Goal: Transaction & Acquisition: Purchase product/service

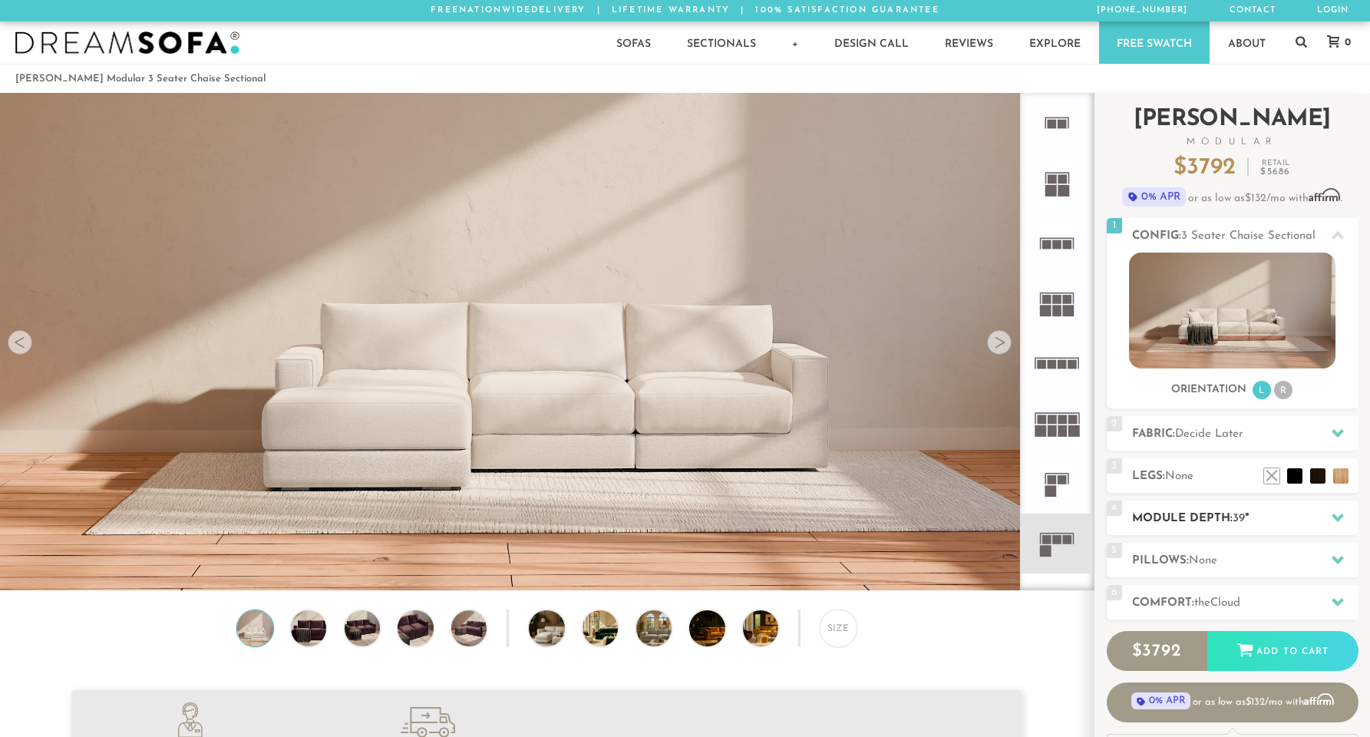
scroll to position [17662, 1358]
click at [1226, 516] on h2 "Module Depth: 39 "" at bounding box center [1245, 519] width 226 height 18
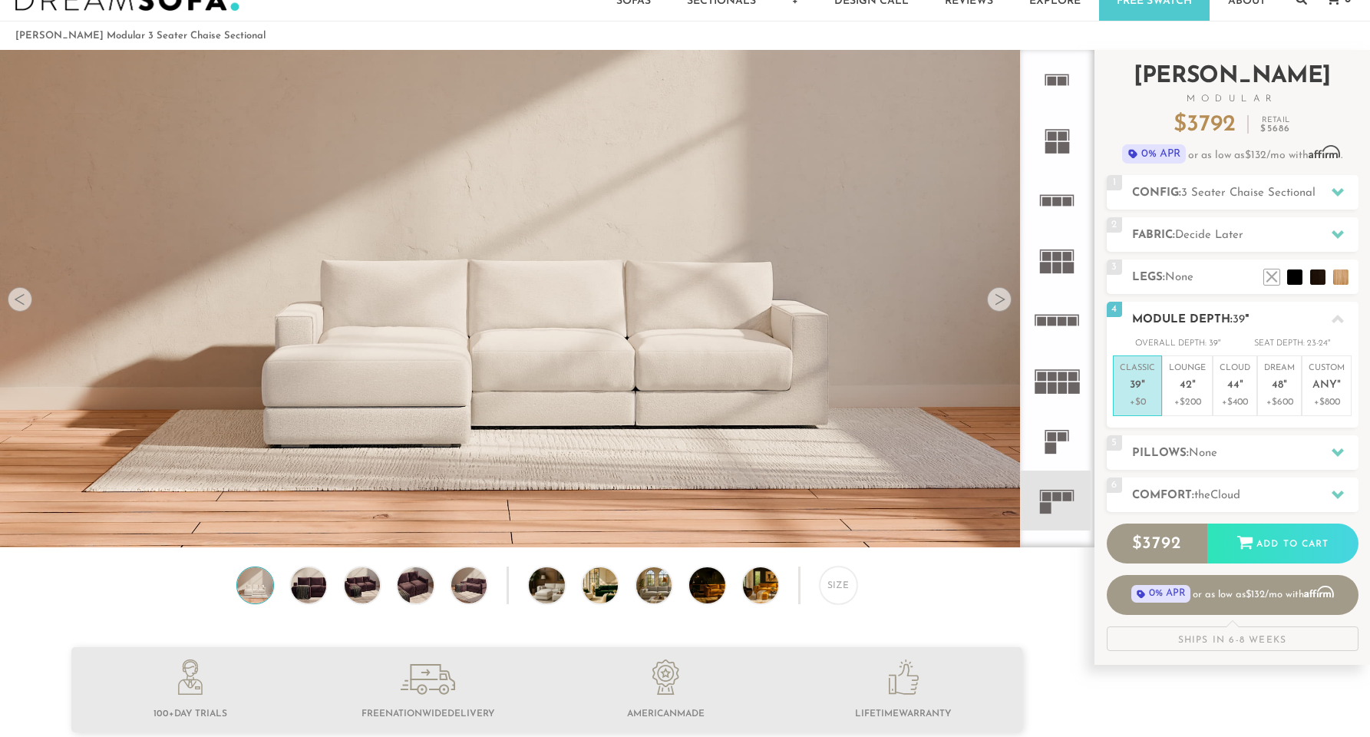
scroll to position [57, 0]
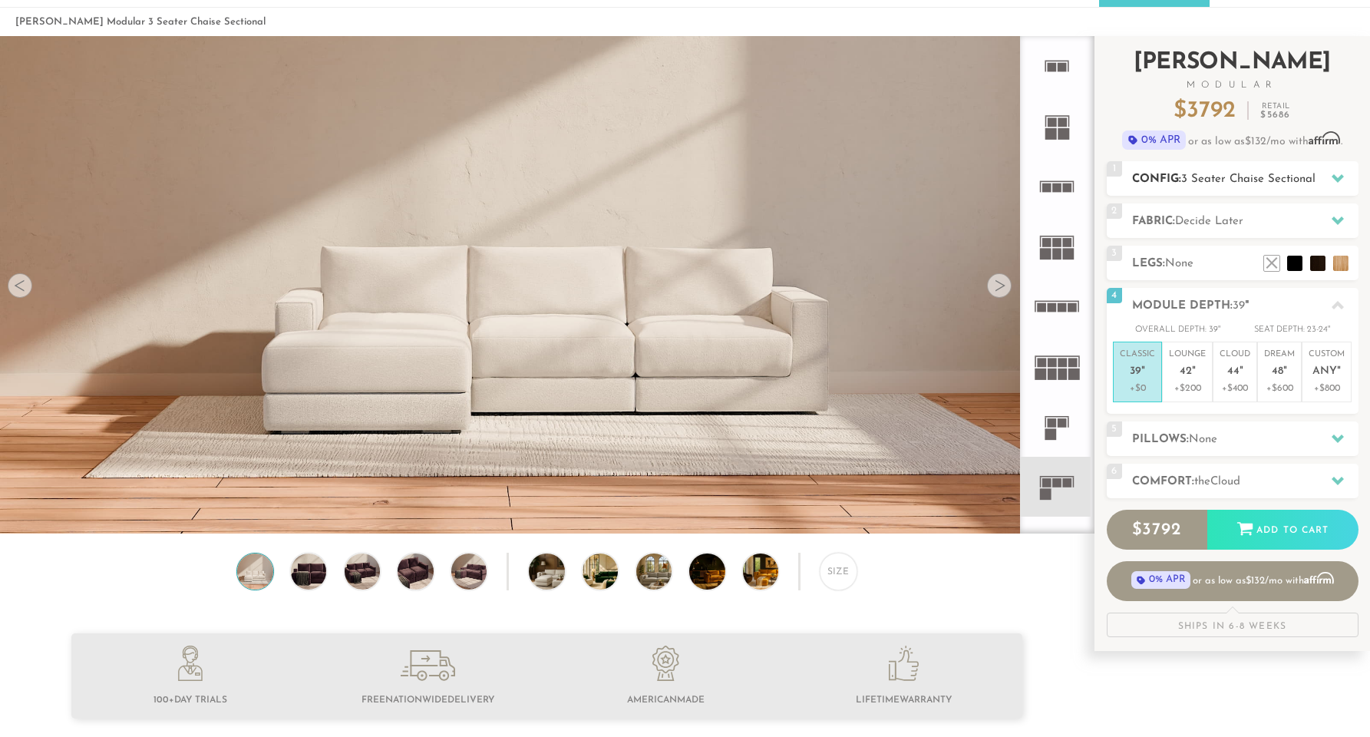
click at [1245, 180] on span "3 Seater Chaise Sectional" at bounding box center [1248, 179] width 134 height 12
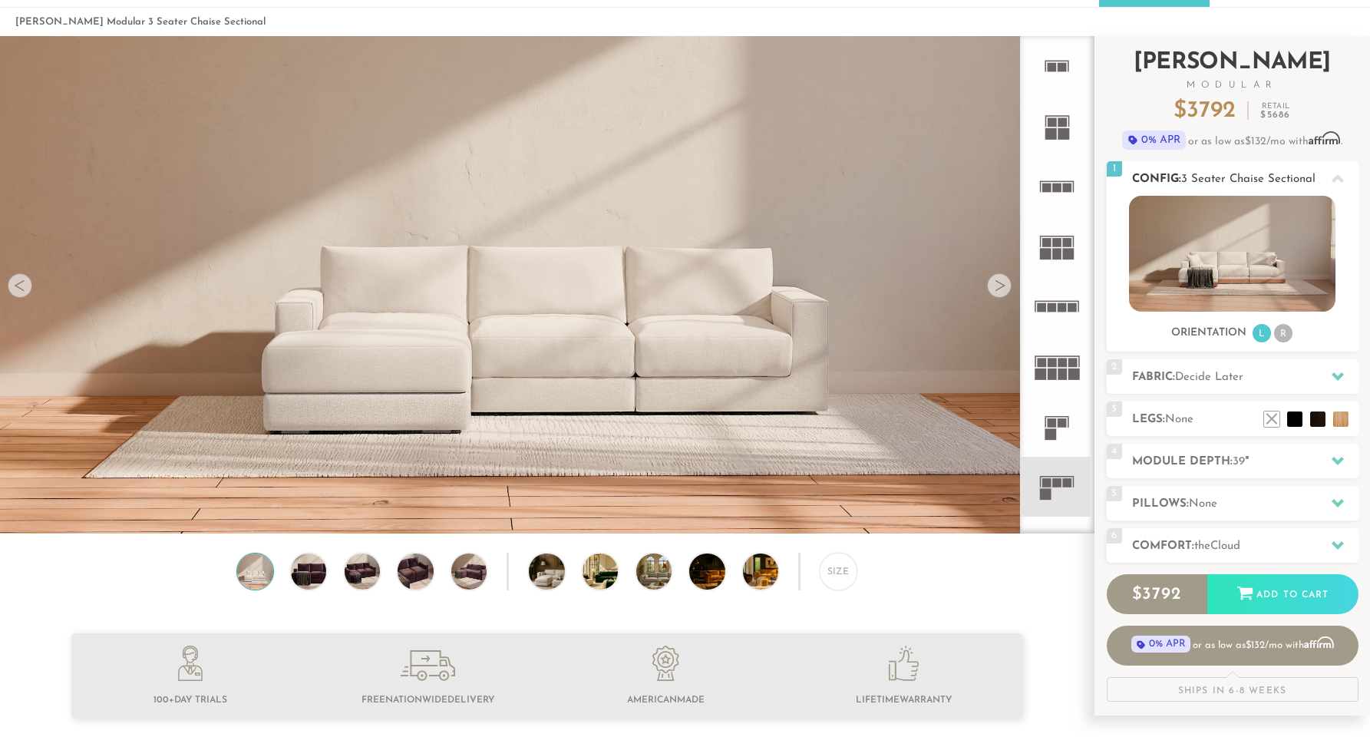
click at [1281, 330] on li "R" at bounding box center [1283, 333] width 18 height 18
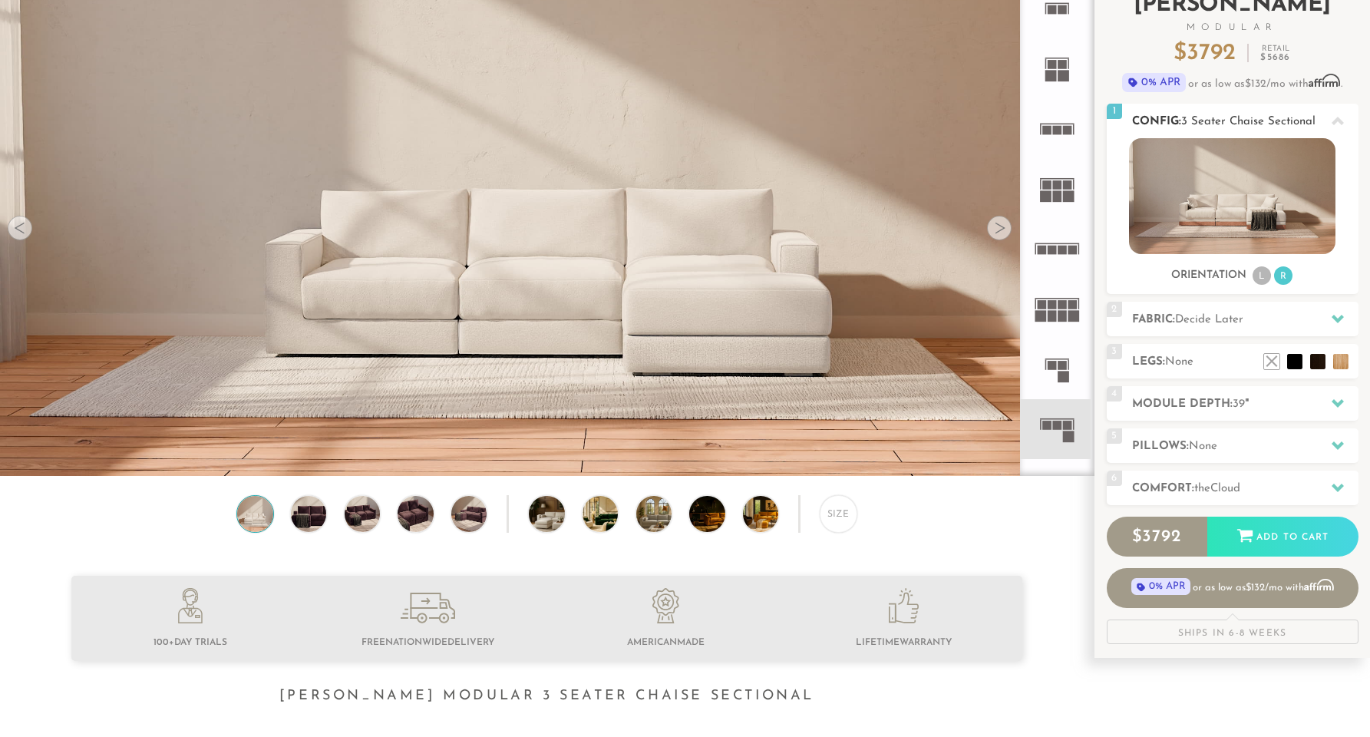
scroll to position [114, 0]
click at [846, 516] on div "Size" at bounding box center [838, 513] width 37 height 37
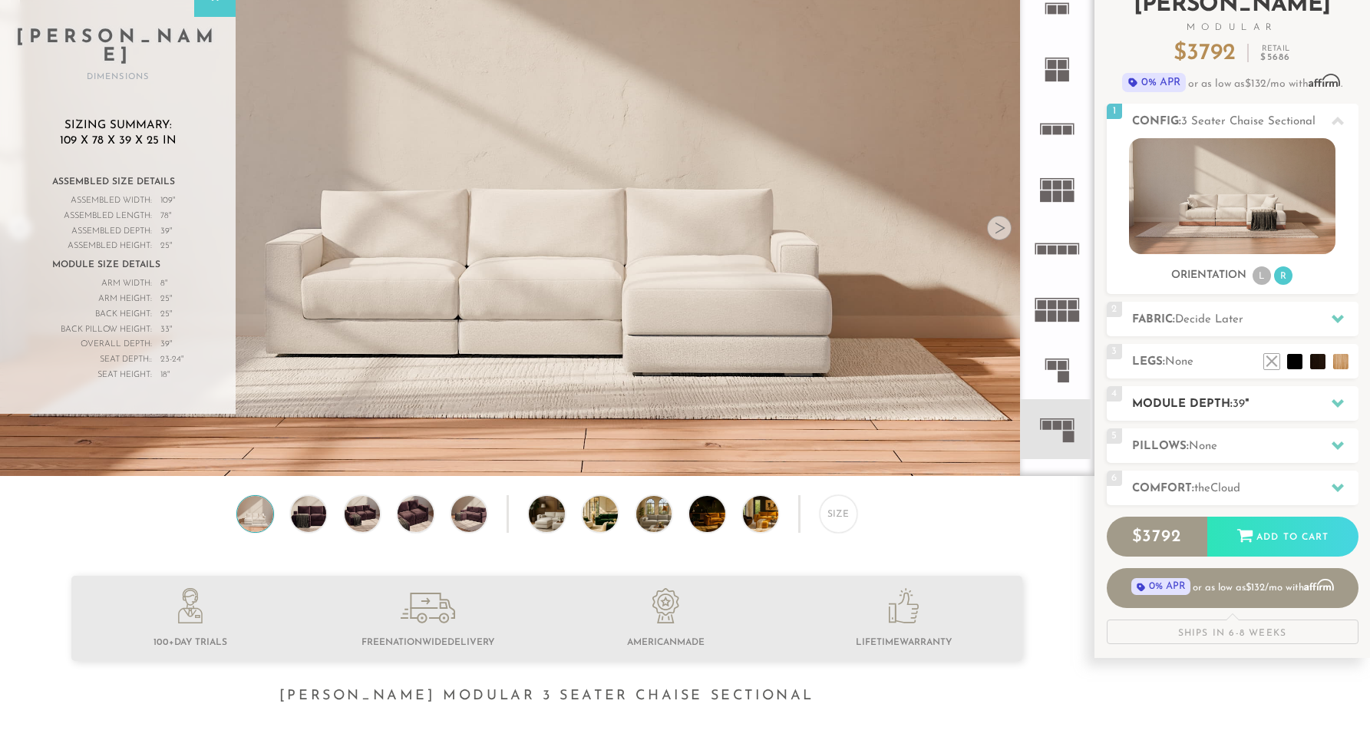
click at [1258, 403] on h2 "Module Depth: 39 "" at bounding box center [1245, 404] width 226 height 18
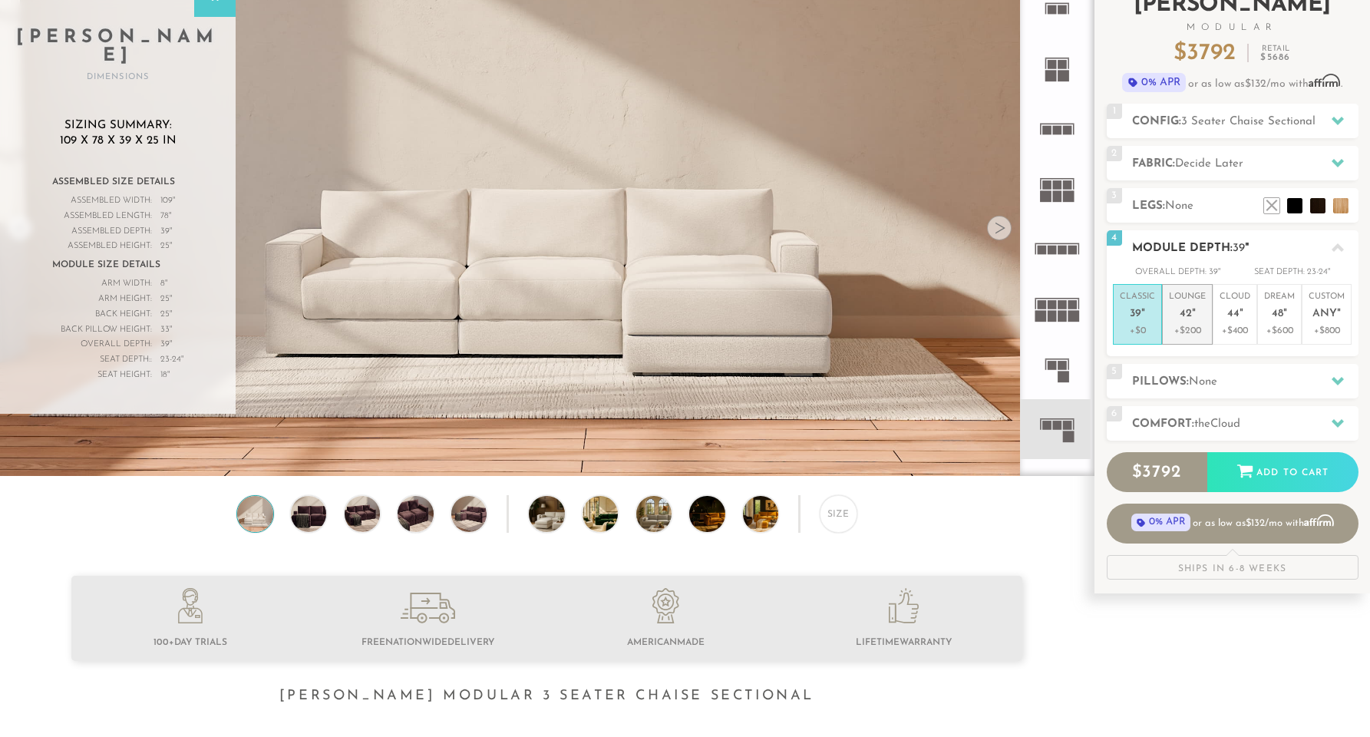
click at [1182, 310] on span "42" at bounding box center [1185, 314] width 12 height 13
click at [1219, 308] on p "Cloud 44 "" at bounding box center [1234, 307] width 31 height 33
click at [1206, 364] on div "5 Pillows: None" at bounding box center [1232, 381] width 252 height 35
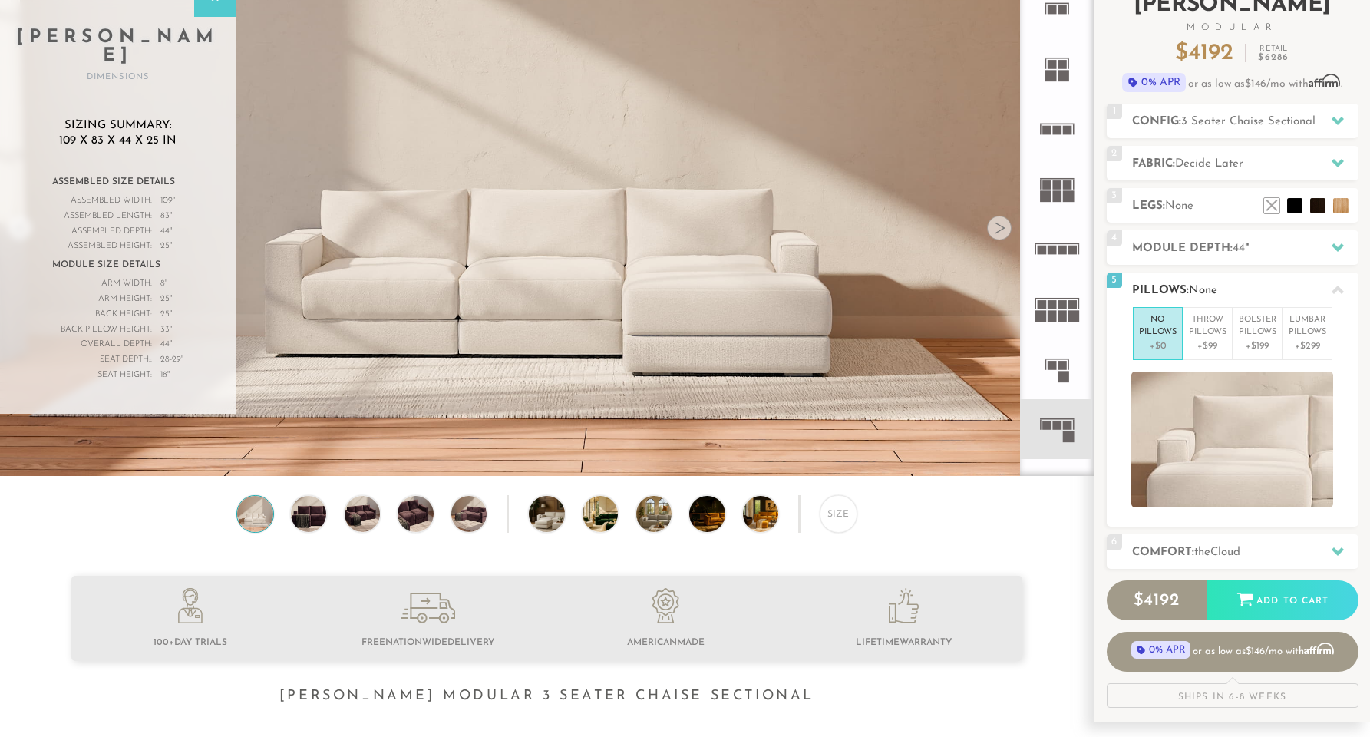
click at [1232, 298] on h2 "Pillows: None" at bounding box center [1245, 291] width 226 height 18
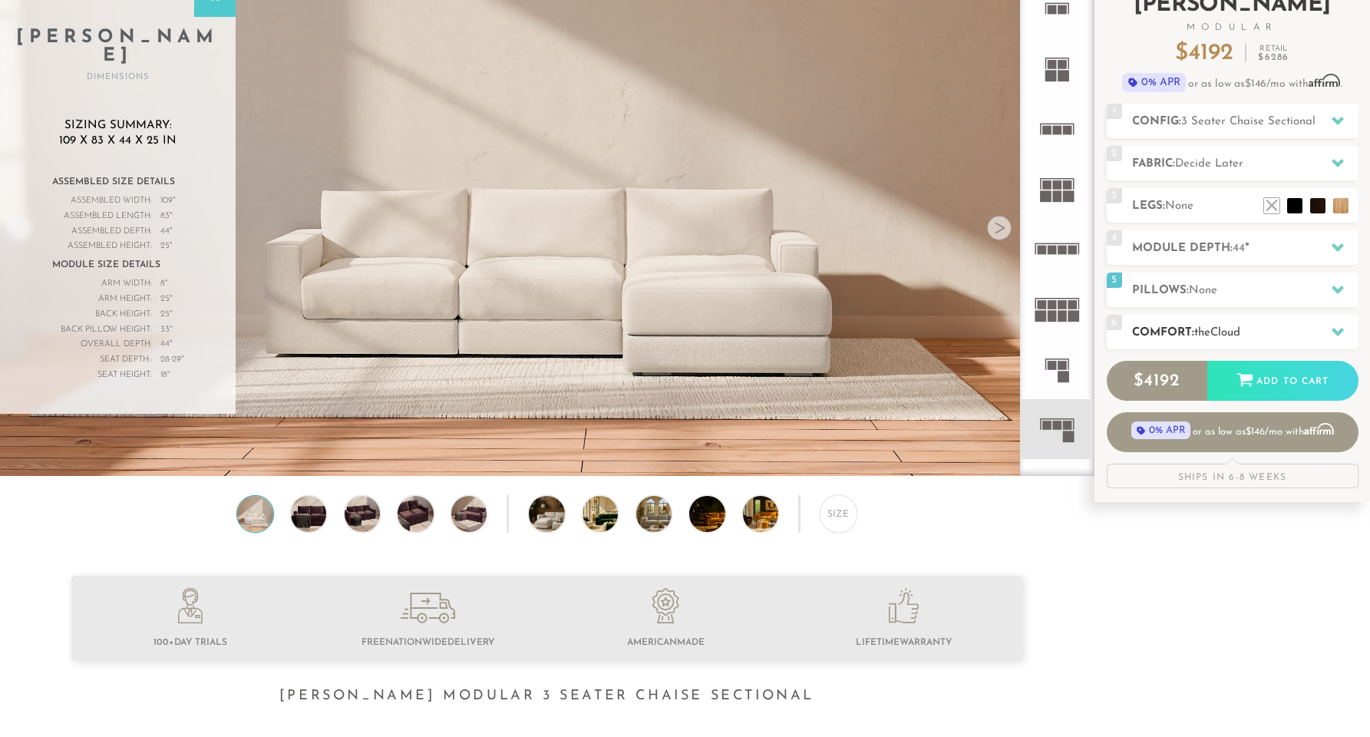
click at [1232, 325] on h2 "Comfort: the Cloud" at bounding box center [1245, 333] width 226 height 18
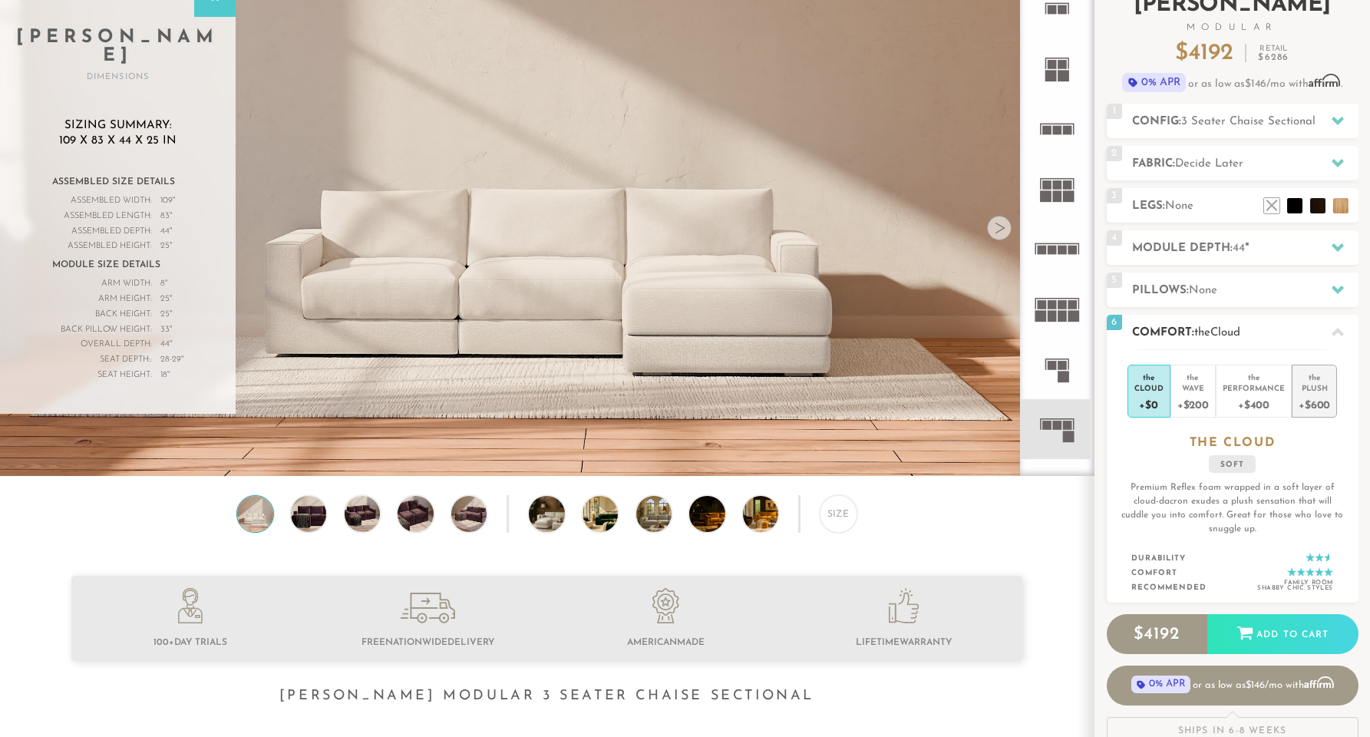
click at [1308, 384] on div "Plush" at bounding box center [1313, 387] width 31 height 11
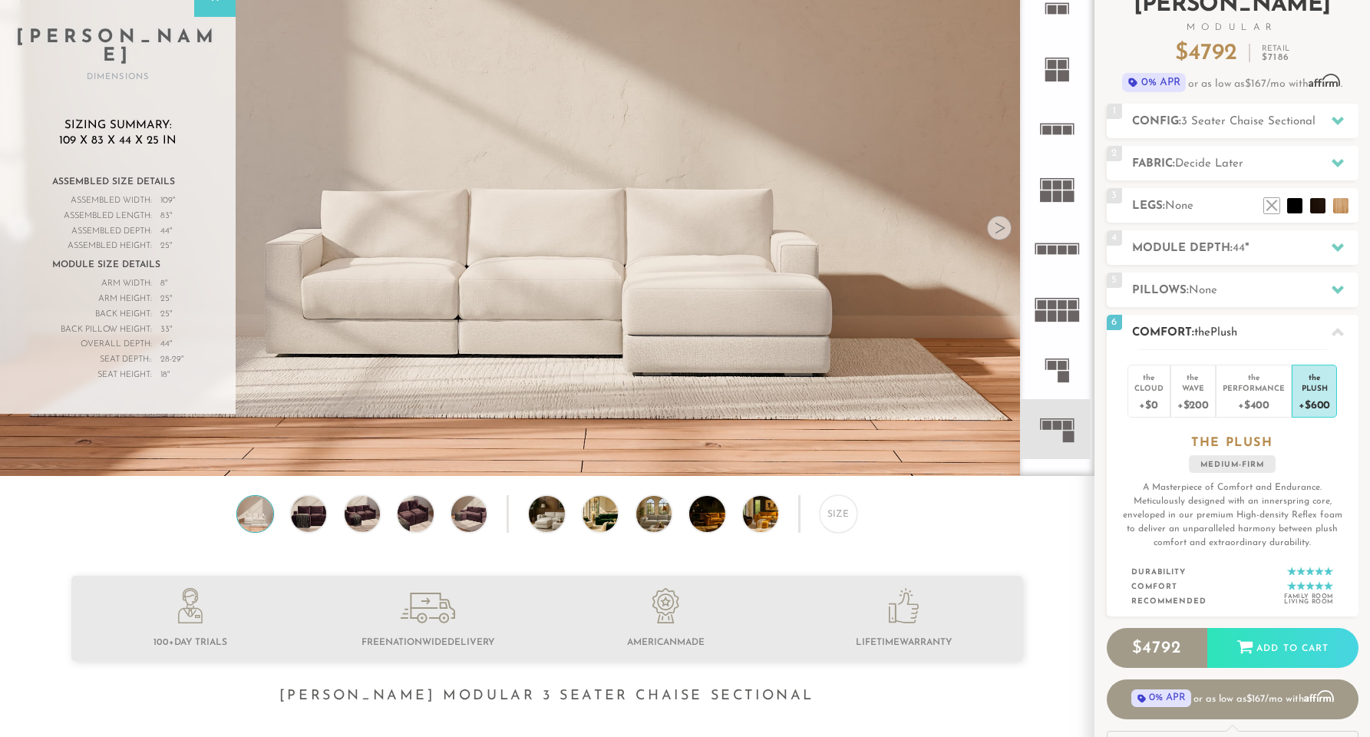
click at [1327, 338] on div at bounding box center [1337, 331] width 32 height 31
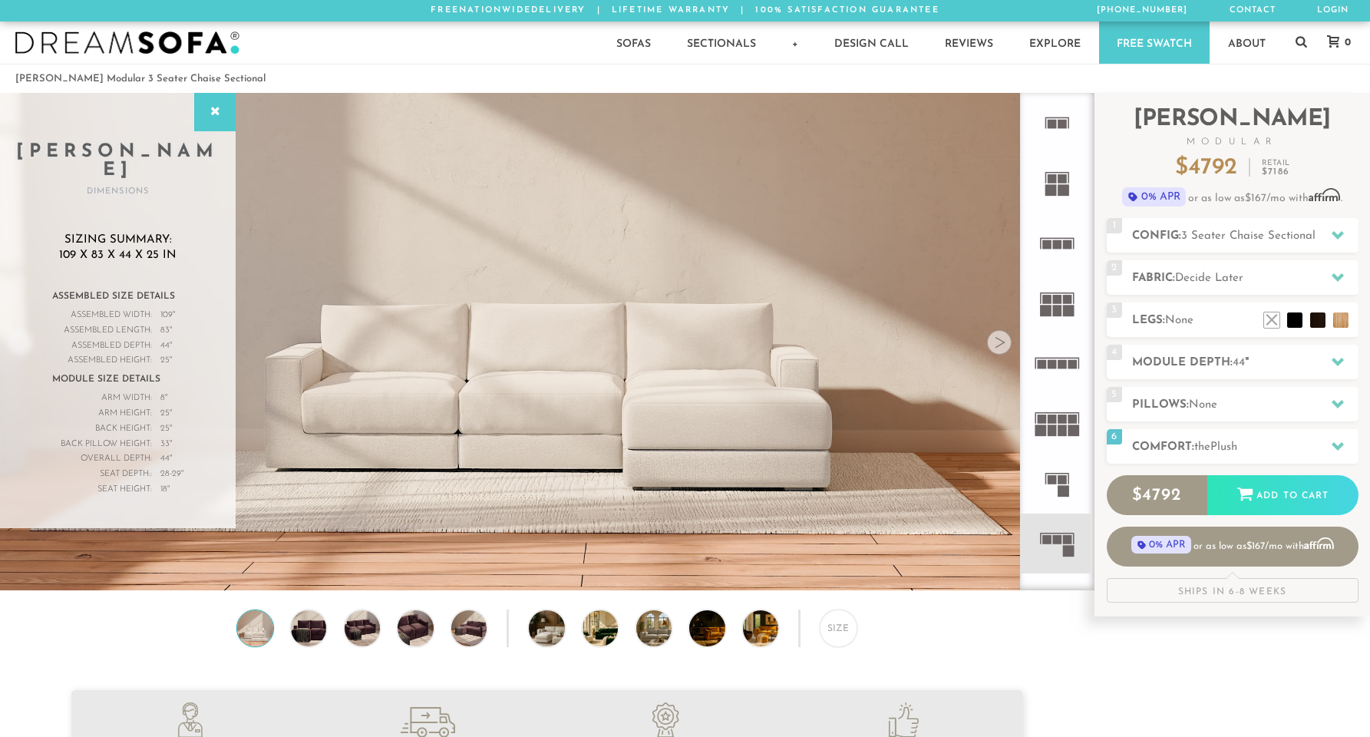
scroll to position [0, 0]
click at [1195, 273] on span "Decide Later" at bounding box center [1209, 278] width 68 height 12
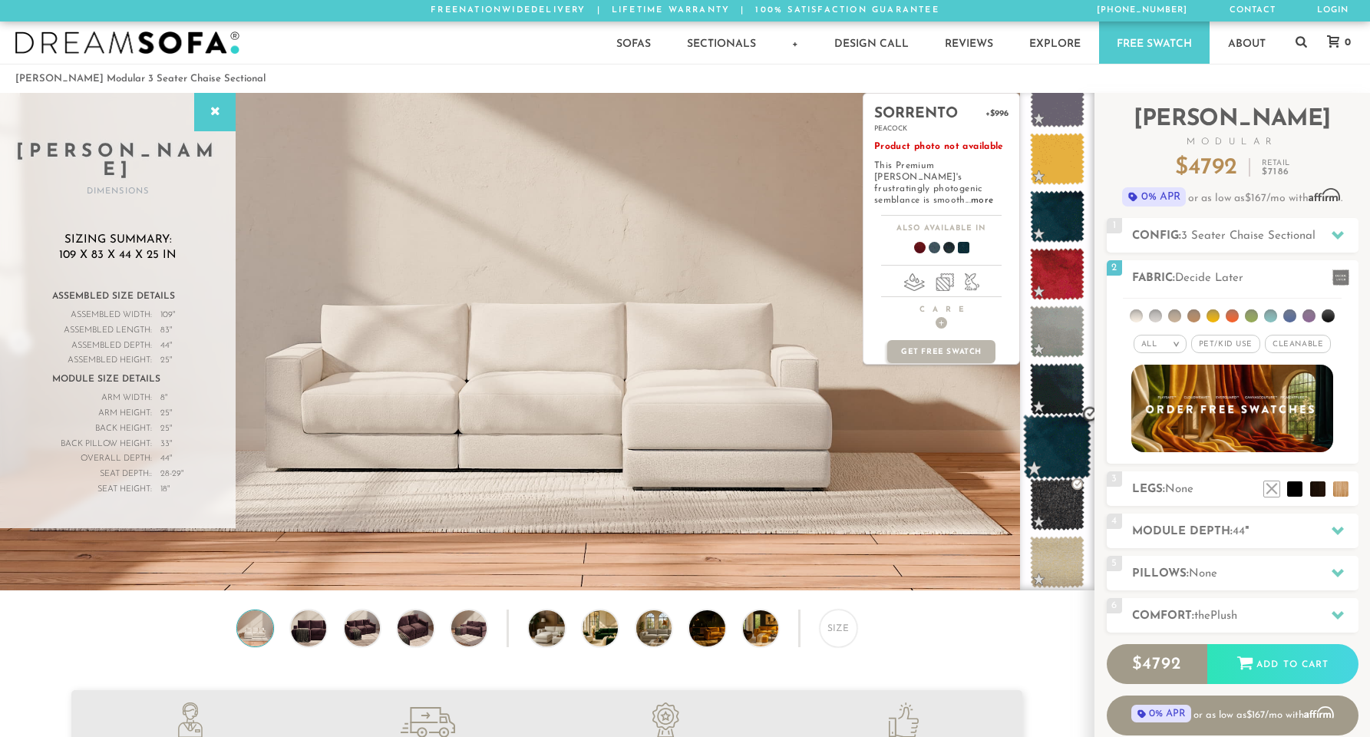
scroll to position [-1, 0]
click at [1050, 438] on span at bounding box center [1057, 446] width 68 height 65
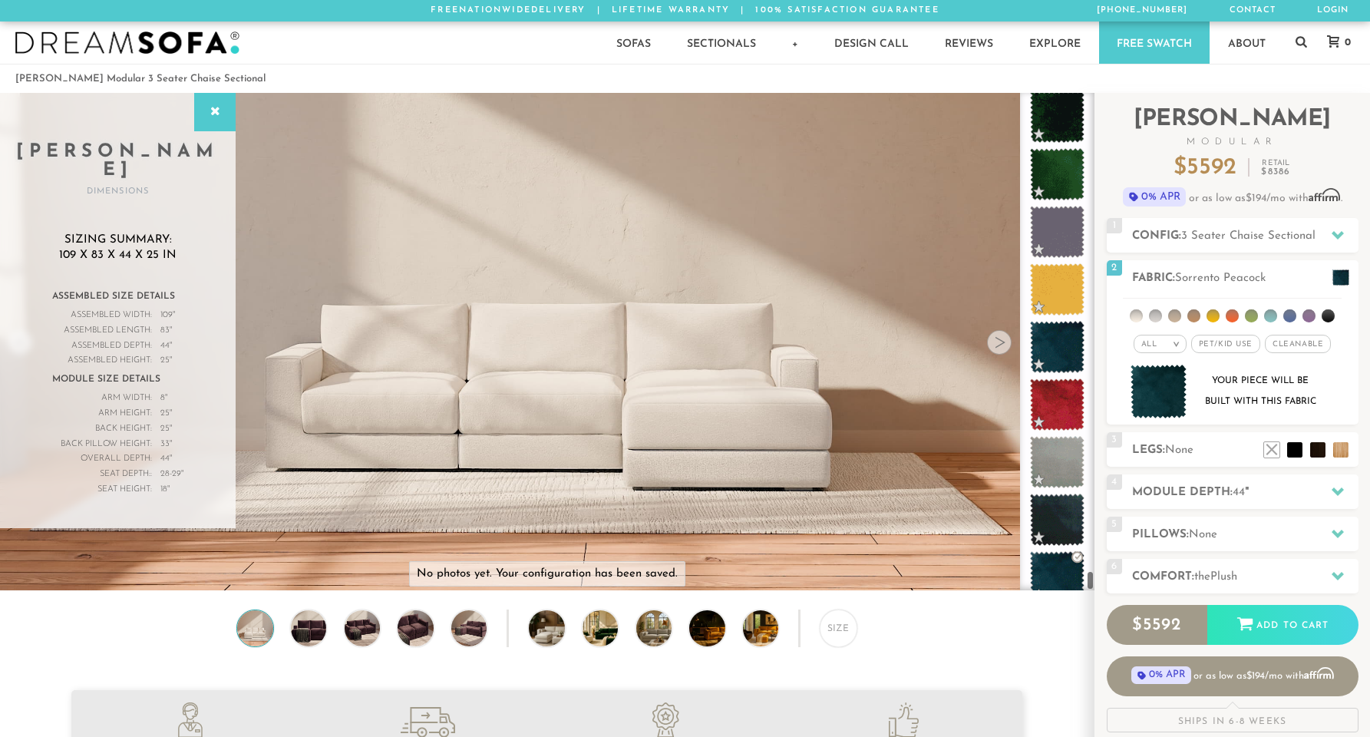
scroll to position [11963, 0]
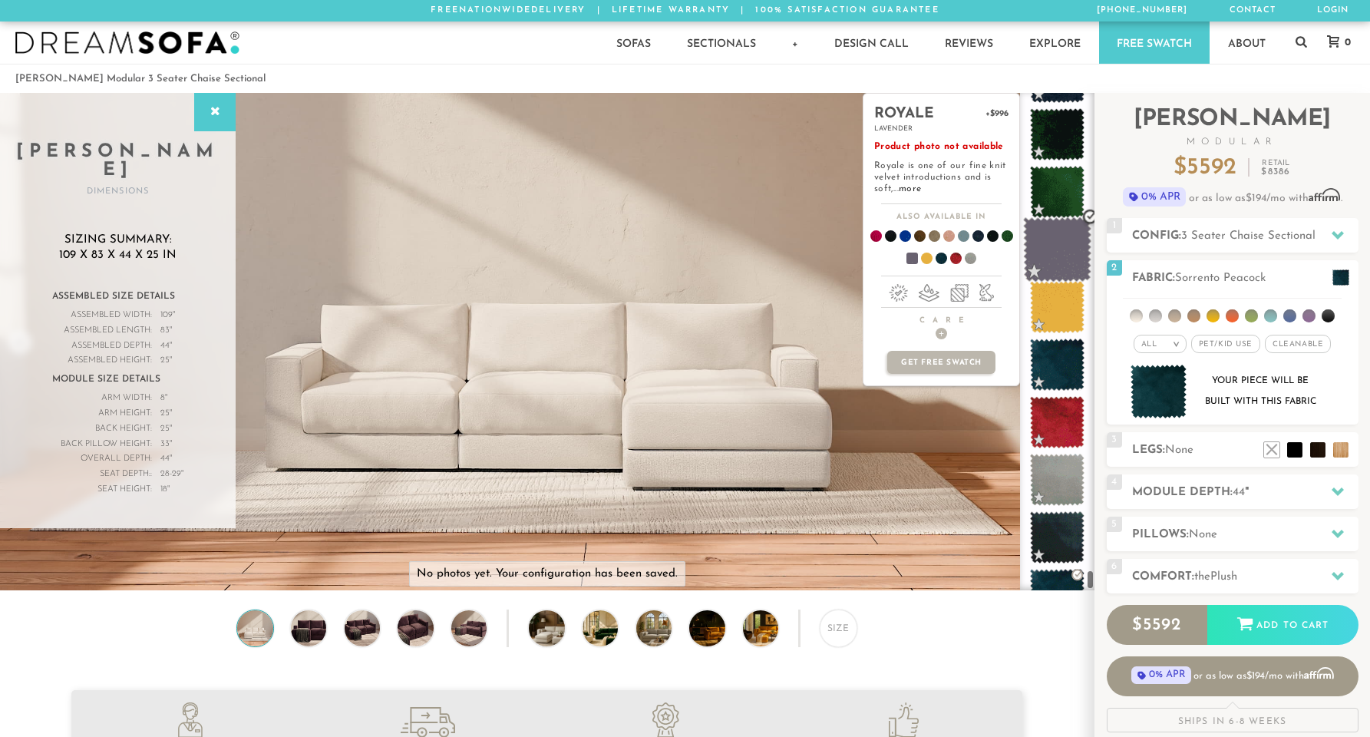
click at [1060, 263] on span at bounding box center [1057, 249] width 68 height 65
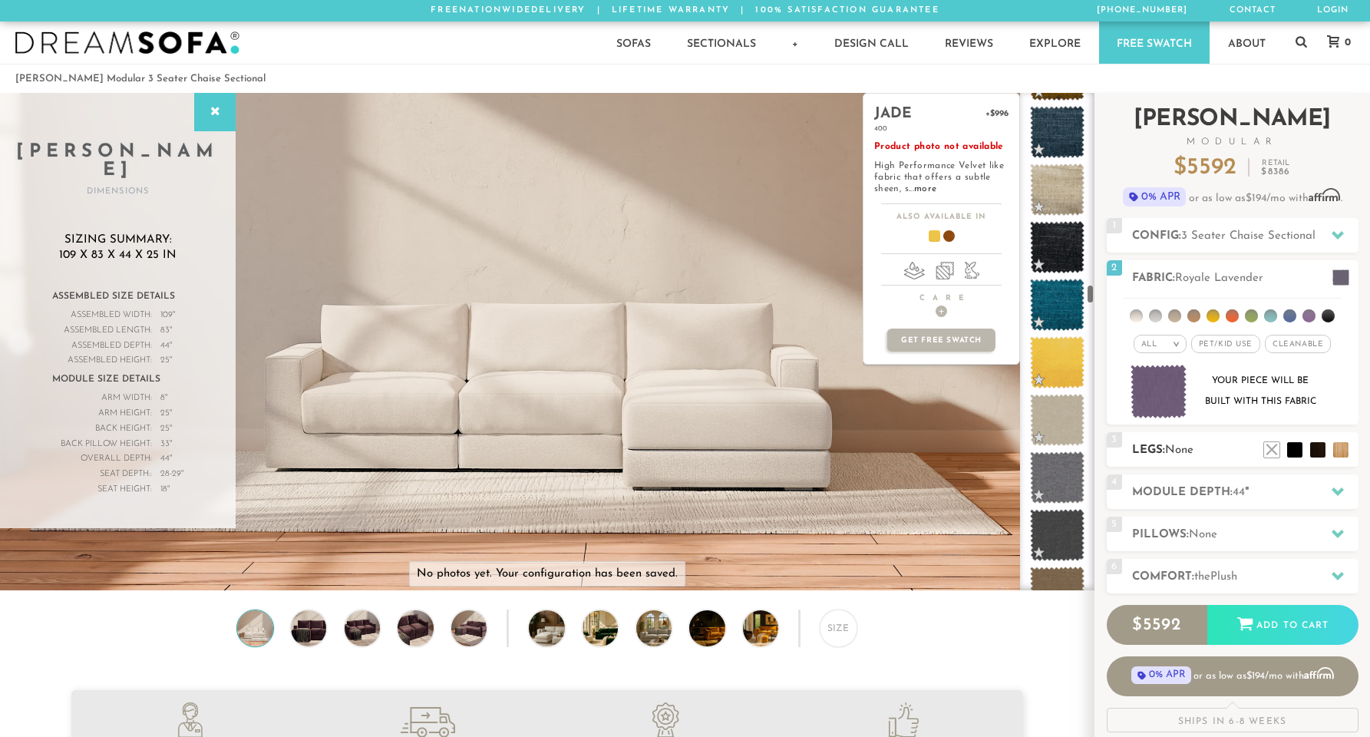
scroll to position [4807, 0]
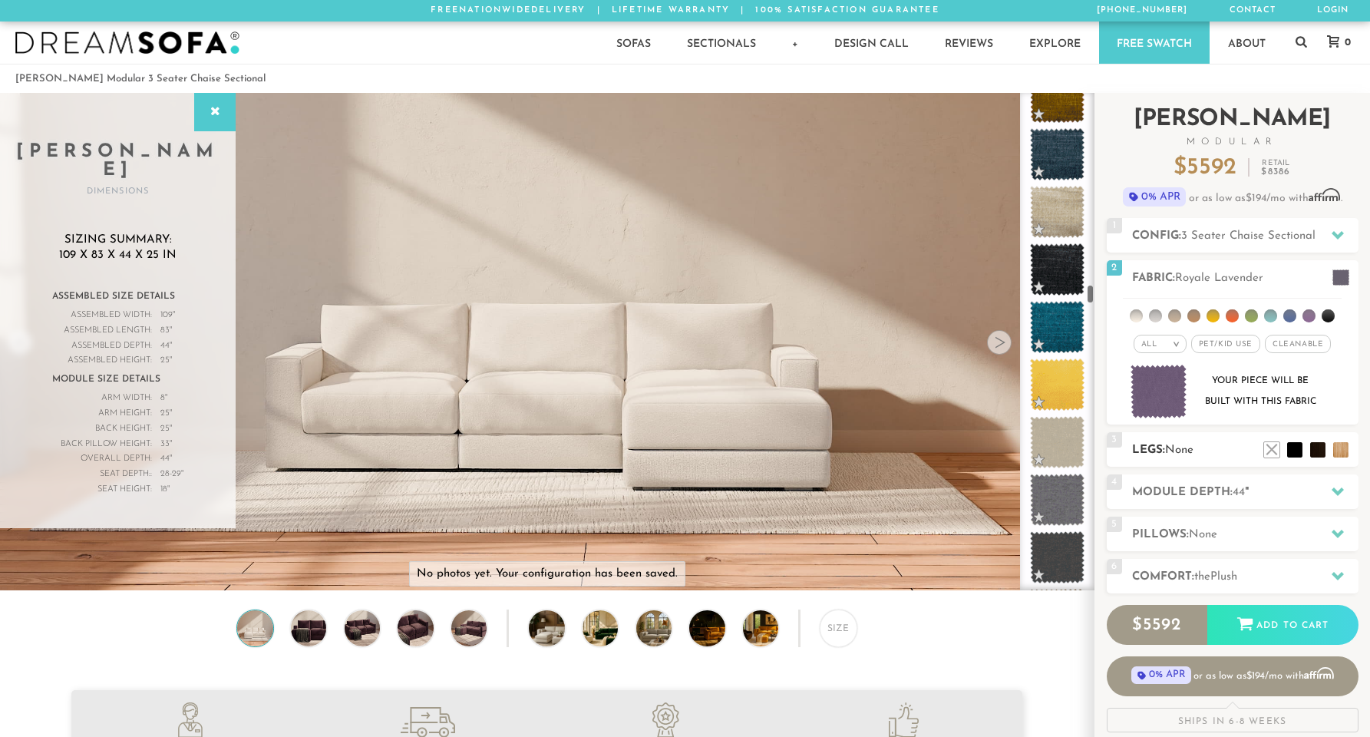
click at [1206, 446] on h2 "Legs: None" at bounding box center [1245, 450] width 226 height 18
click at [1247, 450] on h2 "Legs: None" at bounding box center [1245, 450] width 226 height 18
click at [1121, 445] on span "3" at bounding box center [1113, 439] width 15 height 15
click at [1291, 457] on li at bounding box center [1271, 426] width 61 height 61
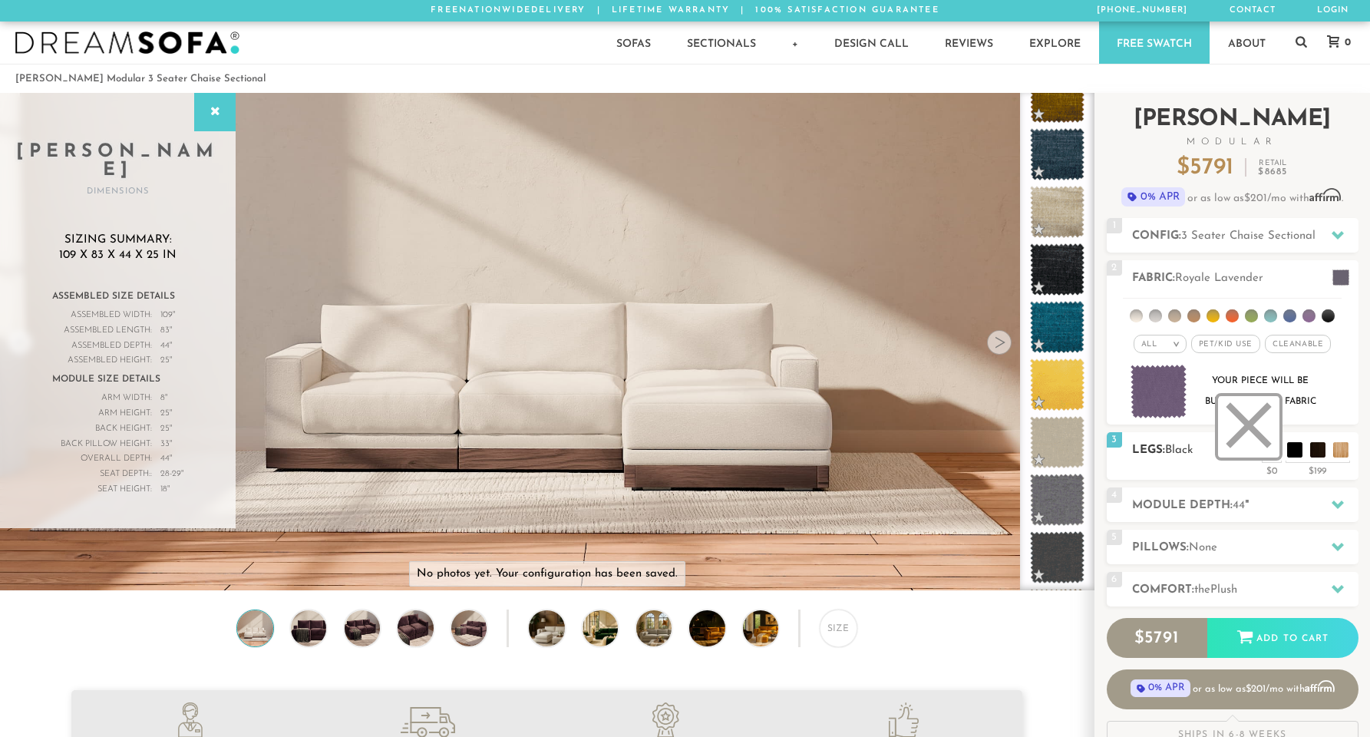
click at [1266, 450] on li at bounding box center [1248, 426] width 61 height 61
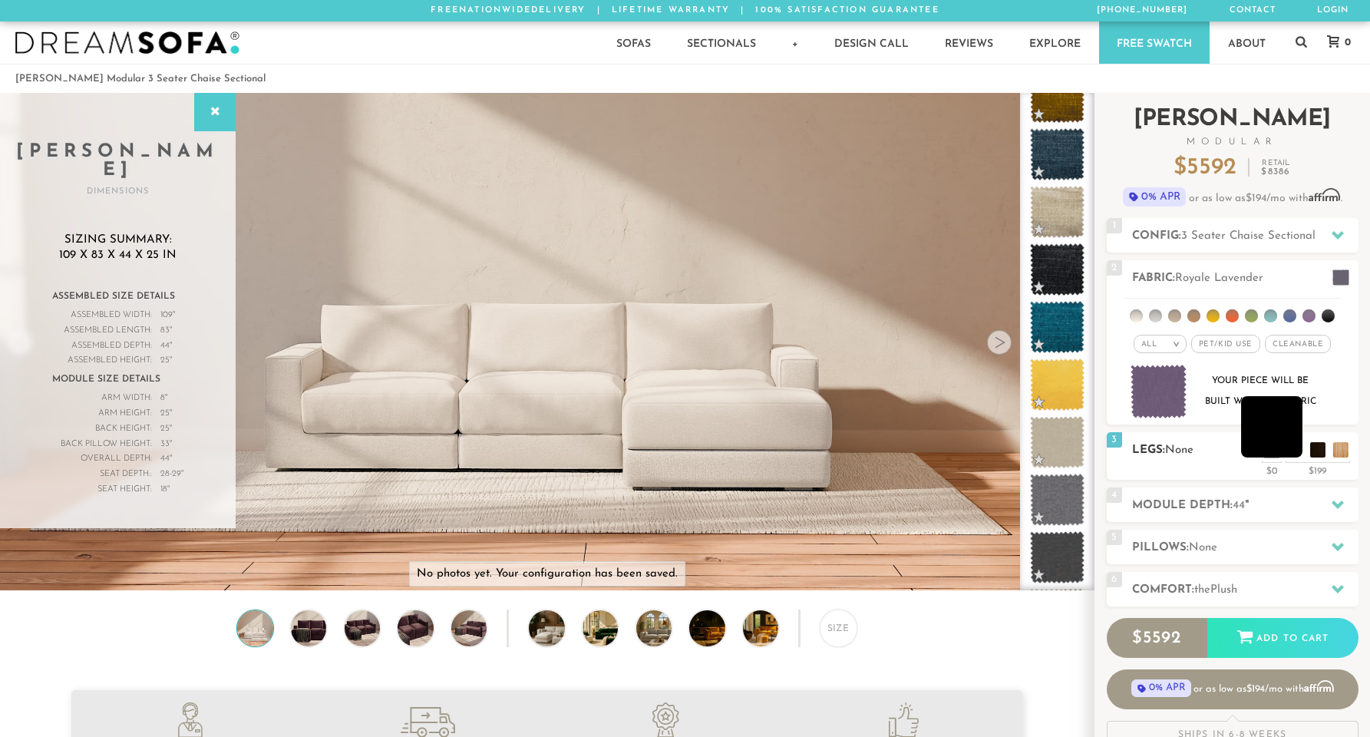
click at [1294, 454] on li at bounding box center [1271, 426] width 61 height 61
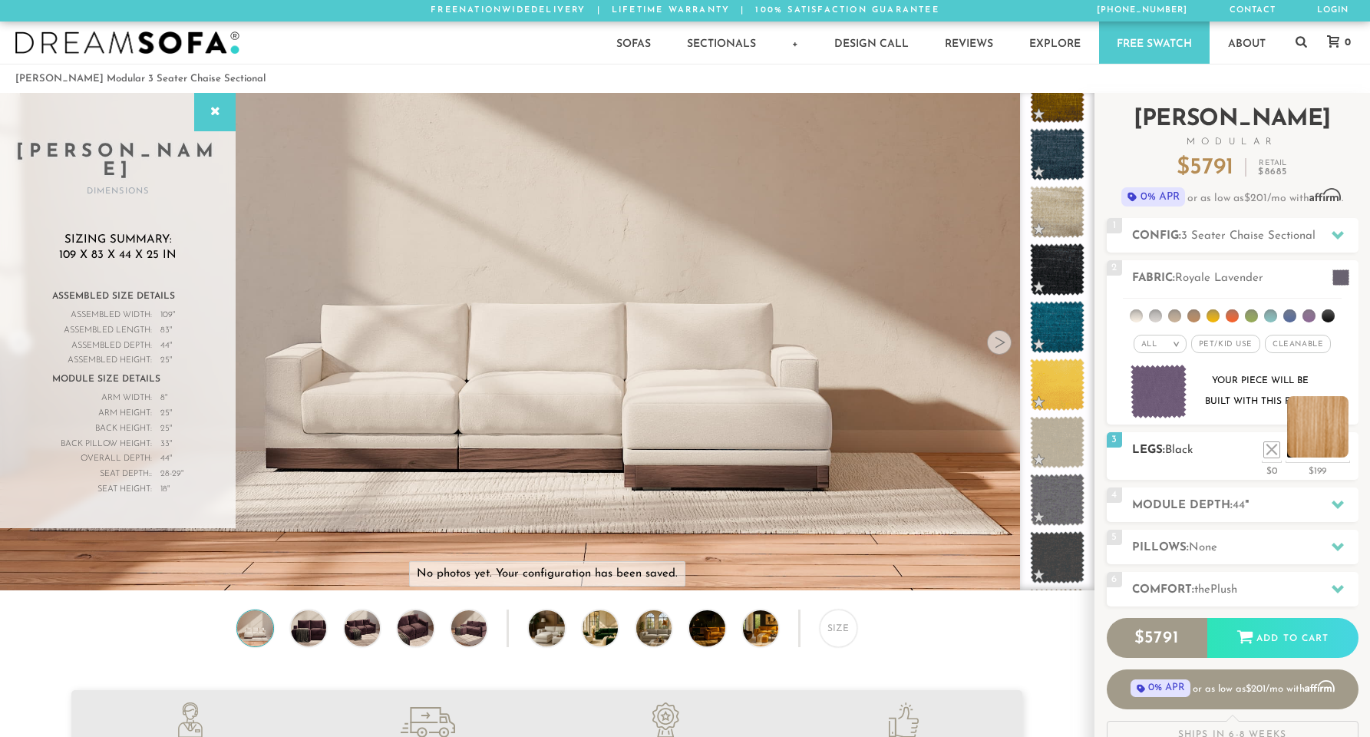
click at [1336, 451] on li at bounding box center [1317, 426] width 61 height 61
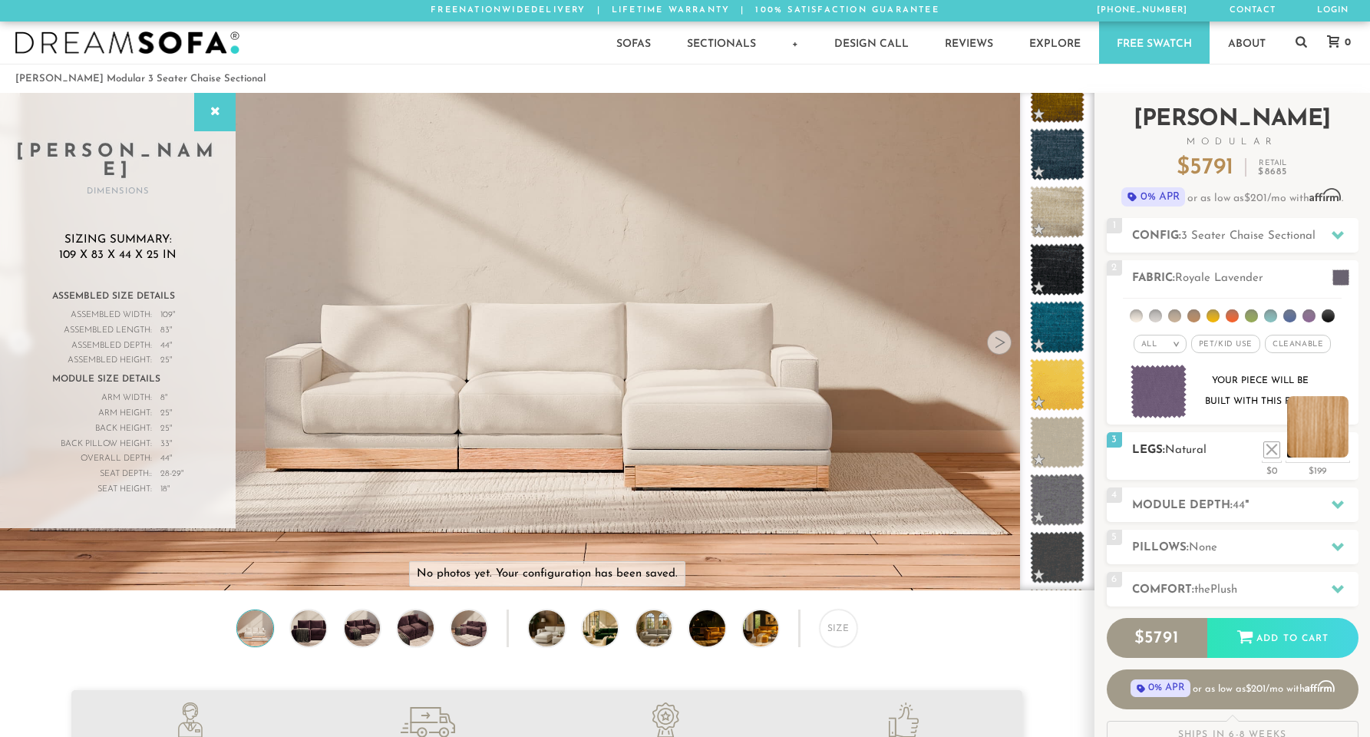
click at [1316, 451] on li at bounding box center [1317, 426] width 61 height 61
click at [1313, 453] on li at bounding box center [1294, 426] width 61 height 61
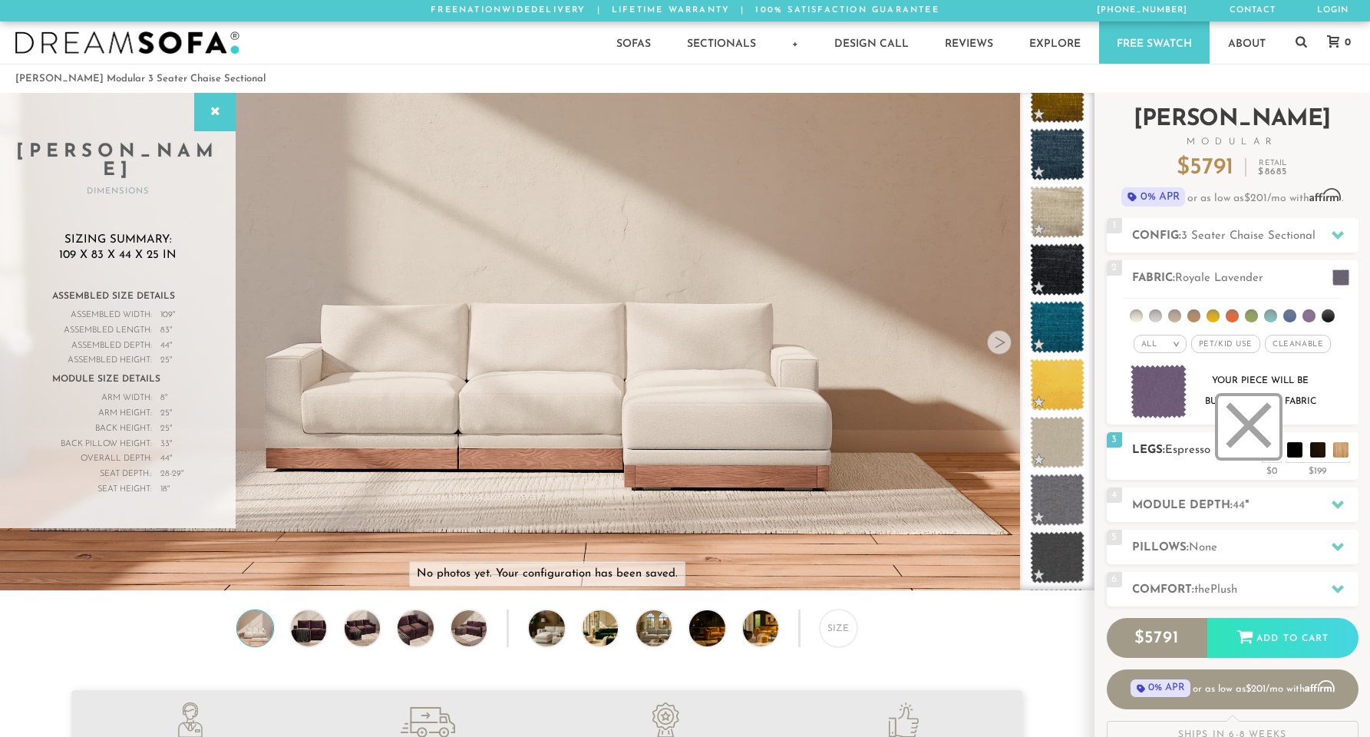
click at [1273, 456] on li at bounding box center [1248, 426] width 61 height 61
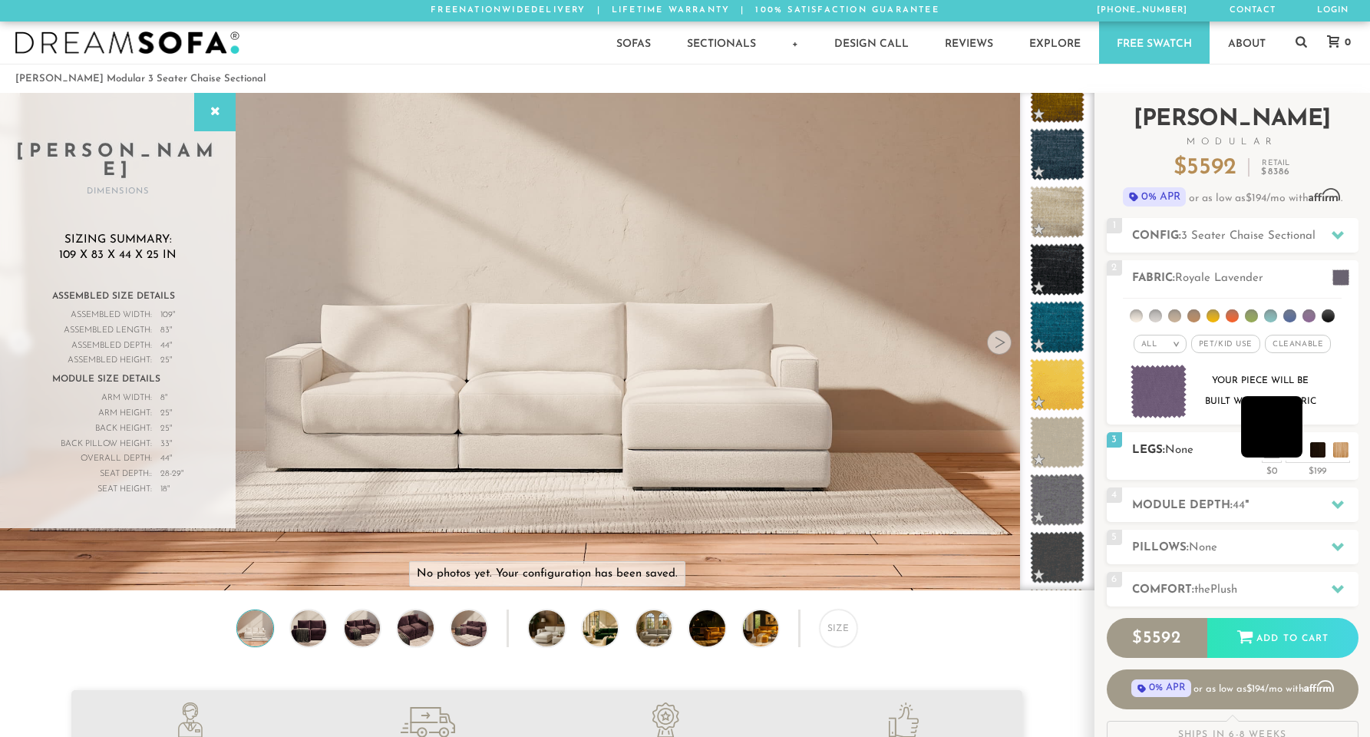
click at [1296, 455] on li at bounding box center [1271, 426] width 61 height 61
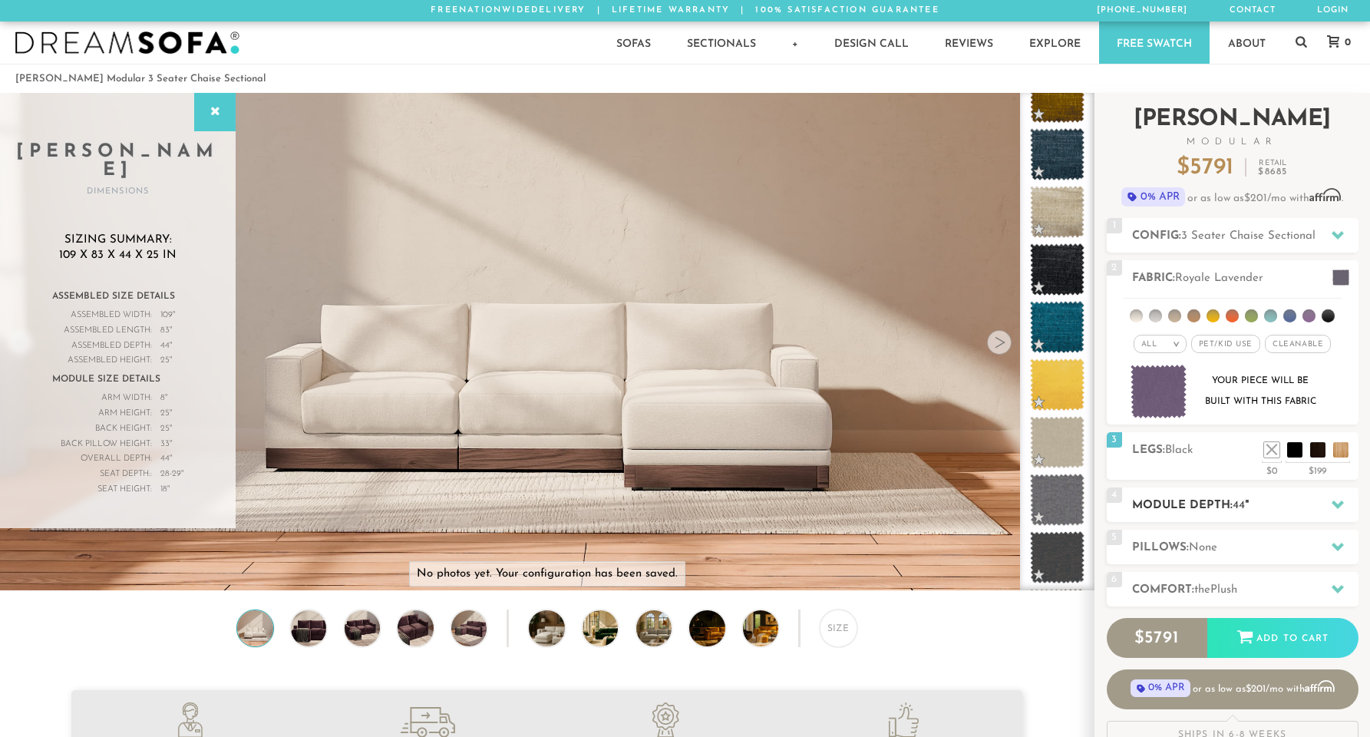
click at [1241, 503] on span "44" at bounding box center [1238, 506] width 12 height 12
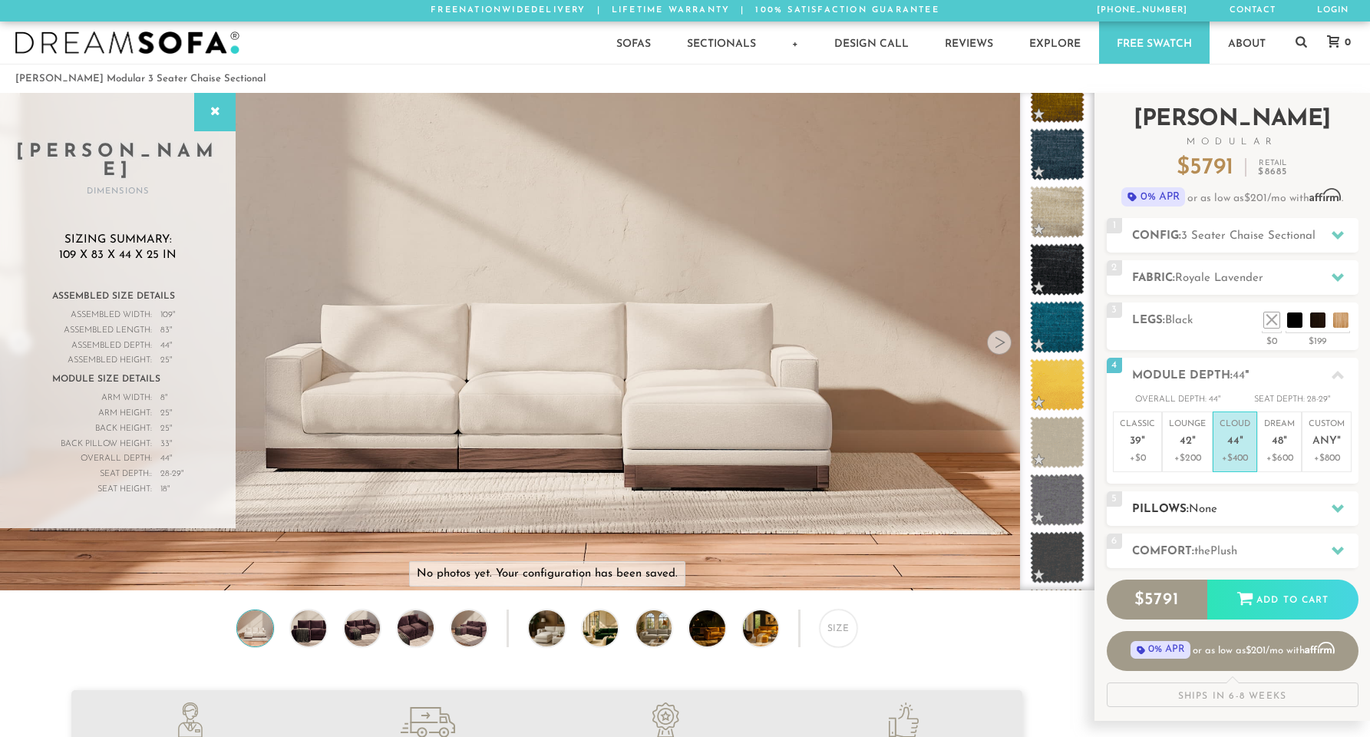
click at [1241, 503] on h2 "Pillows: None" at bounding box center [1245, 509] width 226 height 18
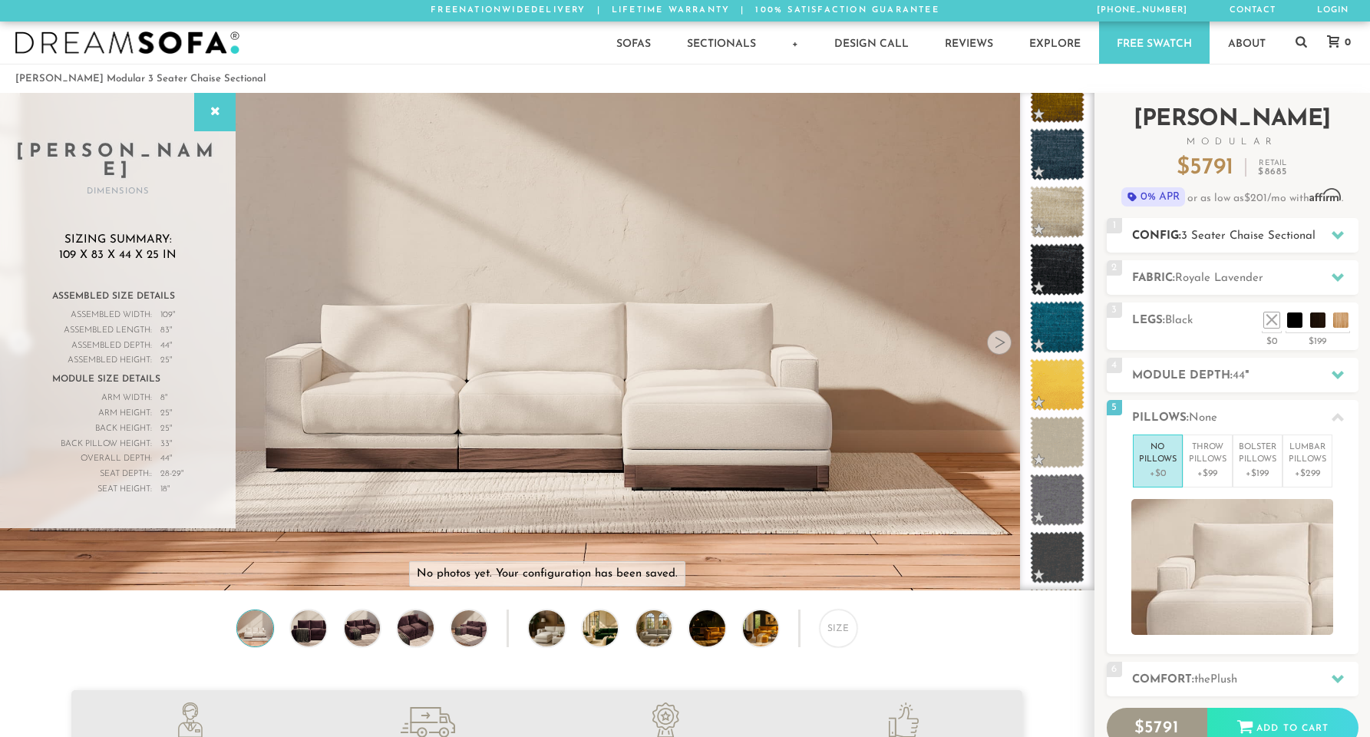
click at [1247, 231] on span "3 Seater Chaise Sectional" at bounding box center [1248, 236] width 134 height 12
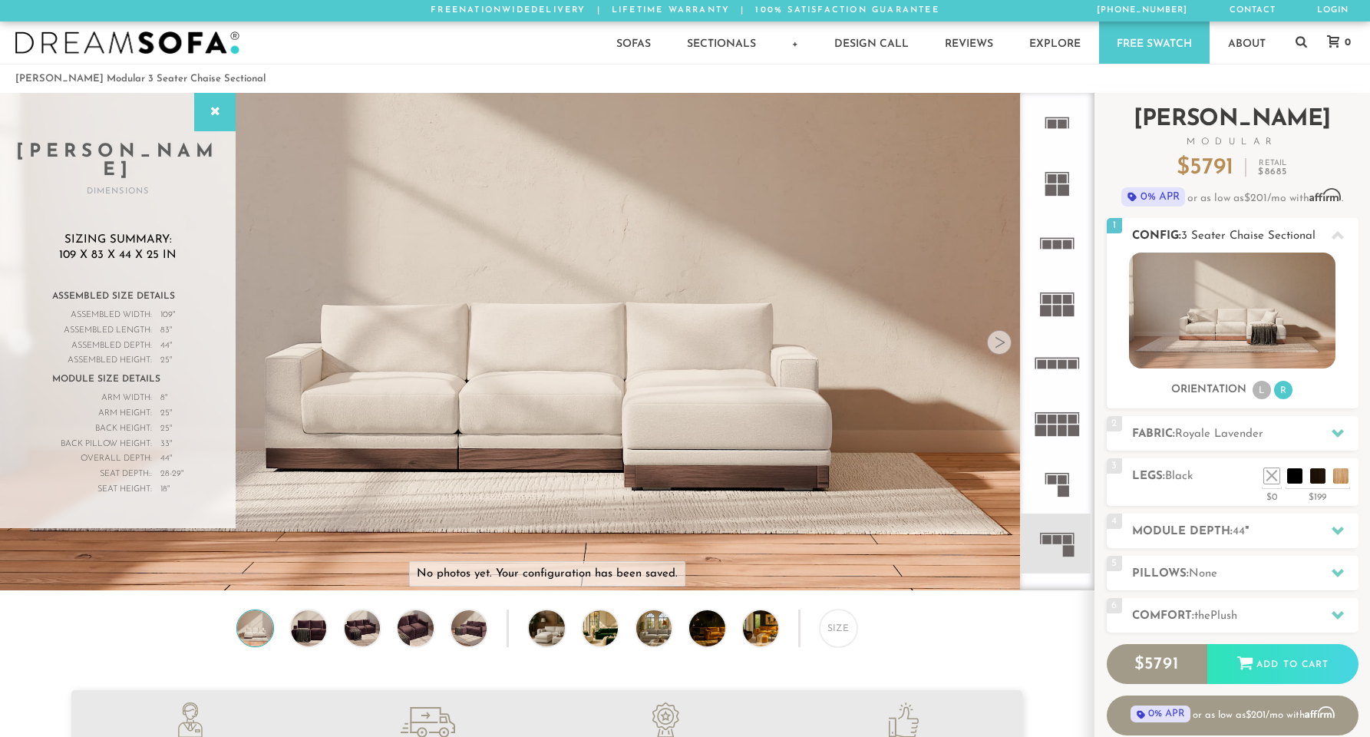
click at [1247, 231] on span "3 Seater Chaise Sectional" at bounding box center [1248, 236] width 134 height 12
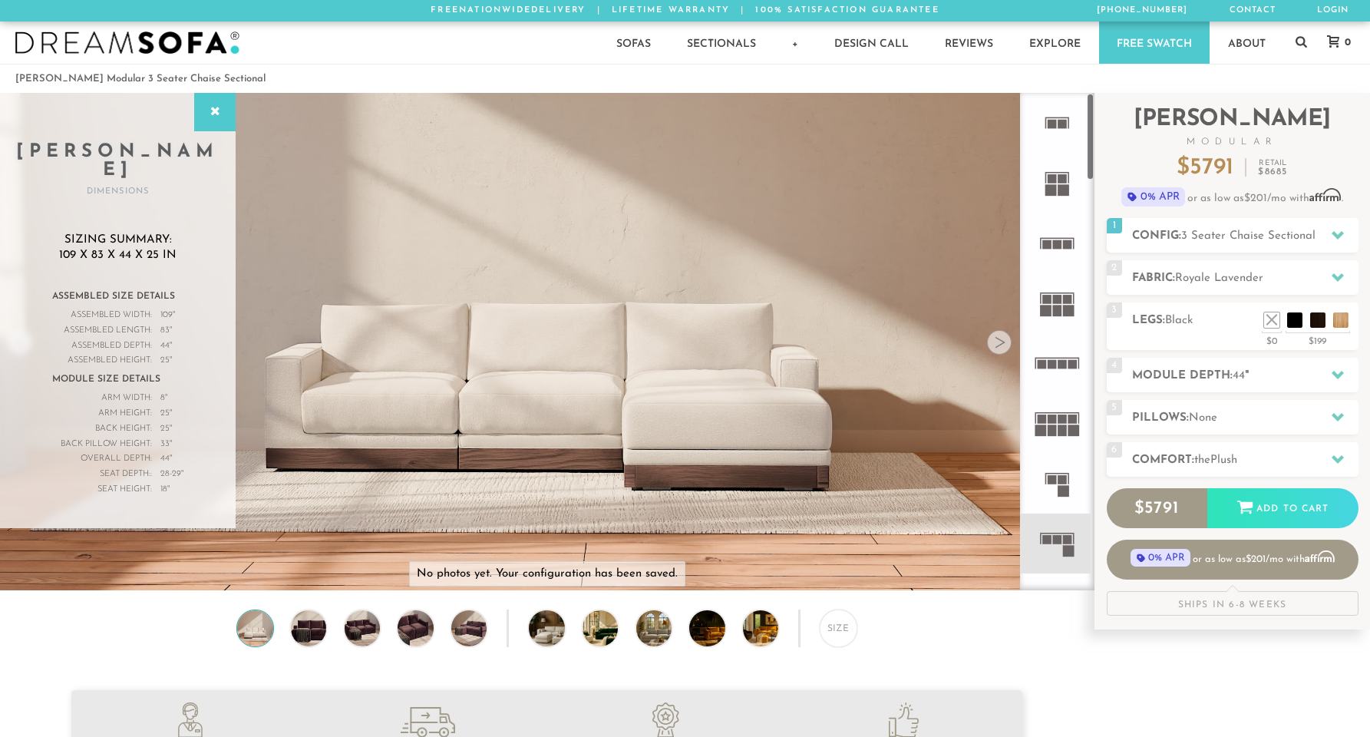
scroll to position [0, 0]
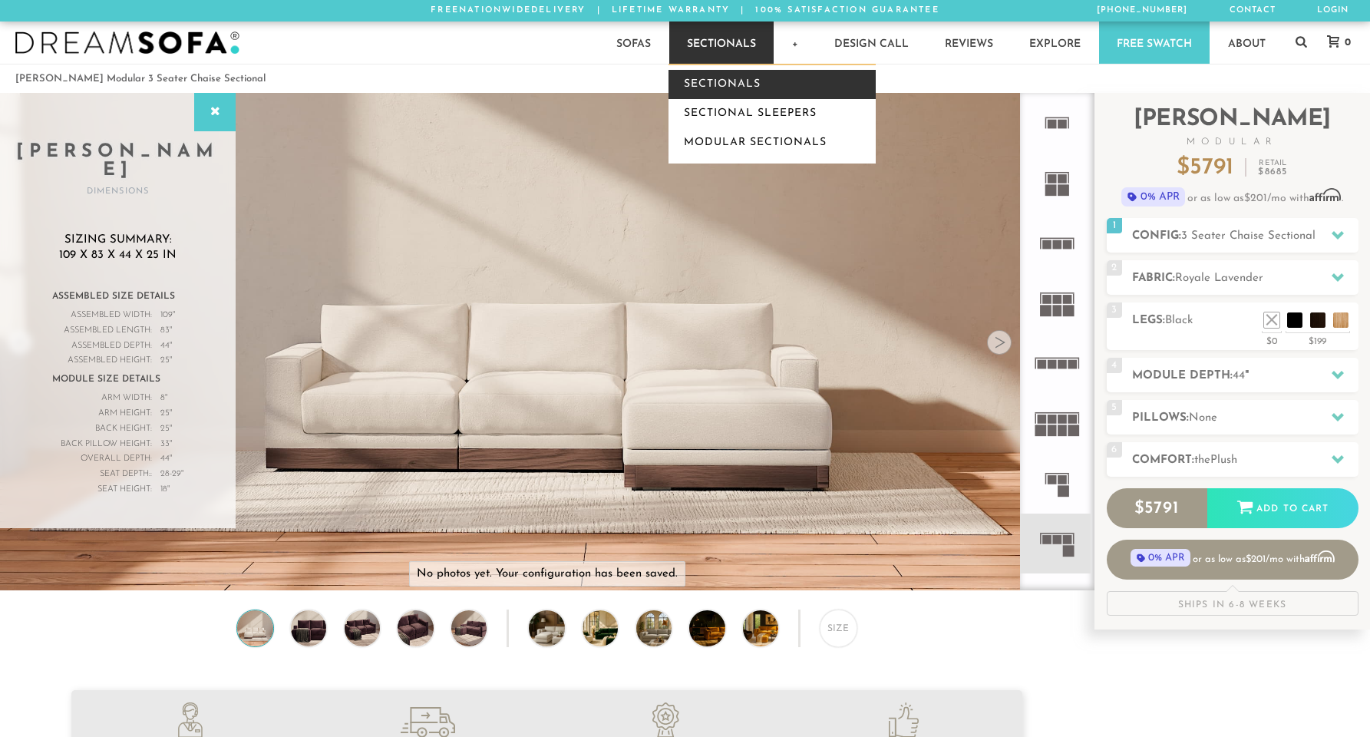
click at [718, 81] on link "Sectionals" at bounding box center [771, 84] width 207 height 29
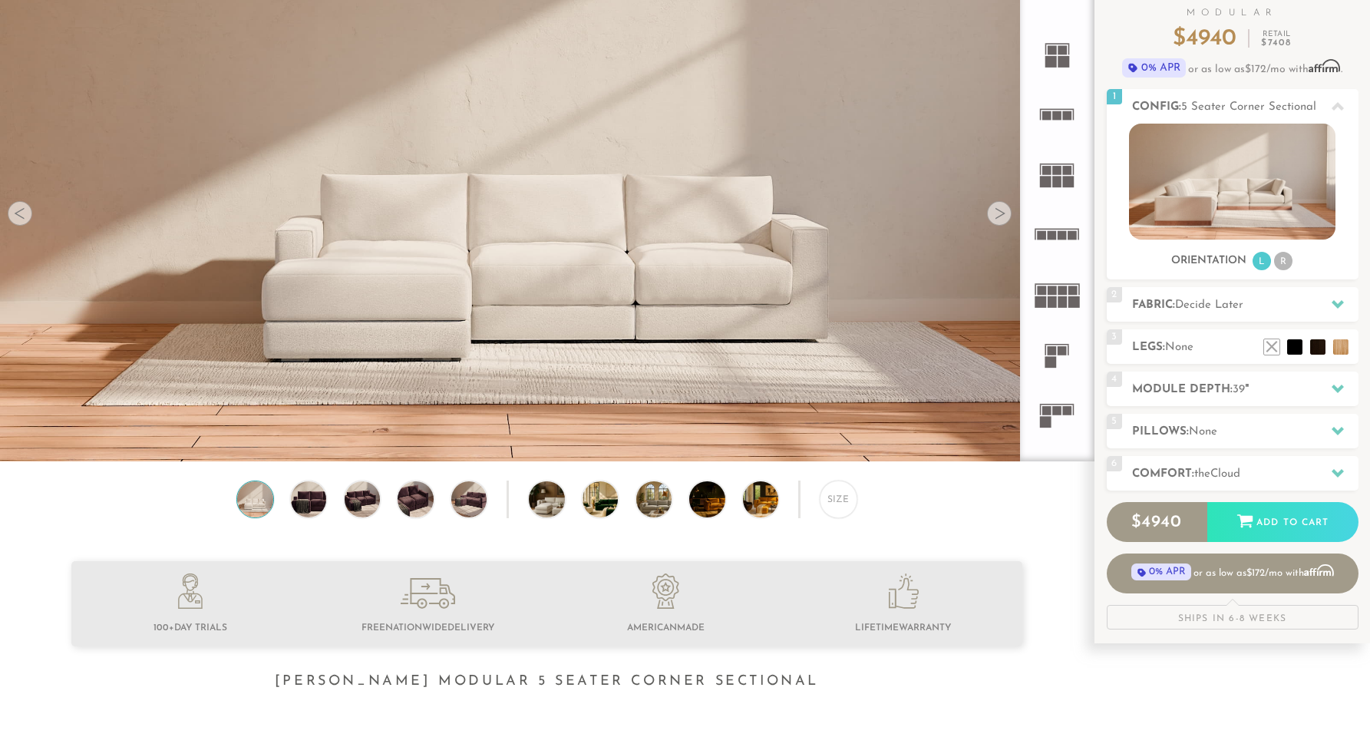
scroll to position [153, 0]
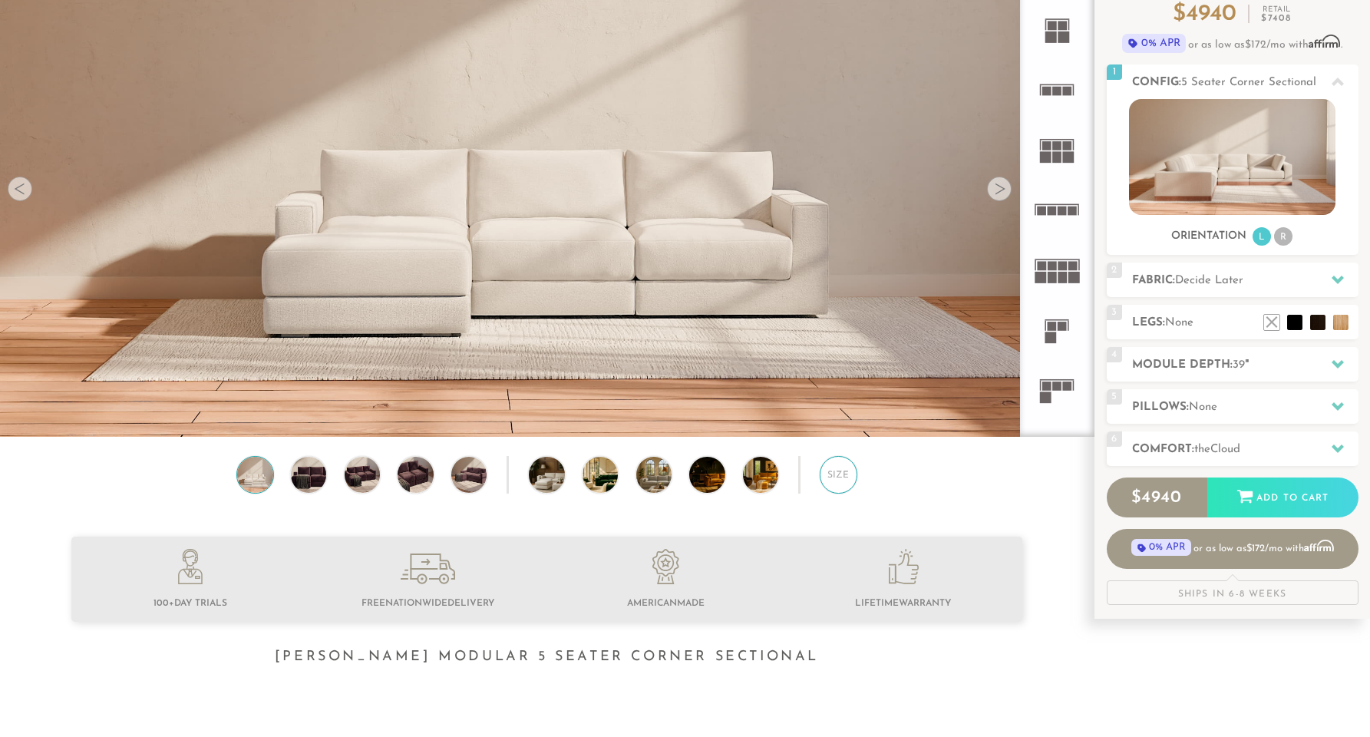
click at [823, 480] on div "Size" at bounding box center [838, 474] width 37 height 37
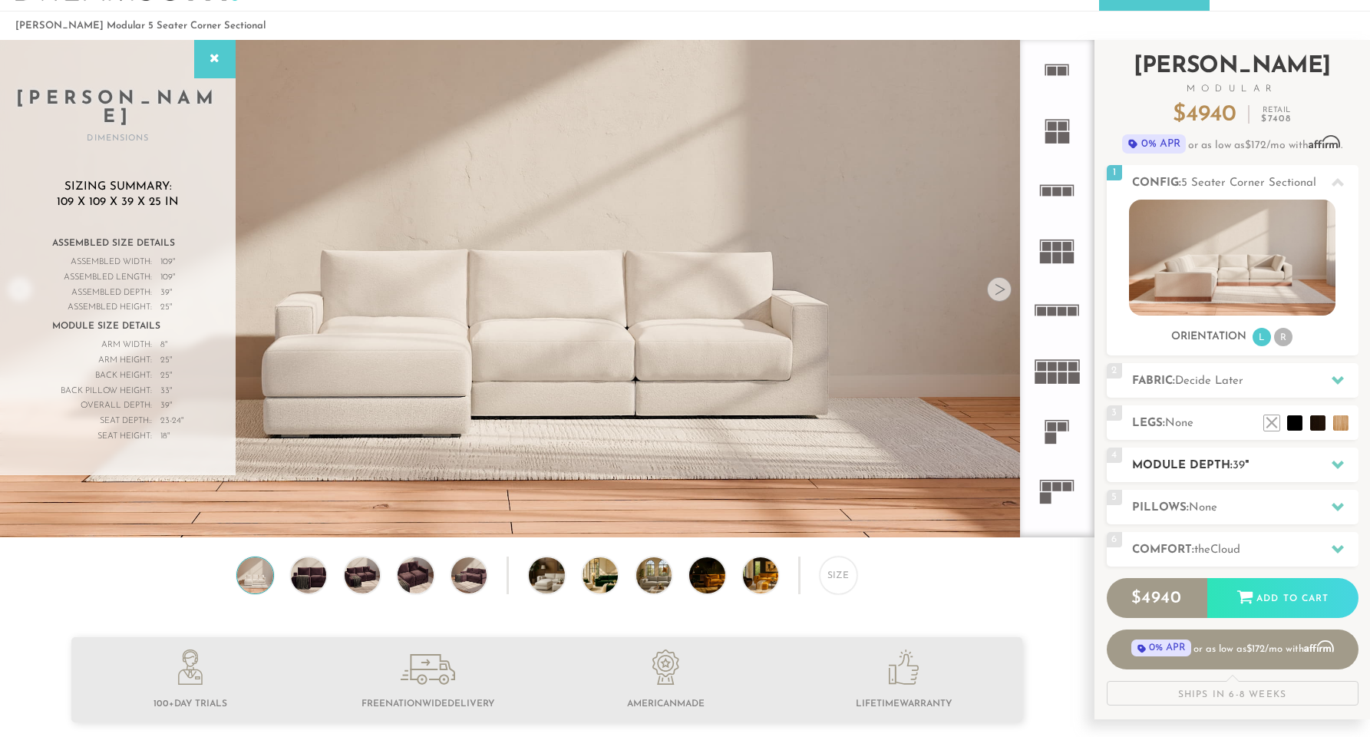
scroll to position [75, 0]
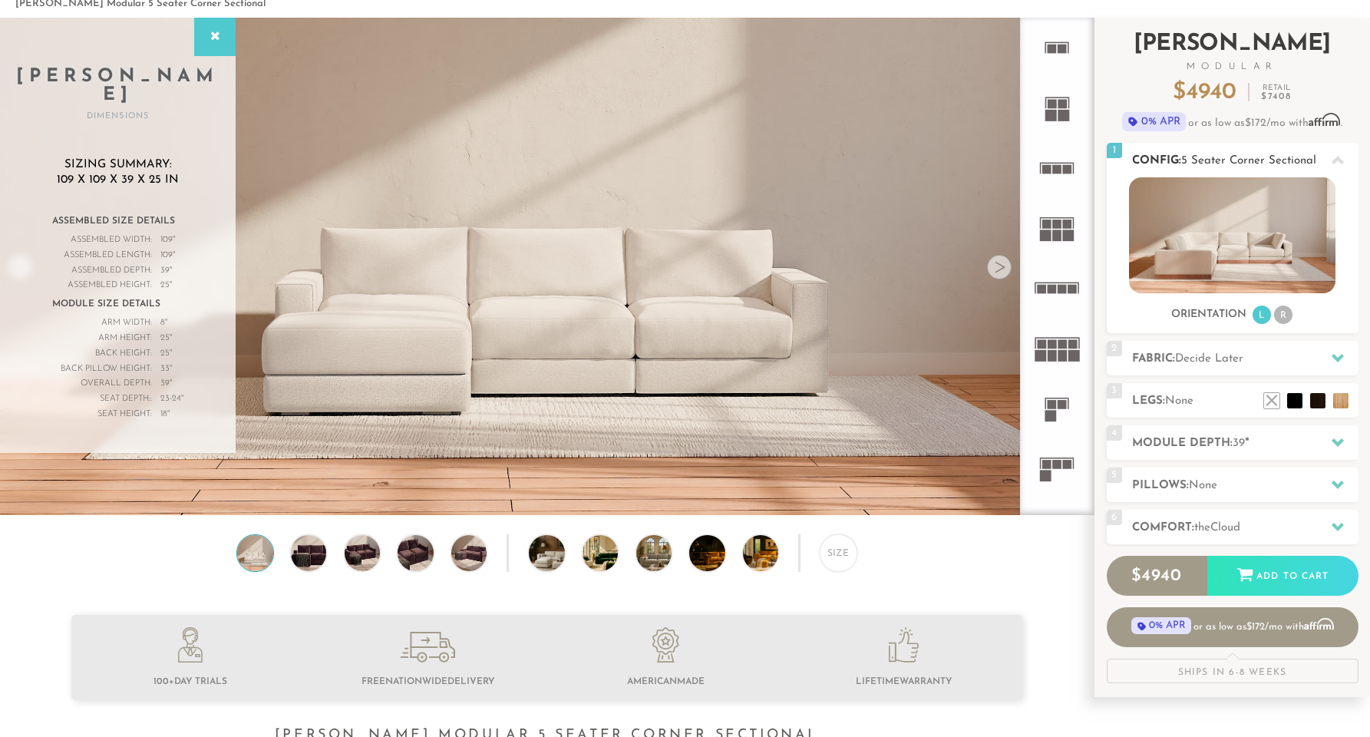
click at [1115, 226] on div "Sofas L Sectionals U Sectionals" at bounding box center [1232, 251] width 252 height 148
click at [1209, 231] on img at bounding box center [1232, 235] width 206 height 116
click at [1294, 309] on ul "L R" at bounding box center [1272, 315] width 43 height 21
click at [1285, 314] on li "R" at bounding box center [1283, 314] width 18 height 18
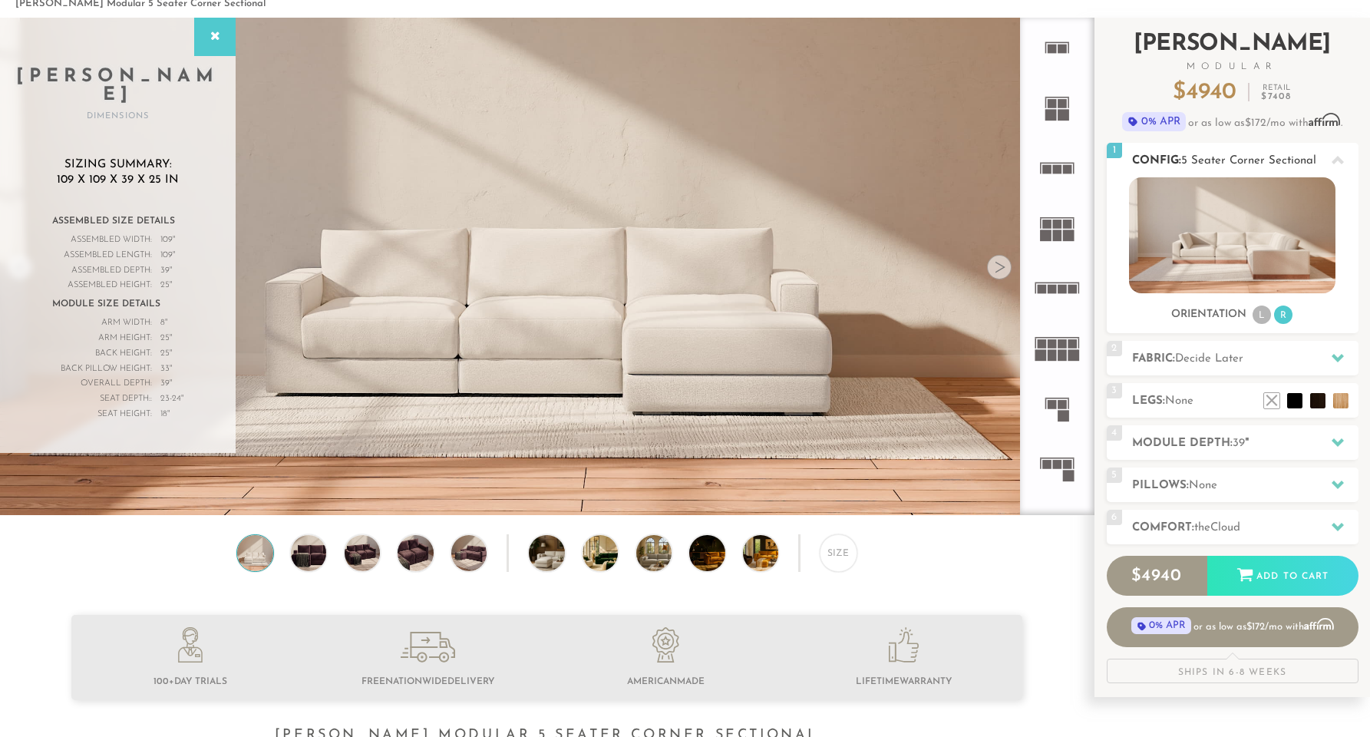
click at [1255, 317] on li "L" at bounding box center [1261, 314] width 18 height 18
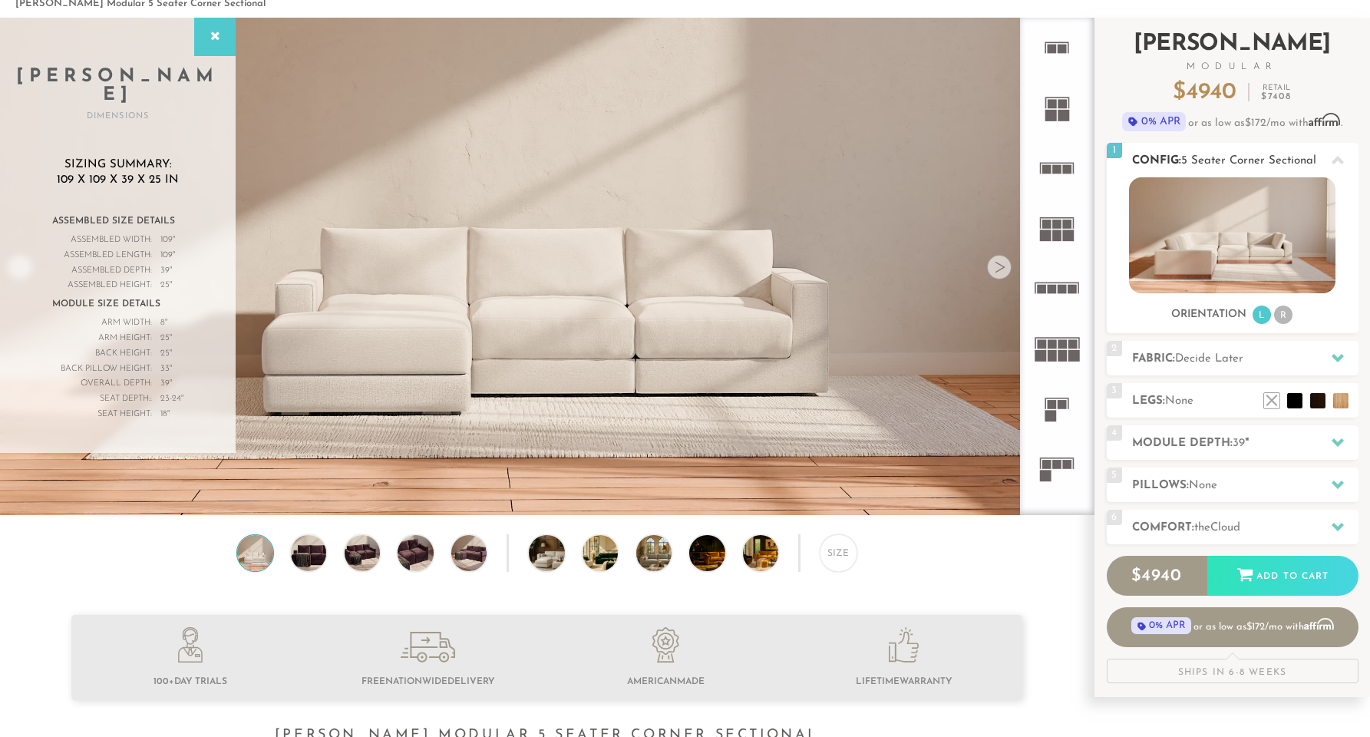
click at [1289, 310] on li "R" at bounding box center [1283, 314] width 18 height 18
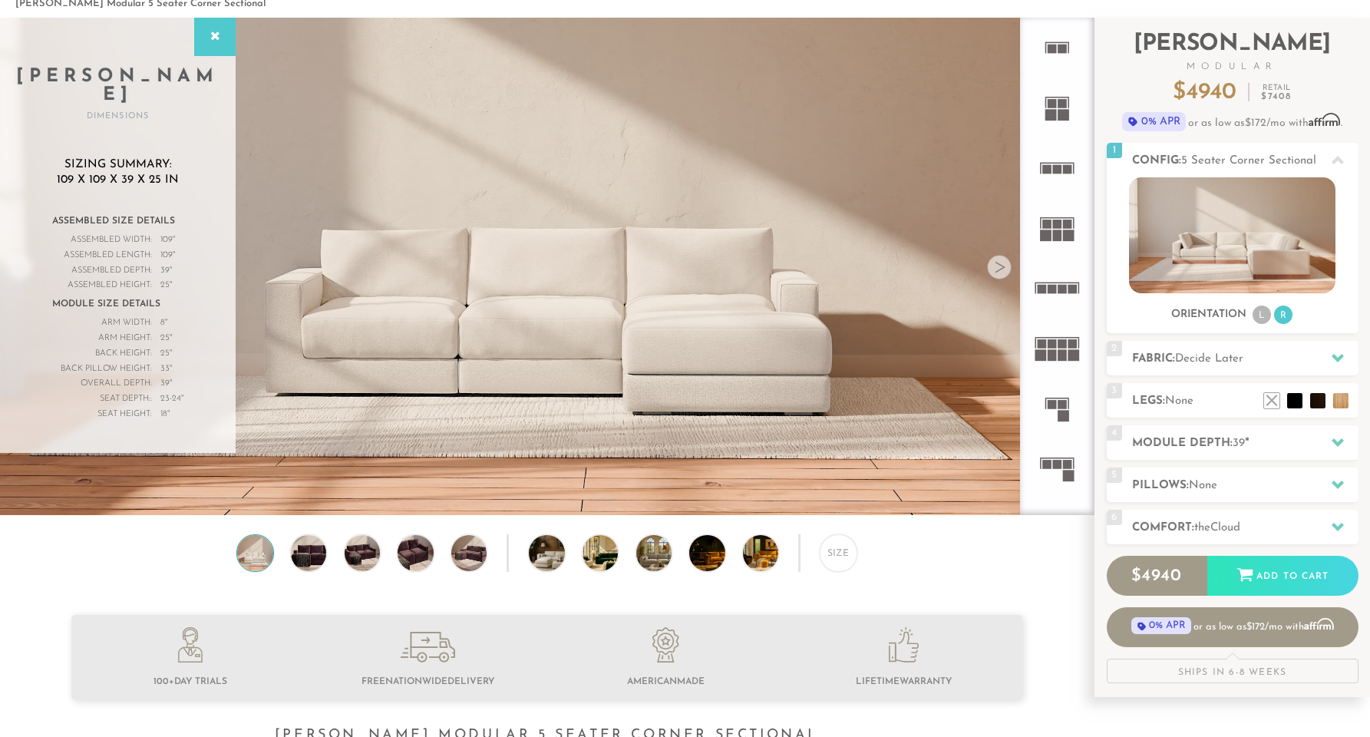
click at [266, 552] on img at bounding box center [255, 552] width 43 height 35
click at [294, 554] on img at bounding box center [308, 552] width 43 height 35
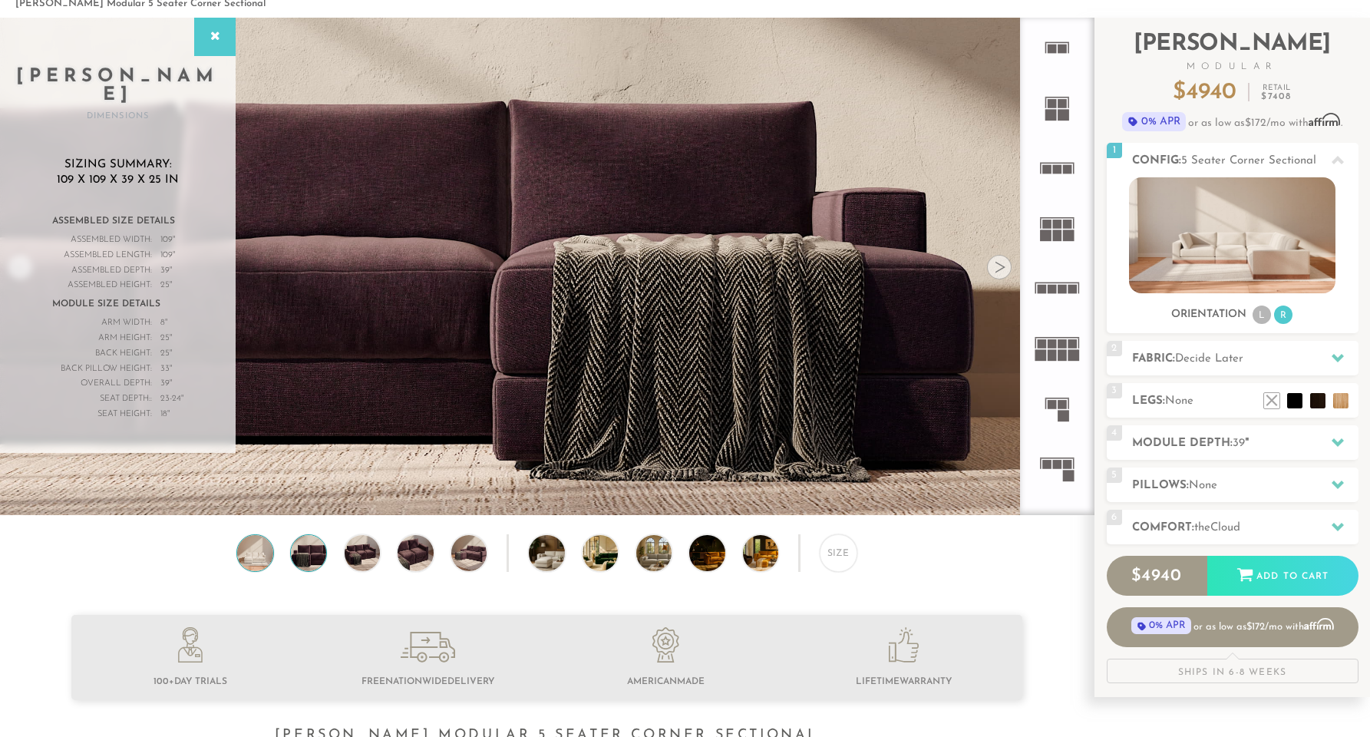
click at [266, 557] on img at bounding box center [255, 552] width 43 height 35
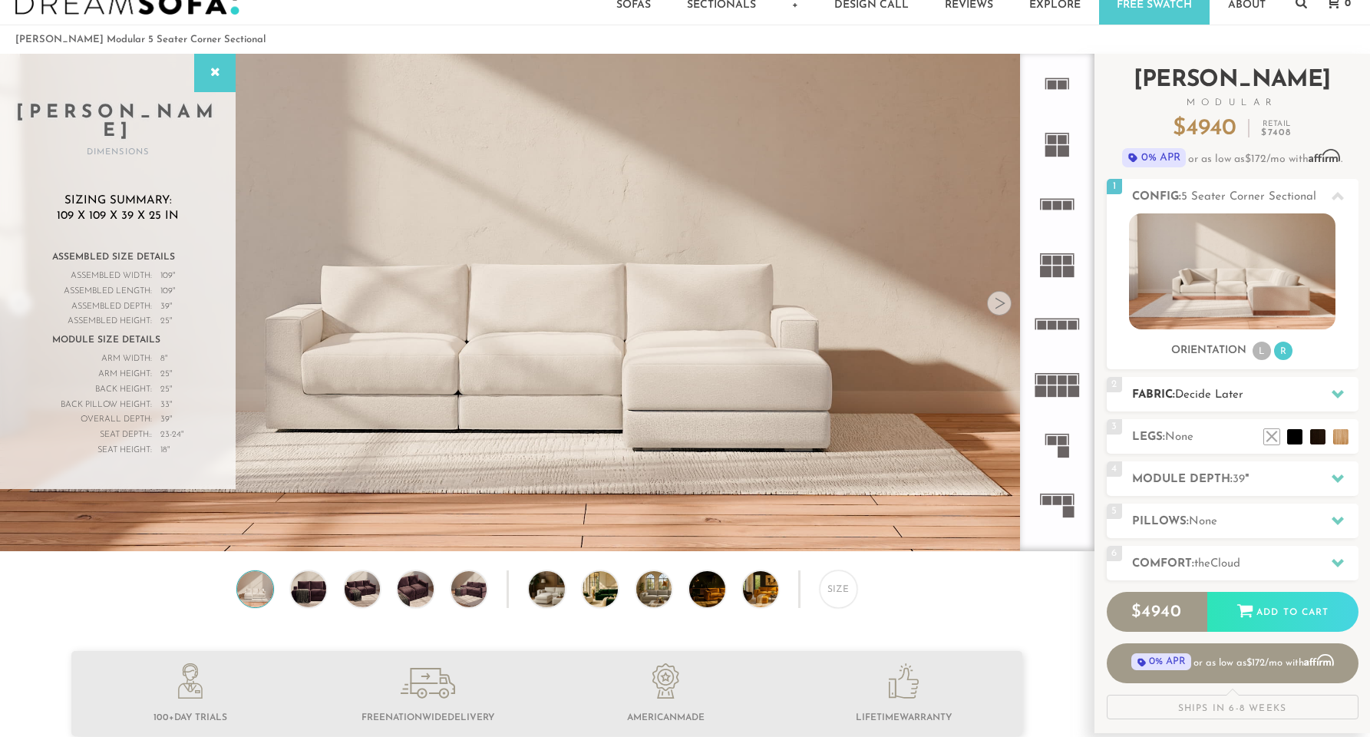
scroll to position [28, 0]
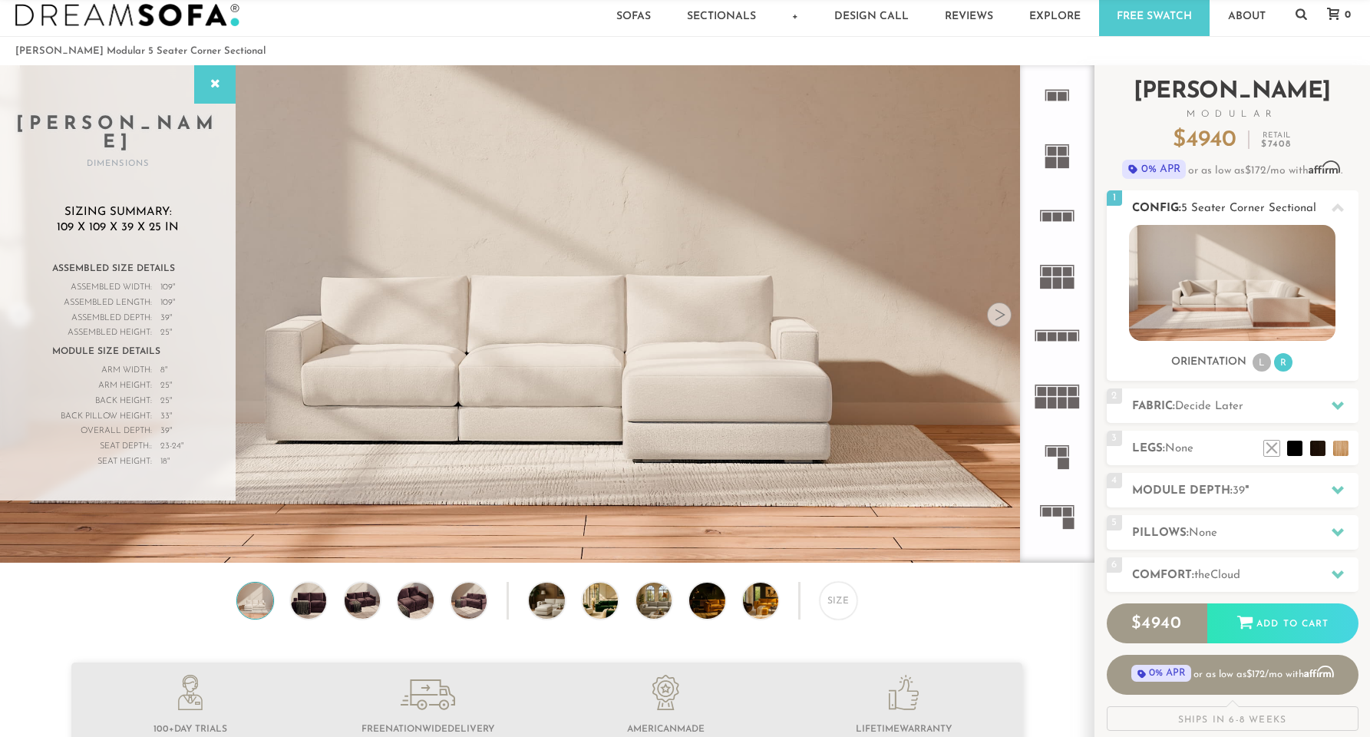
click at [1261, 273] on img at bounding box center [1232, 283] width 206 height 116
click at [1298, 450] on li at bounding box center [1271, 424] width 61 height 61
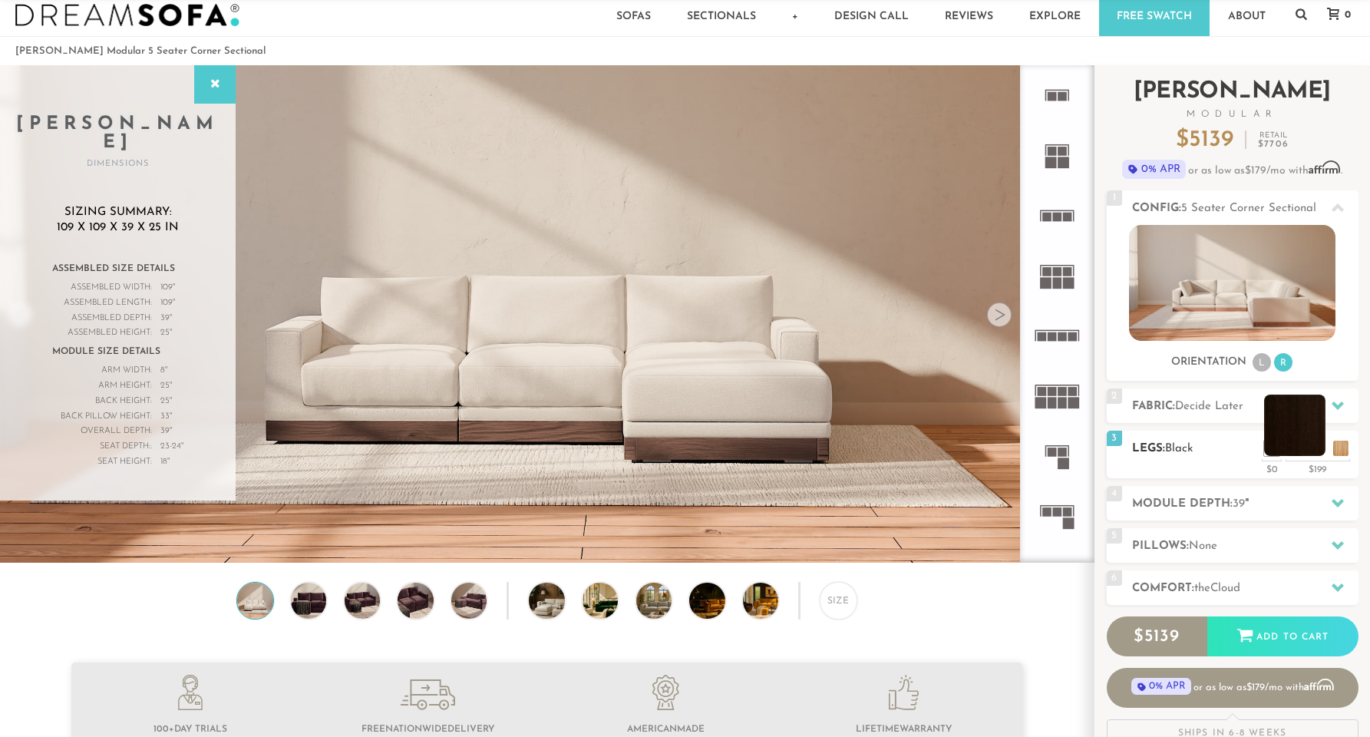
click at [1323, 449] on li at bounding box center [1294, 424] width 61 height 61
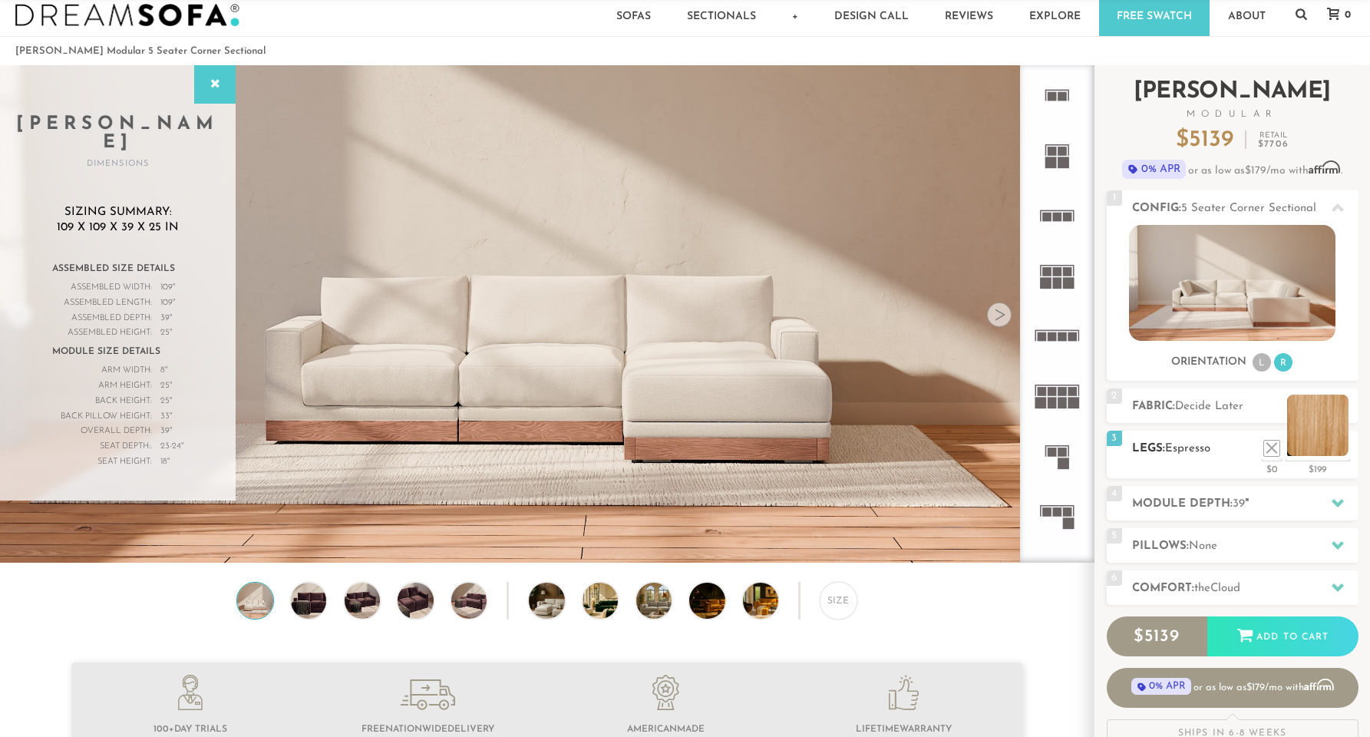
click at [1341, 444] on li at bounding box center [1317, 424] width 61 height 61
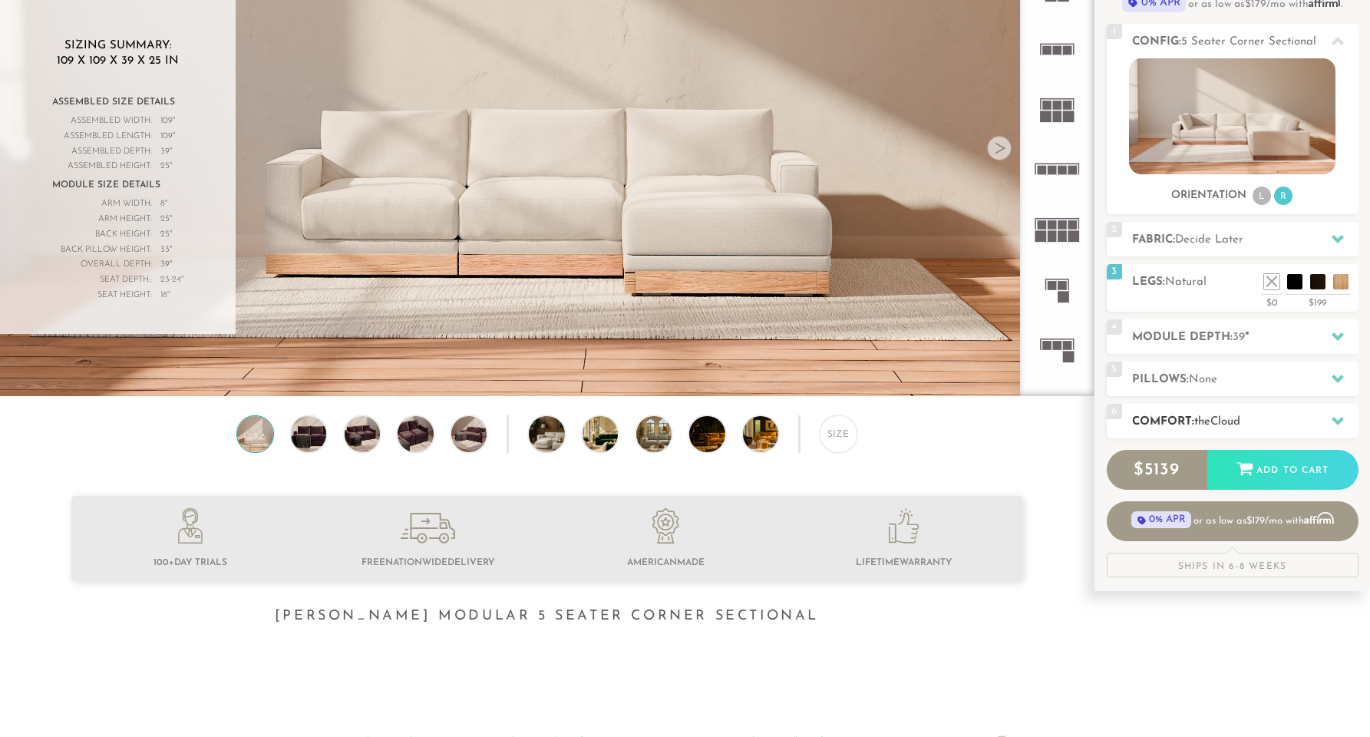
scroll to position [213, 0]
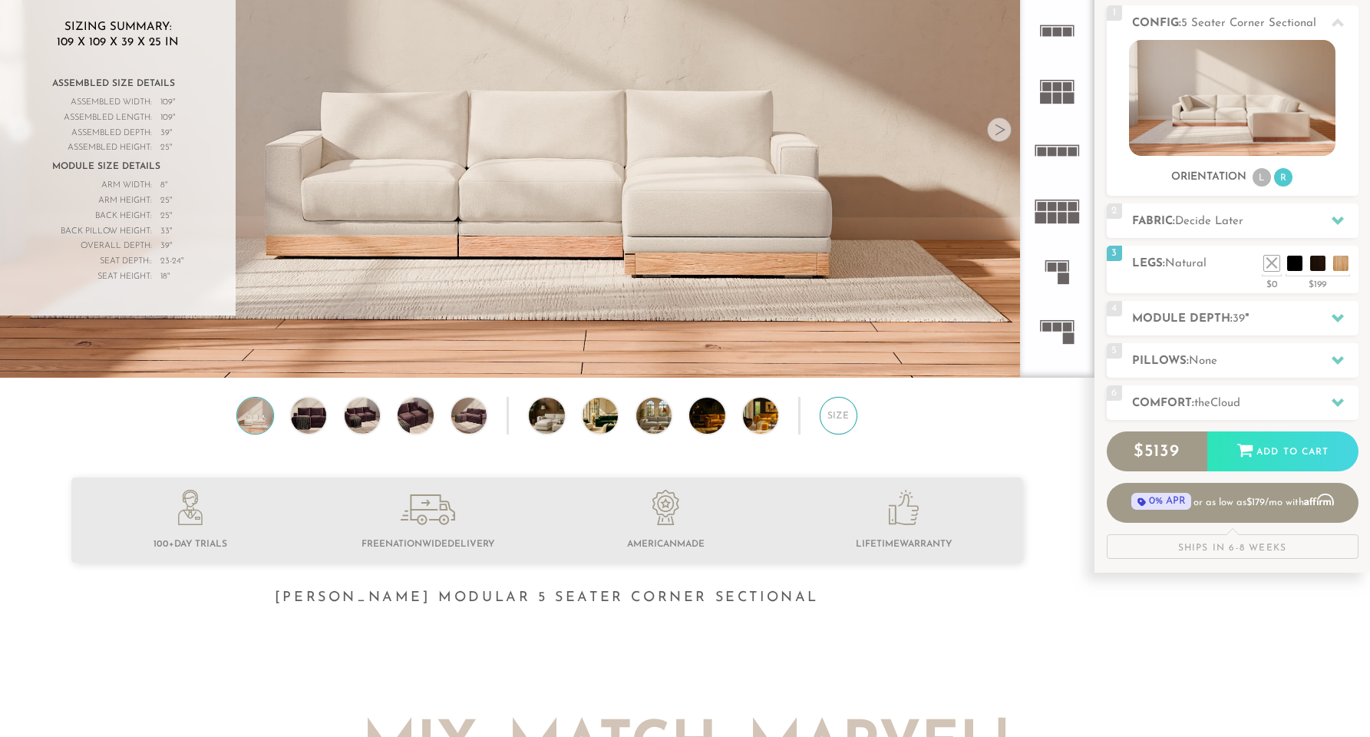
click at [823, 416] on div "Size" at bounding box center [838, 415] width 37 height 37
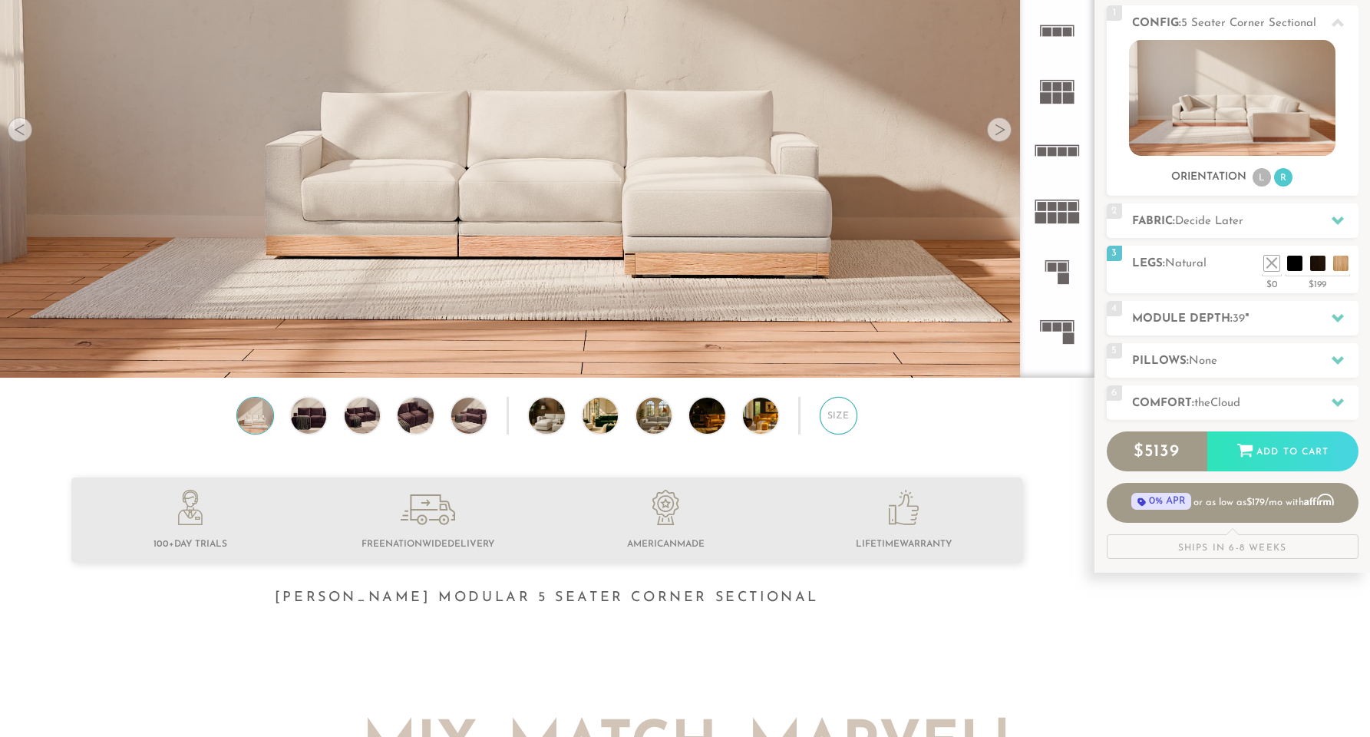
click at [839, 420] on div "Size" at bounding box center [838, 415] width 37 height 37
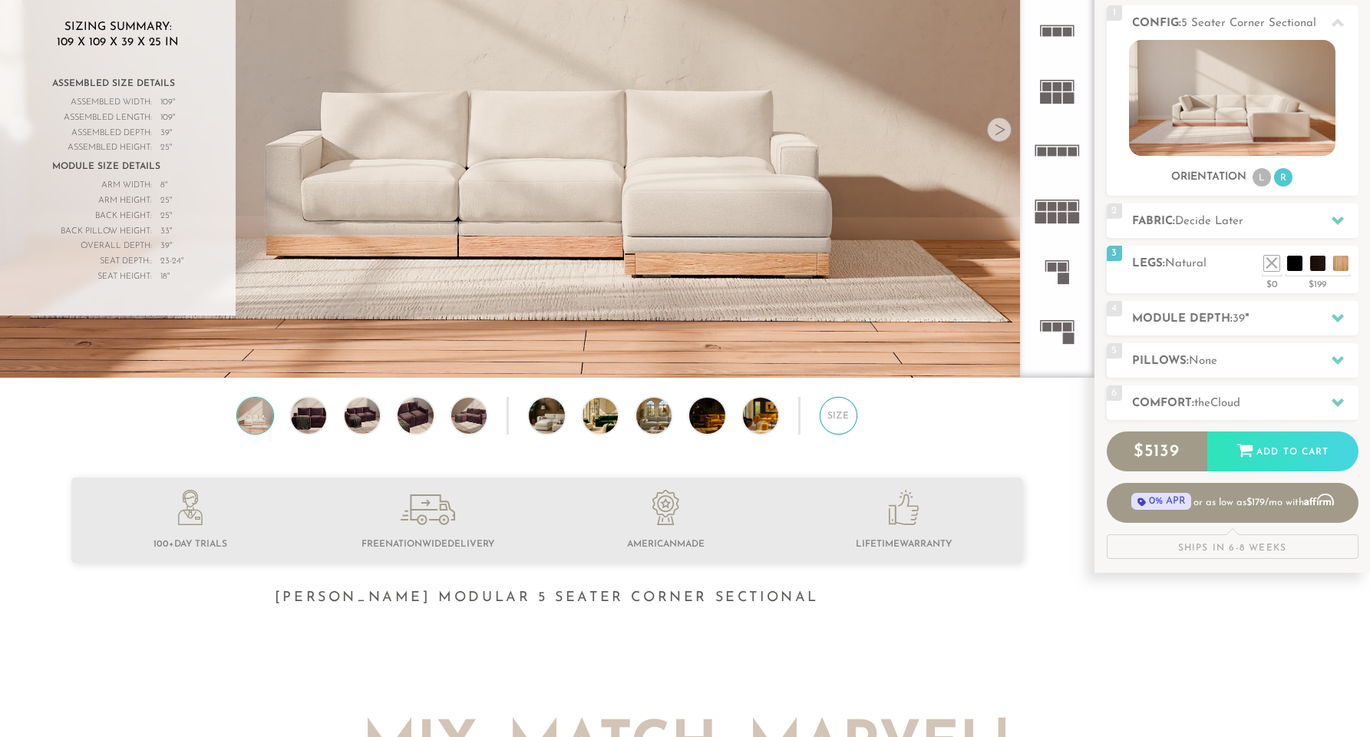
click at [839, 420] on div "Size" at bounding box center [838, 415] width 37 height 37
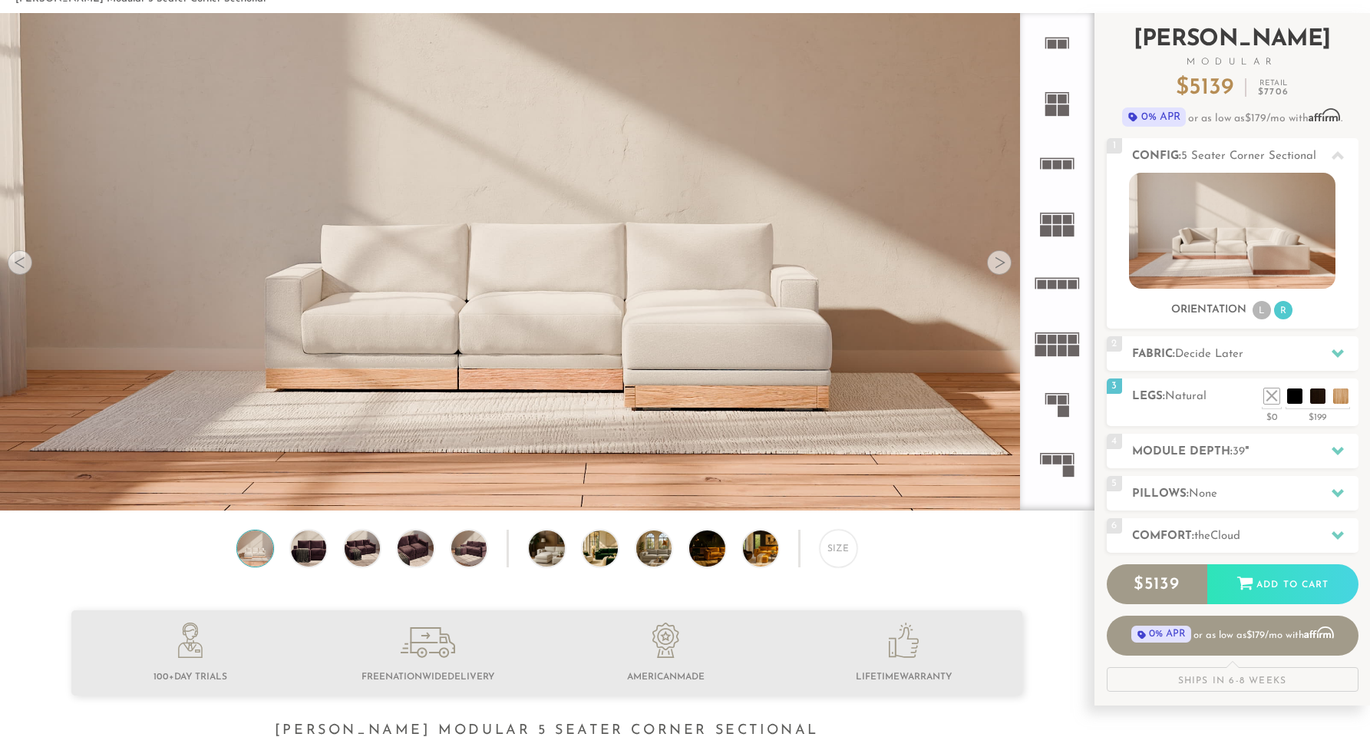
scroll to position [50, 0]
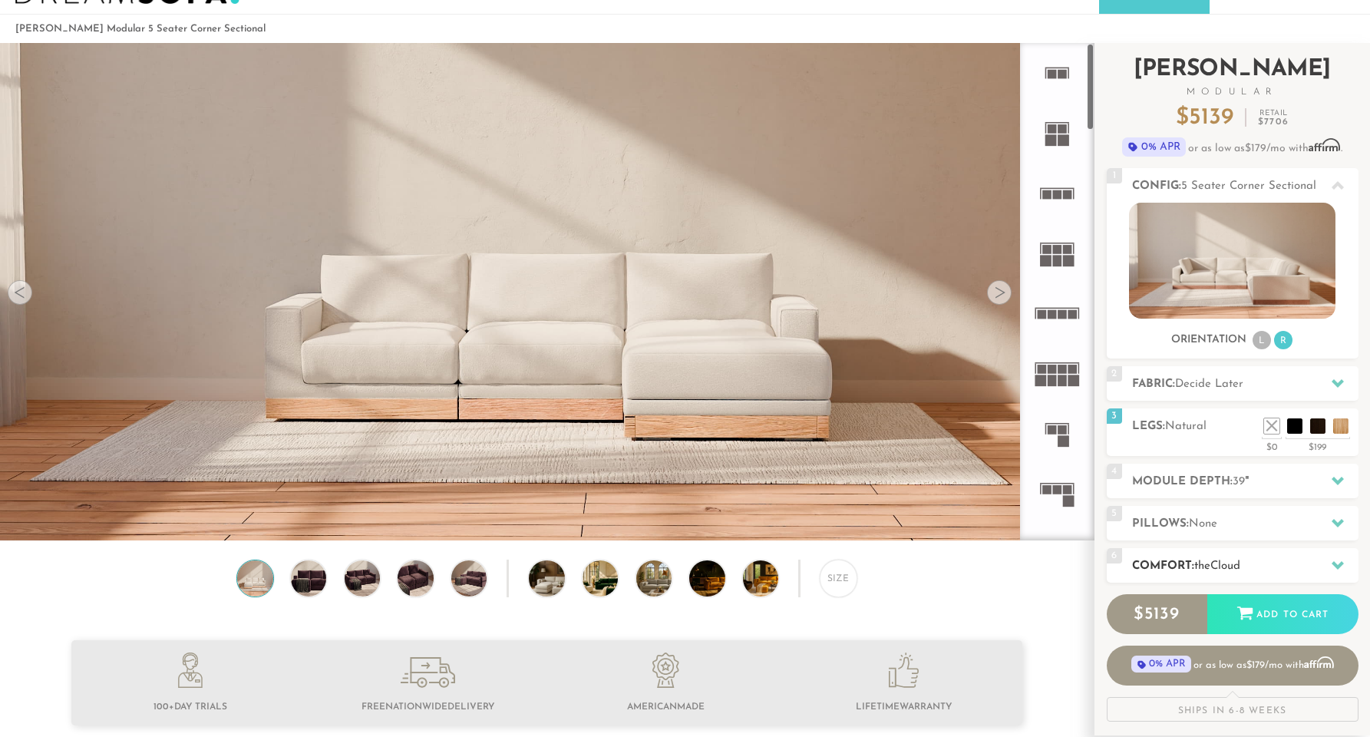
click at [1255, 563] on h2 "Comfort: the Cloud" at bounding box center [1245, 566] width 226 height 18
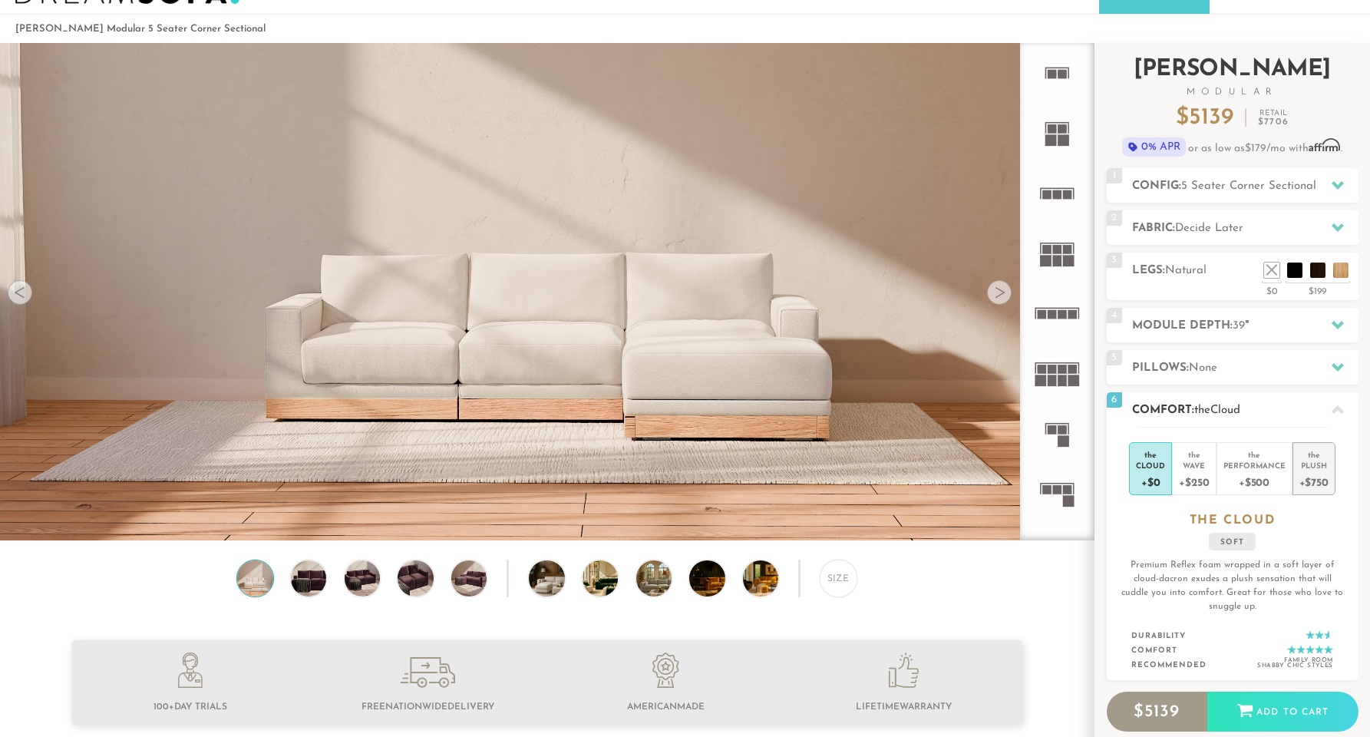
click at [1318, 477] on div "+$750" at bounding box center [1313, 481] width 29 height 22
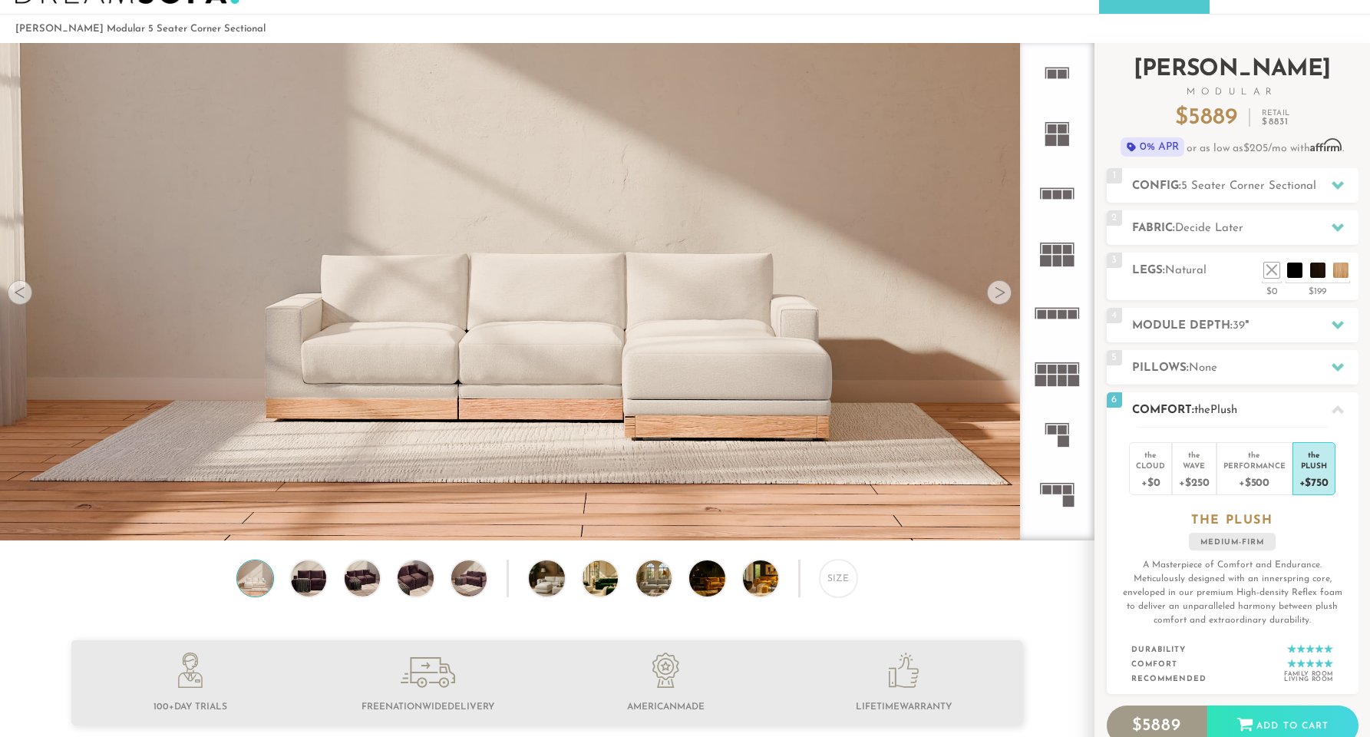
click at [1324, 408] on div at bounding box center [1337, 409] width 32 height 31
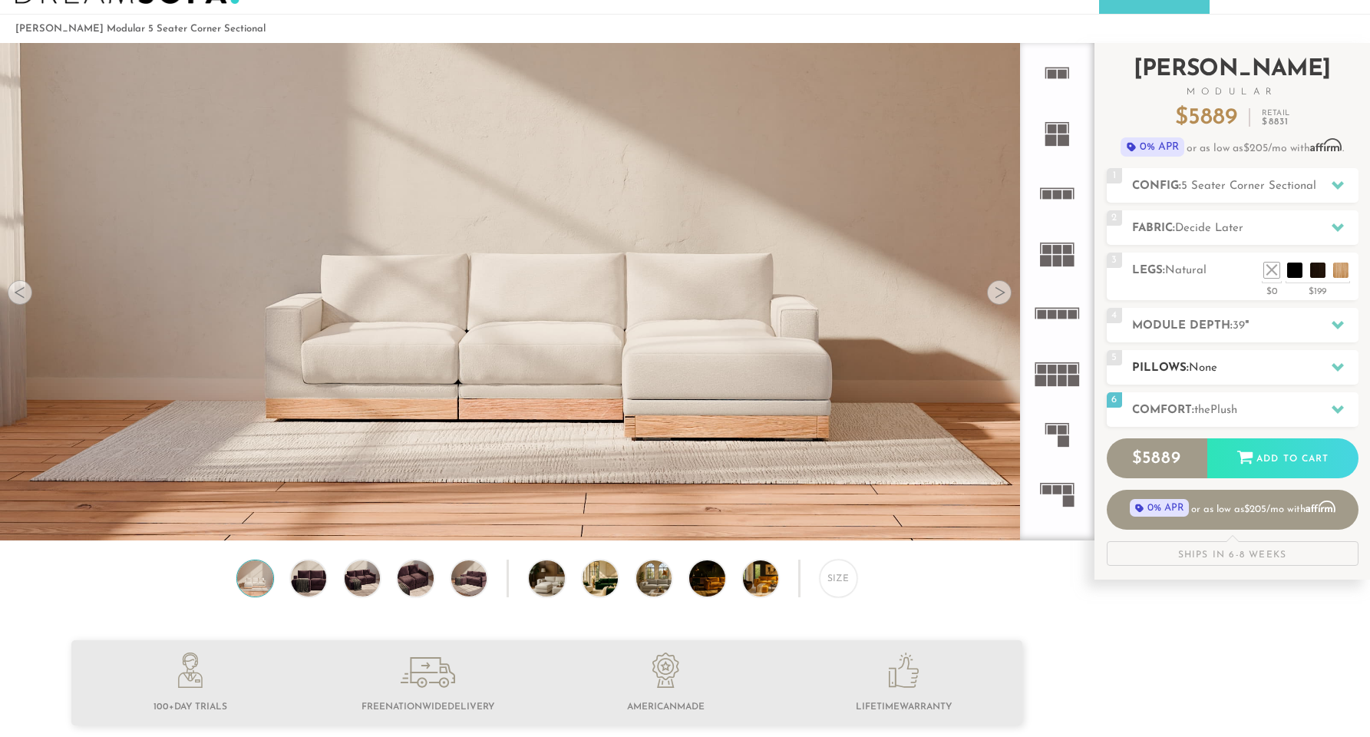
click at [1316, 359] on h2 "Pillows: None" at bounding box center [1245, 368] width 226 height 18
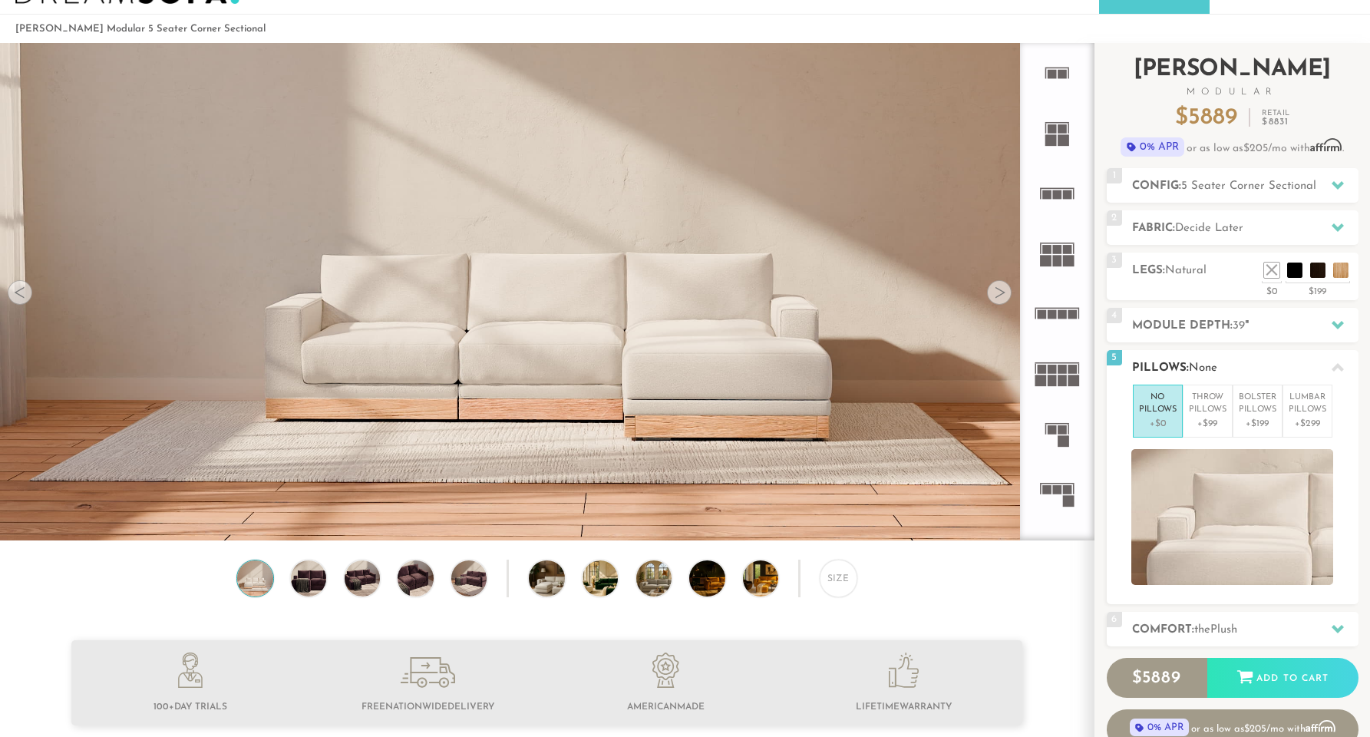
click at [1316, 359] on h2 "Pillows: None" at bounding box center [1245, 368] width 226 height 18
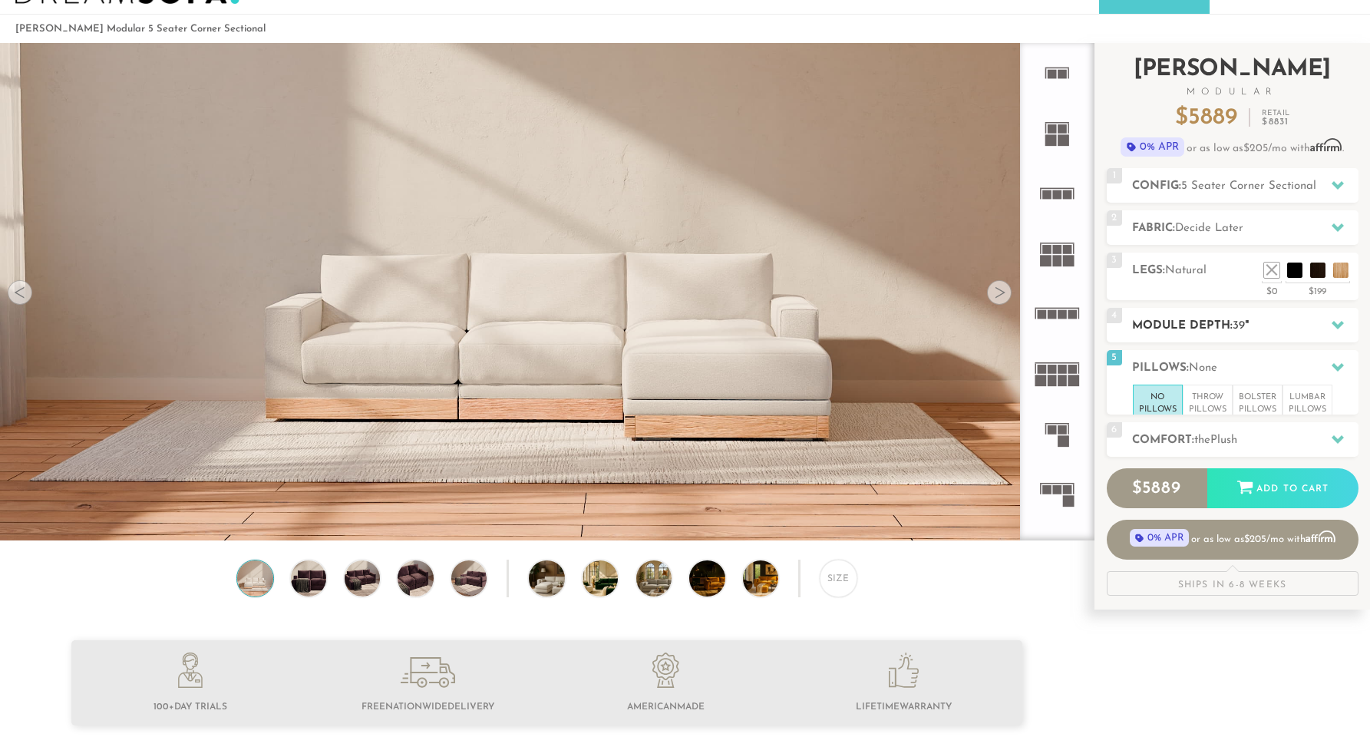
click at [1304, 317] on h2 "Module Depth: 39 "" at bounding box center [1245, 326] width 226 height 18
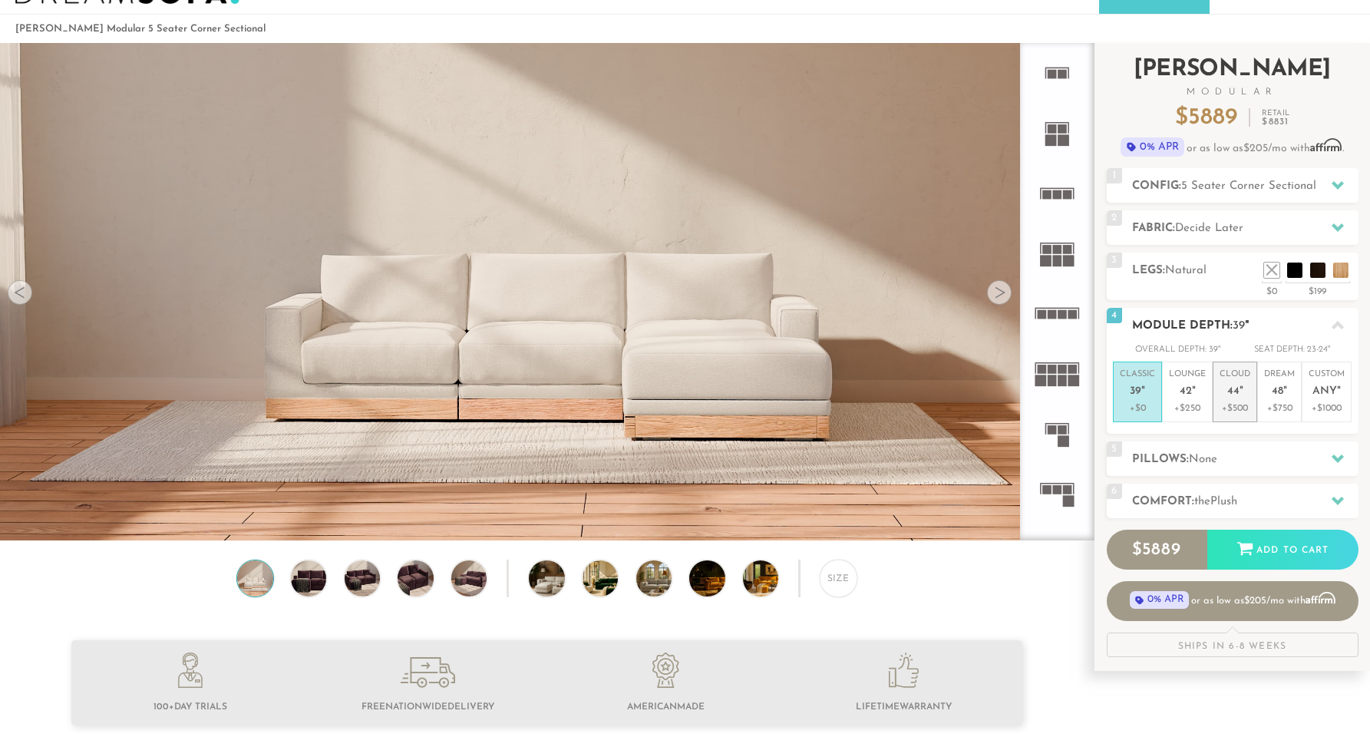
click at [1228, 391] on span "44" at bounding box center [1233, 391] width 12 height 13
click at [1311, 324] on h2 "Module Depth: 44 "" at bounding box center [1245, 326] width 226 height 18
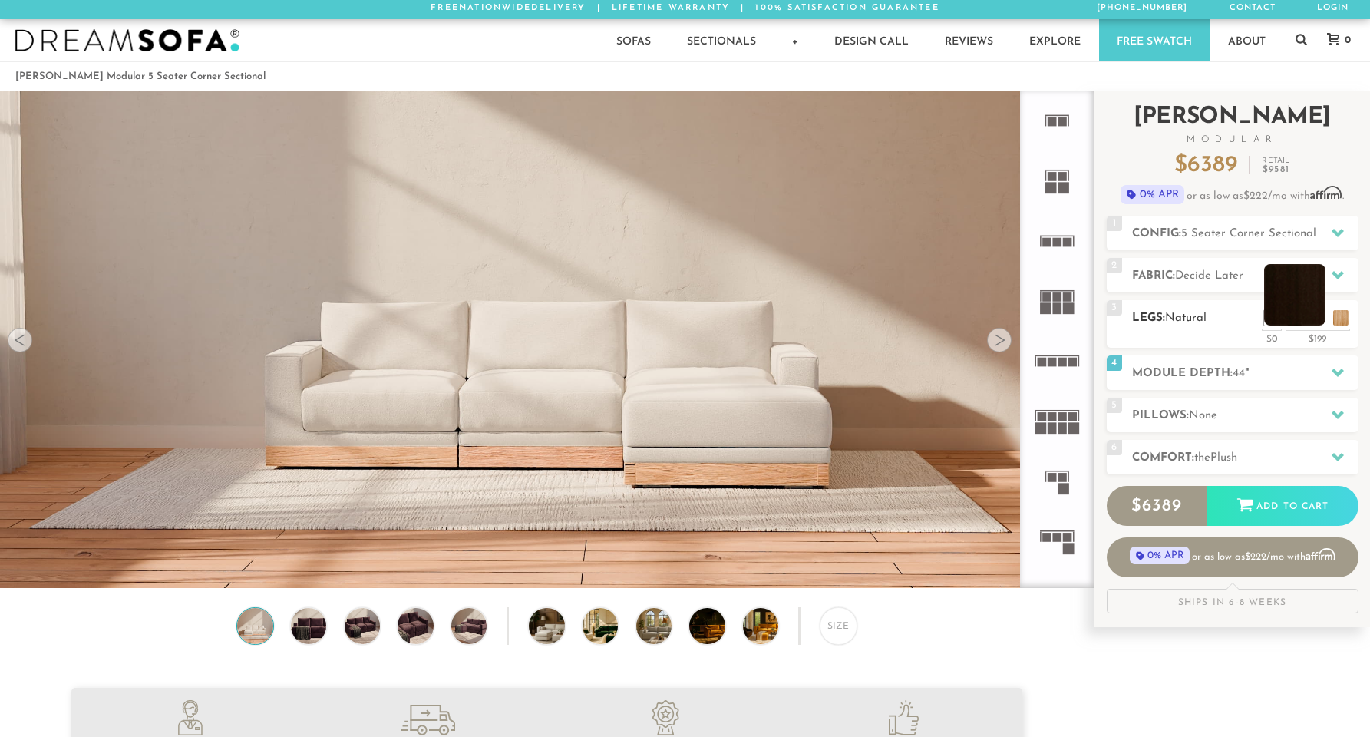
scroll to position [0, 0]
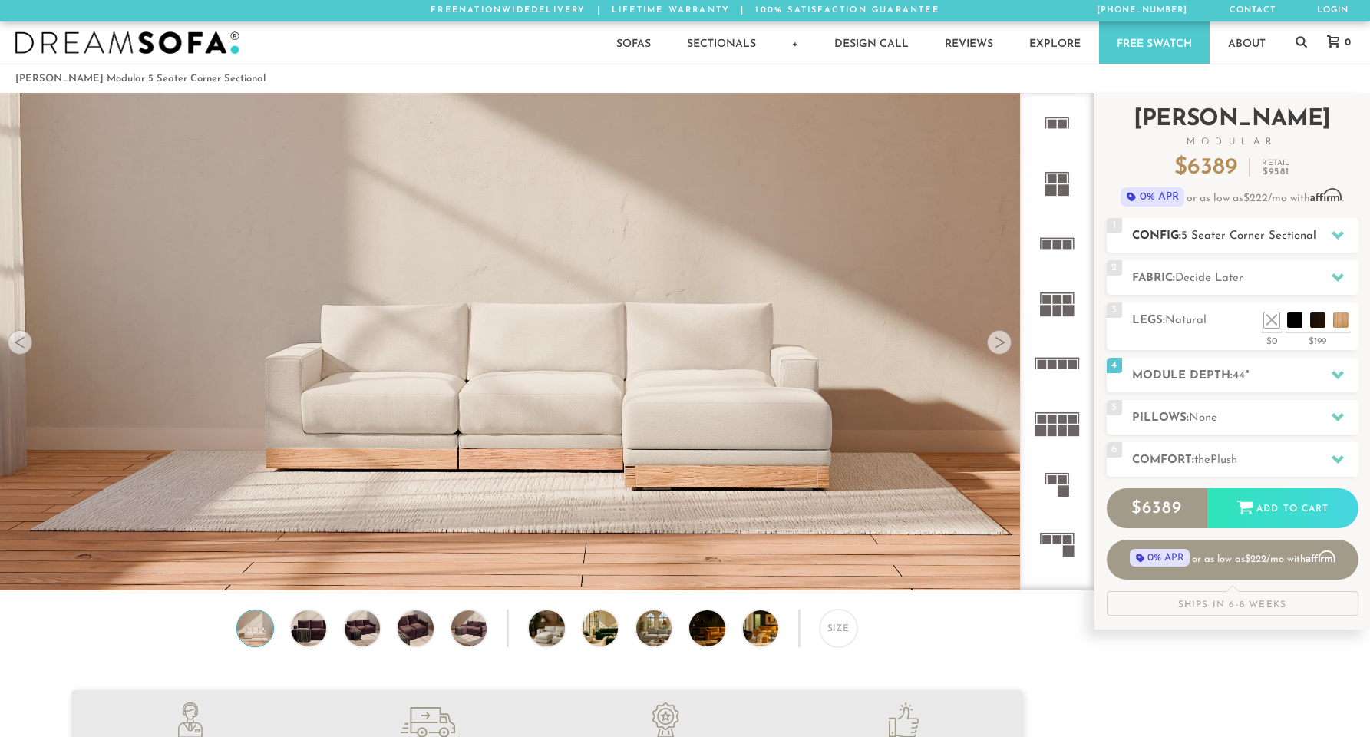
click at [1260, 230] on span "5 Seater Corner Sectional" at bounding box center [1248, 236] width 135 height 12
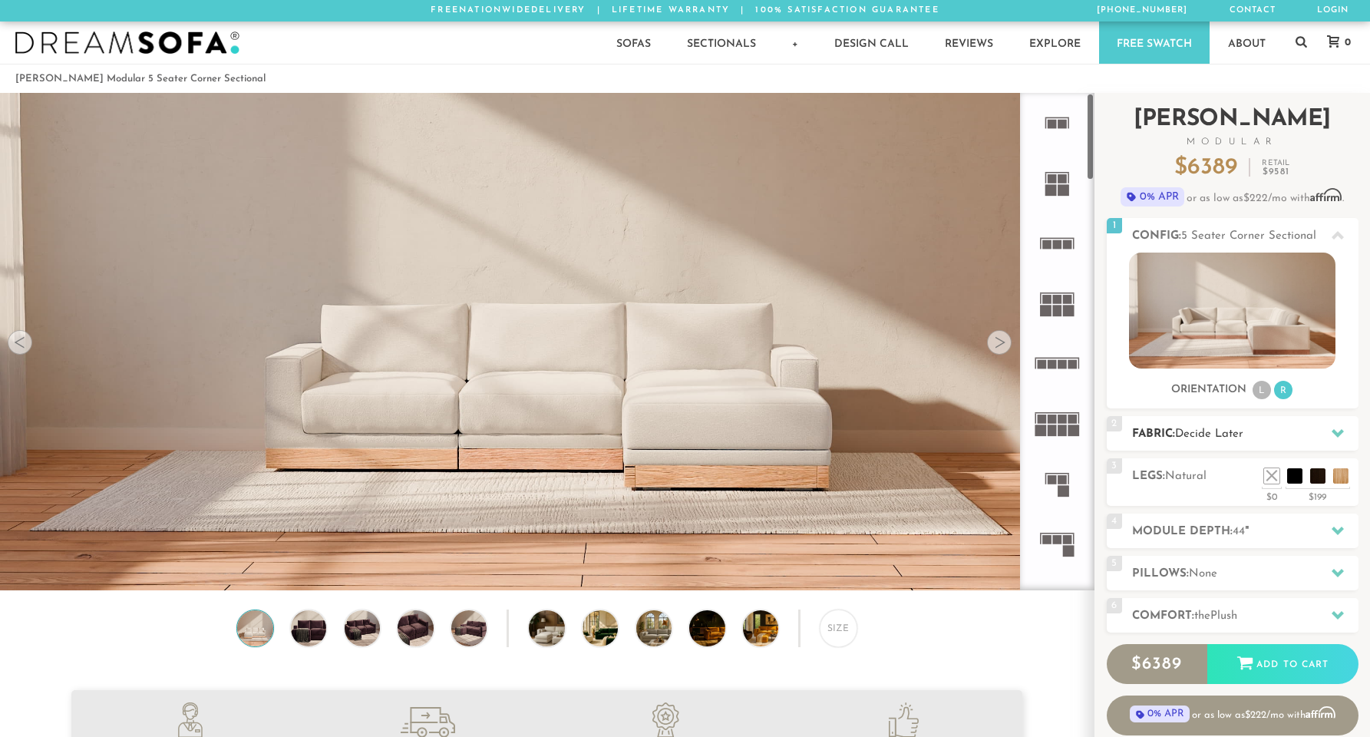
click at [1200, 424] on div "2 Fabric: Decide Later" at bounding box center [1232, 433] width 252 height 35
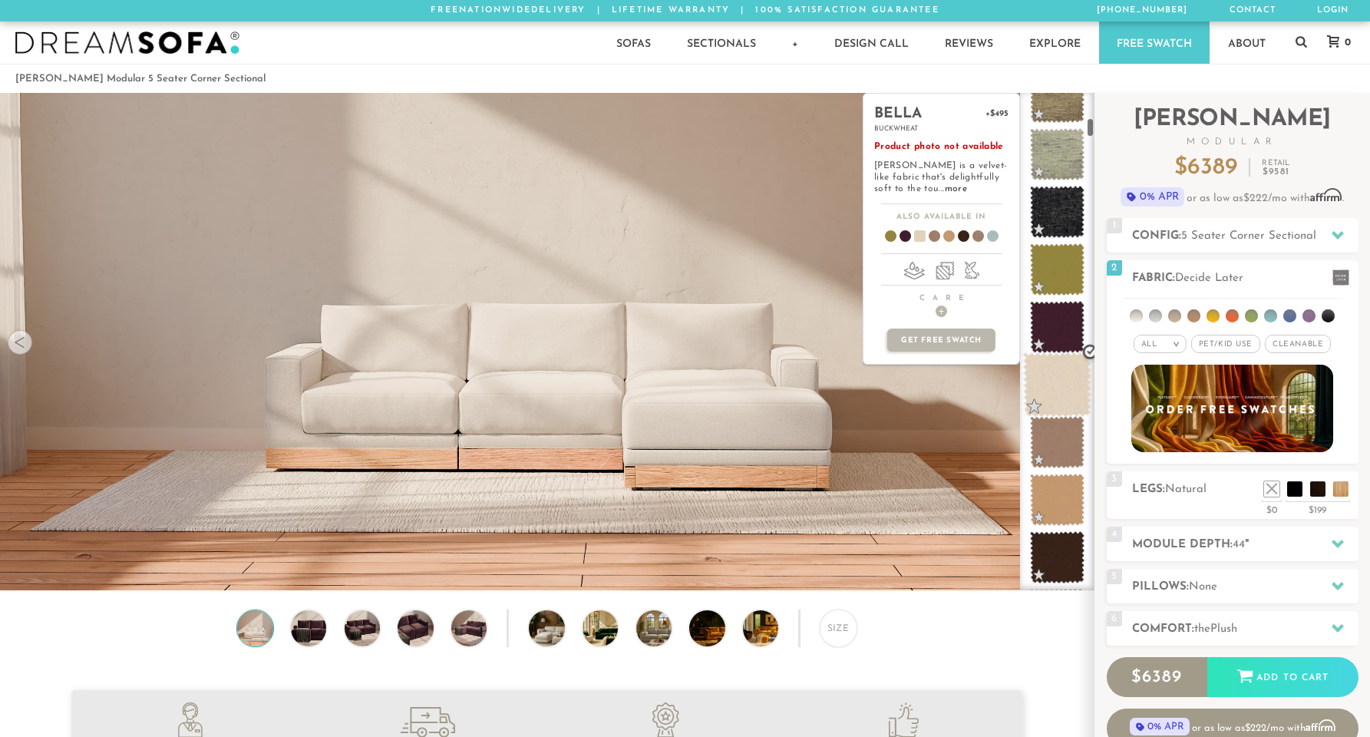
scroll to position [634, 0]
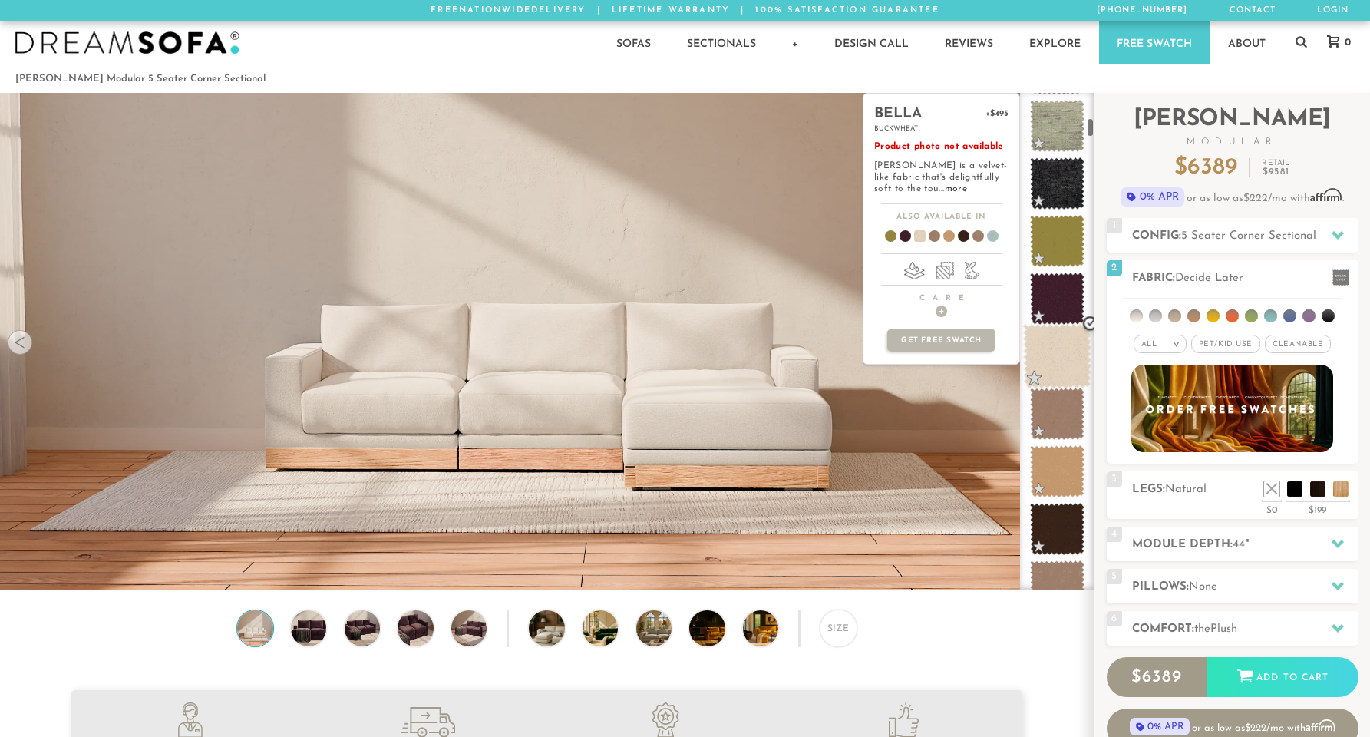
click at [1079, 375] on span at bounding box center [1057, 356] width 68 height 65
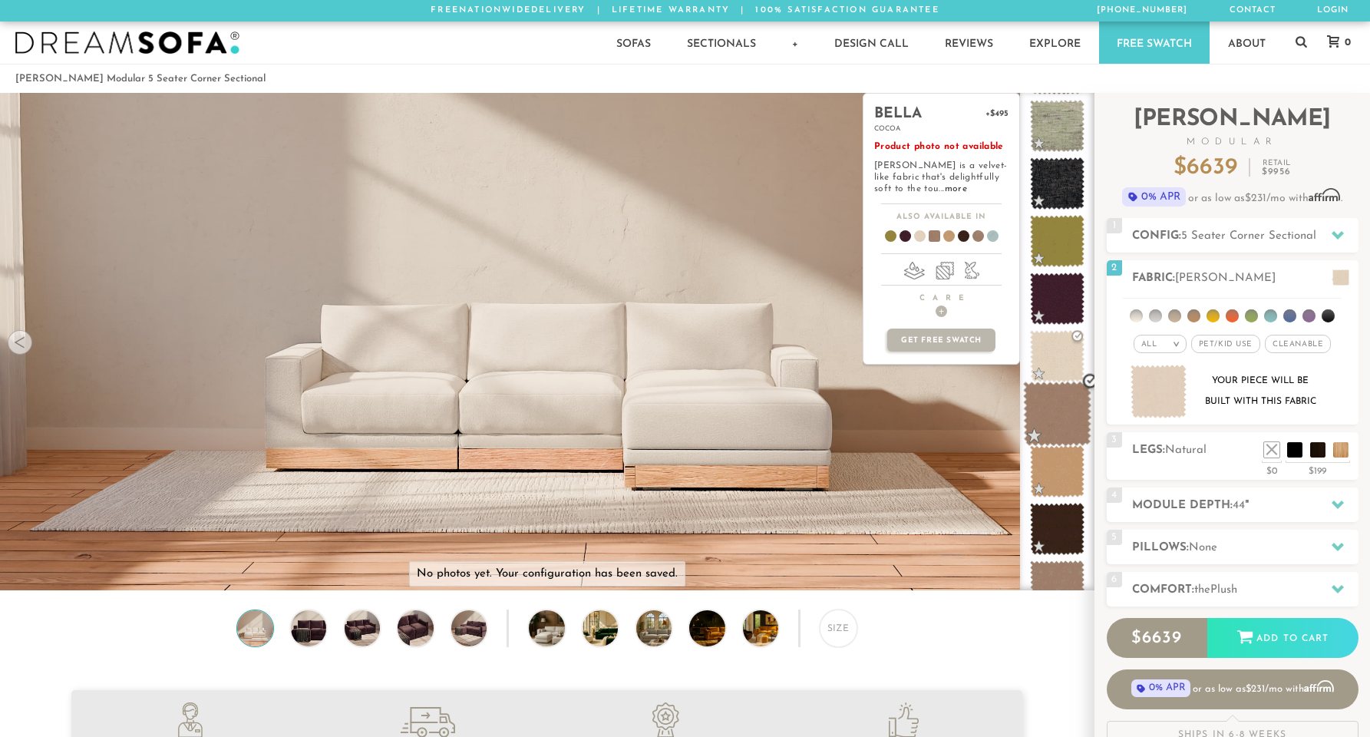
click at [1059, 410] on span at bounding box center [1057, 413] width 68 height 65
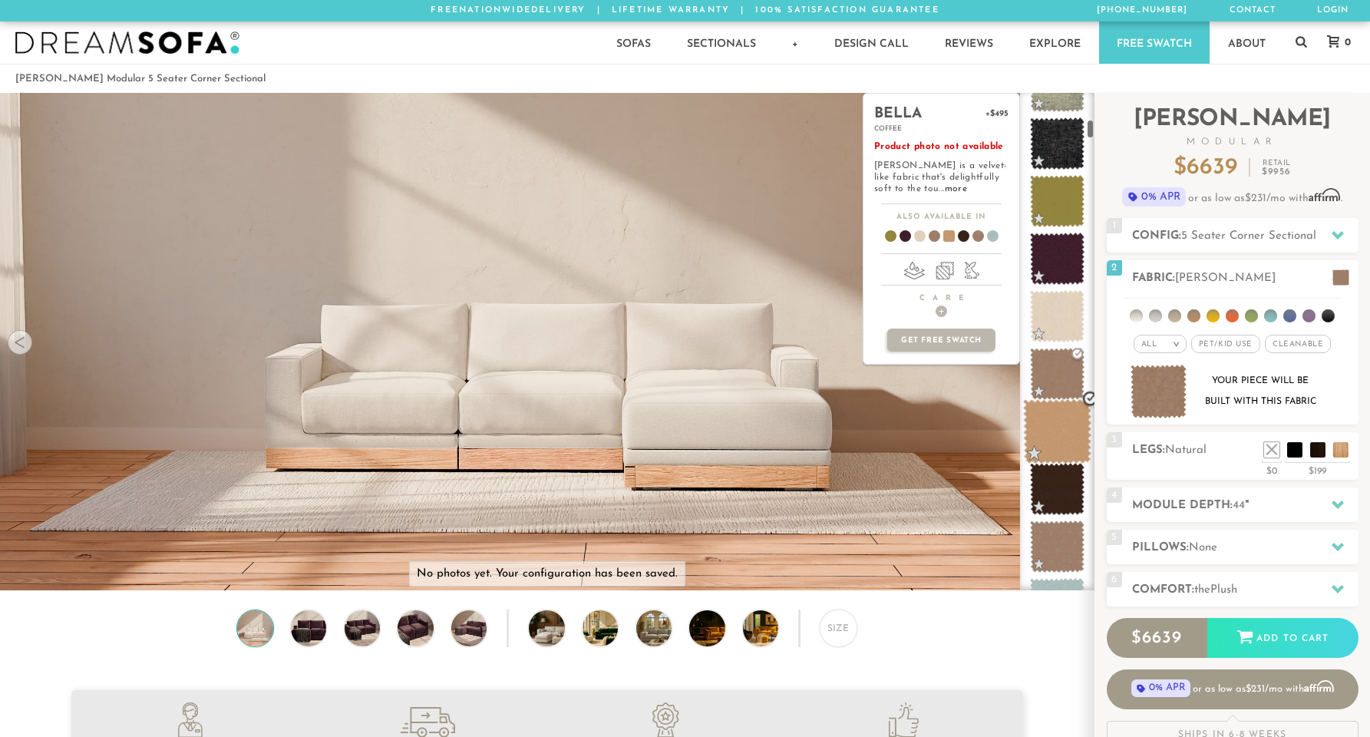
scroll to position [678, 0]
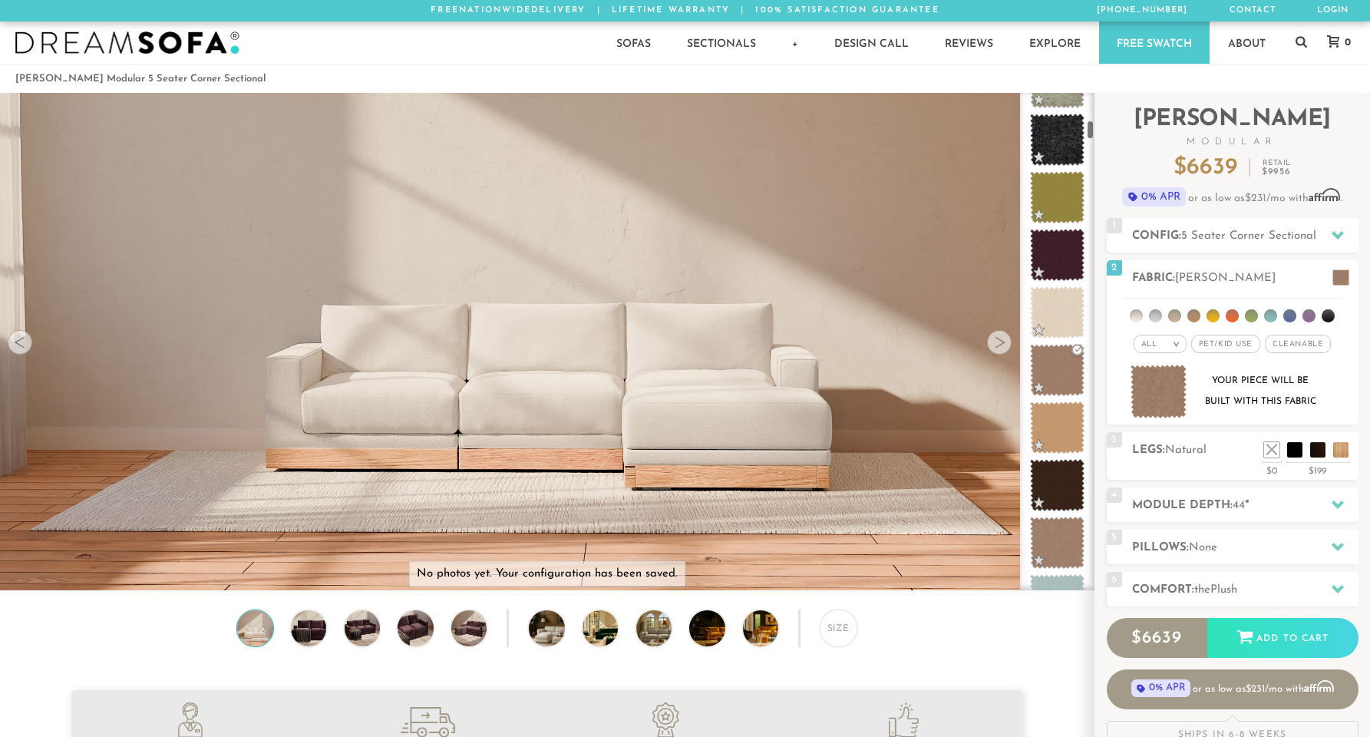
click at [944, 635] on div "Size" at bounding box center [546, 631] width 1093 height 45
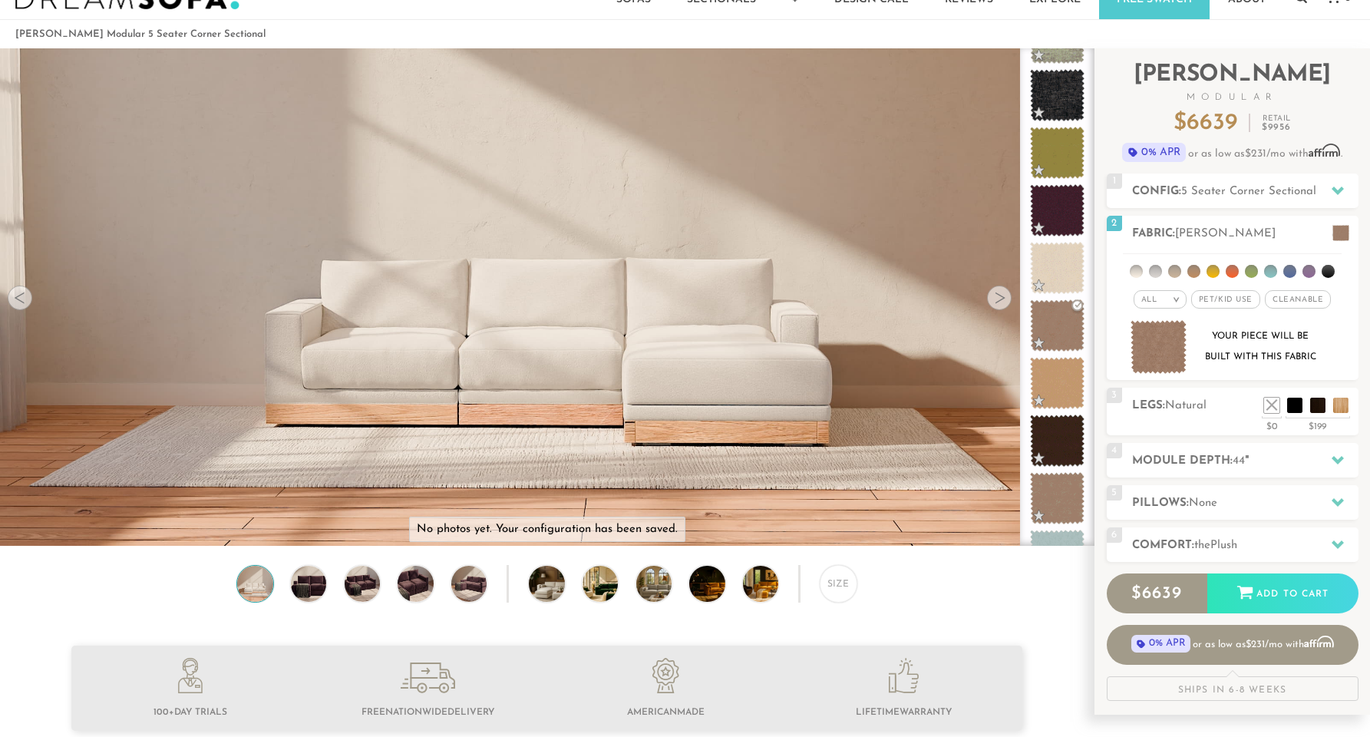
scroll to position [45, 0]
click at [997, 305] on div at bounding box center [999, 297] width 25 height 25
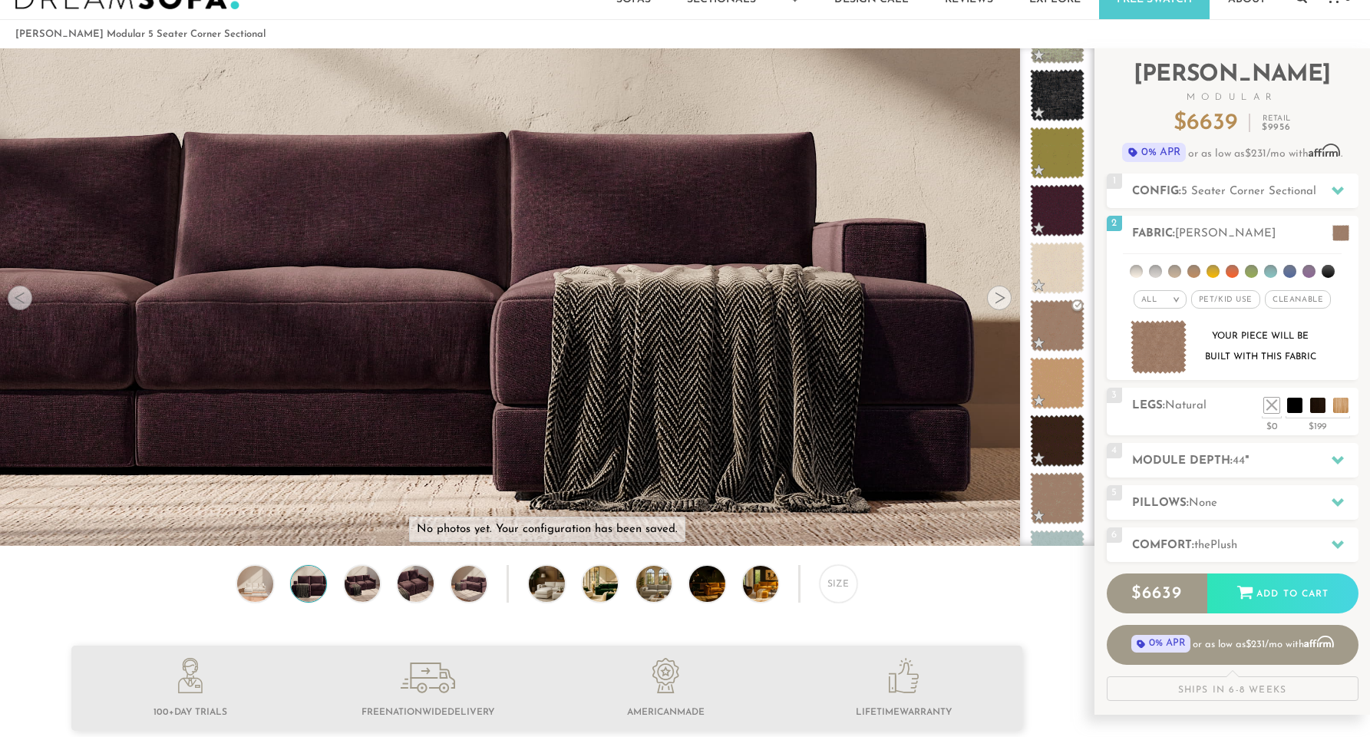
click at [997, 305] on div at bounding box center [999, 297] width 25 height 25
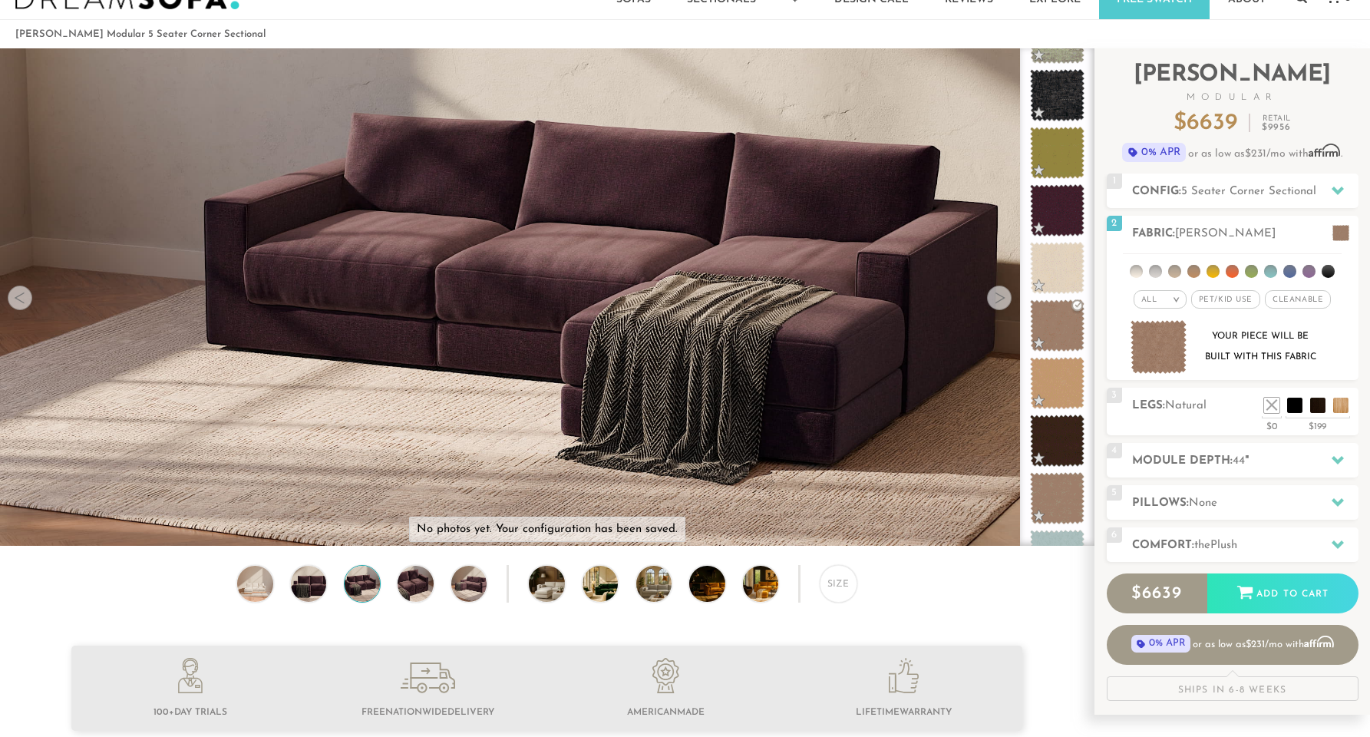
click at [997, 305] on div at bounding box center [999, 297] width 25 height 25
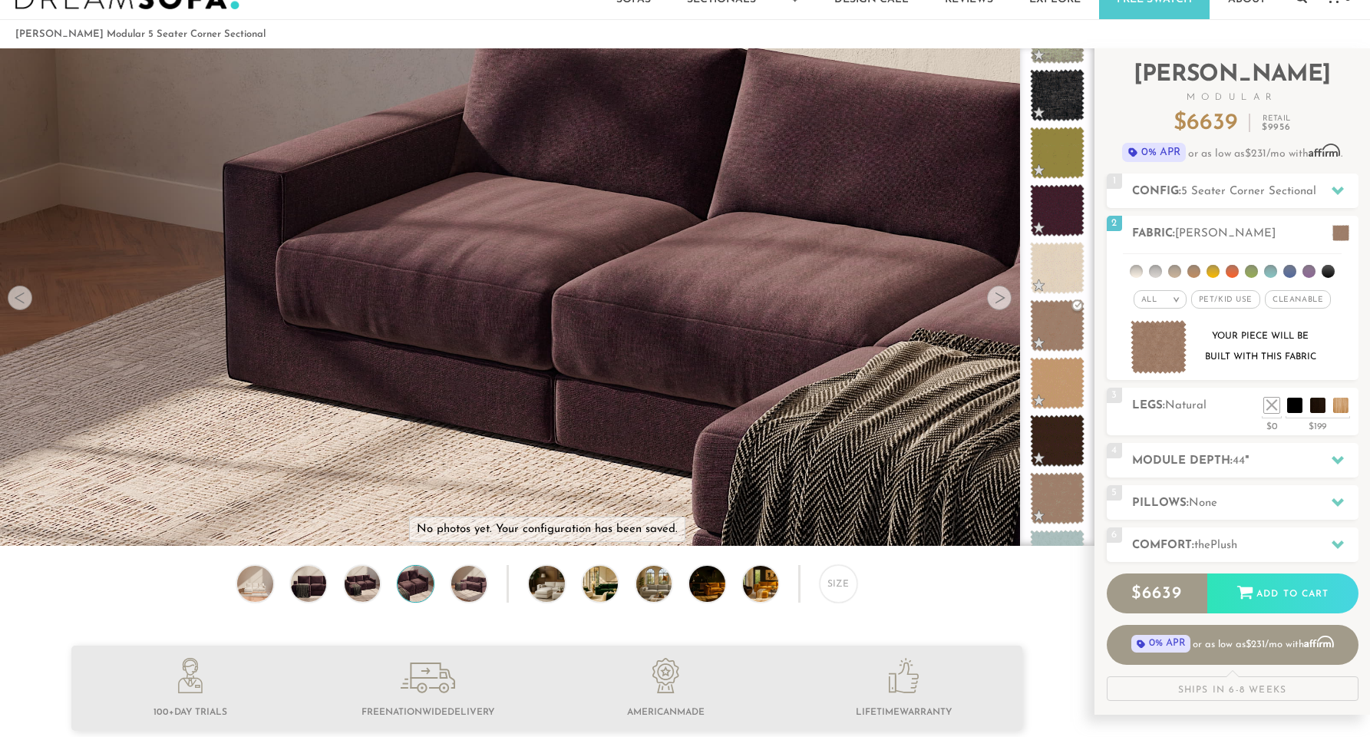
click at [997, 305] on div at bounding box center [999, 297] width 25 height 25
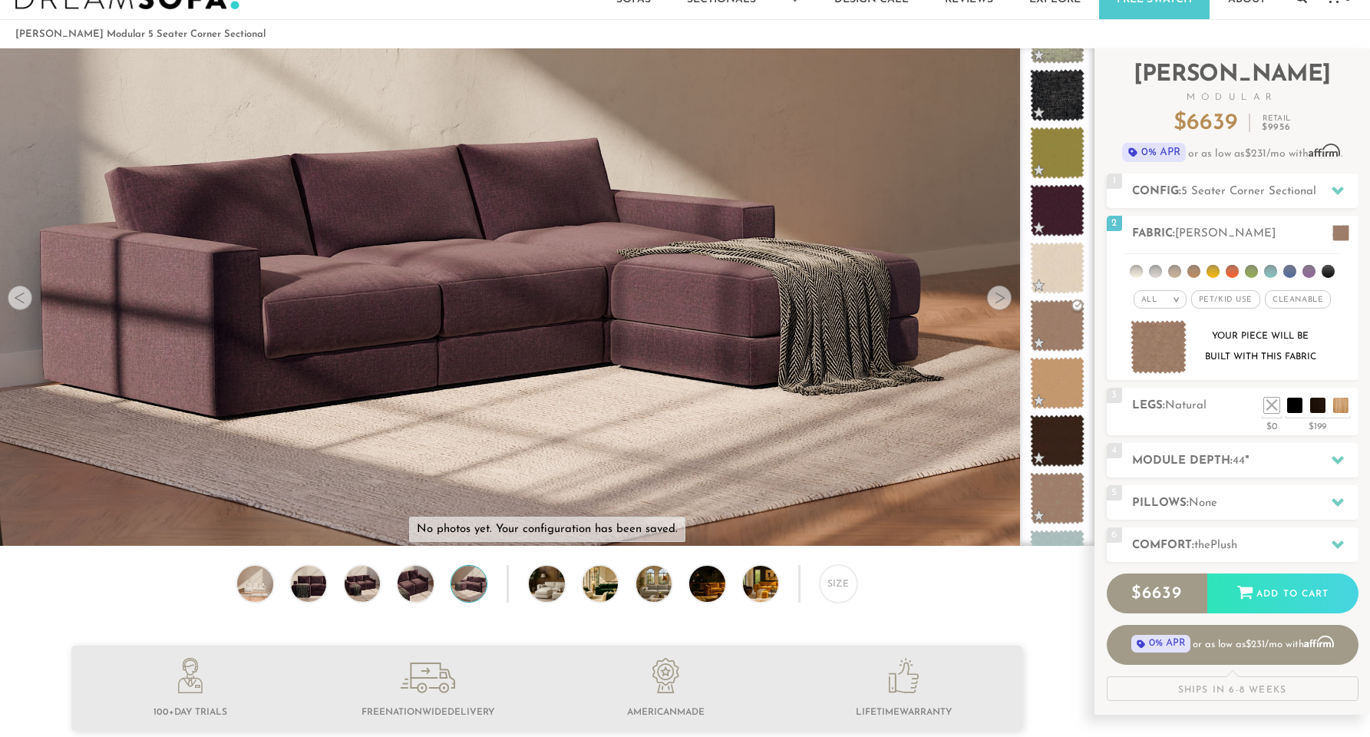
click at [997, 305] on div at bounding box center [999, 297] width 25 height 25
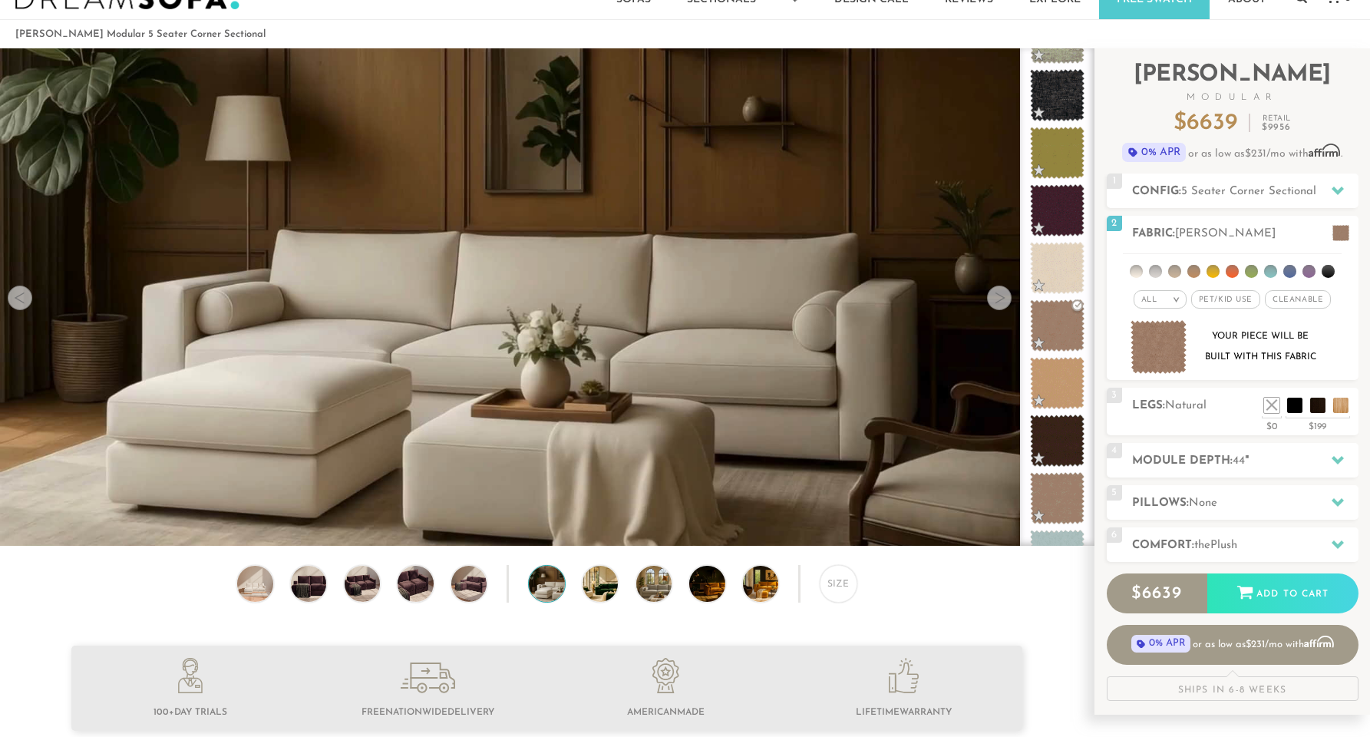
click at [997, 305] on div at bounding box center [999, 297] width 25 height 25
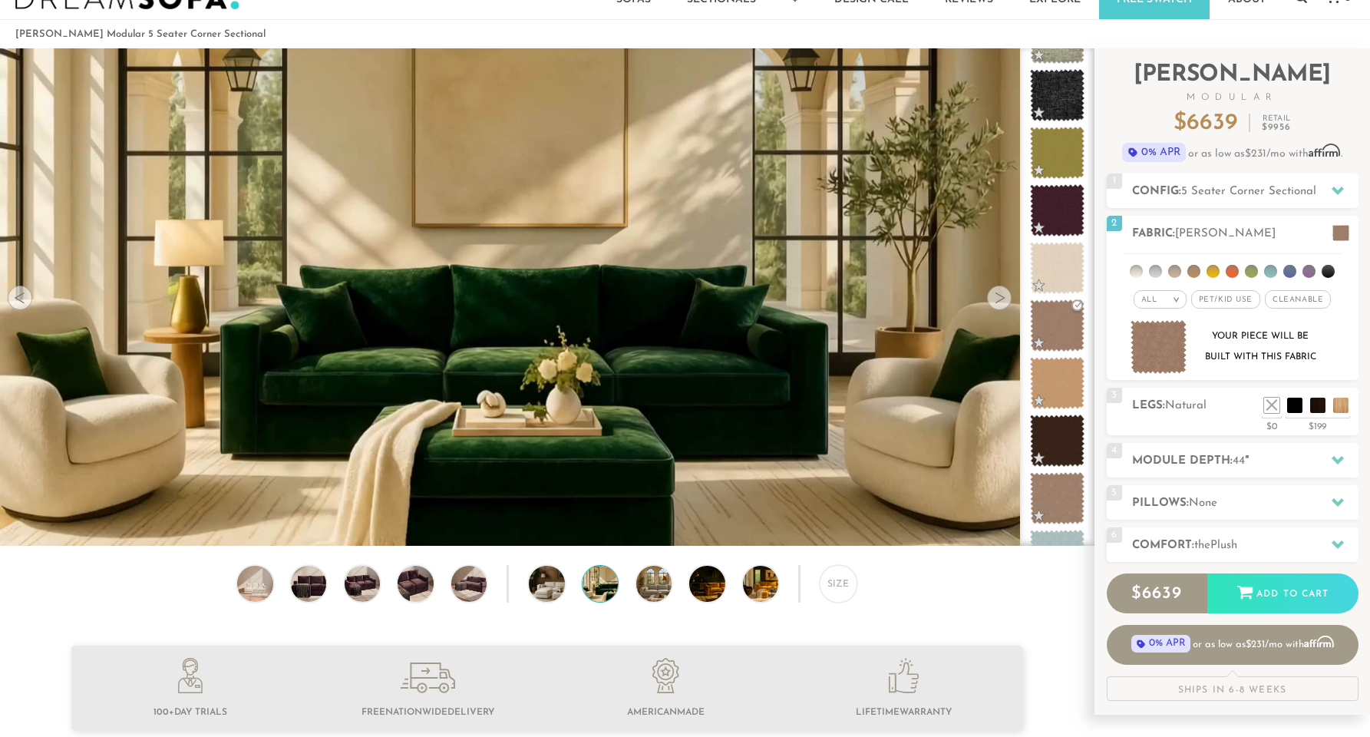
click at [997, 305] on div at bounding box center [999, 297] width 25 height 25
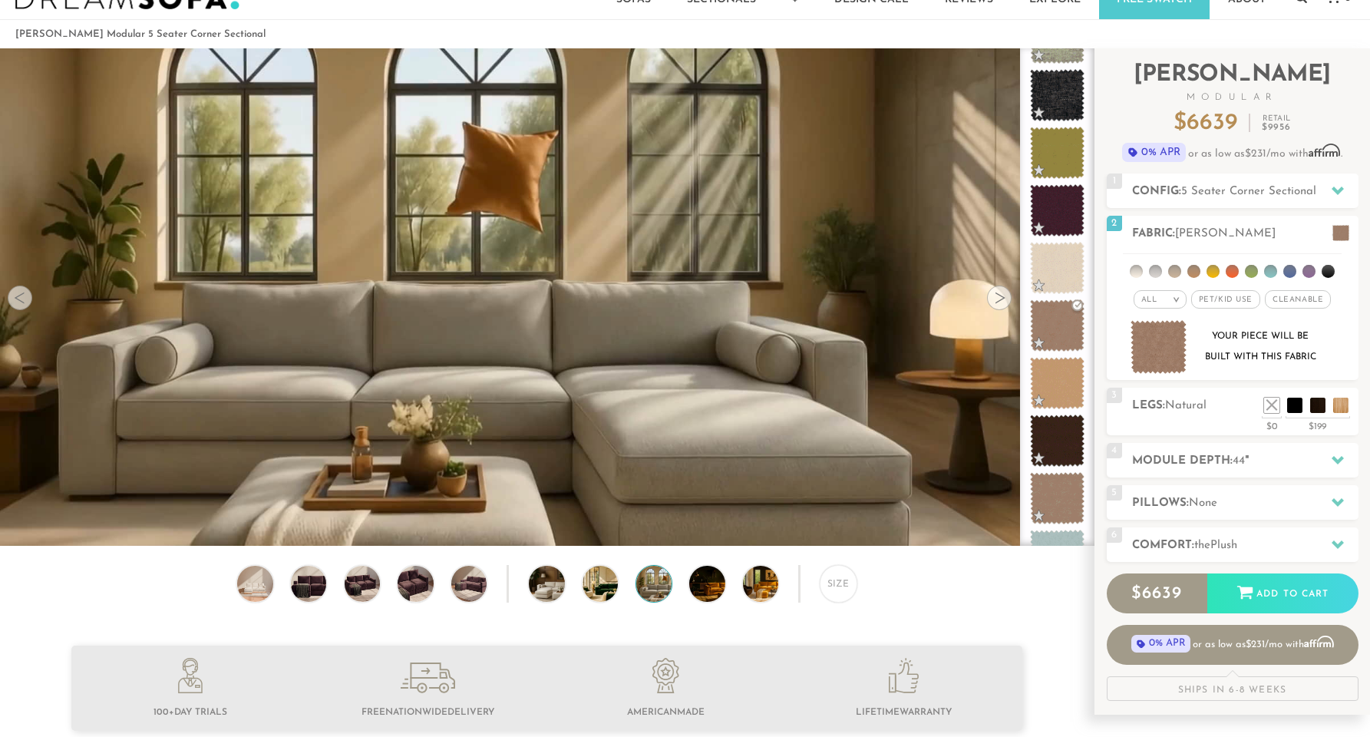
click at [997, 305] on div at bounding box center [999, 297] width 25 height 25
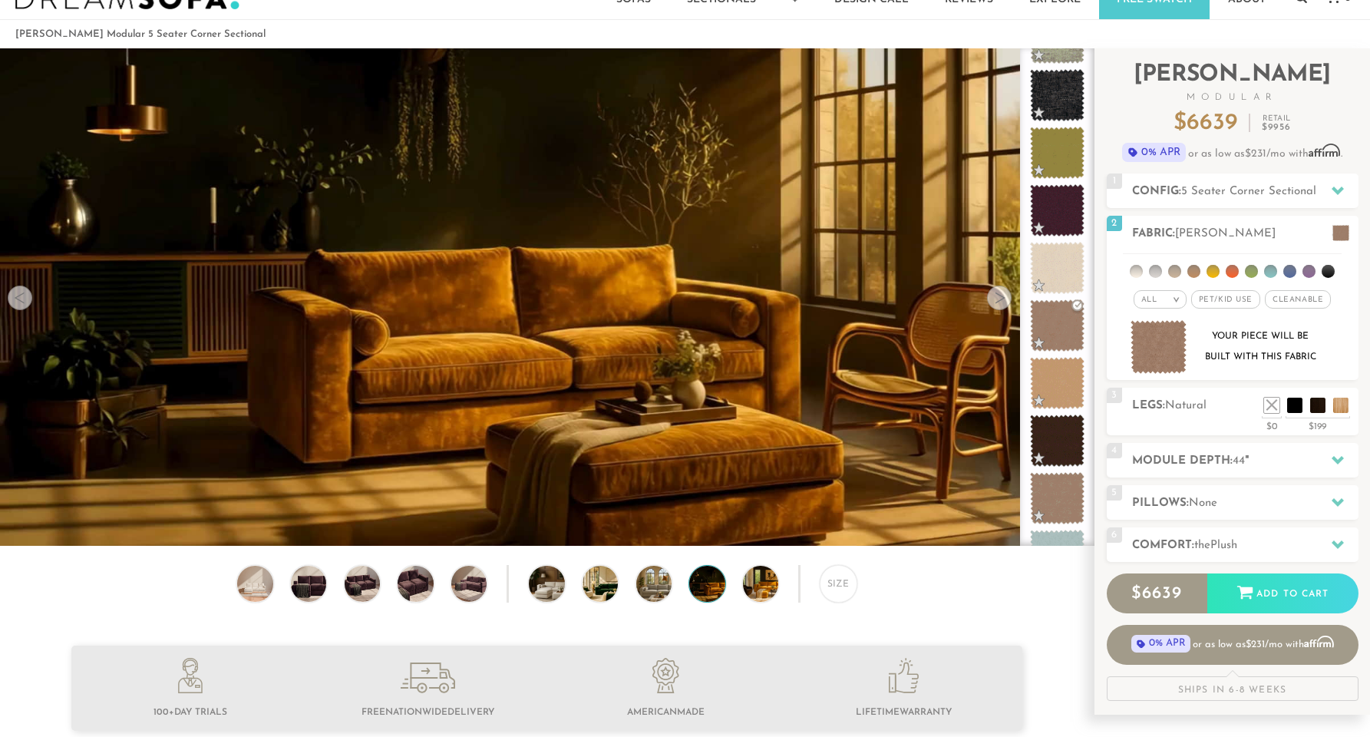
click at [997, 305] on div at bounding box center [999, 297] width 25 height 25
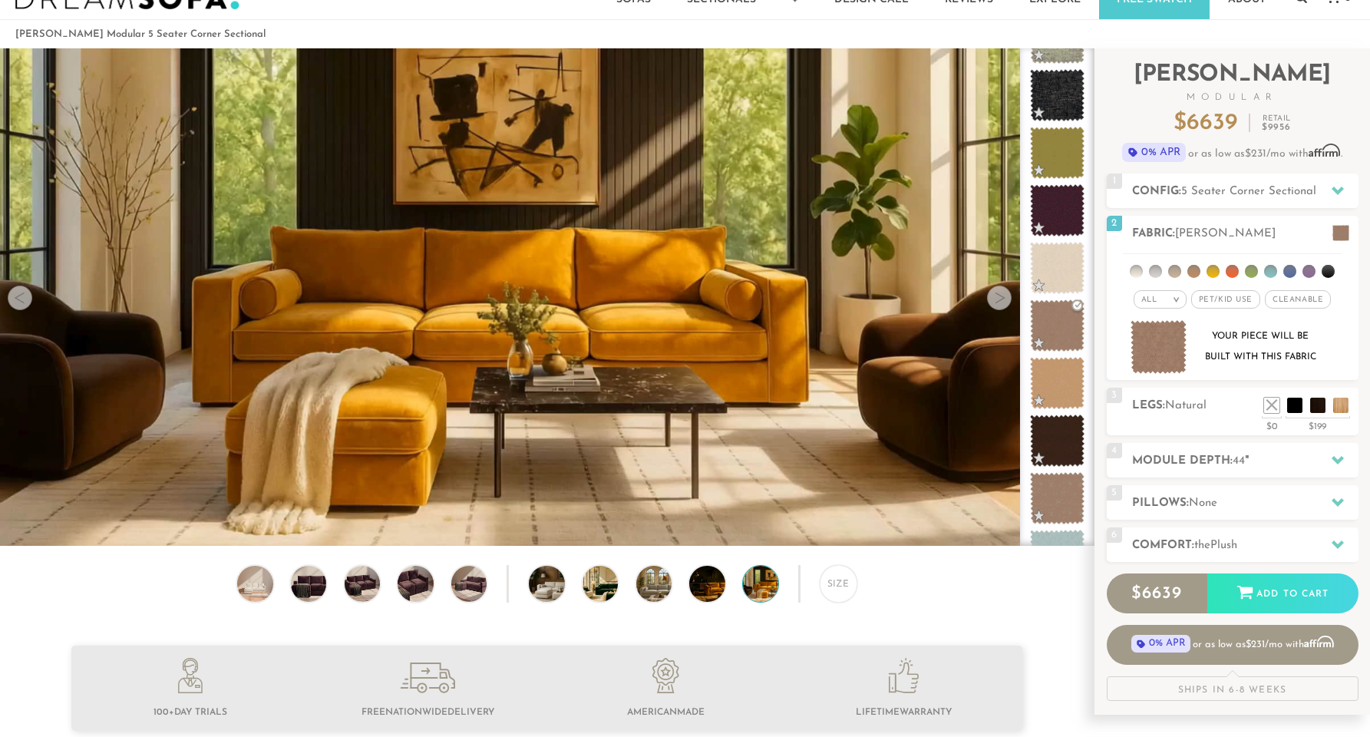
click at [997, 305] on div at bounding box center [999, 297] width 25 height 25
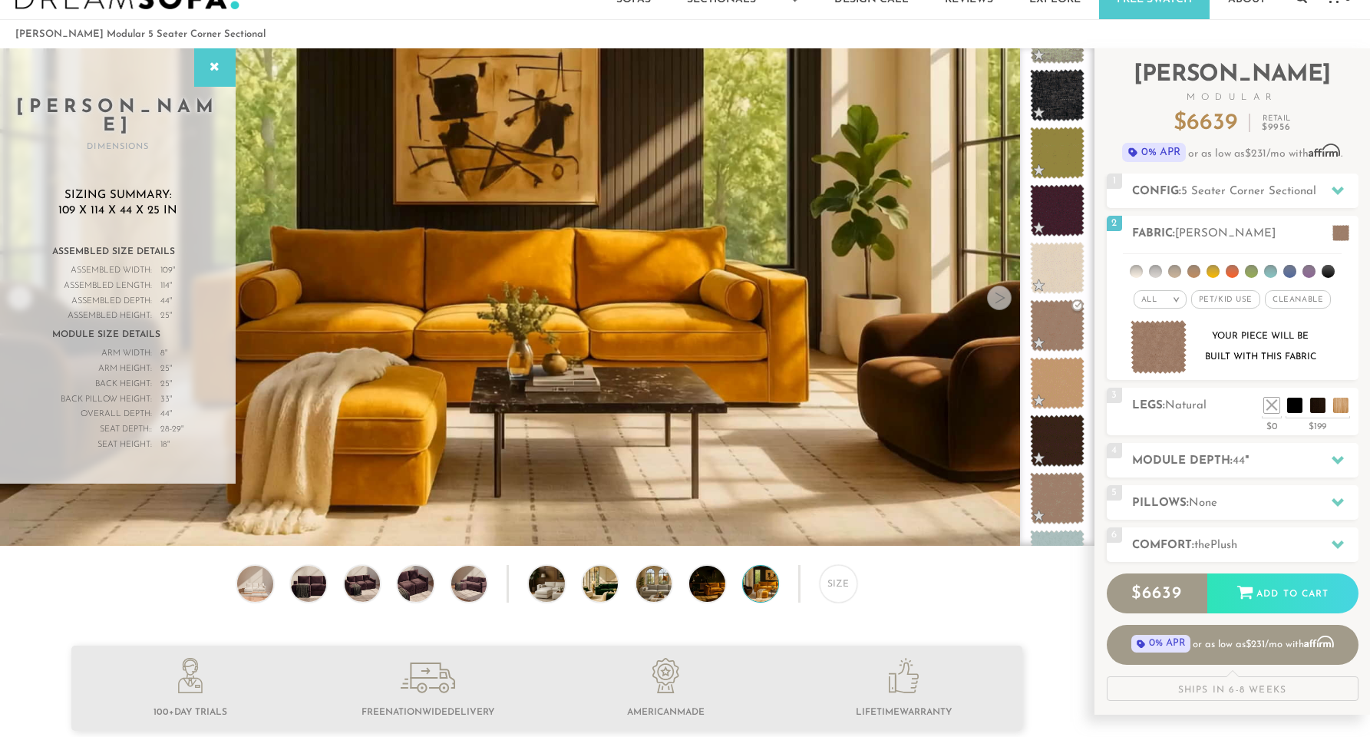
click at [997, 305] on div at bounding box center [999, 297] width 25 height 25
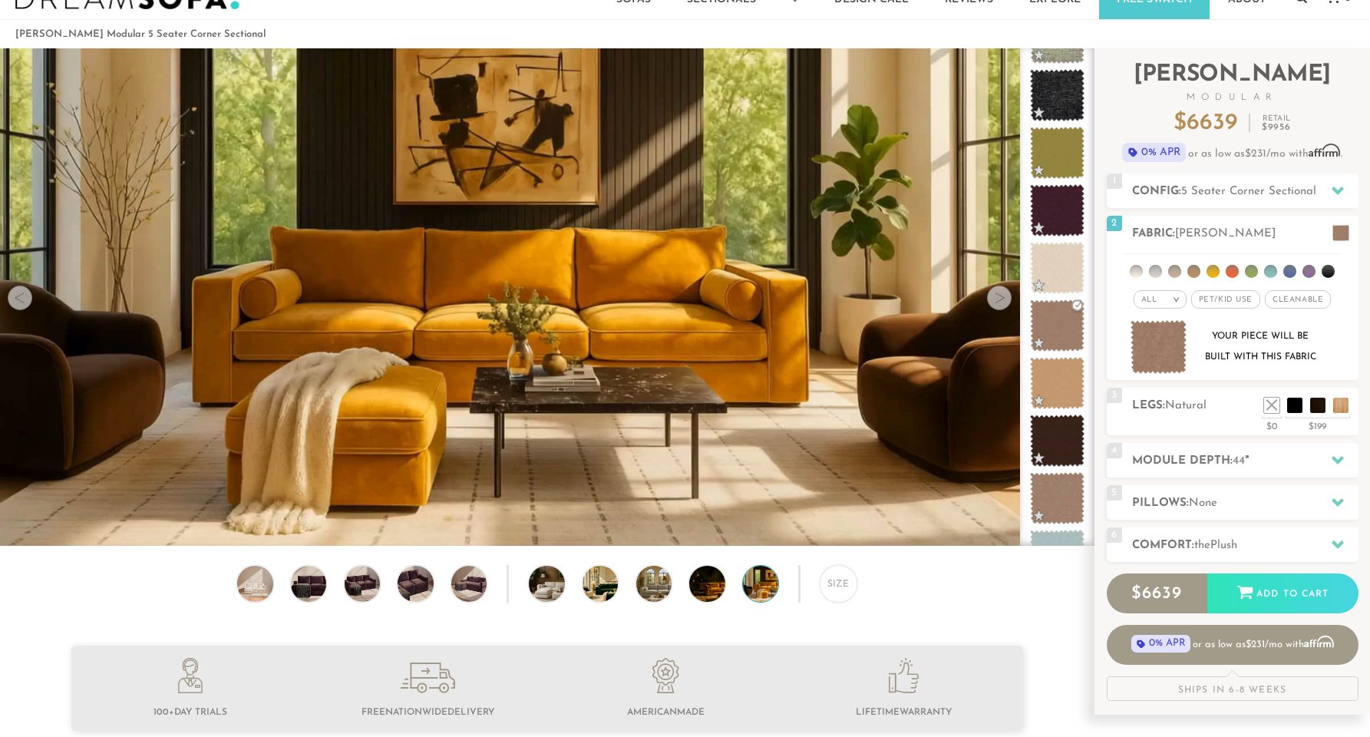
click at [997, 305] on div at bounding box center [999, 297] width 25 height 25
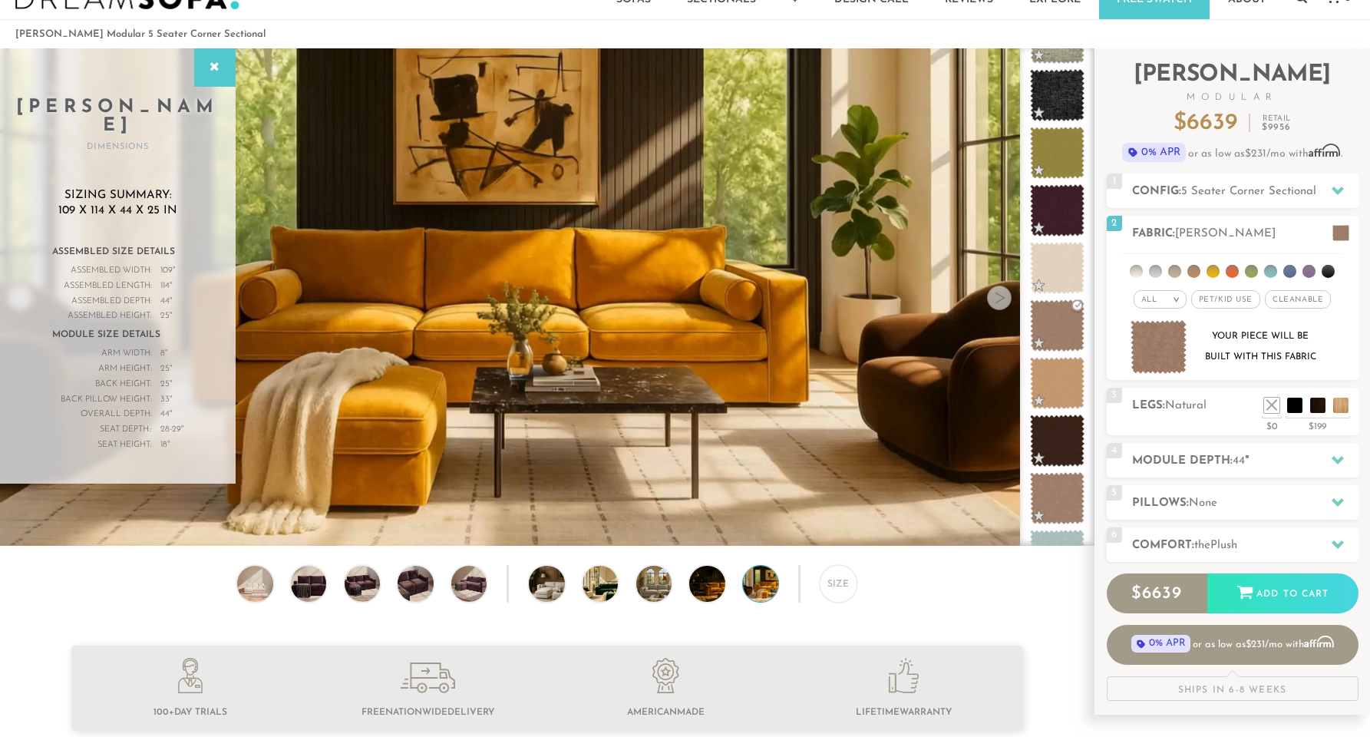
click at [997, 305] on div at bounding box center [999, 297] width 25 height 25
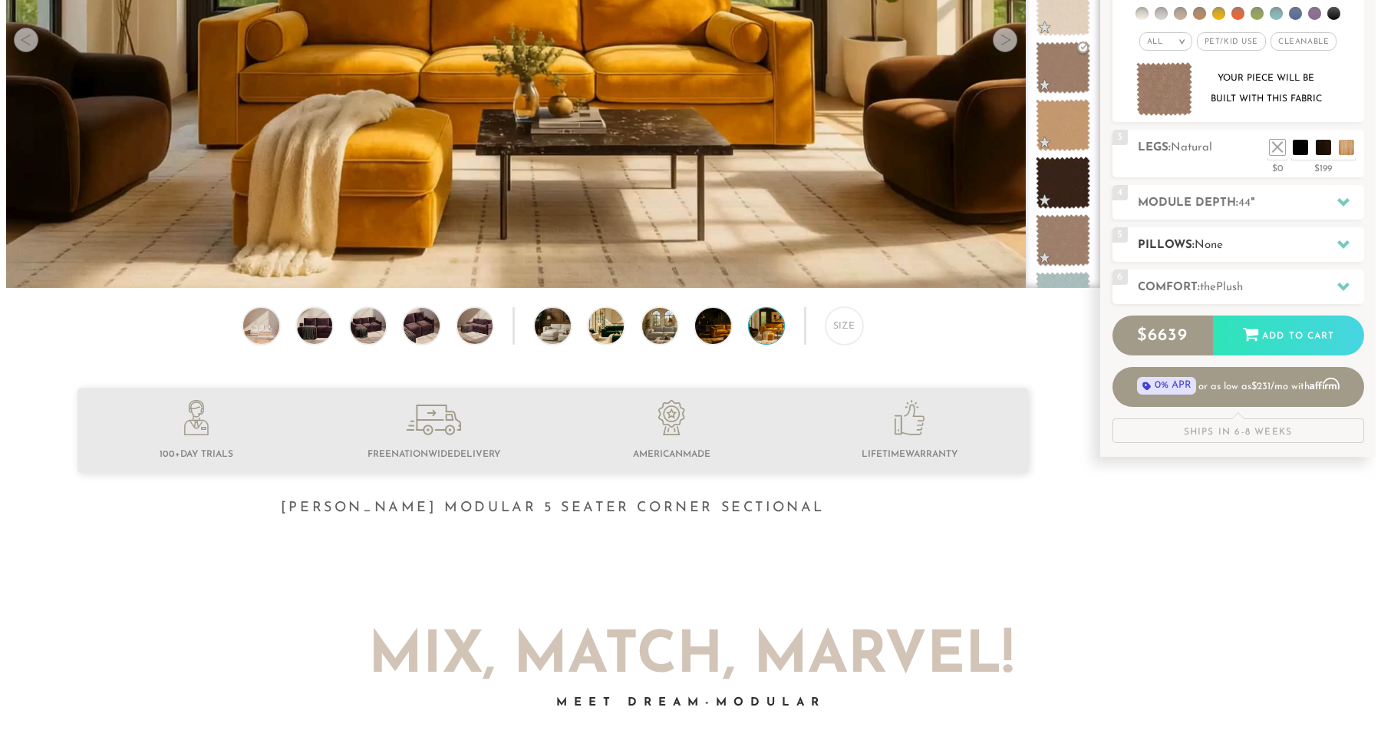
scroll to position [324, 0]
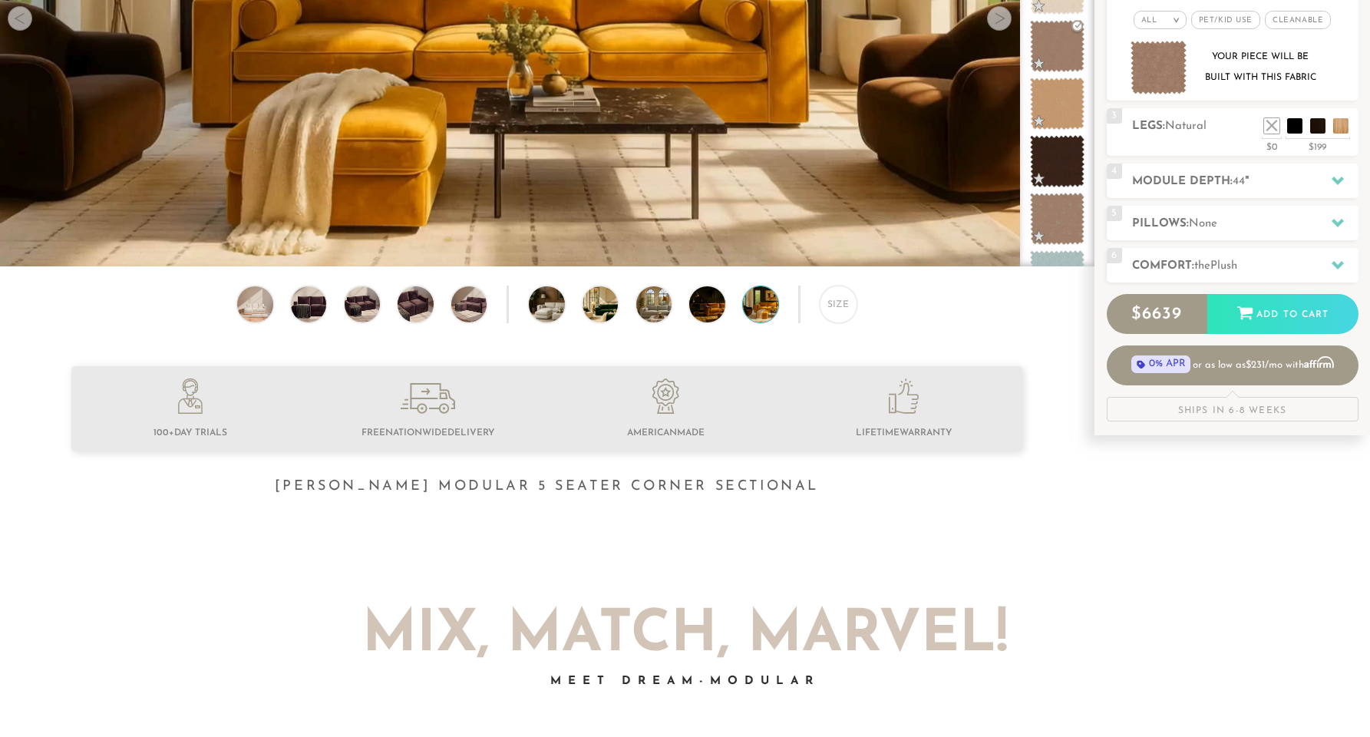
click at [1216, 415] on div "Ships in 6-8 Weeks" at bounding box center [1232, 409] width 252 height 25
click at [1232, 368] on link "0% APR or as low as $231 /mo with Affirm" at bounding box center [1232, 364] width 252 height 40
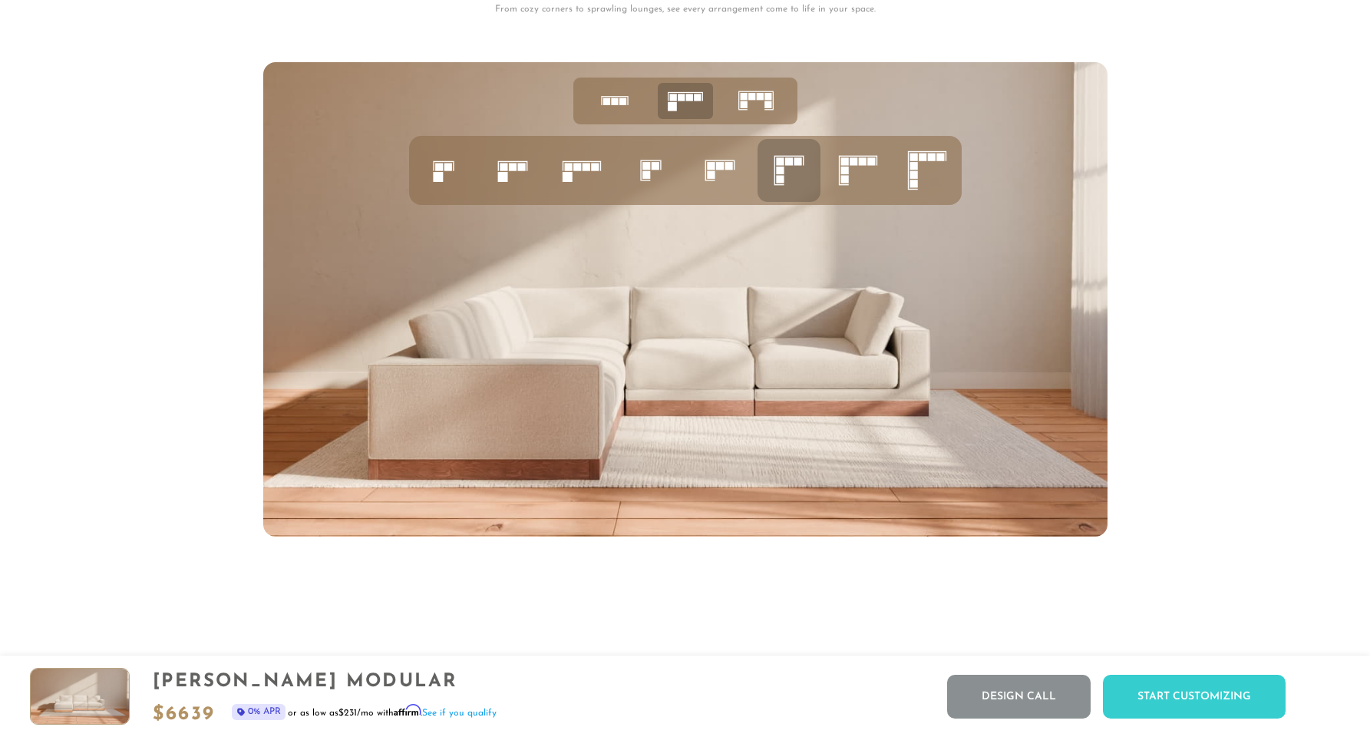
scroll to position [6471, 0]
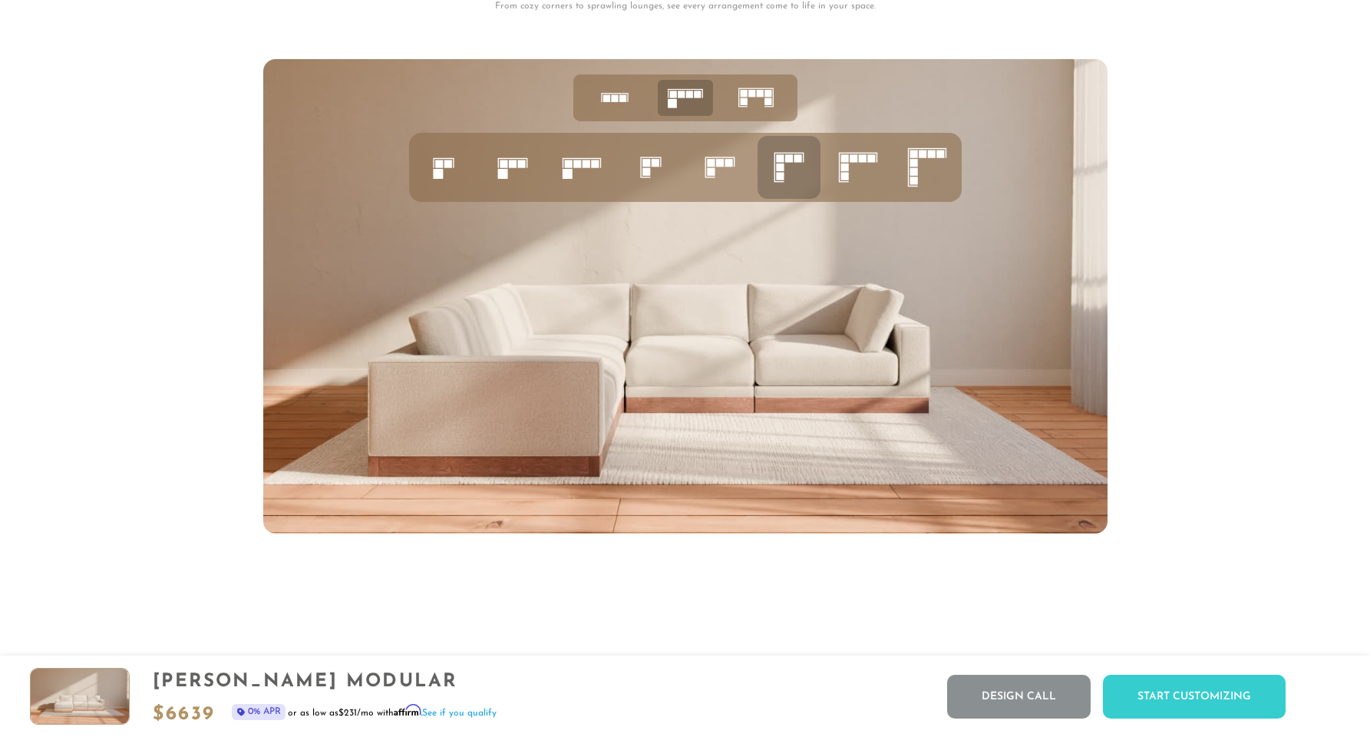
click at [555, 166] on li at bounding box center [581, 167] width 63 height 63
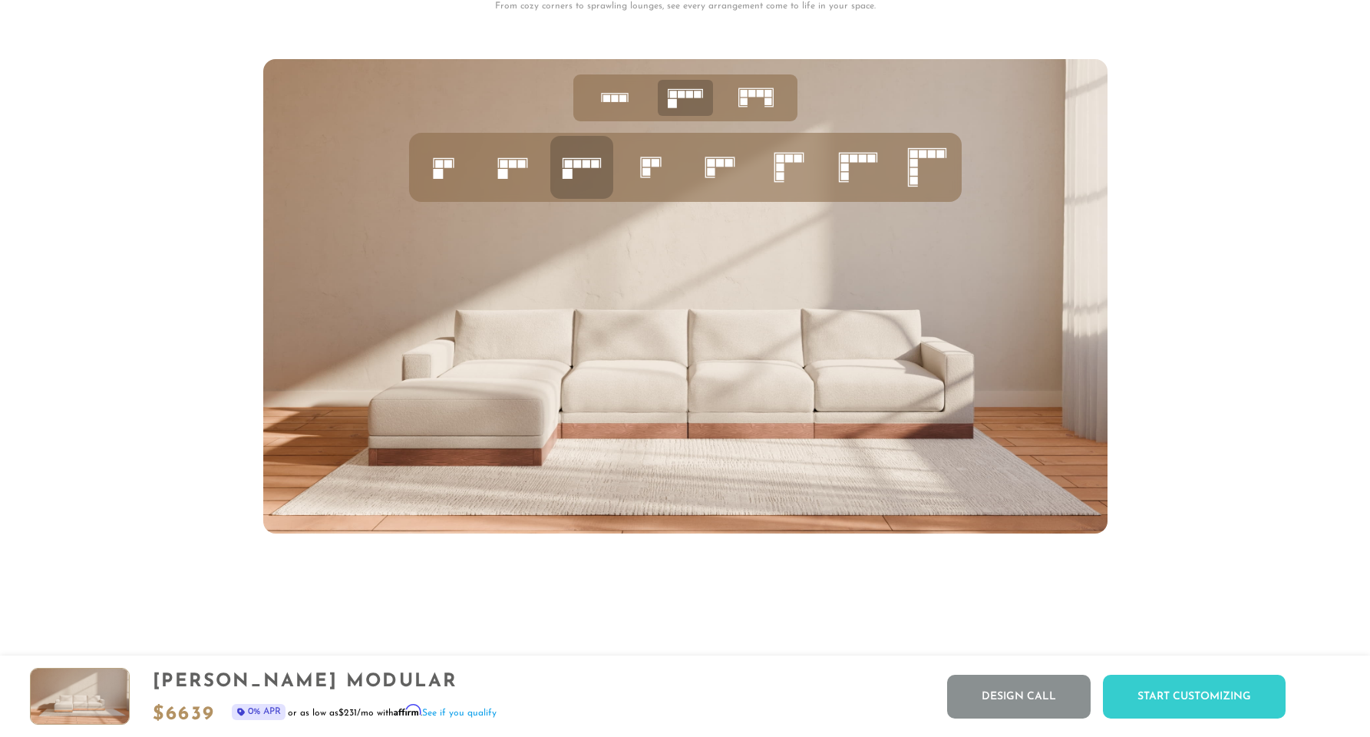
click at [507, 167] on rect at bounding box center [504, 164] width 8 height 8
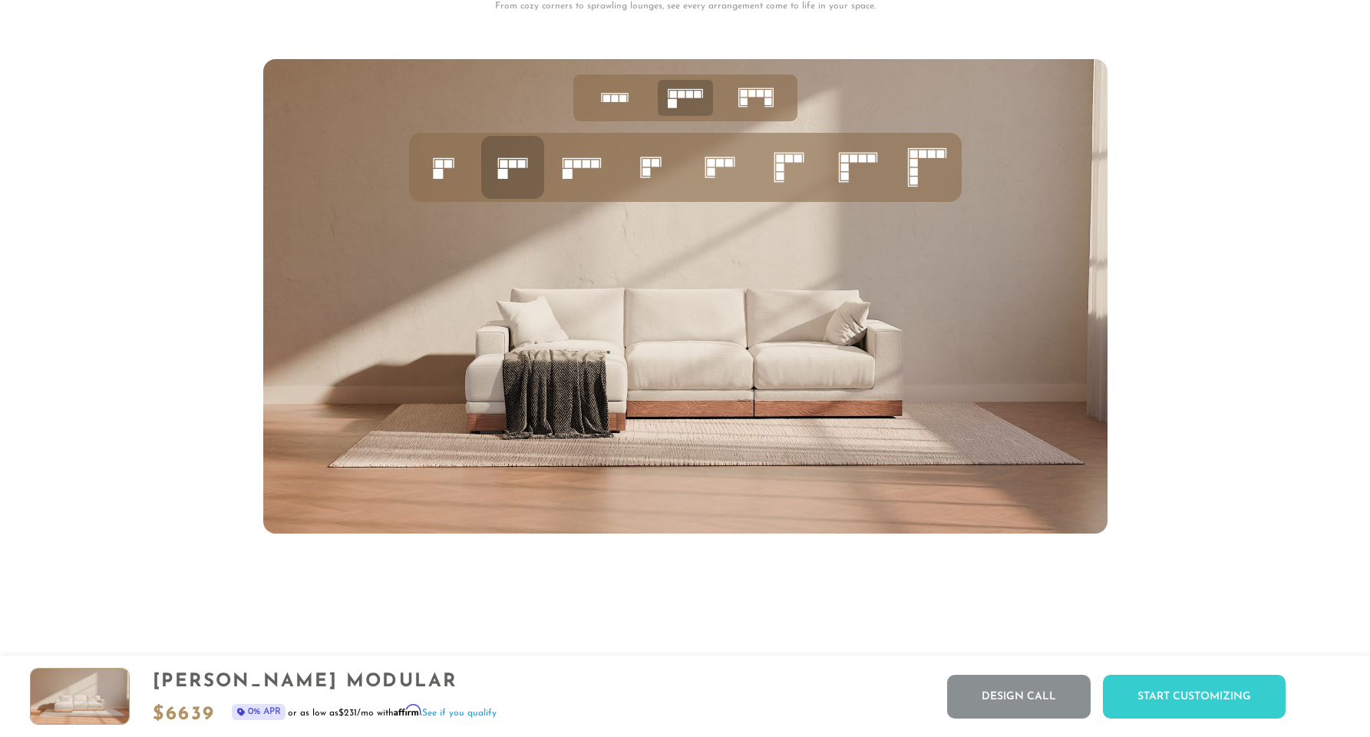
click at [594, 167] on rect at bounding box center [595, 164] width 8 height 8
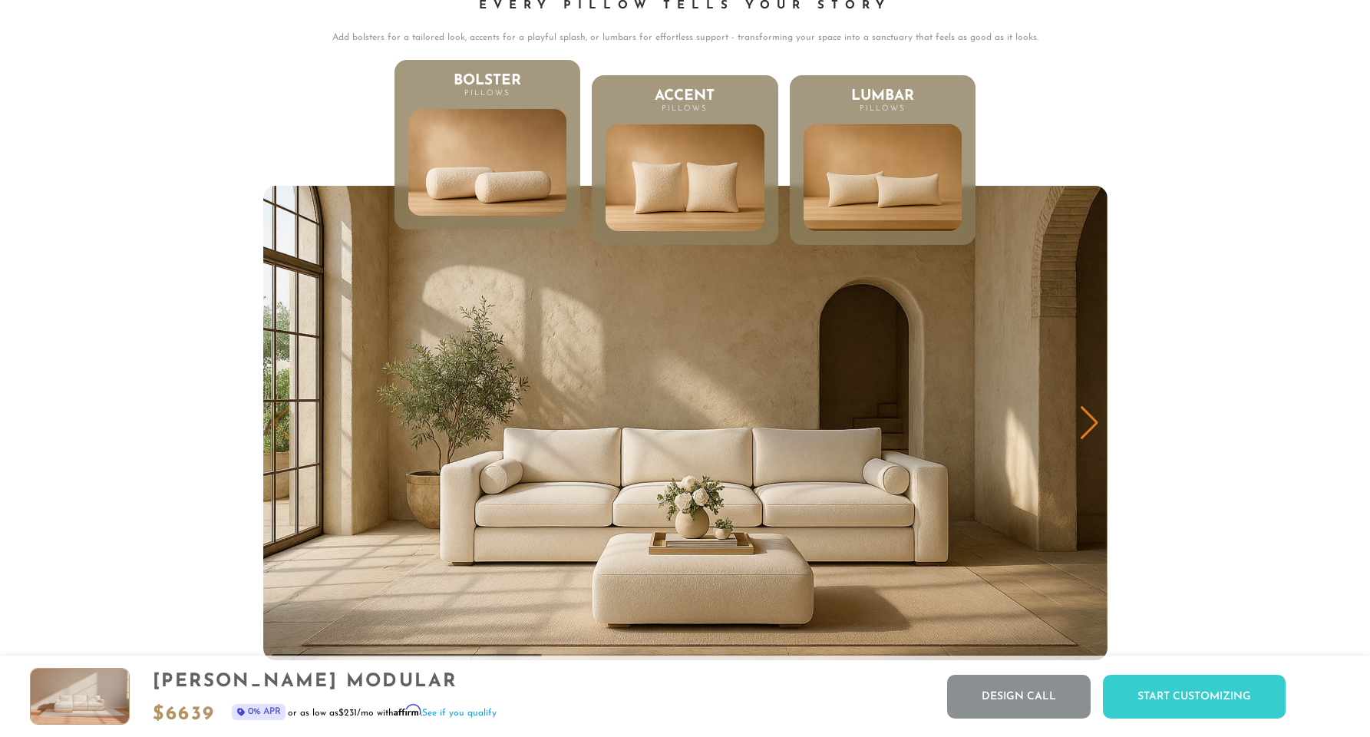
scroll to position [7883, 0]
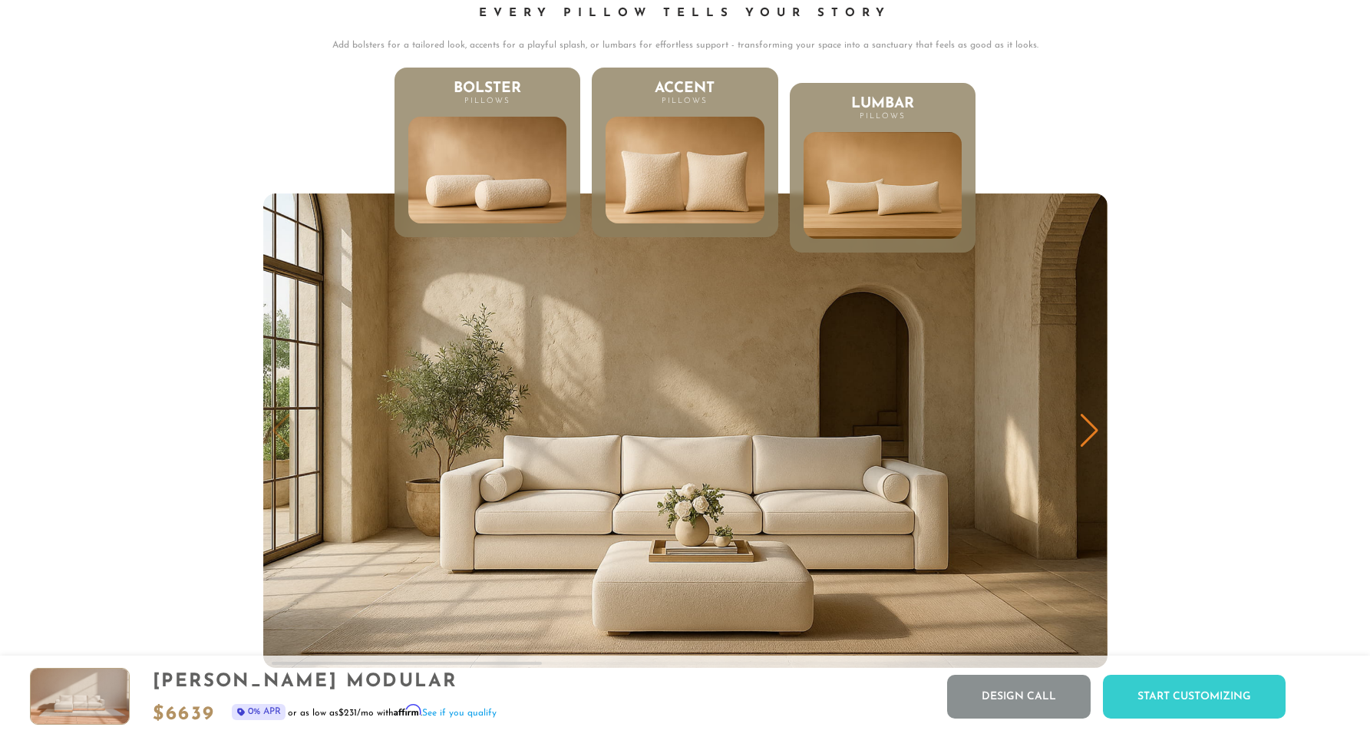
click at [735, 155] on img at bounding box center [685, 170] width 190 height 128
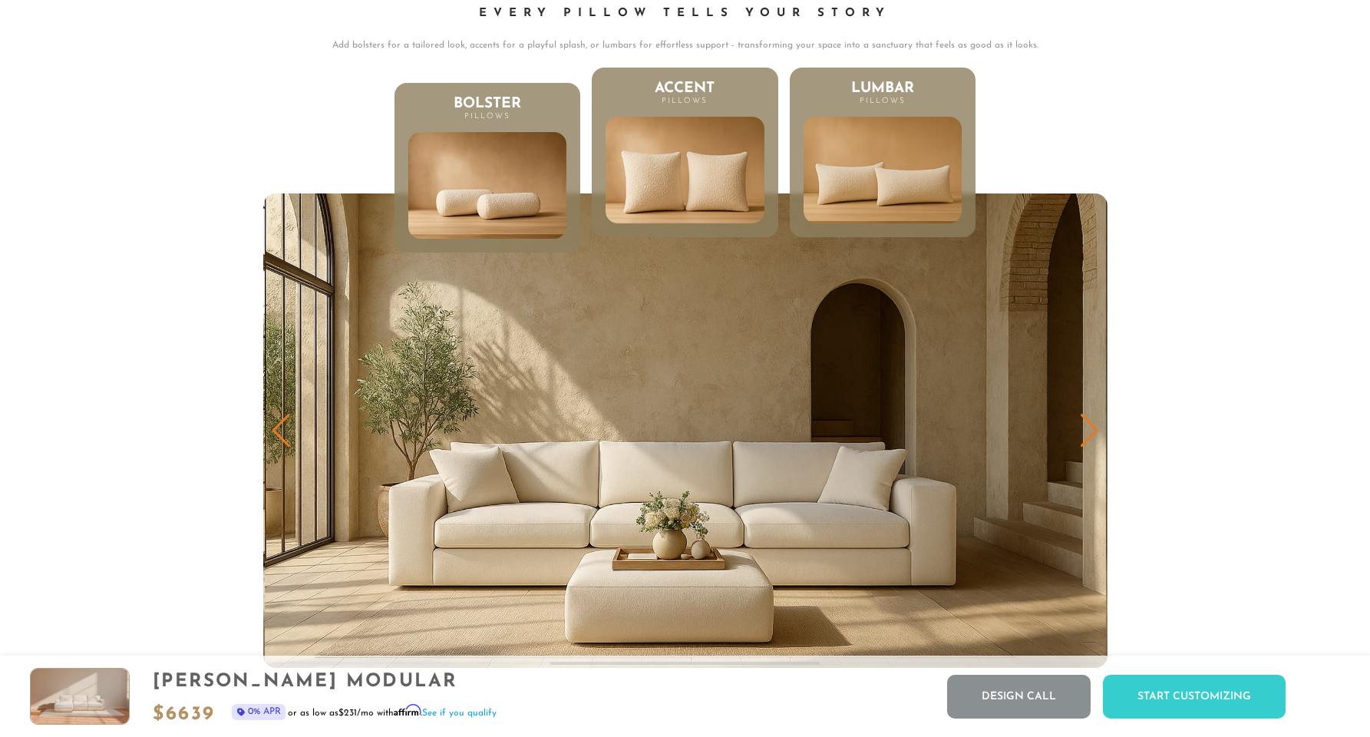
click at [861, 143] on img at bounding box center [883, 170] width 190 height 128
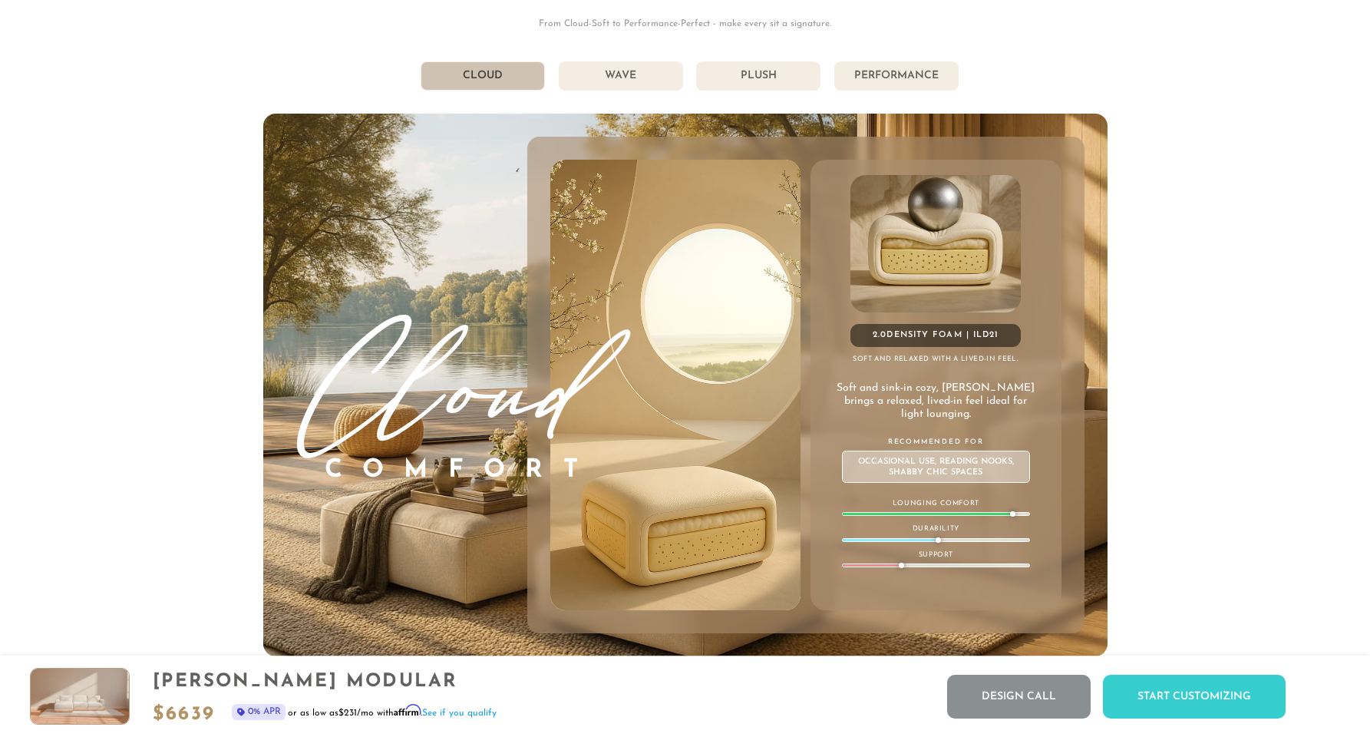
scroll to position [8710, 0]
click at [767, 90] on li "Plush" at bounding box center [758, 75] width 124 height 29
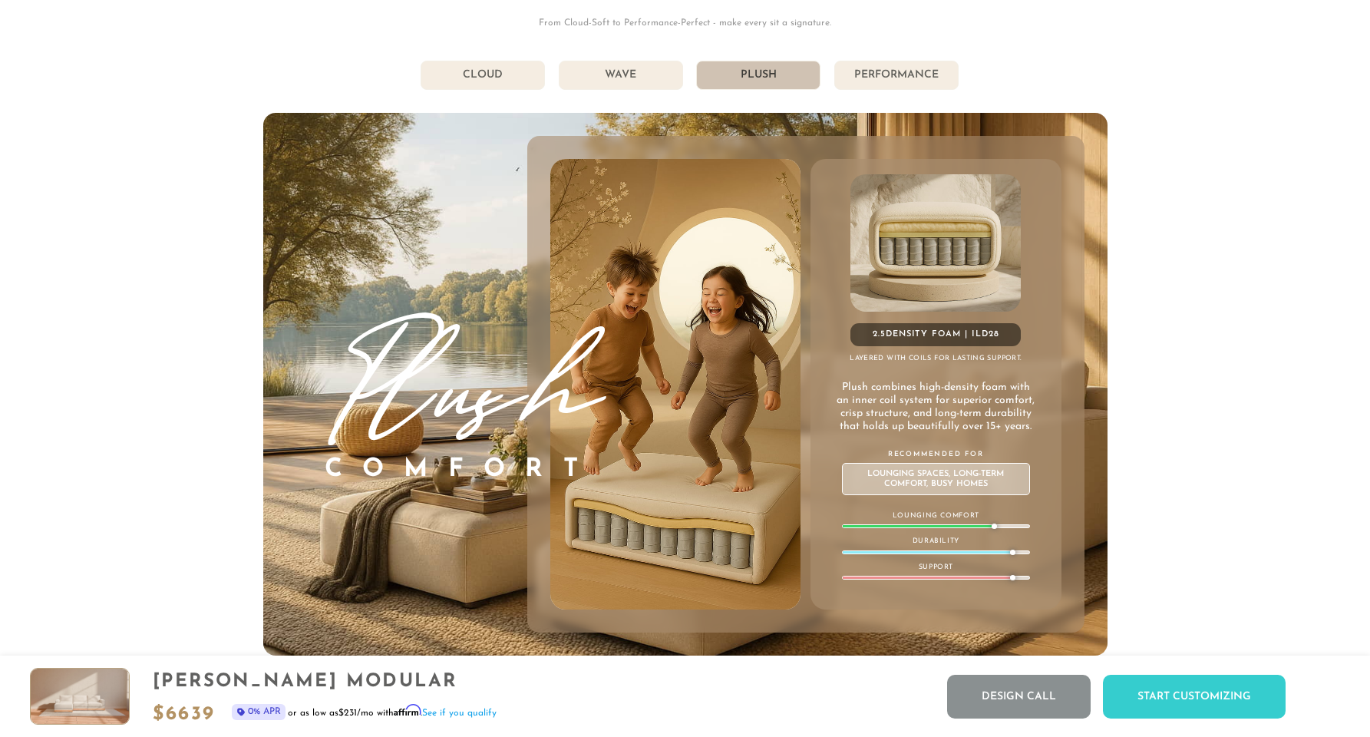
click at [760, 81] on li "Plush" at bounding box center [758, 75] width 124 height 29
click at [623, 80] on li "Wave" at bounding box center [621, 75] width 124 height 29
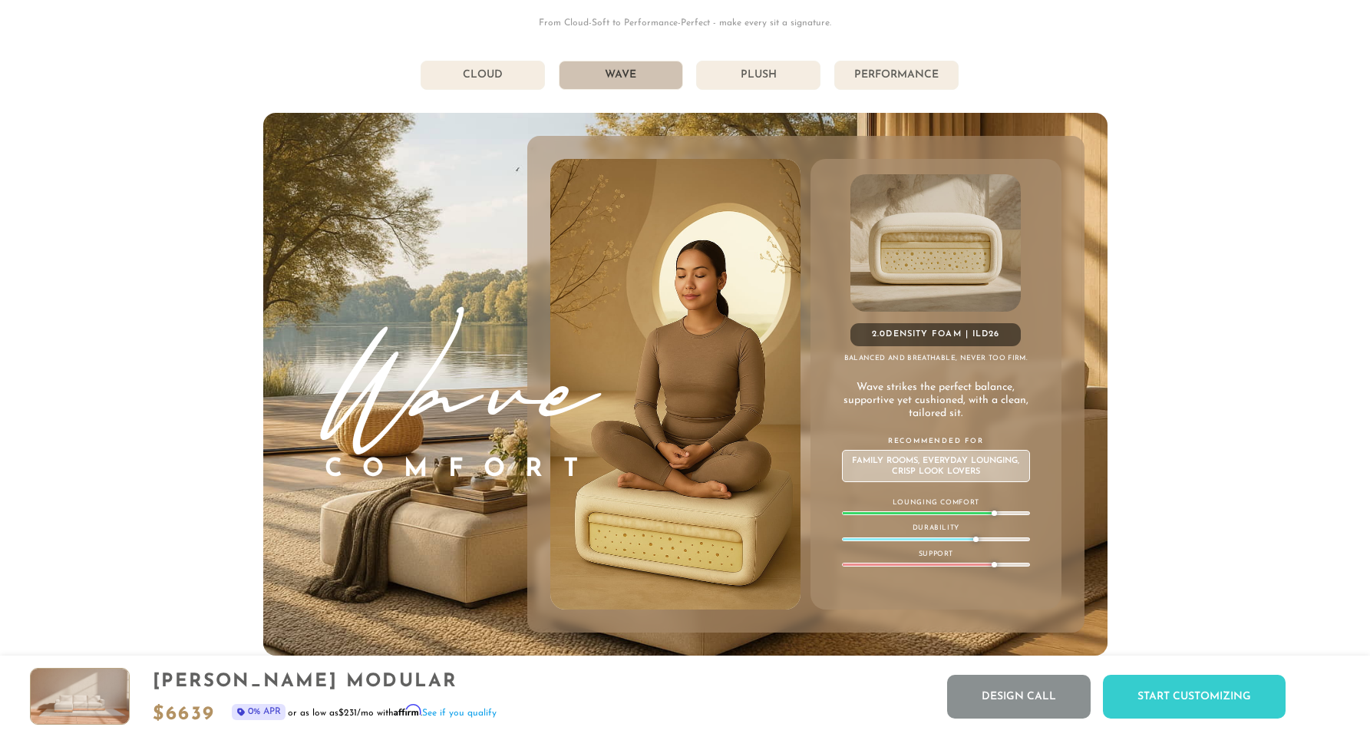
click at [506, 85] on li "Cloud" at bounding box center [482, 75] width 124 height 29
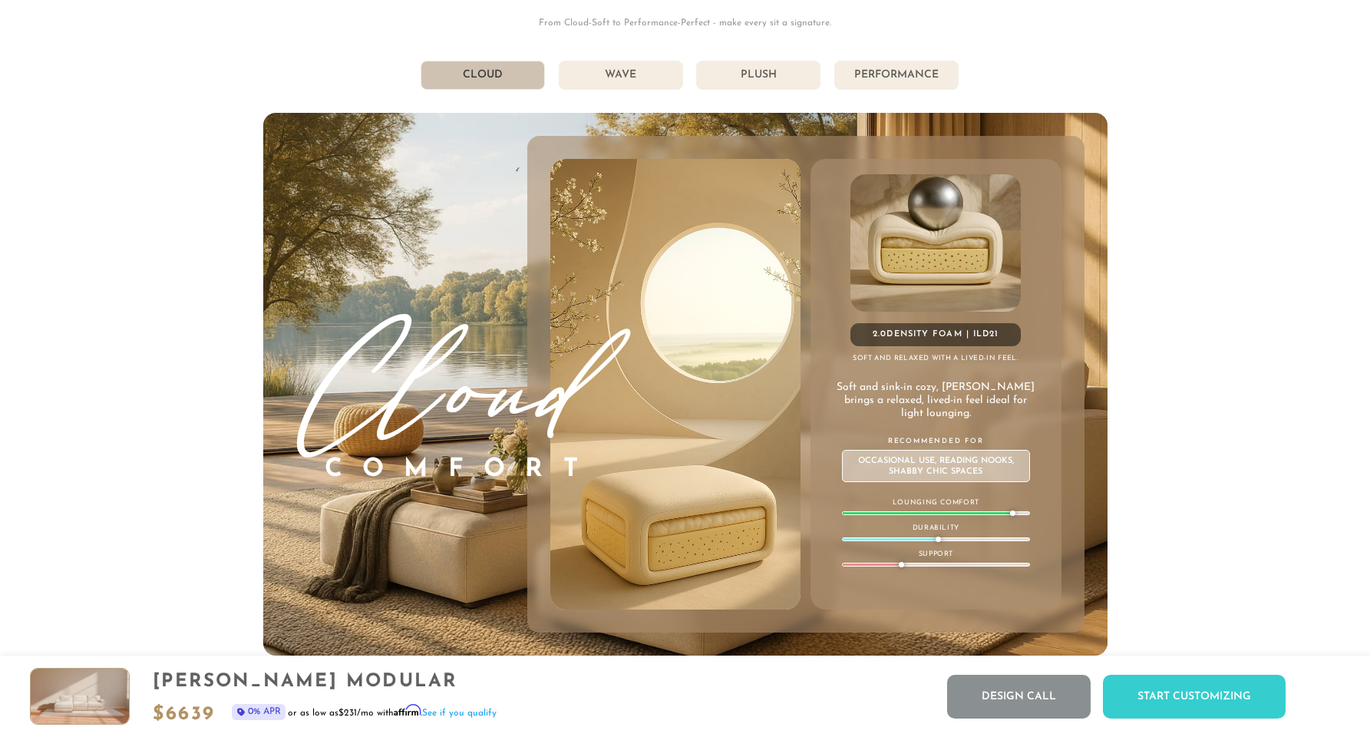
click at [740, 75] on li "Plush" at bounding box center [758, 75] width 124 height 29
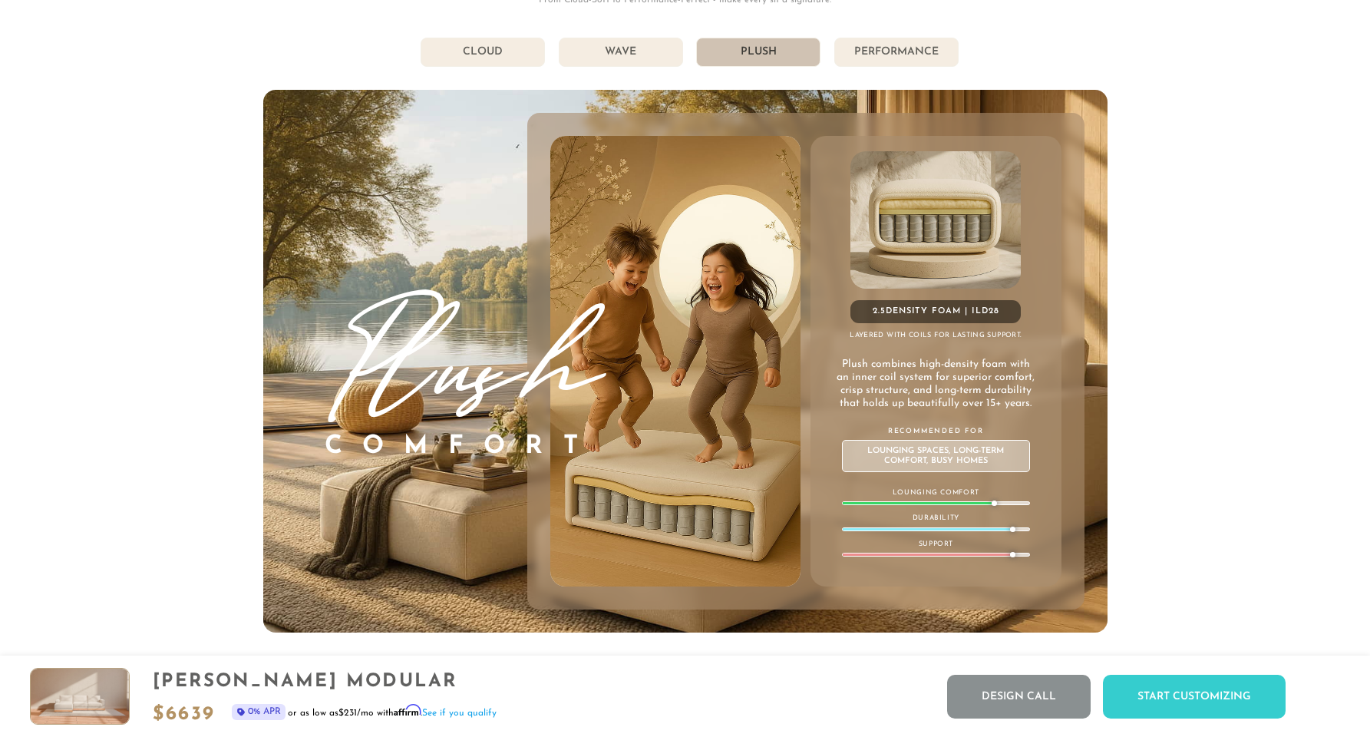
scroll to position [8735, 0]
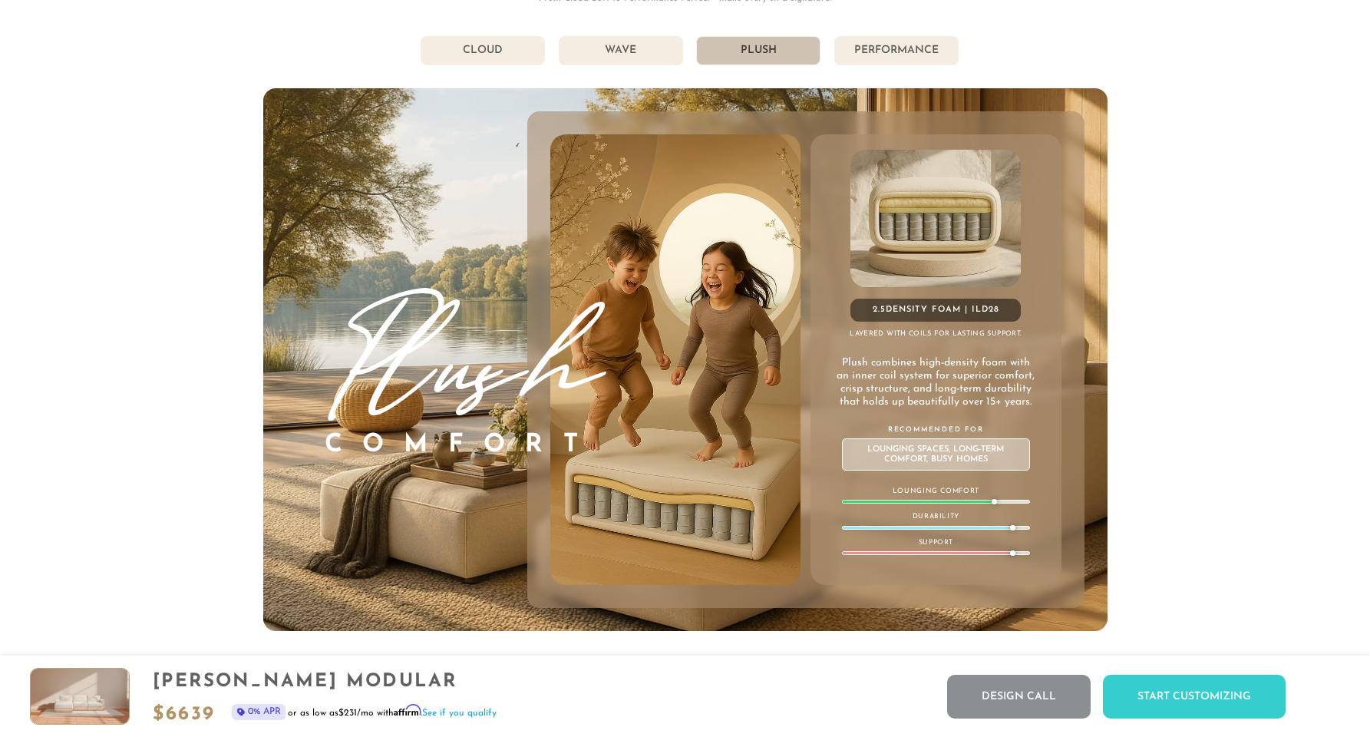
click at [878, 51] on li "Performance" at bounding box center [896, 50] width 124 height 29
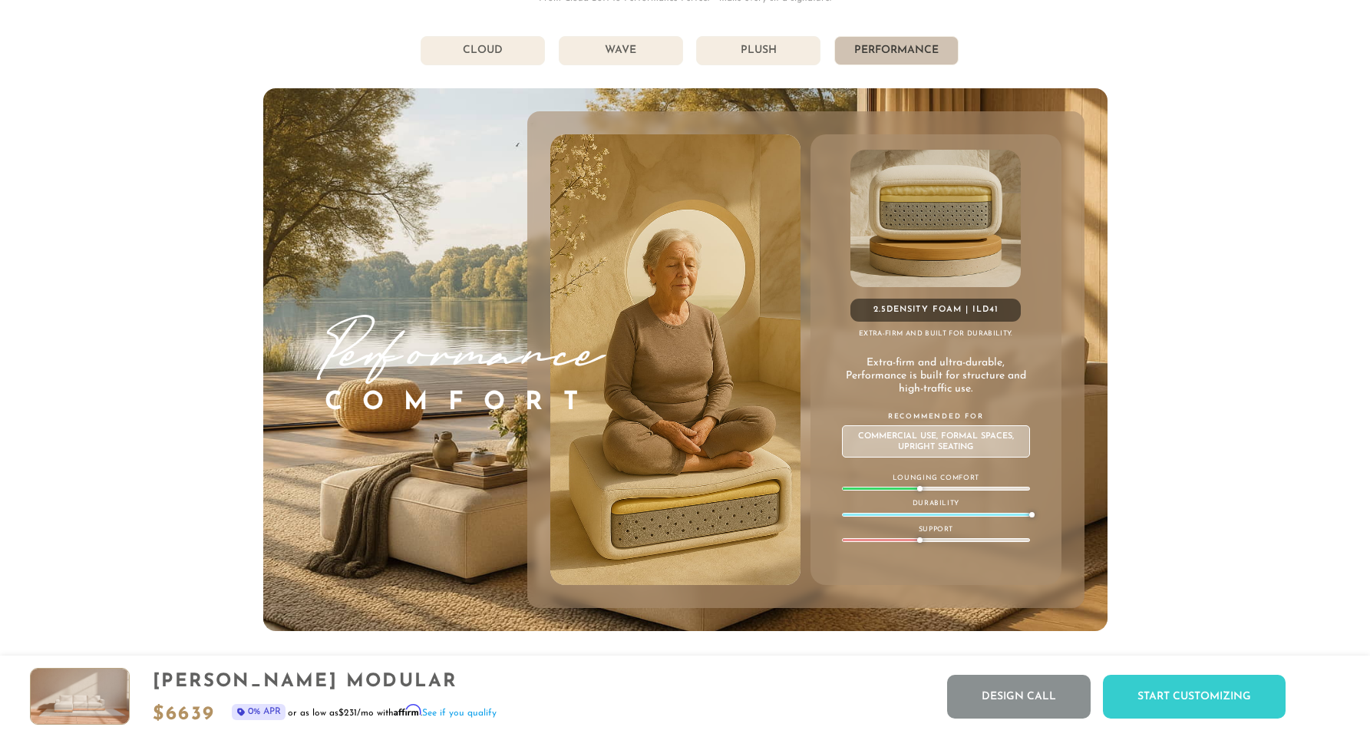
click at [798, 48] on li "Plush" at bounding box center [758, 50] width 124 height 29
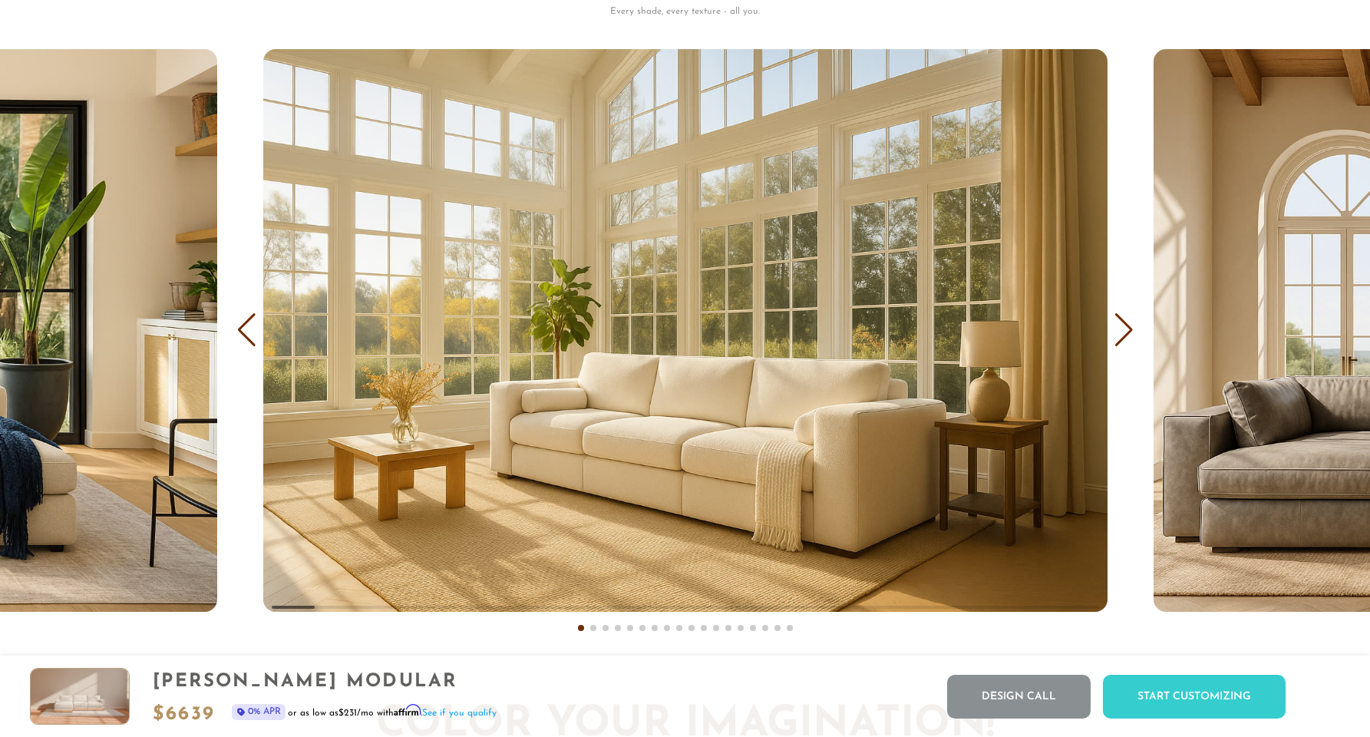
scroll to position [9533, 0]
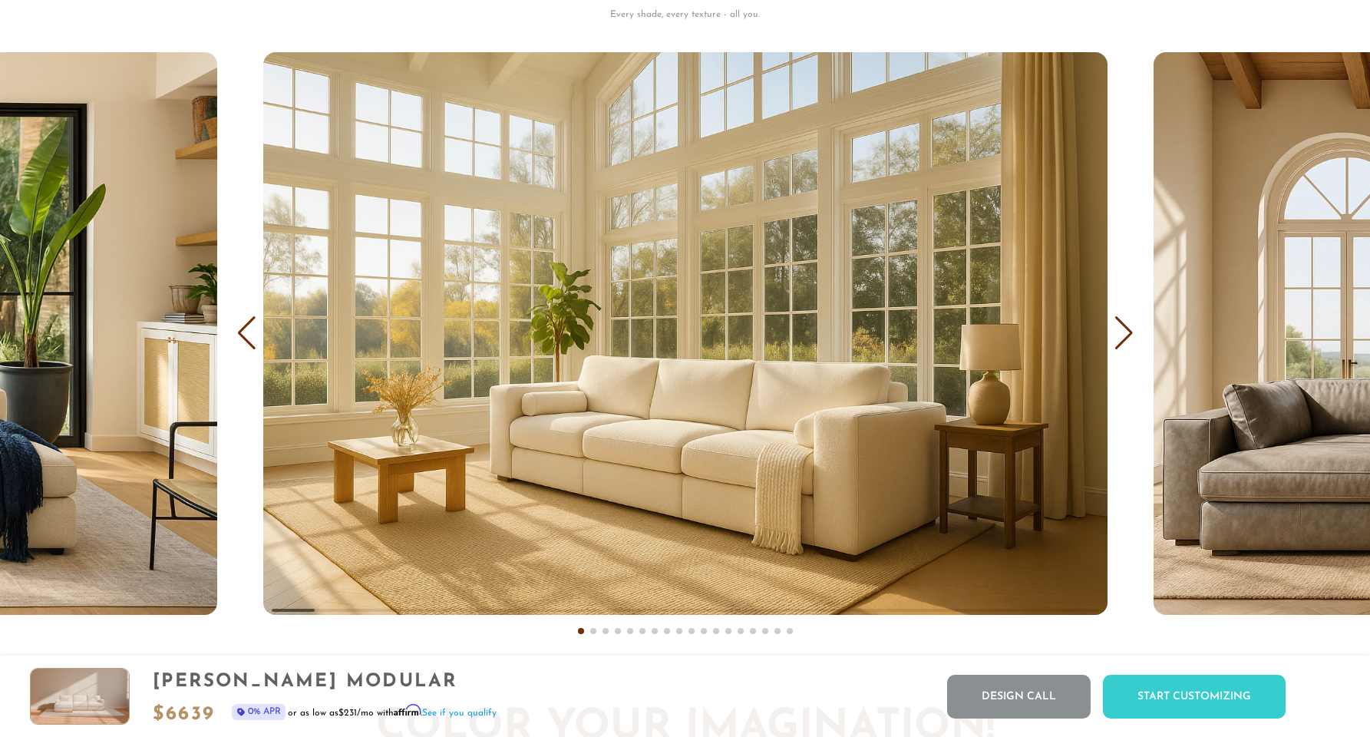
click at [1117, 331] on div "Next slide" at bounding box center [1123, 333] width 21 height 34
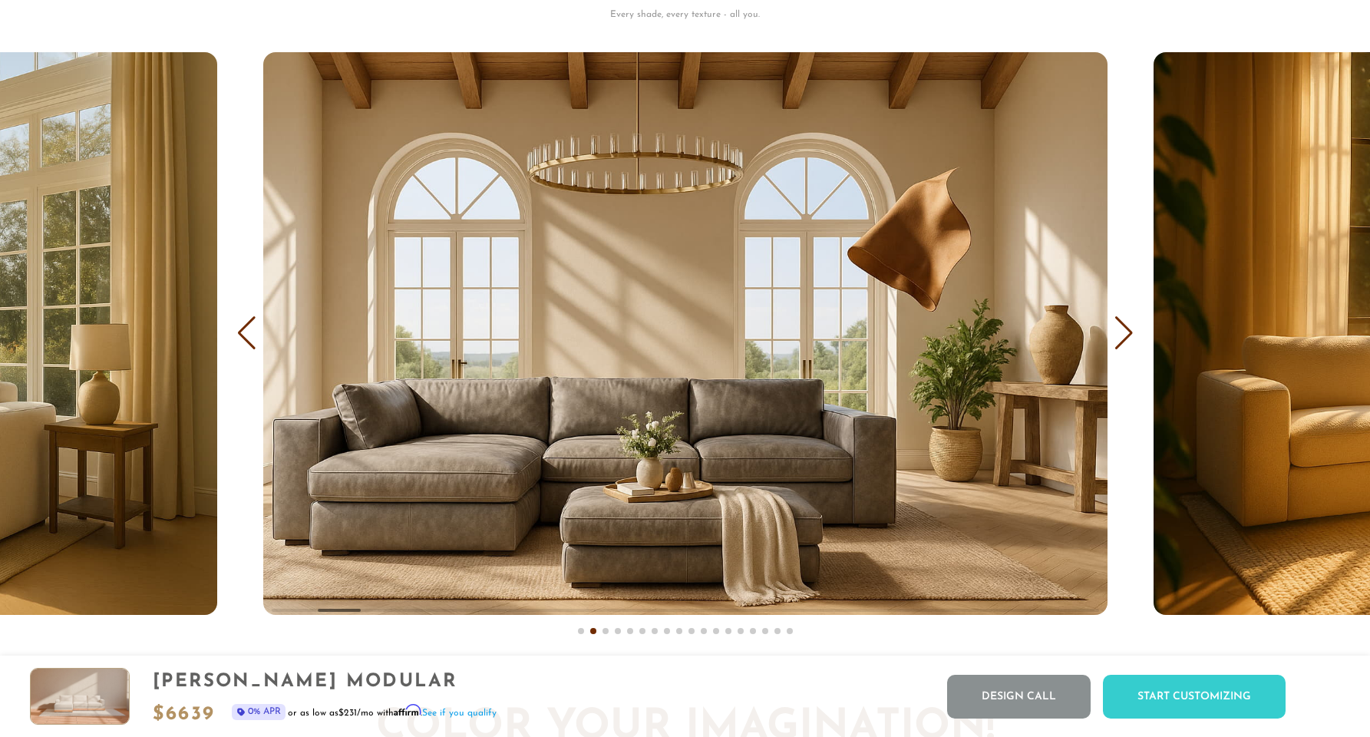
click at [1117, 331] on div "Next slide" at bounding box center [1123, 333] width 21 height 34
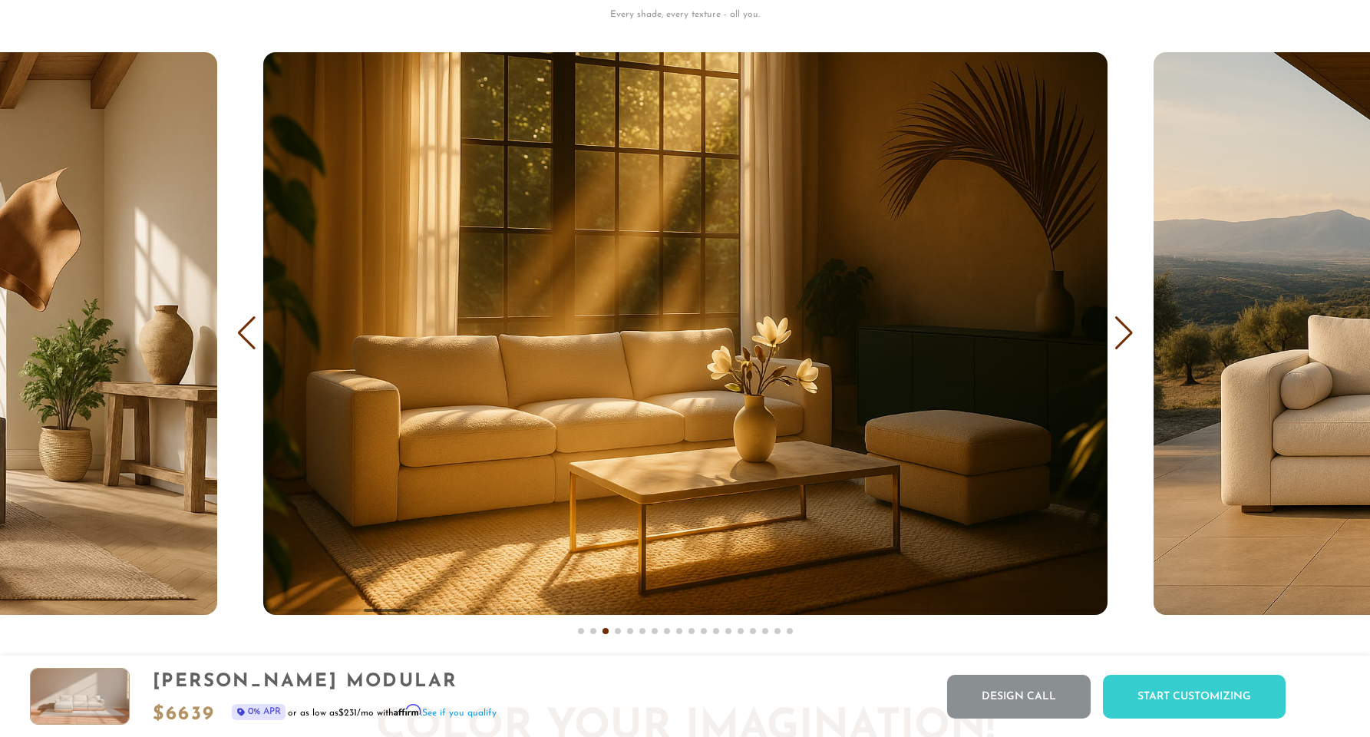
click at [259, 338] on div "COVER IT: DreamThread Choose Your Fabric, Paint Your Story. Every shade, every …" at bounding box center [685, 269] width 1370 height 783
click at [243, 337] on div "Previous slide" at bounding box center [246, 333] width 21 height 34
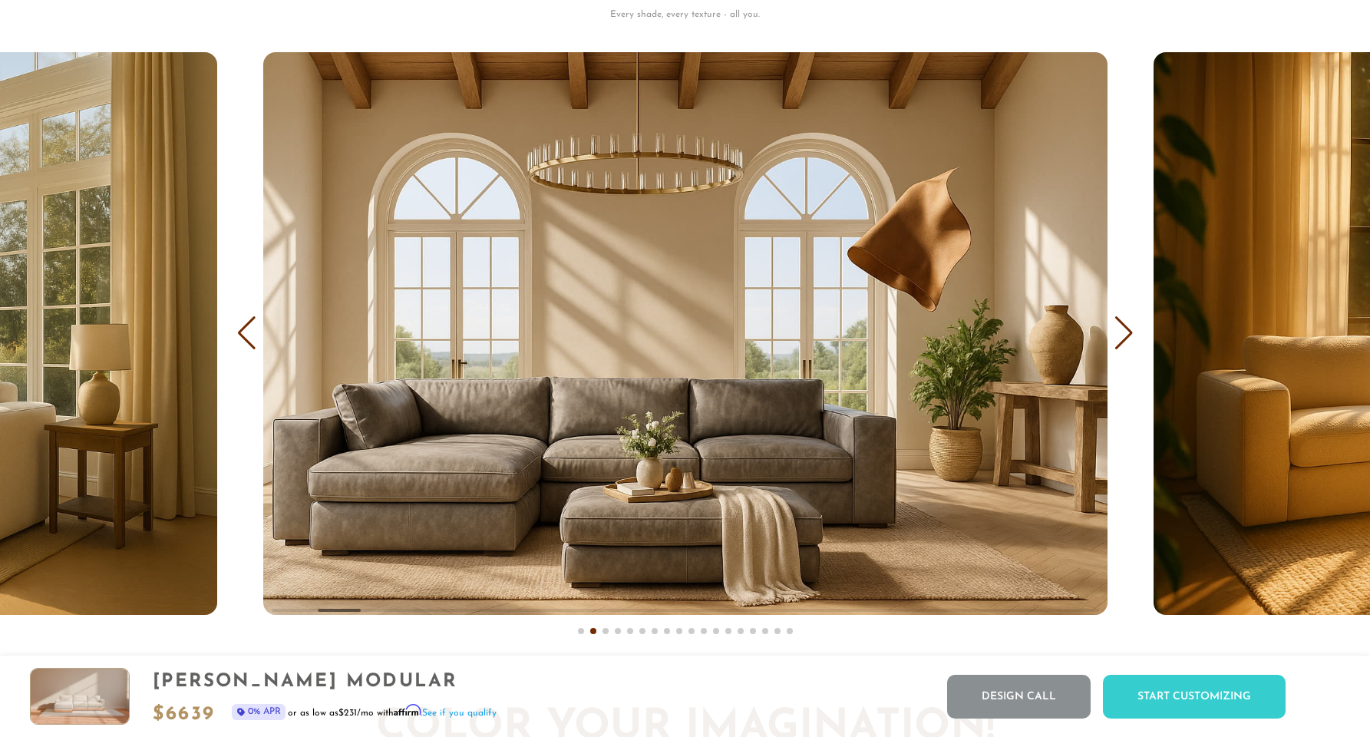
click at [1126, 341] on div "Next slide" at bounding box center [1123, 333] width 21 height 34
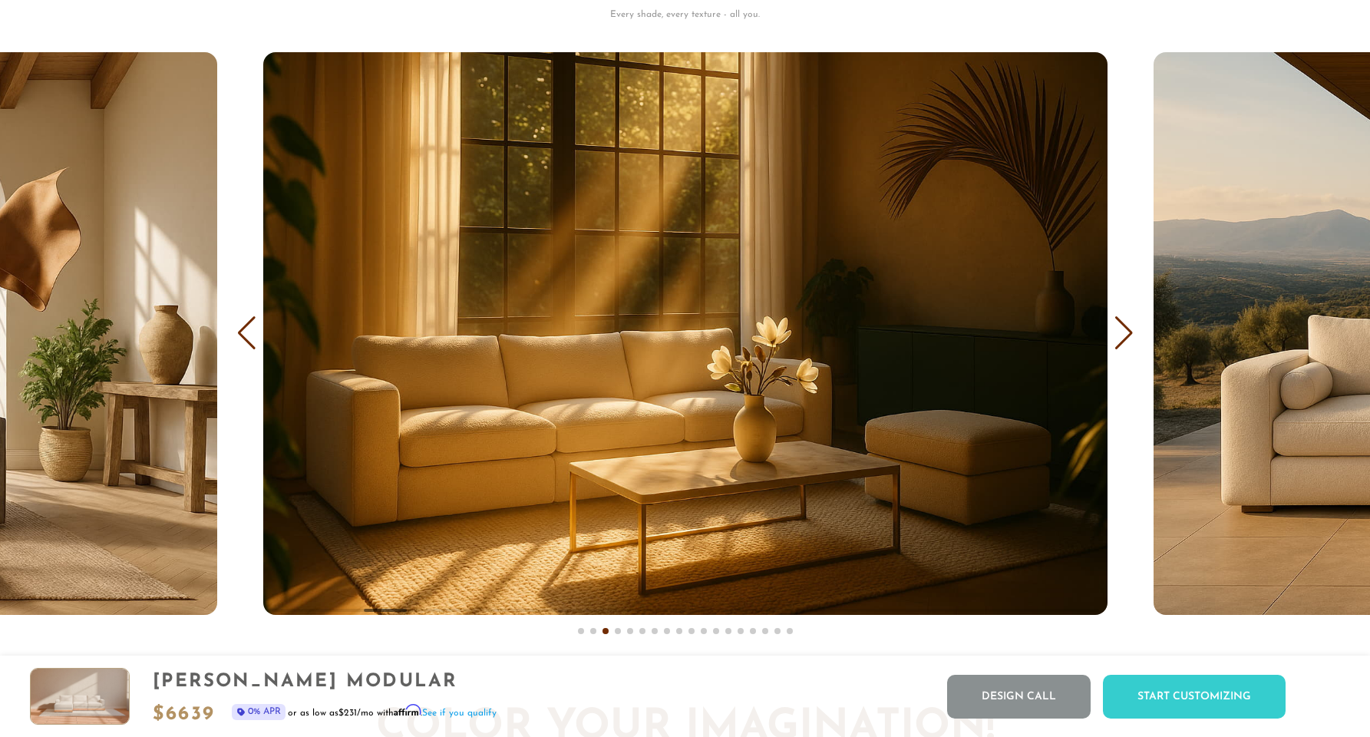
click at [1126, 341] on div "Next slide" at bounding box center [1123, 333] width 21 height 34
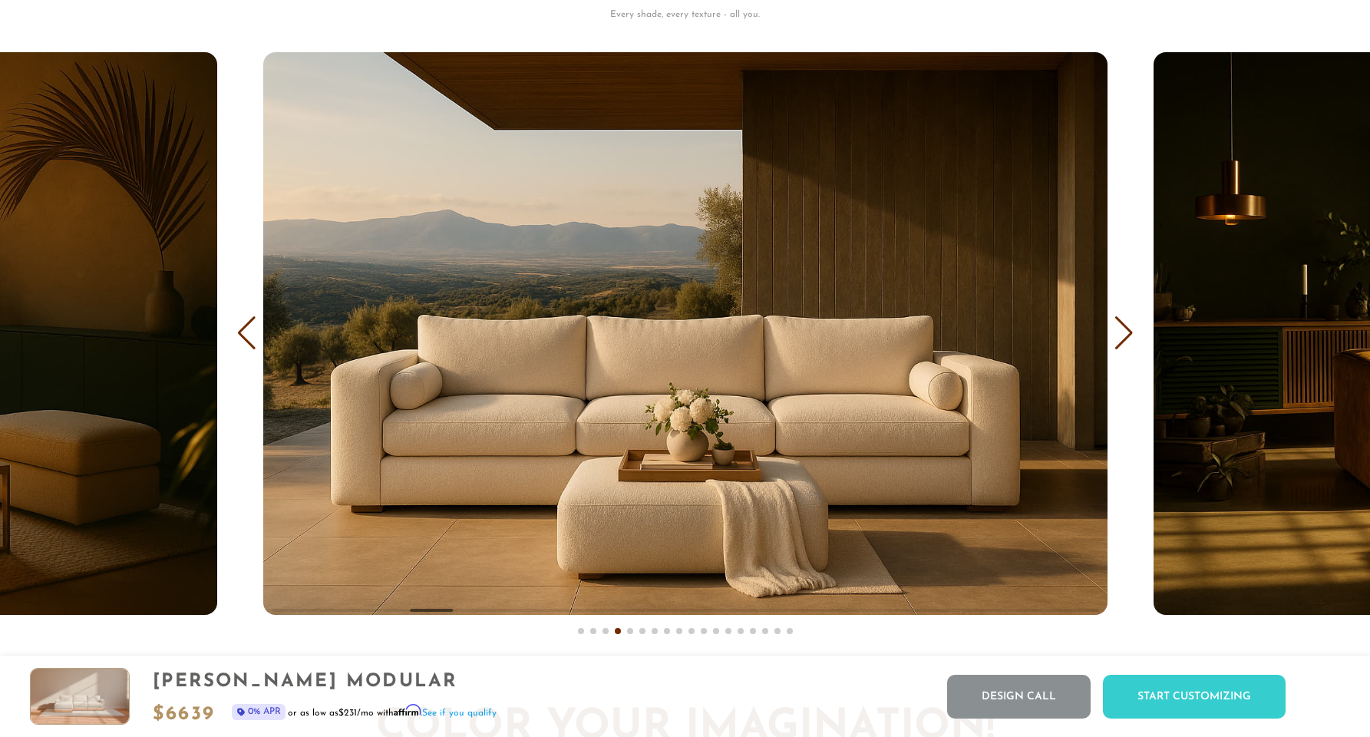
click at [1126, 341] on div "Next slide" at bounding box center [1123, 333] width 21 height 34
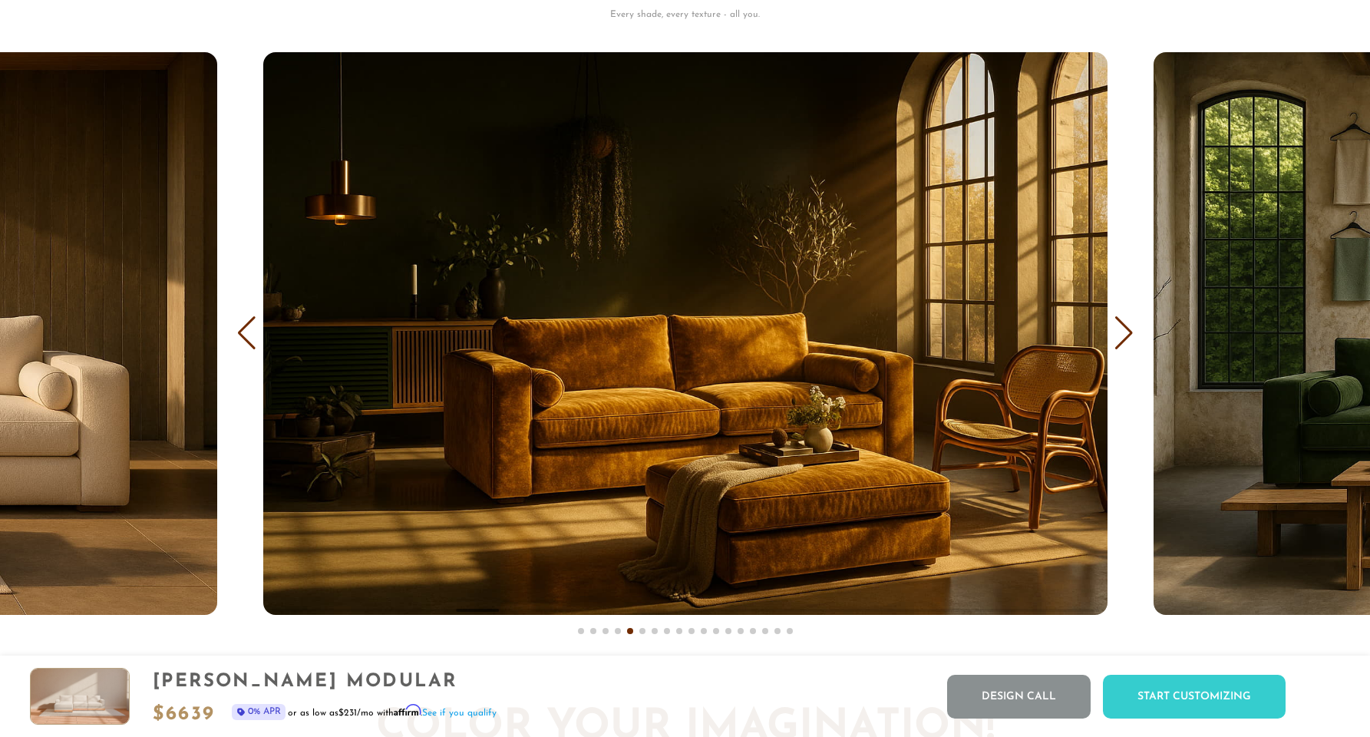
click at [1126, 341] on div "Next slide" at bounding box center [1123, 333] width 21 height 34
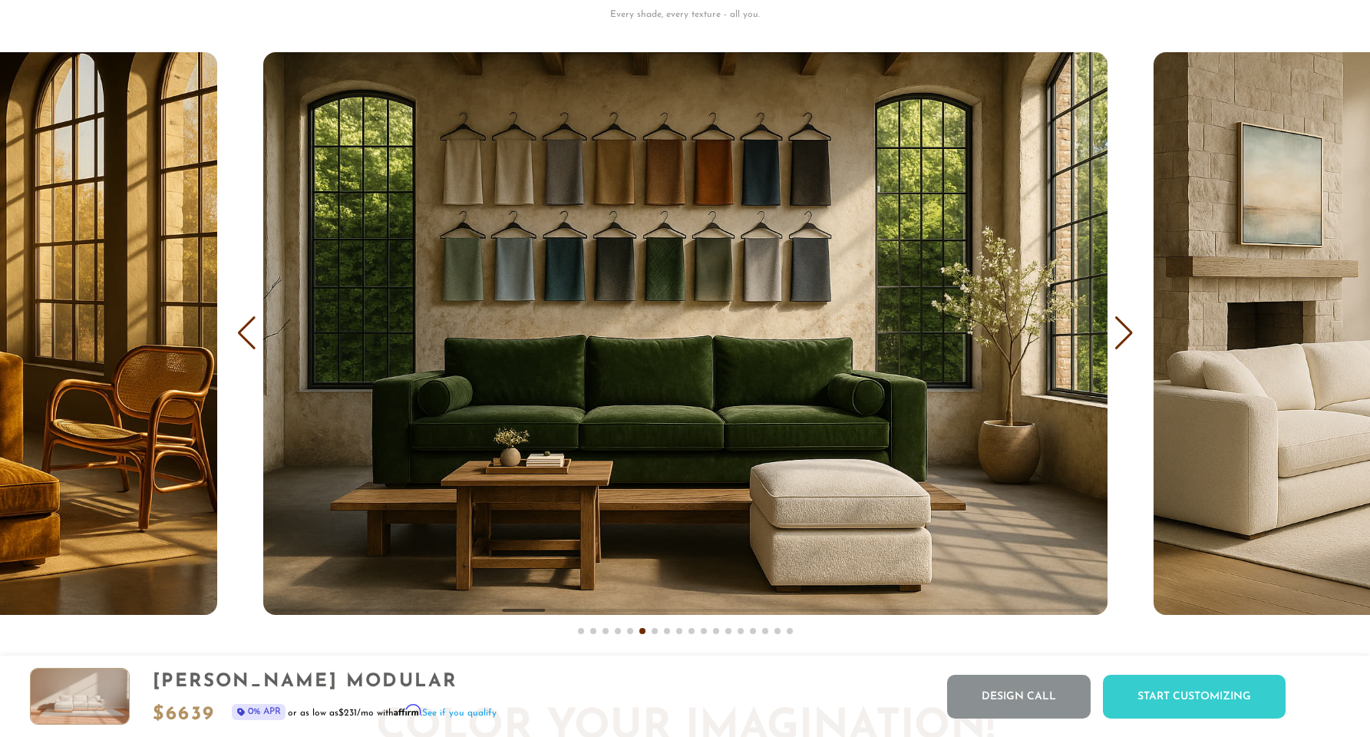
click at [1126, 341] on div "Next slide" at bounding box center [1123, 333] width 21 height 34
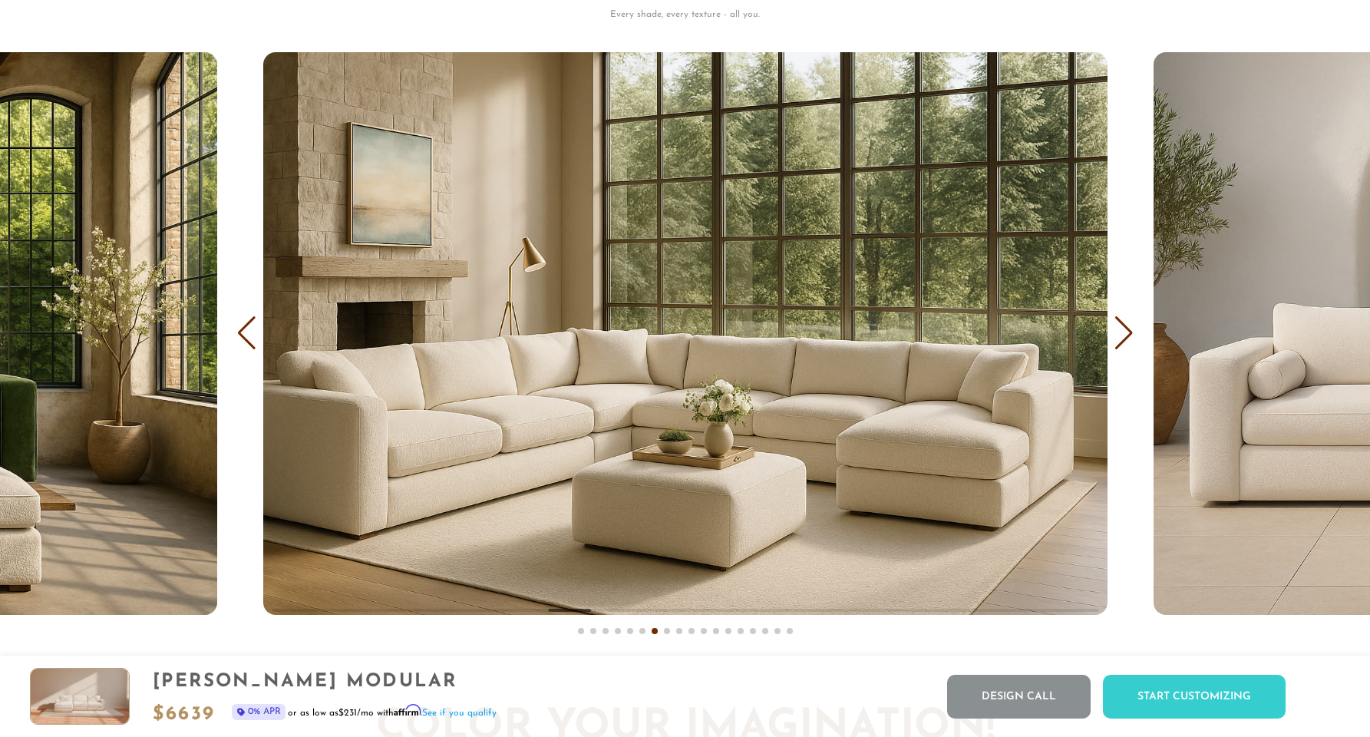
click at [1126, 341] on div "Next slide" at bounding box center [1123, 333] width 21 height 34
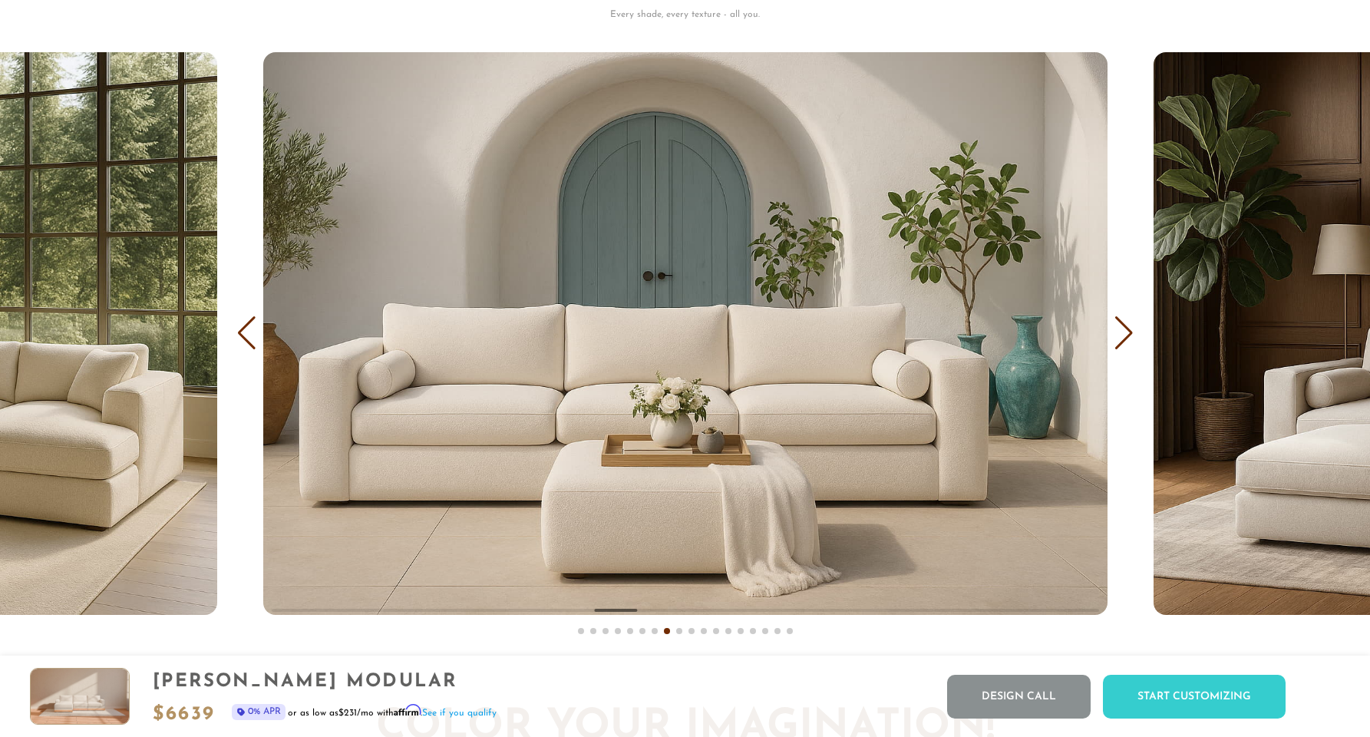
click at [1126, 341] on div "Next slide" at bounding box center [1123, 333] width 21 height 34
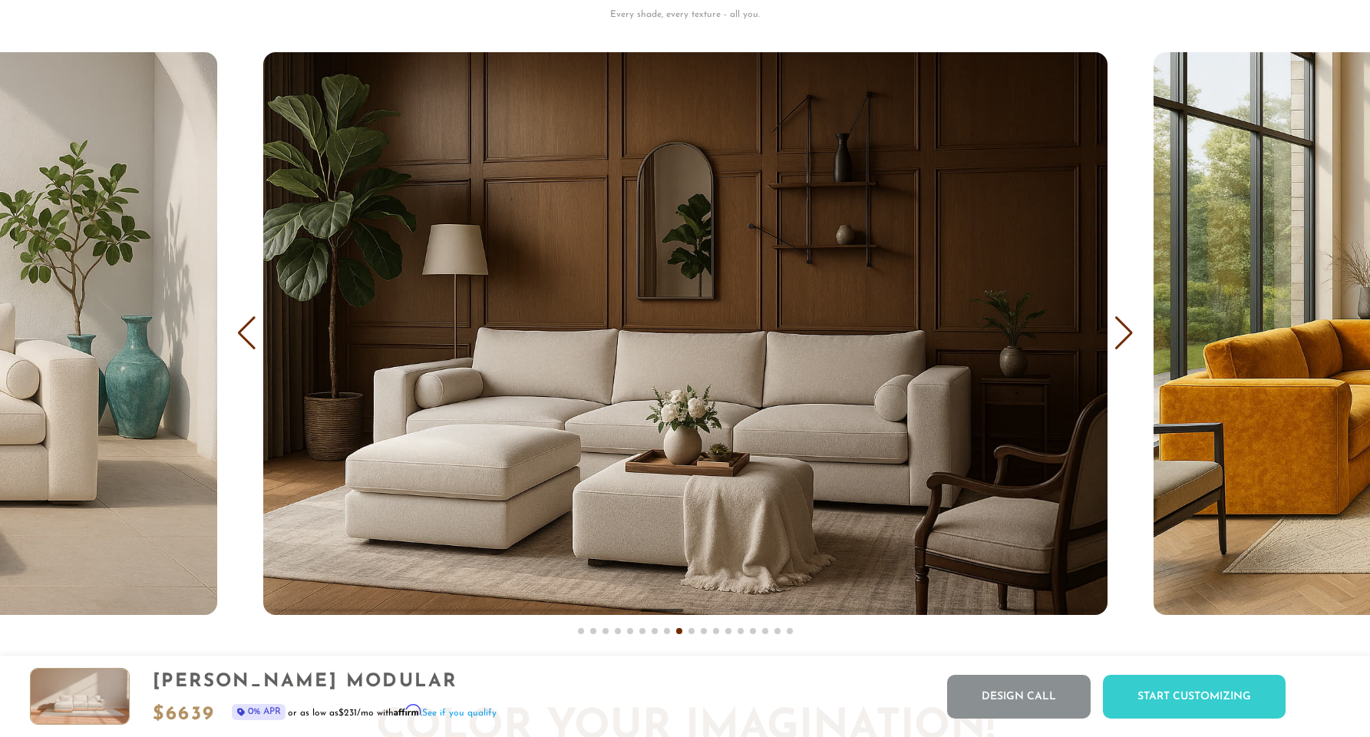
click at [1126, 341] on div "Next slide" at bounding box center [1123, 333] width 21 height 34
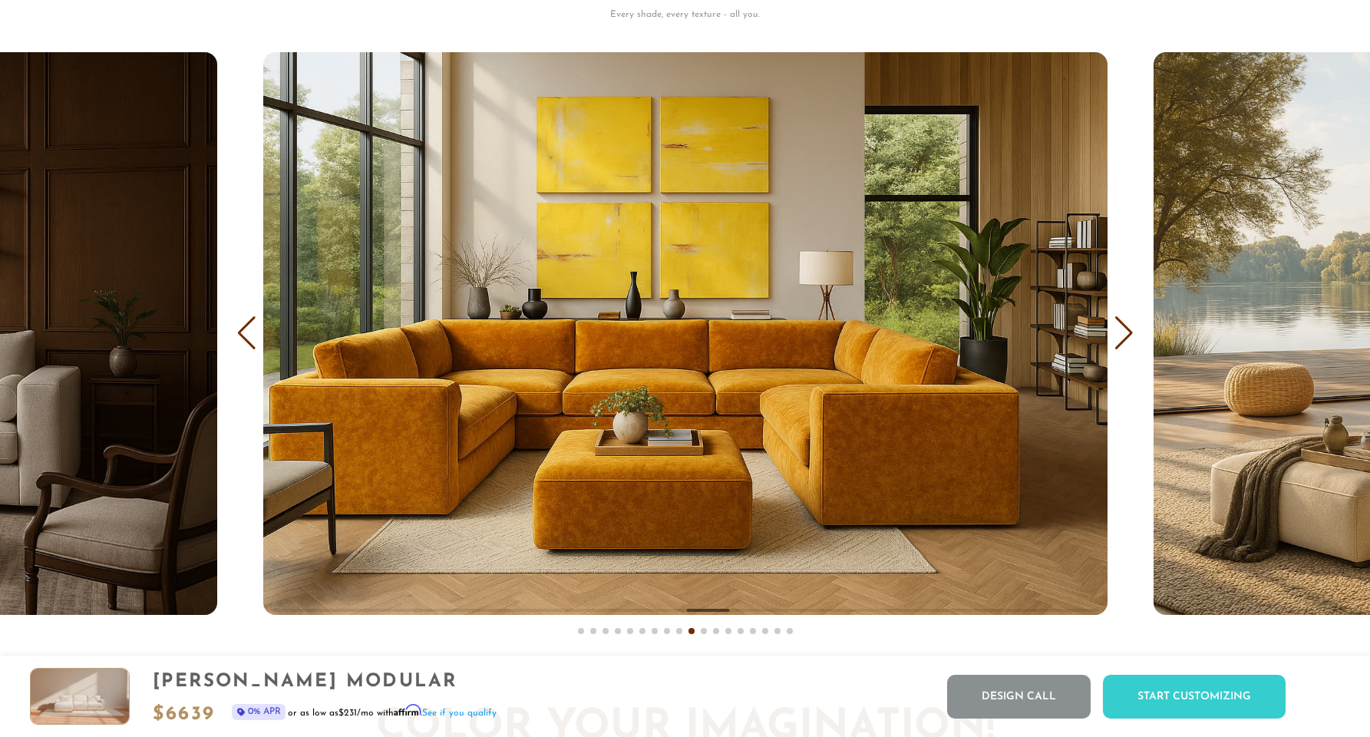
click at [1126, 341] on div "Next slide" at bounding box center [1123, 333] width 21 height 34
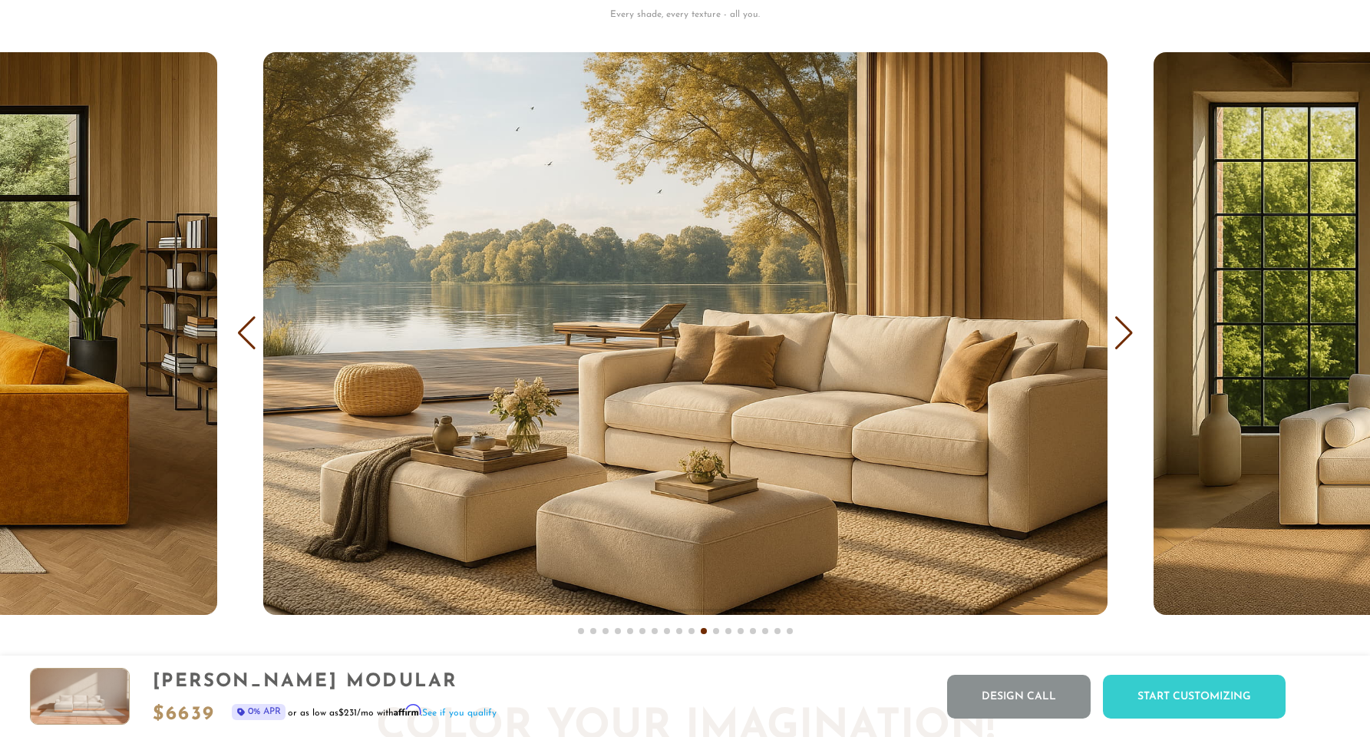
click at [1126, 341] on div "Next slide" at bounding box center [1123, 333] width 21 height 34
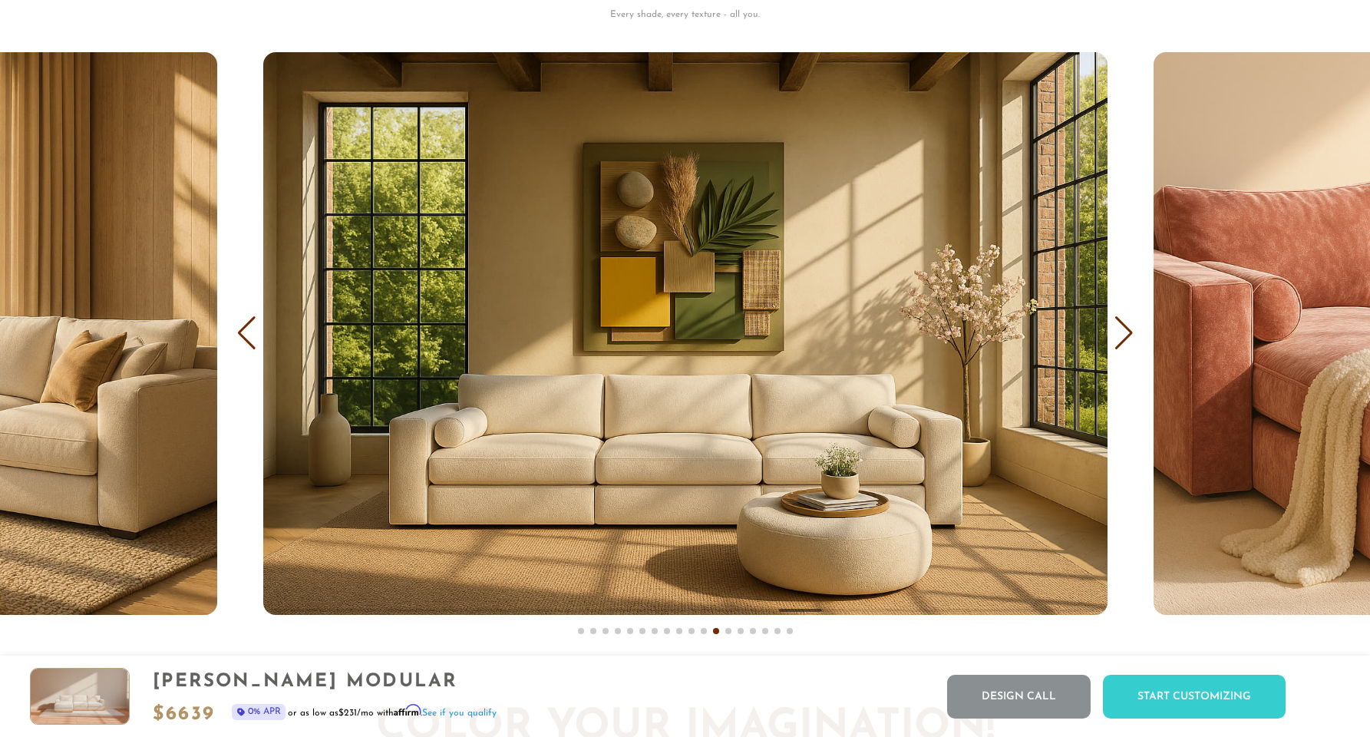
click at [1126, 341] on div "Next slide" at bounding box center [1123, 333] width 21 height 34
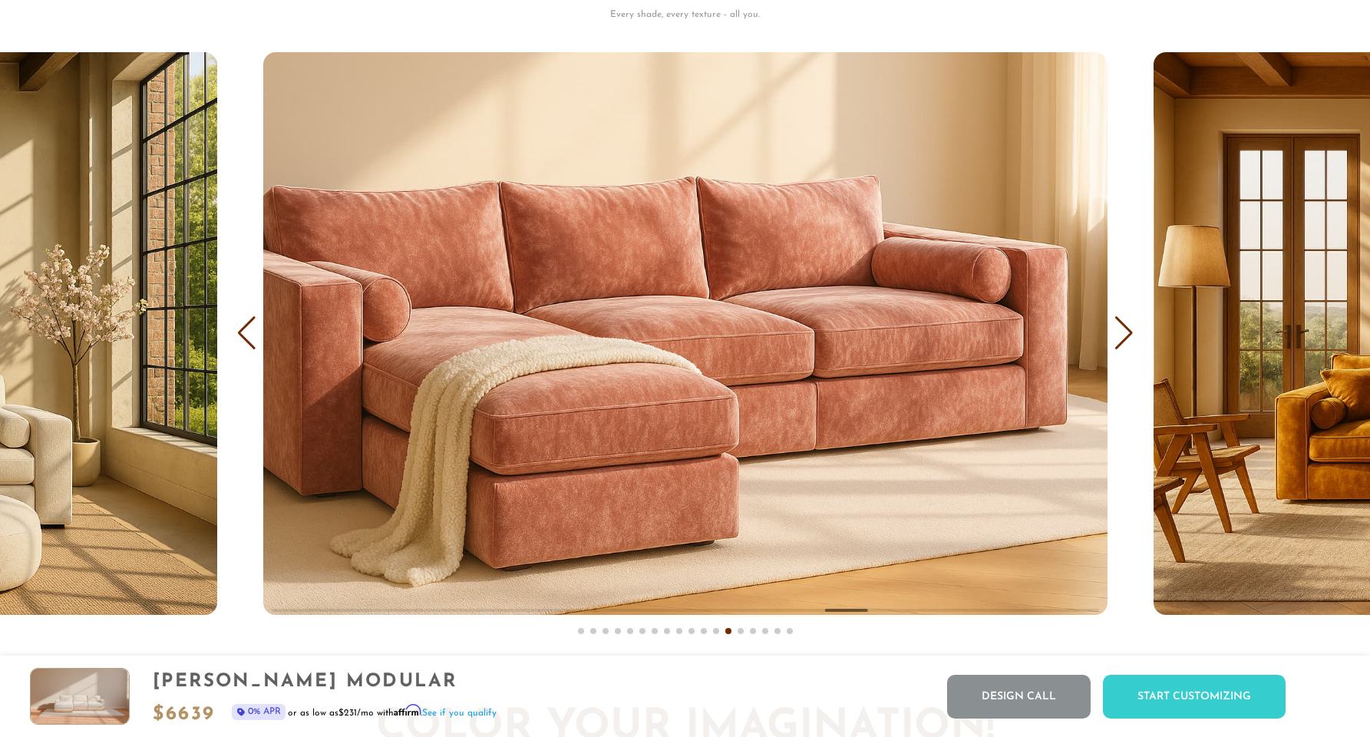
click at [1126, 341] on div "Next slide" at bounding box center [1123, 333] width 21 height 34
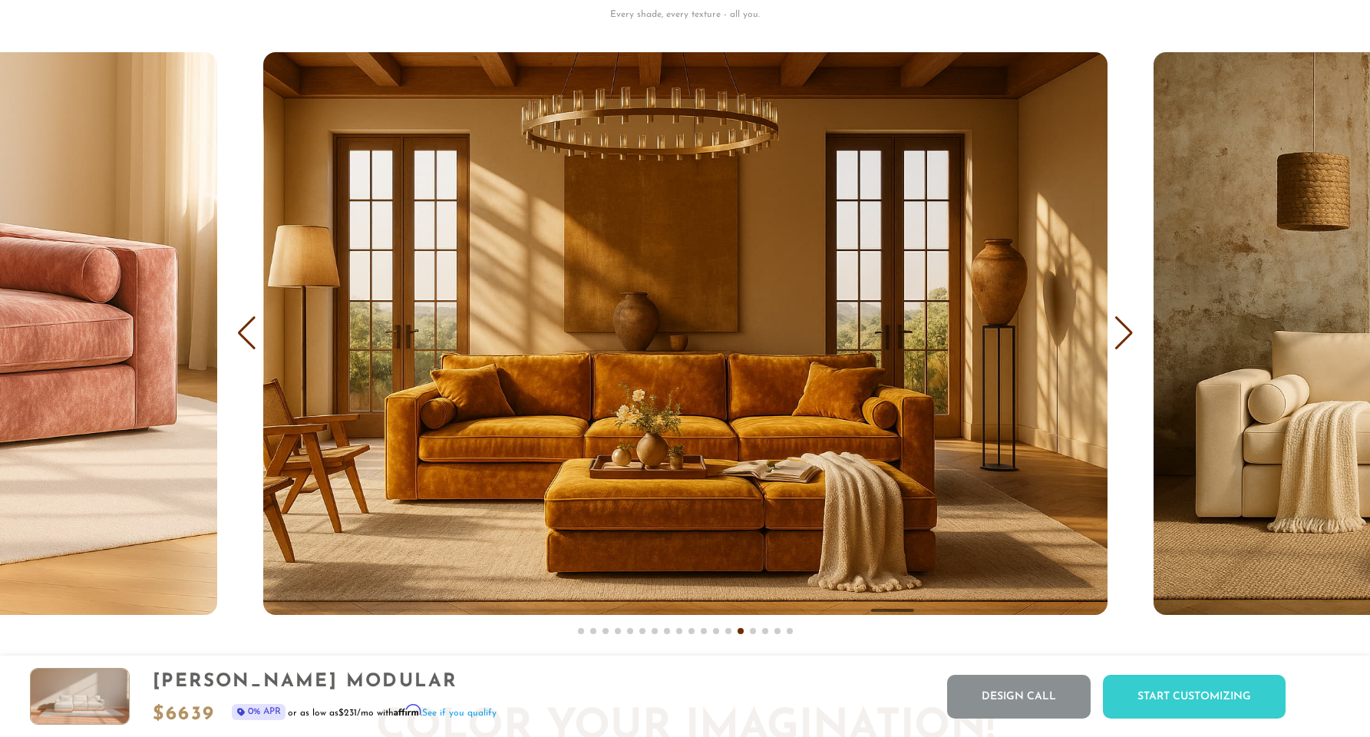
click at [1126, 341] on div "Next slide" at bounding box center [1123, 333] width 21 height 34
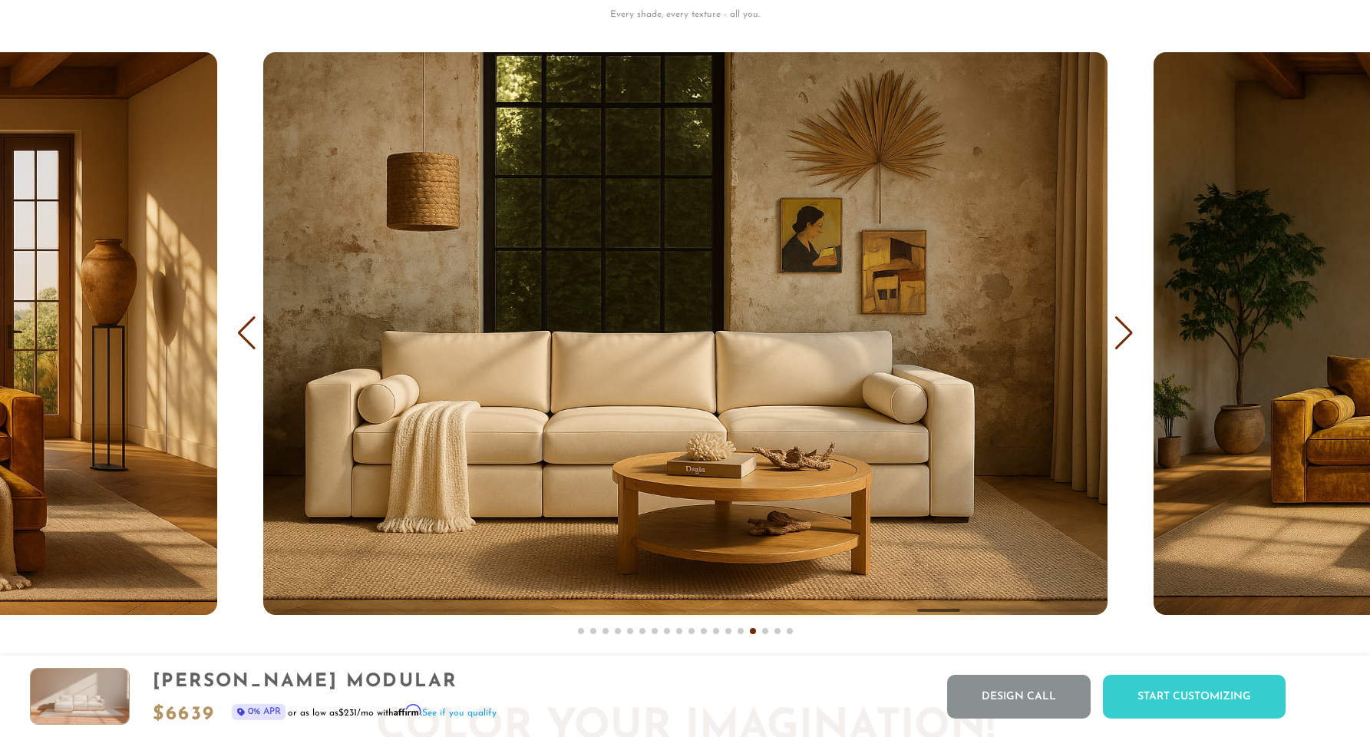
click at [1126, 341] on div "Next slide" at bounding box center [1123, 333] width 21 height 34
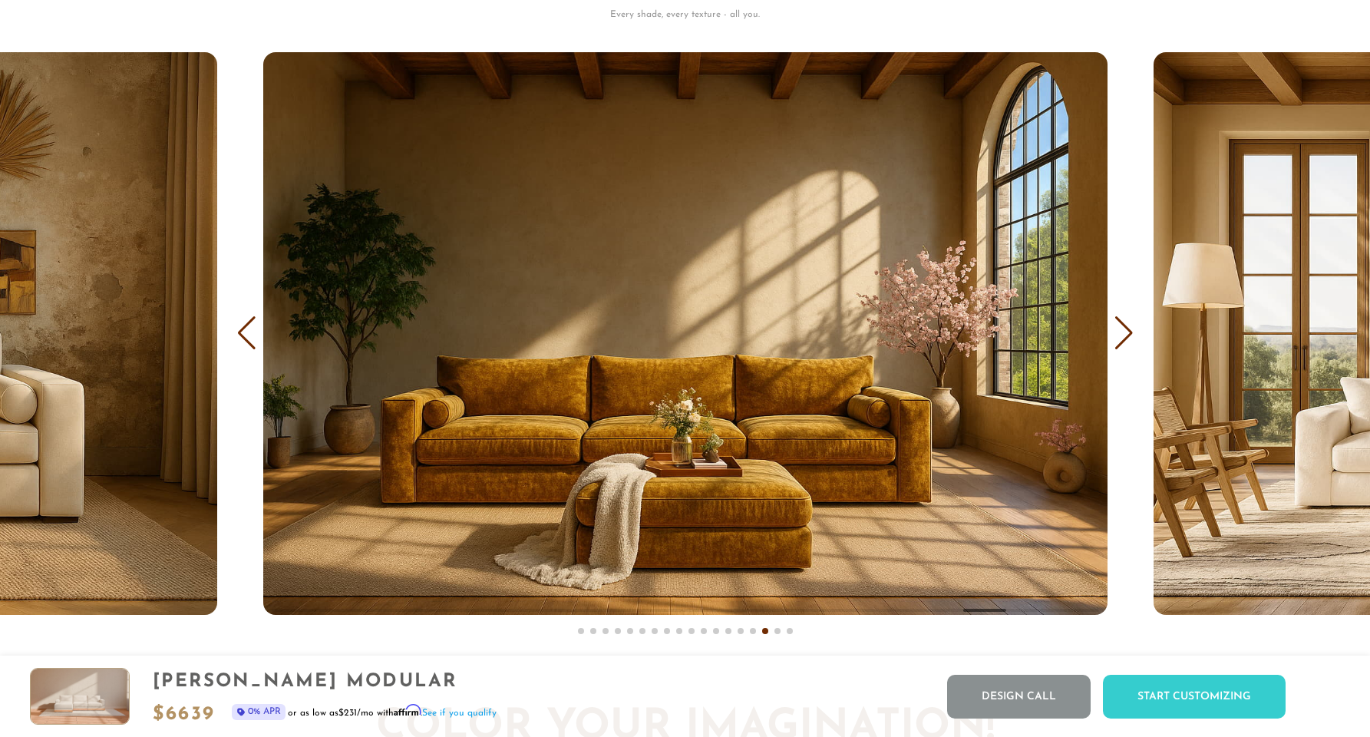
click at [1126, 341] on div "Next slide" at bounding box center [1123, 333] width 21 height 34
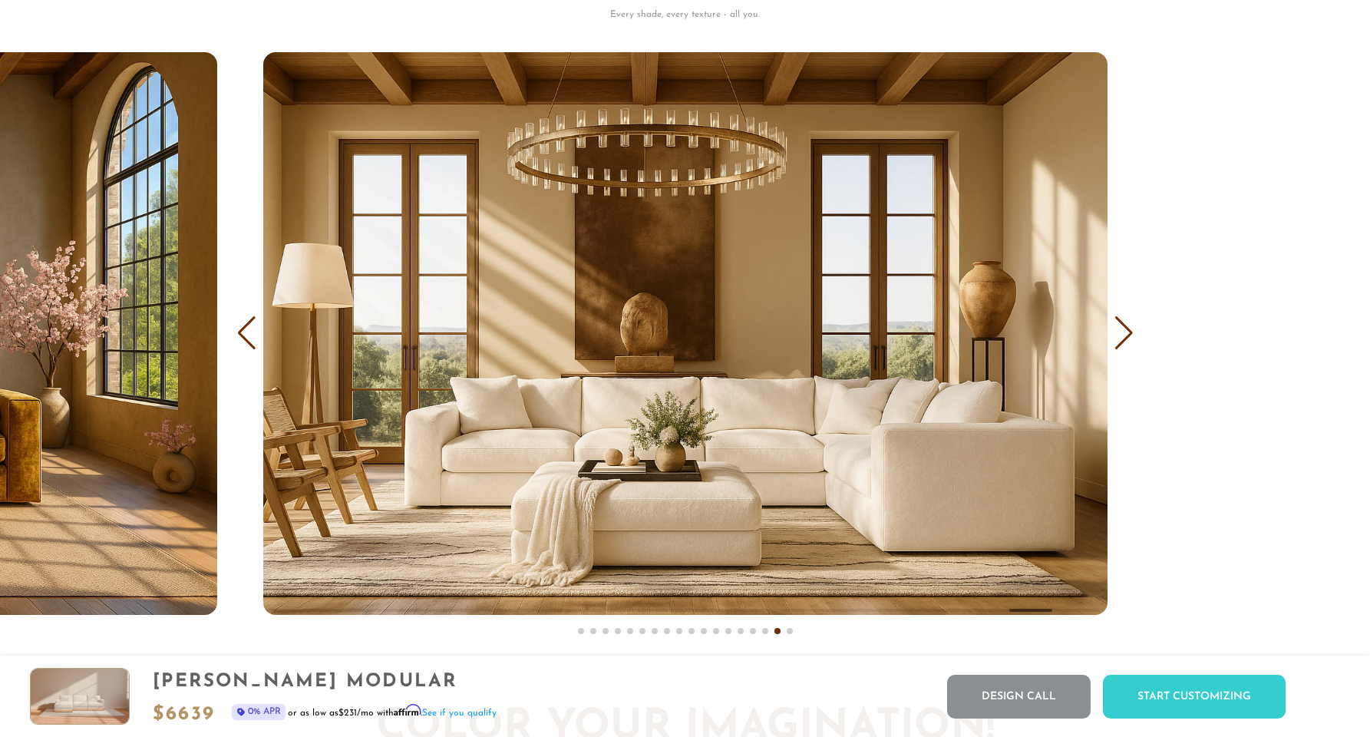
click at [1126, 341] on div "Next slide" at bounding box center [1123, 333] width 21 height 34
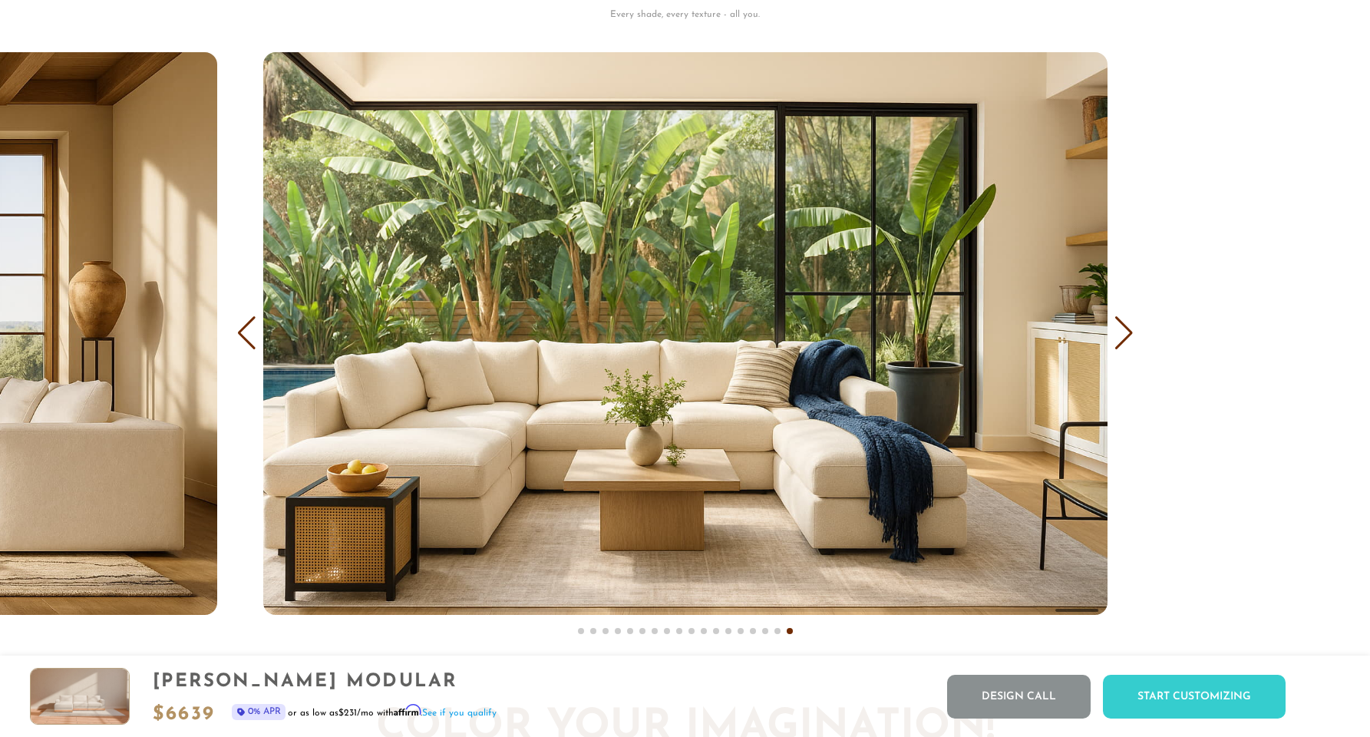
click at [1126, 341] on div "Next slide" at bounding box center [1123, 333] width 21 height 34
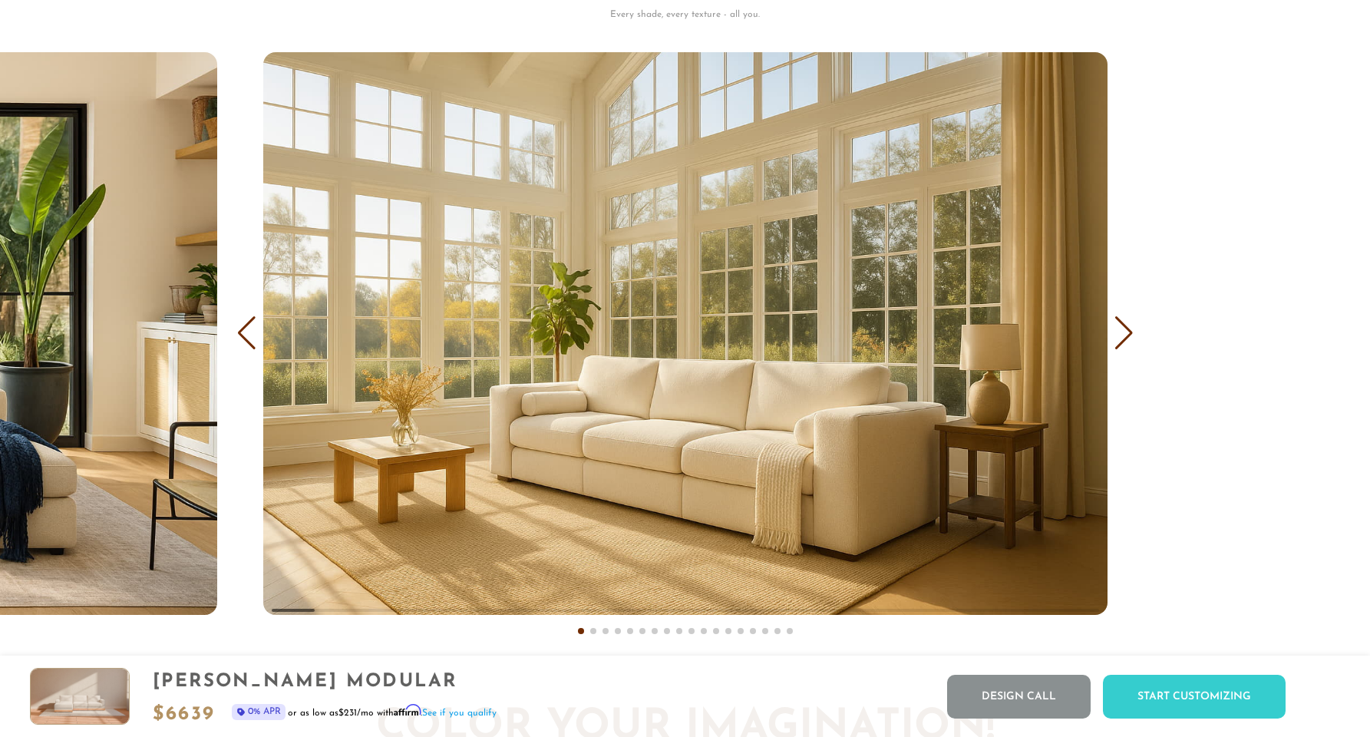
click at [1126, 341] on div "Next slide" at bounding box center [1123, 333] width 21 height 34
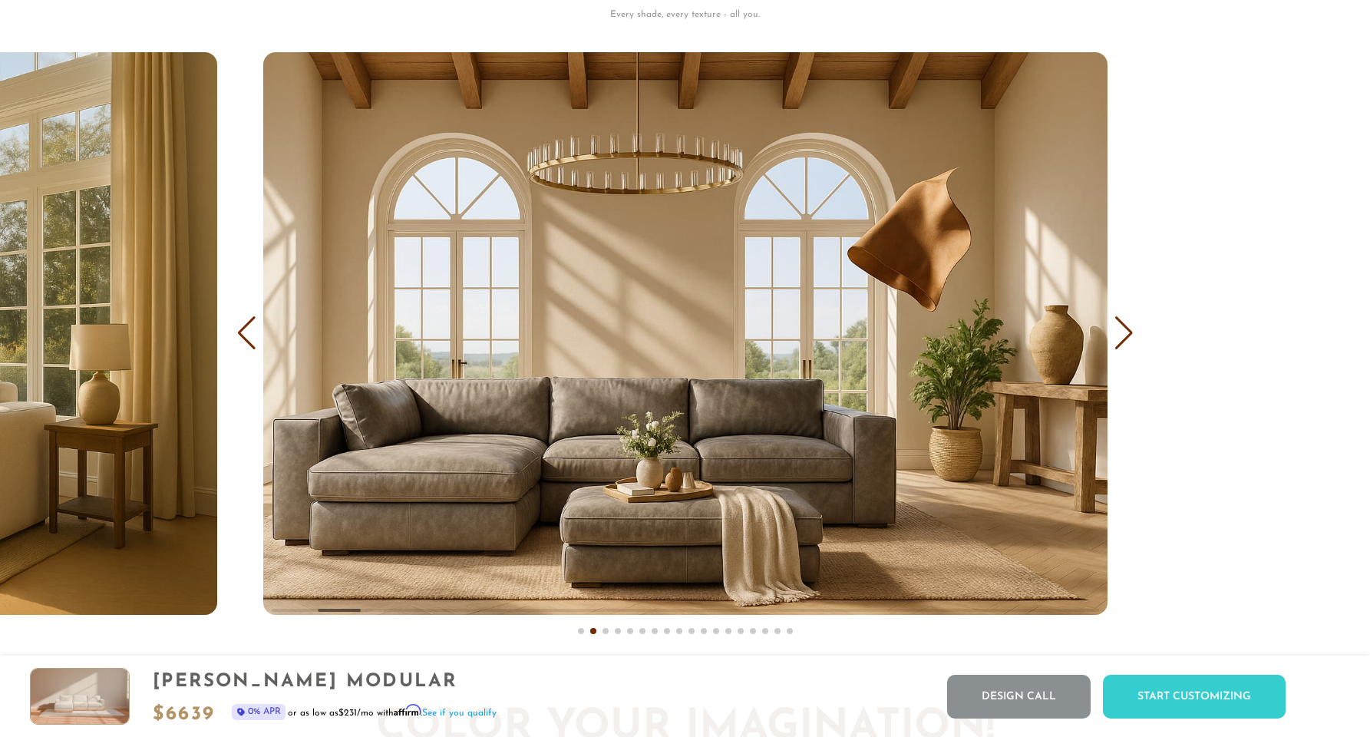
click at [1126, 341] on div "Next slide" at bounding box center [1123, 333] width 21 height 34
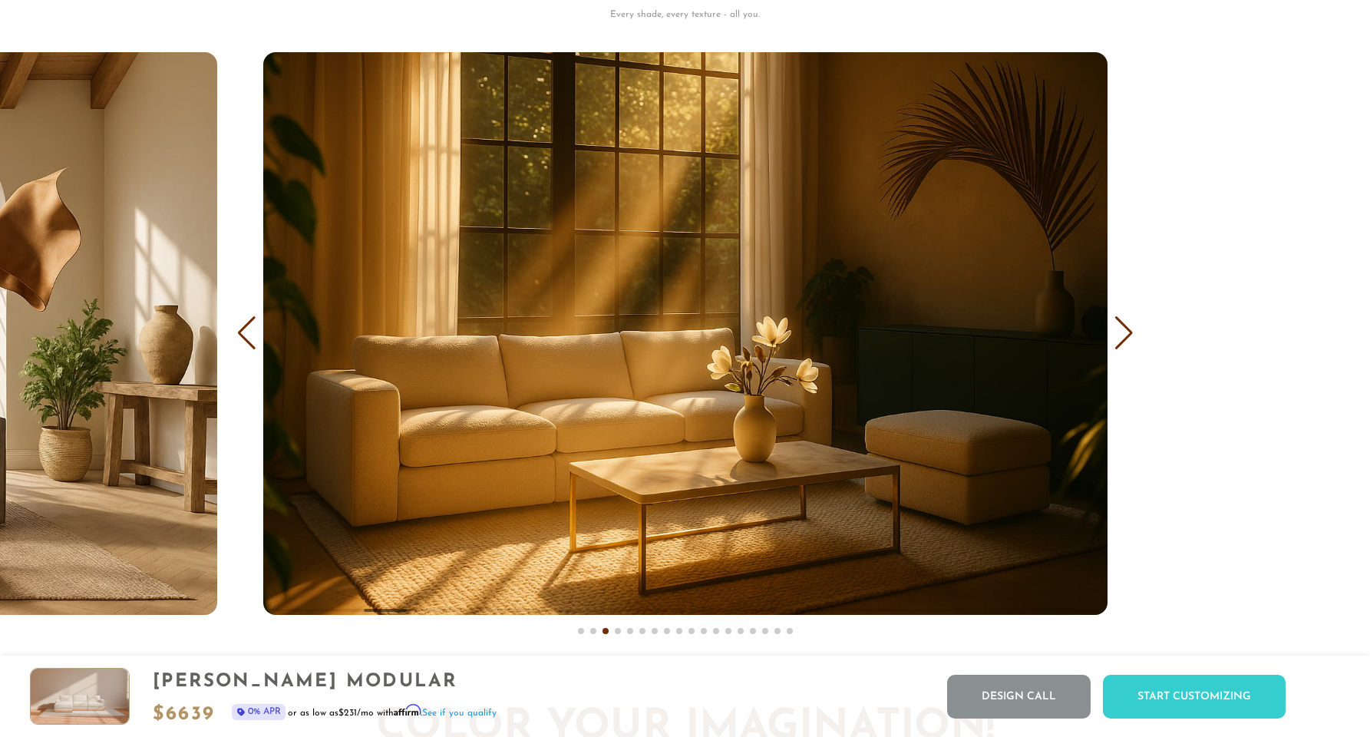
click at [251, 335] on div "Previous slide" at bounding box center [246, 333] width 21 height 34
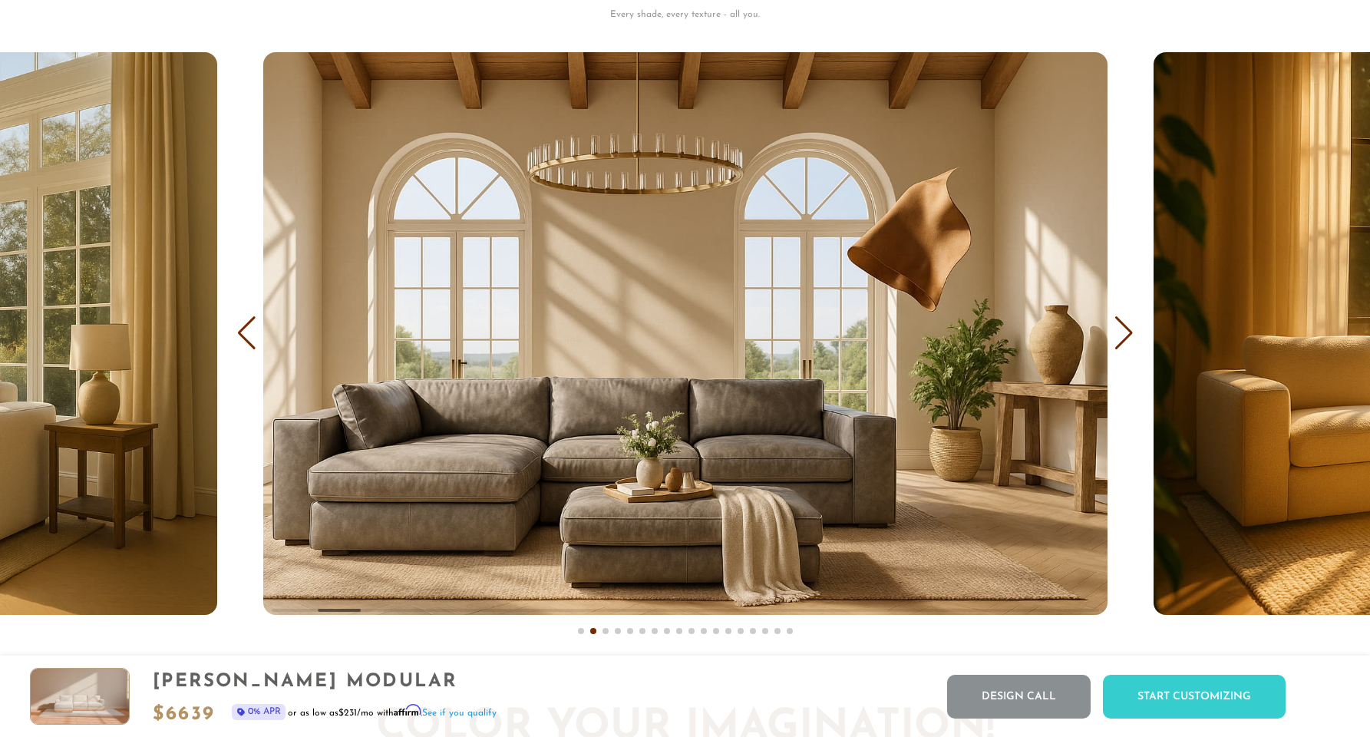
click at [477, 490] on img "2 / 18" at bounding box center [685, 333] width 844 height 562
click at [1123, 331] on div "Next slide" at bounding box center [1123, 333] width 21 height 34
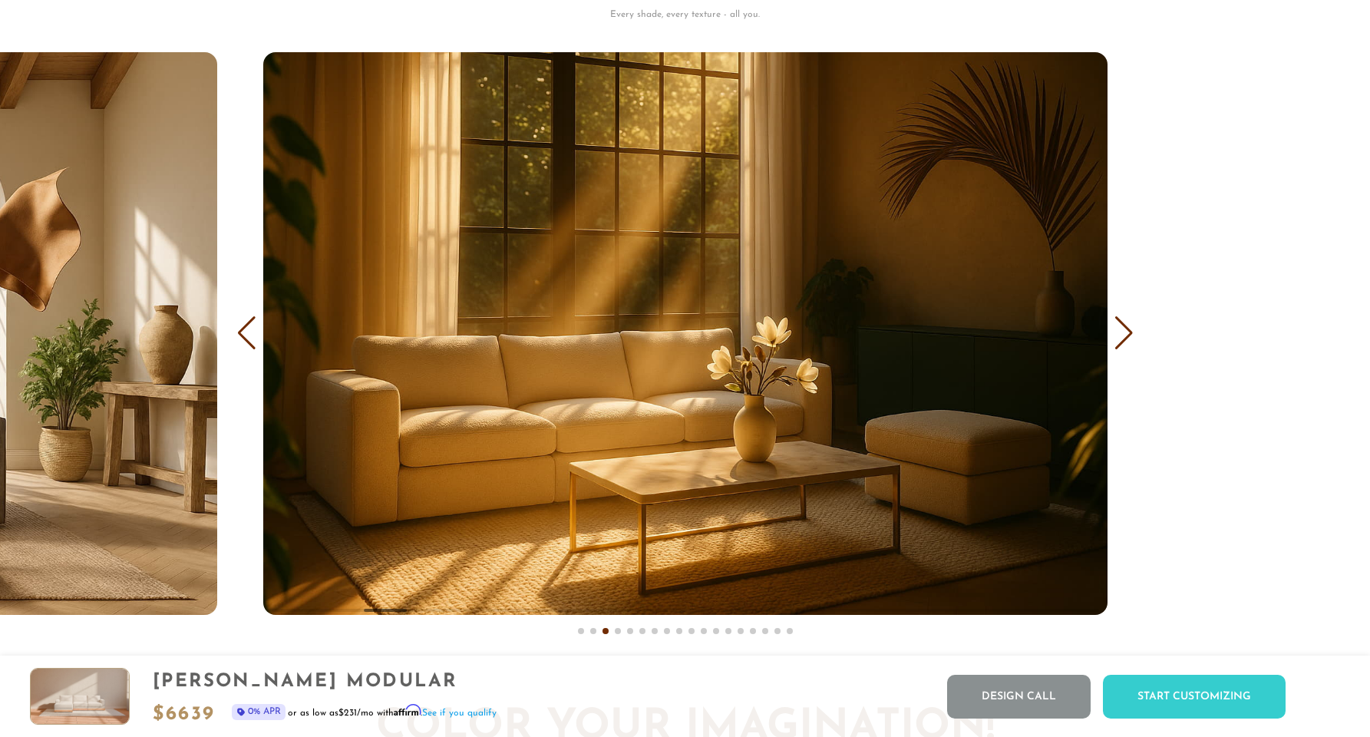
click at [1123, 331] on div "Next slide" at bounding box center [1123, 333] width 21 height 34
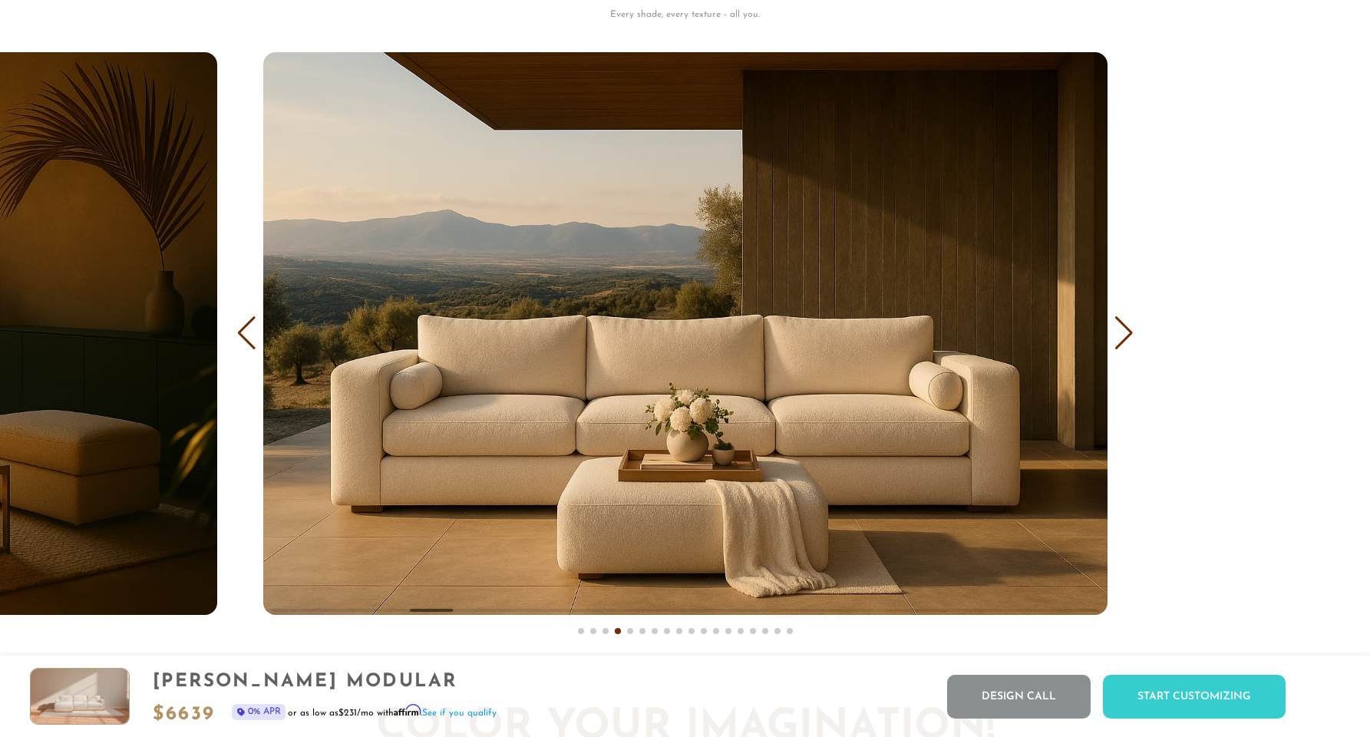
click at [1123, 331] on div "Next slide" at bounding box center [1123, 333] width 21 height 34
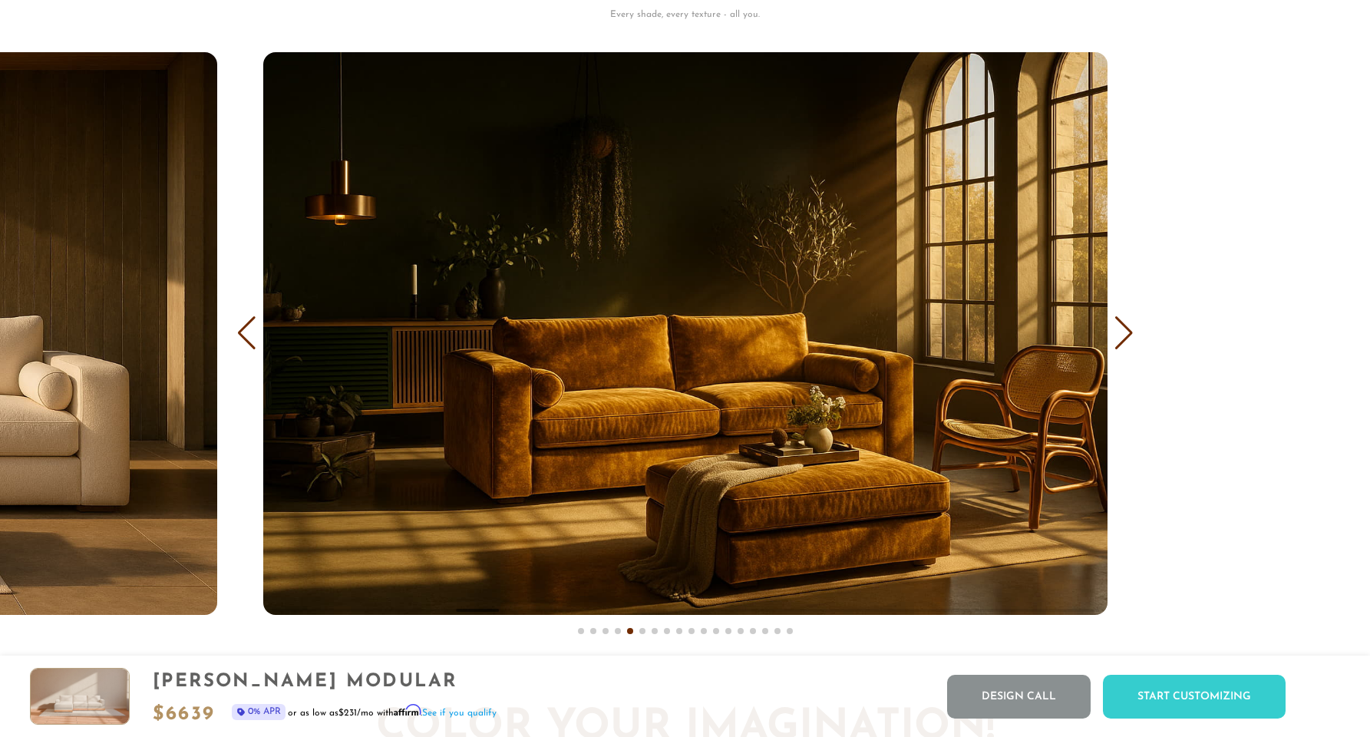
click at [1123, 331] on div "Next slide" at bounding box center [1123, 333] width 21 height 34
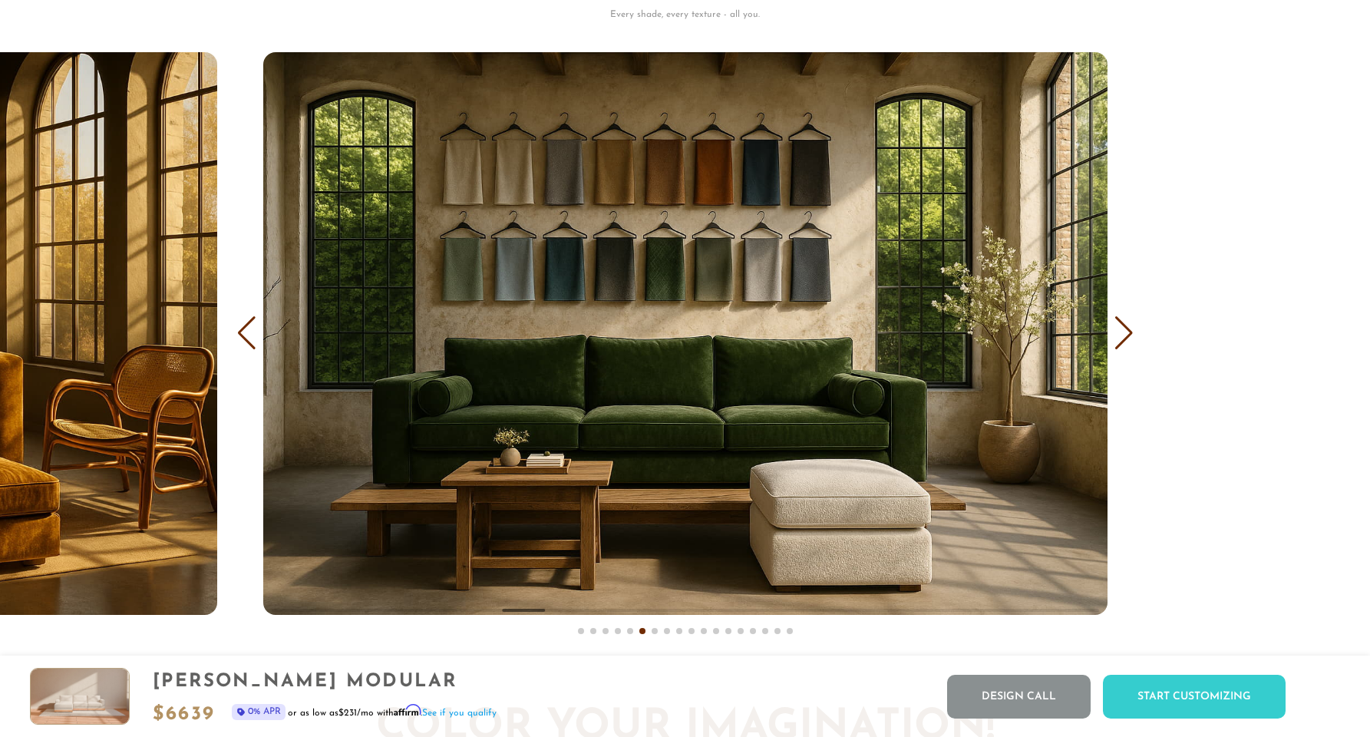
click at [1123, 331] on div "Next slide" at bounding box center [1123, 333] width 21 height 34
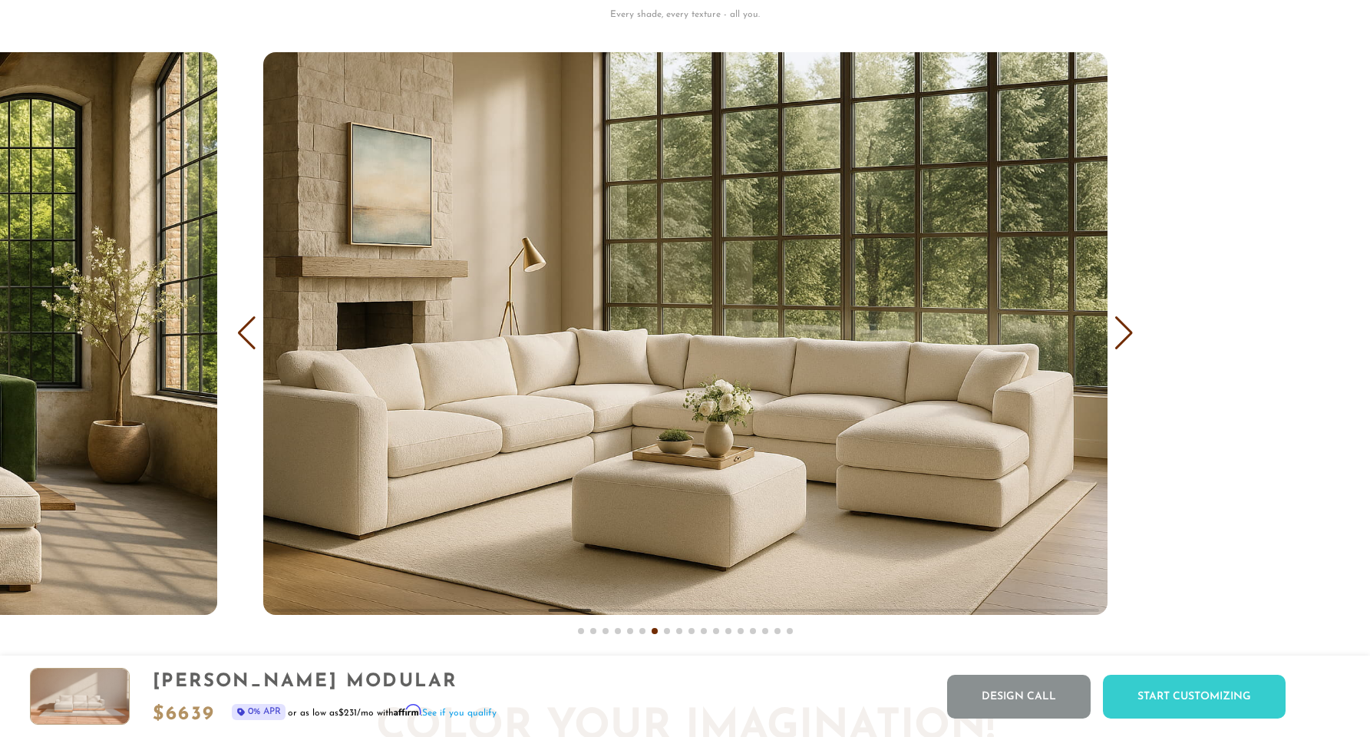
click at [1123, 331] on div "Next slide" at bounding box center [1123, 333] width 21 height 34
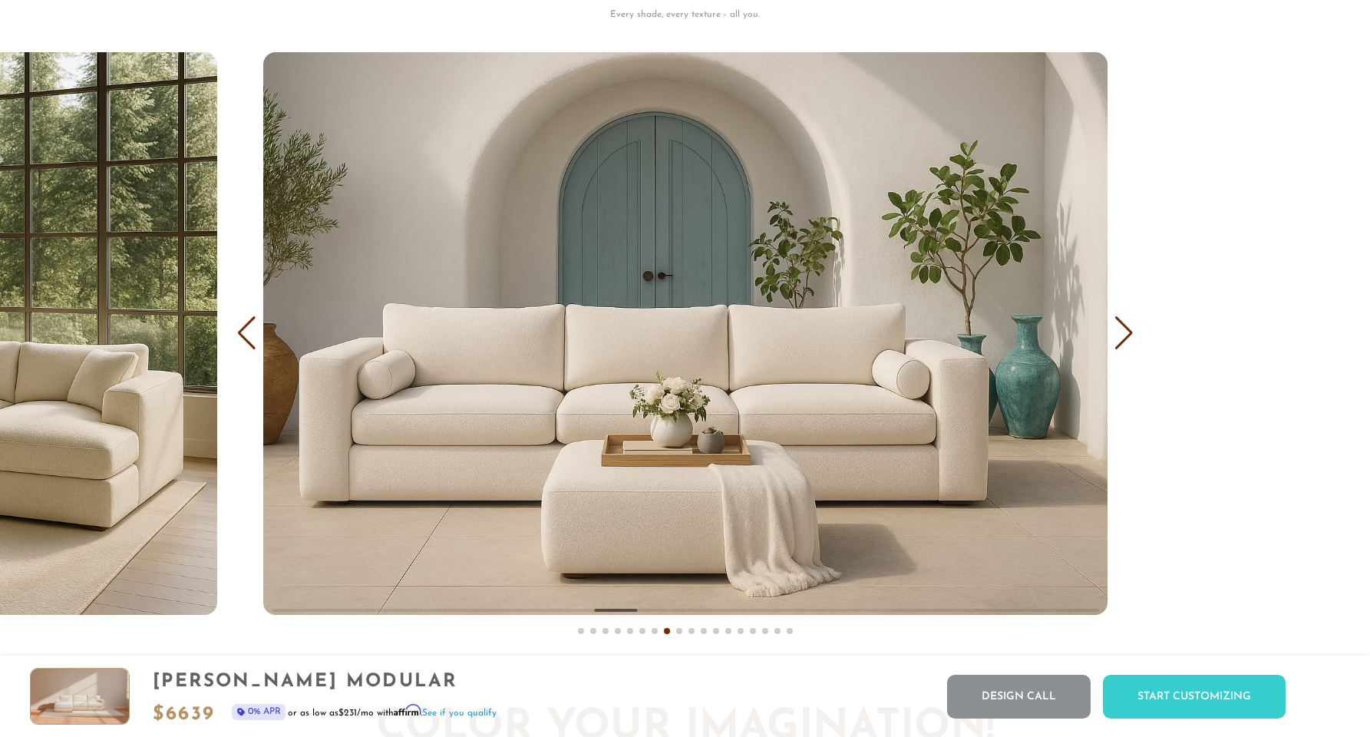
click at [239, 341] on div "Previous slide" at bounding box center [246, 333] width 21 height 34
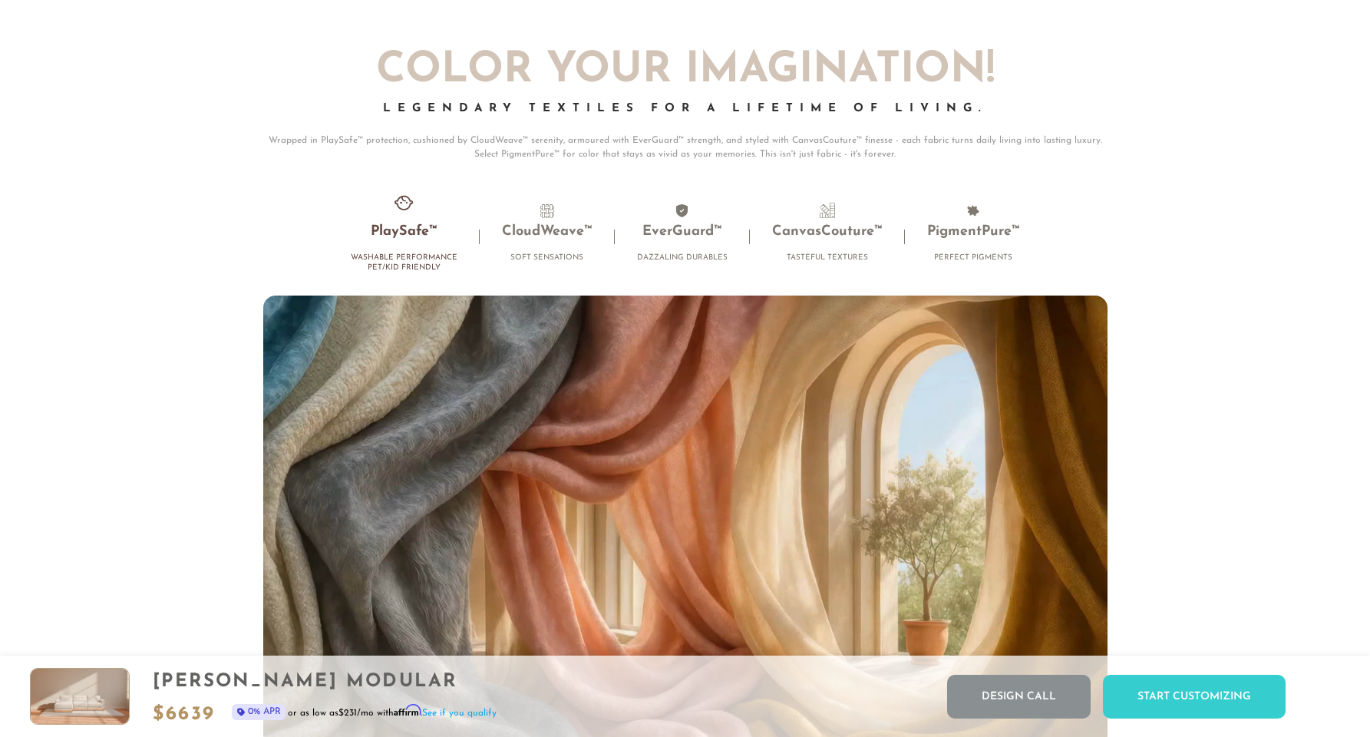
scroll to position [10189, 0]
click at [394, 239] on h3 "PlaySafe™" at bounding box center [404, 234] width 107 height 18
click at [525, 229] on li "CloudWeave™ Soft Sensations" at bounding box center [547, 238] width 135 height 68
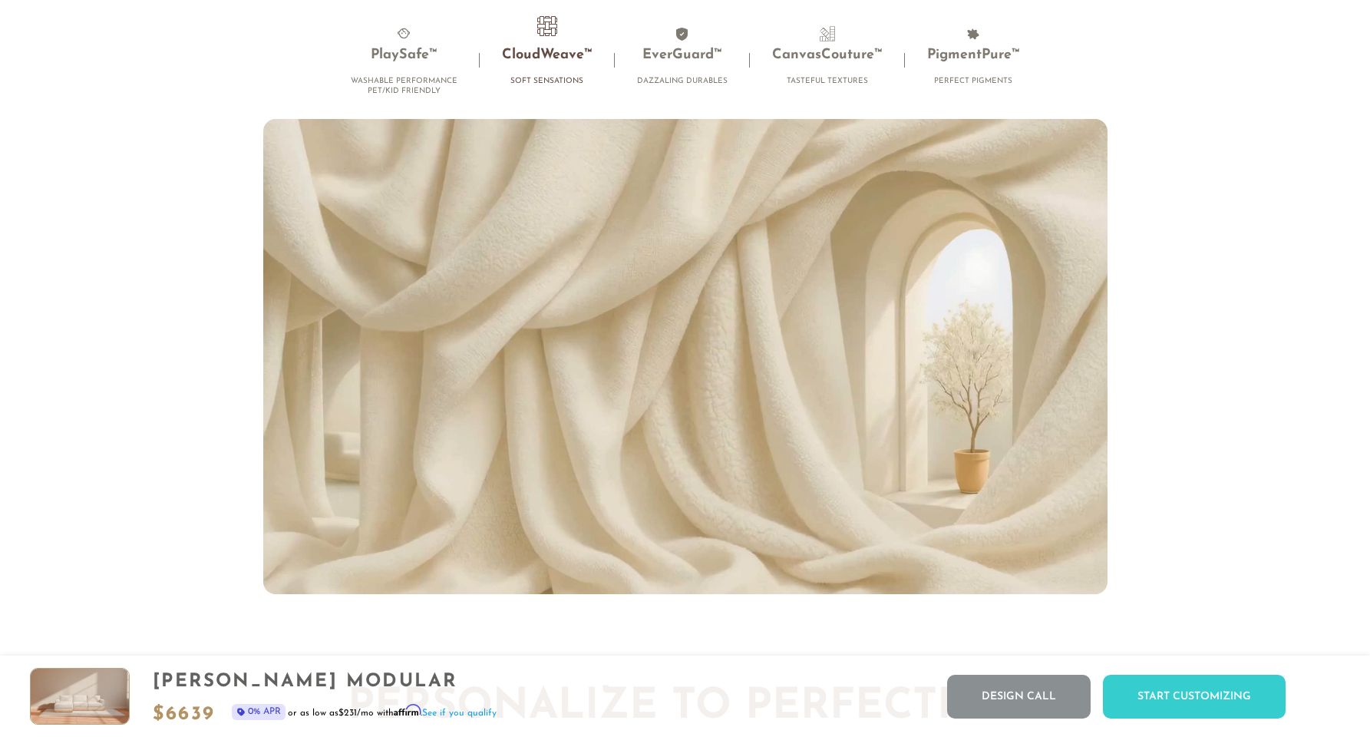
scroll to position [10374, 0]
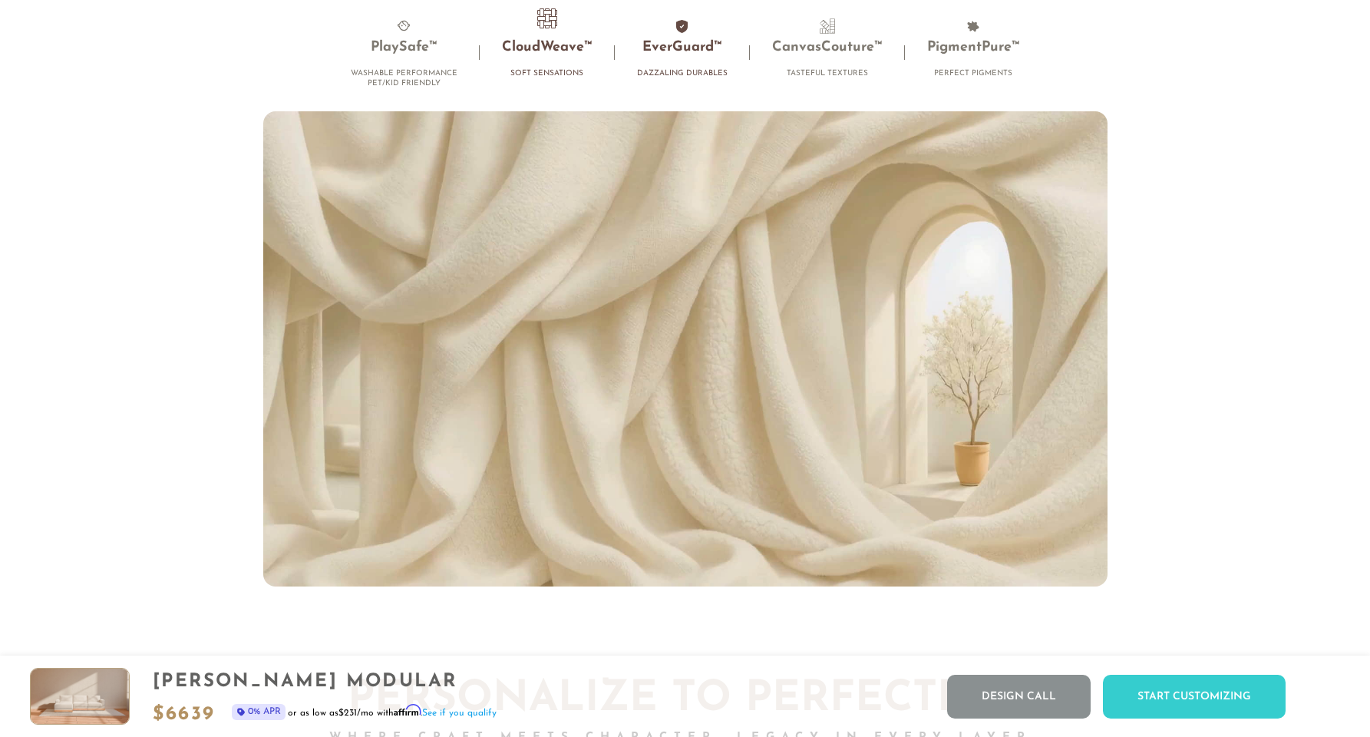
click at [674, 64] on li "EverGuard™ Dazzaling Durables" at bounding box center [682, 52] width 135 height 68
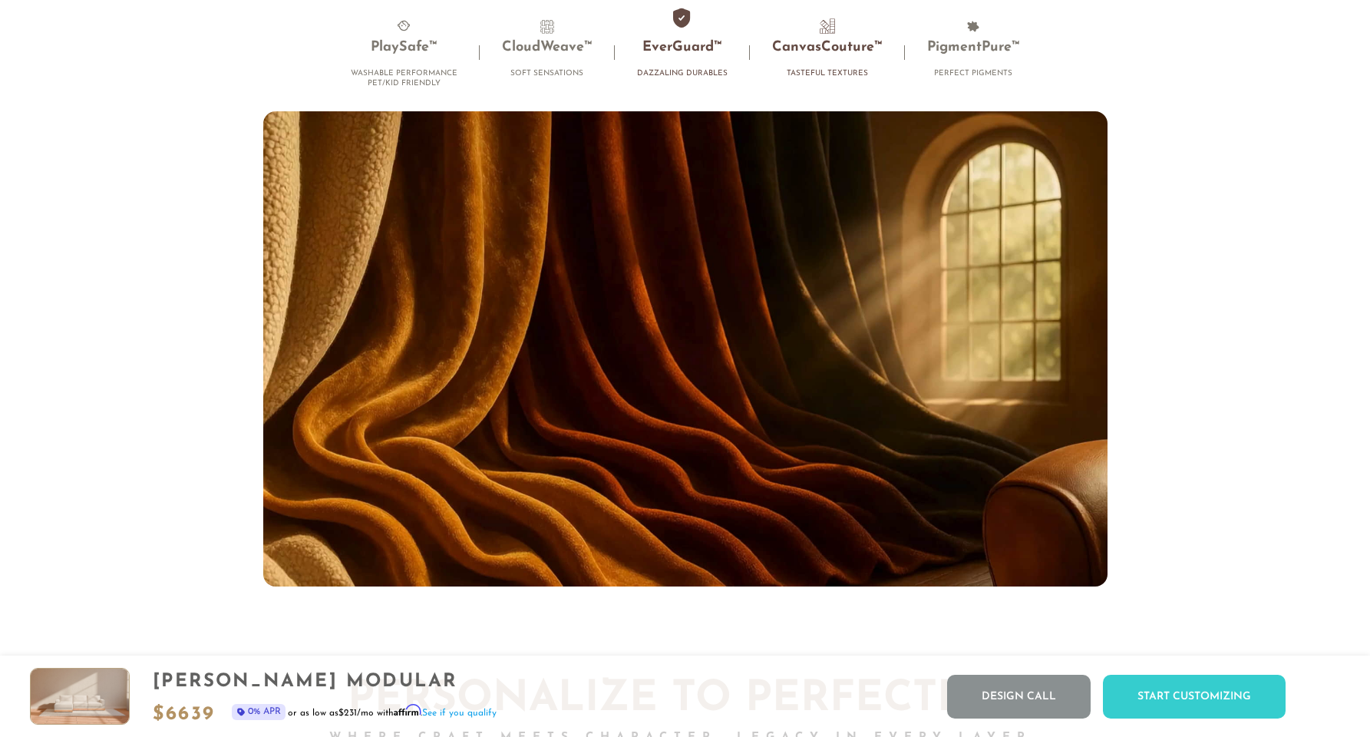
click at [806, 47] on h3 "CanvasCouture™" at bounding box center [827, 48] width 110 height 18
click at [960, 43] on li "PigmentPure™ Perfect Pigments" at bounding box center [973, 52] width 137 height 68
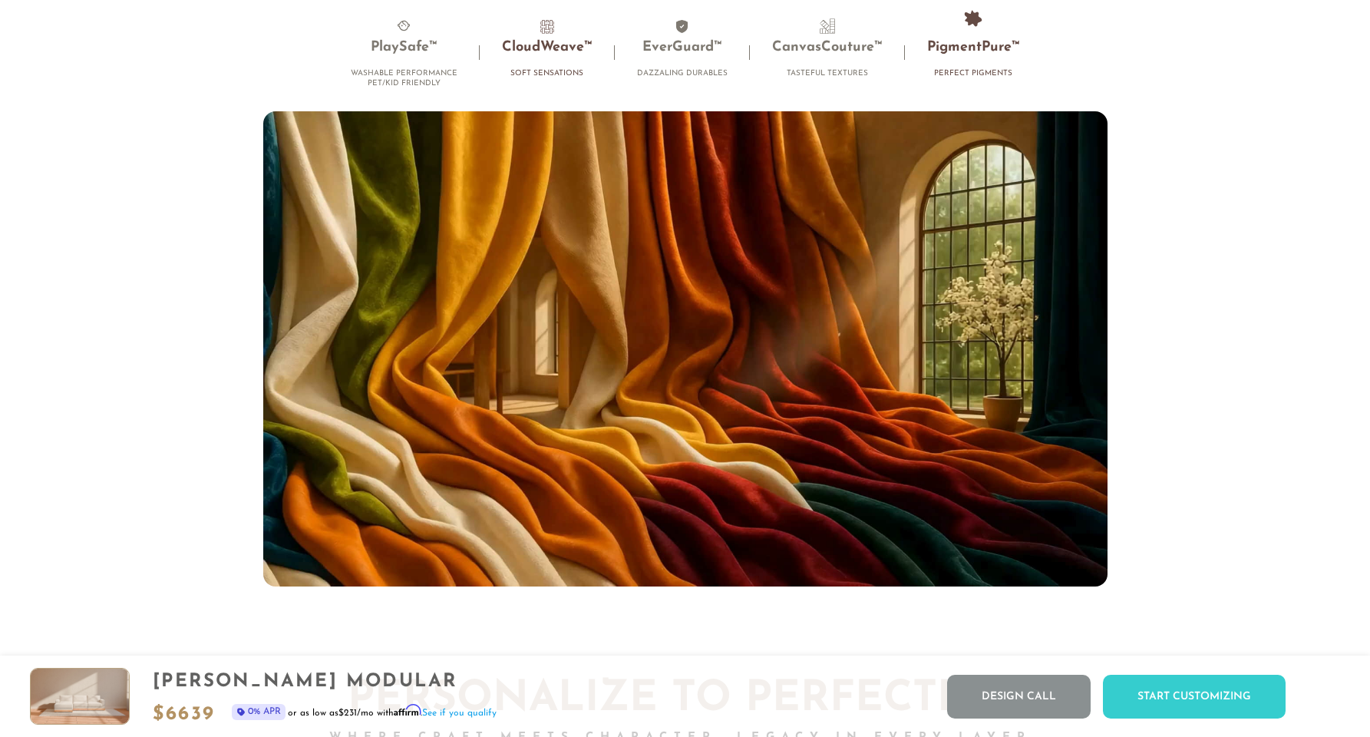
click at [535, 51] on h3 "CloudWeave™" at bounding box center [547, 48] width 91 height 18
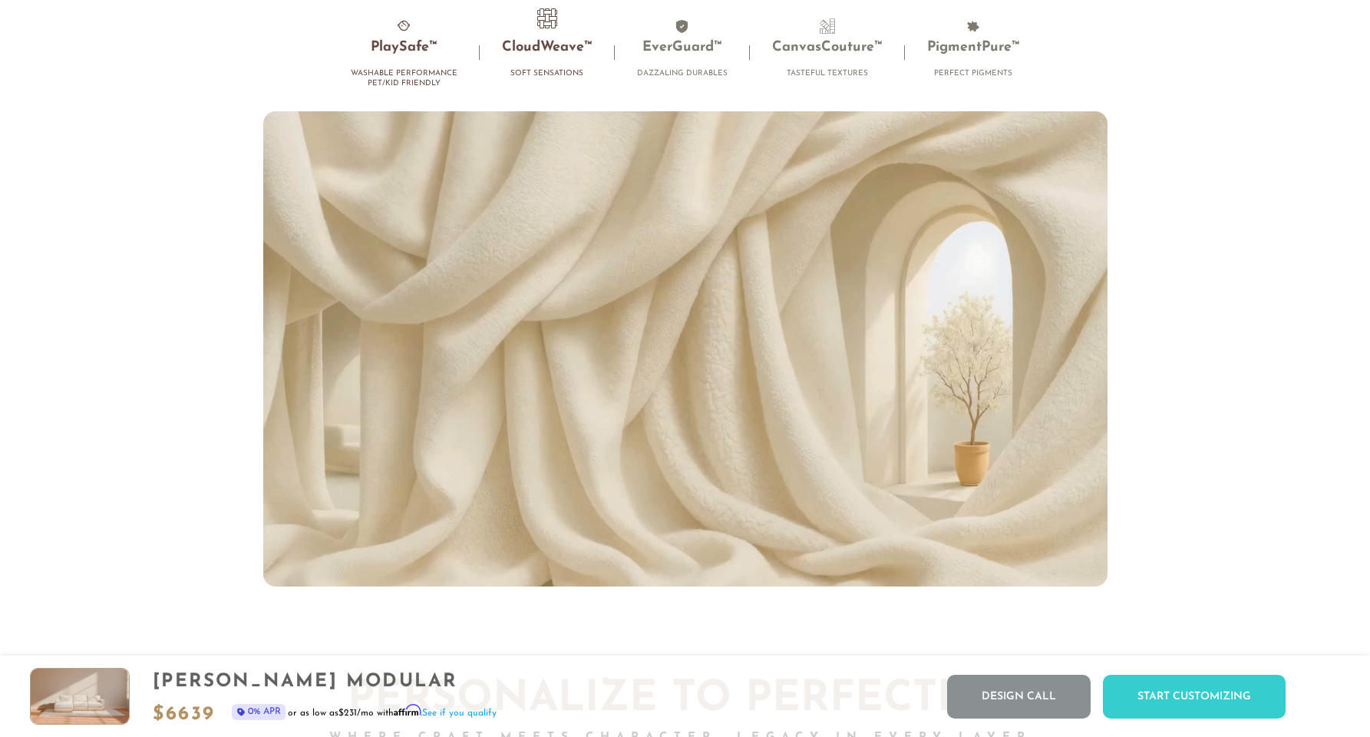
click at [419, 64] on li "PlaySafe™ Washable Performance Pet/Kid Friendly" at bounding box center [403, 57] width 151 height 78
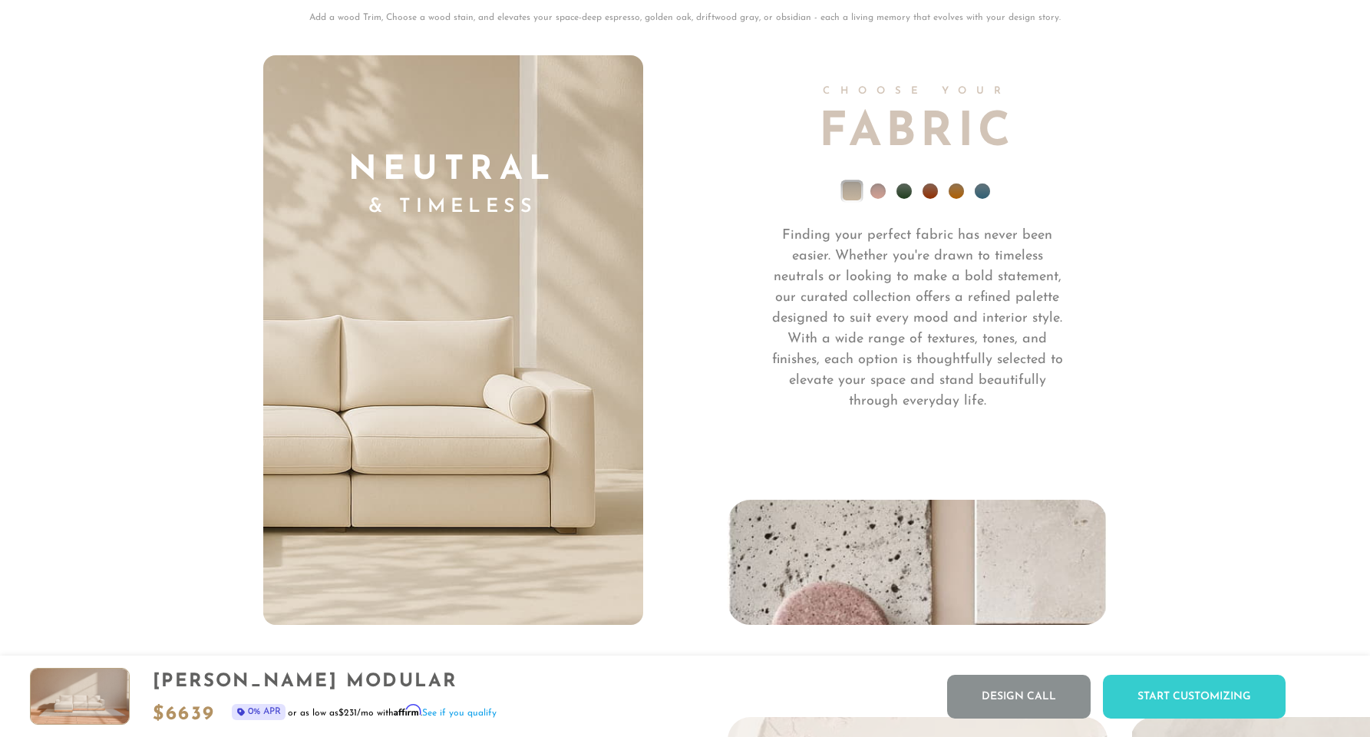
scroll to position [11122, 0]
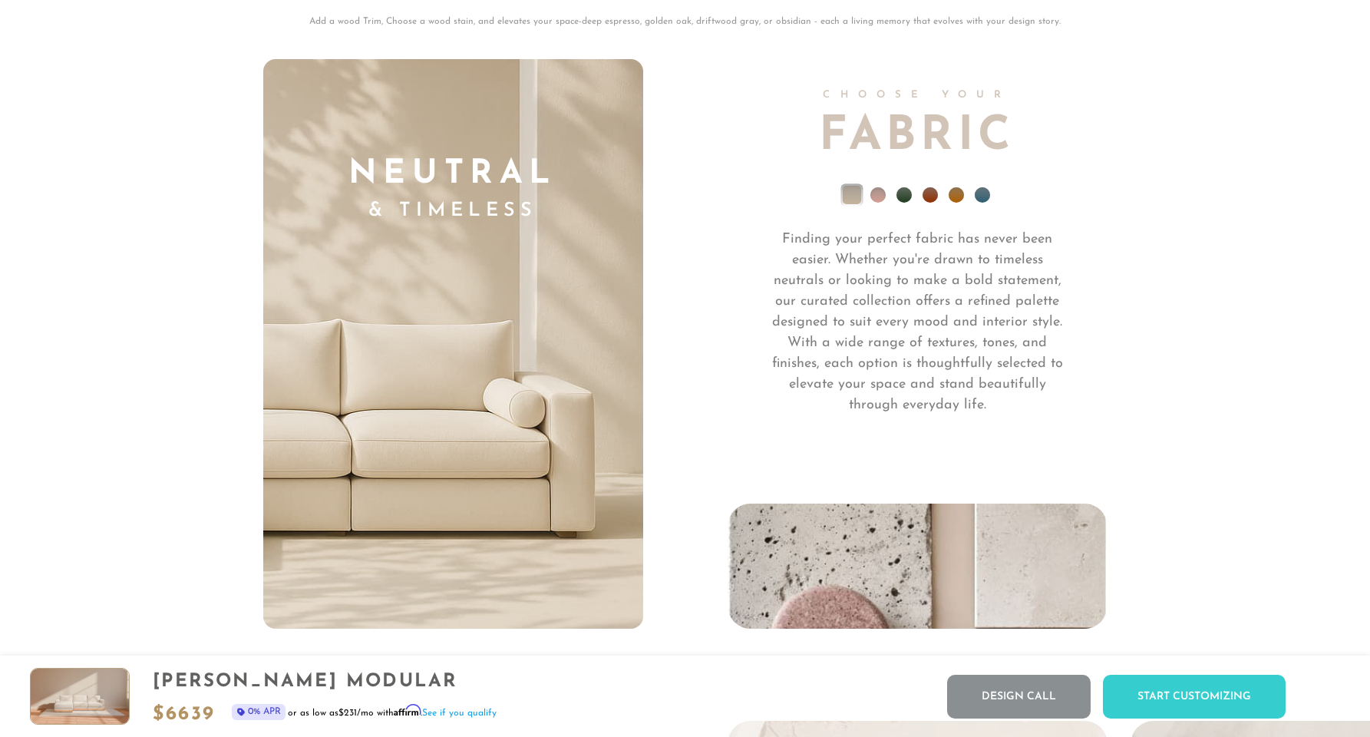
click at [883, 210] on ul at bounding box center [917, 198] width 380 height 61
click at [881, 203] on li at bounding box center [877, 194] width 15 height 15
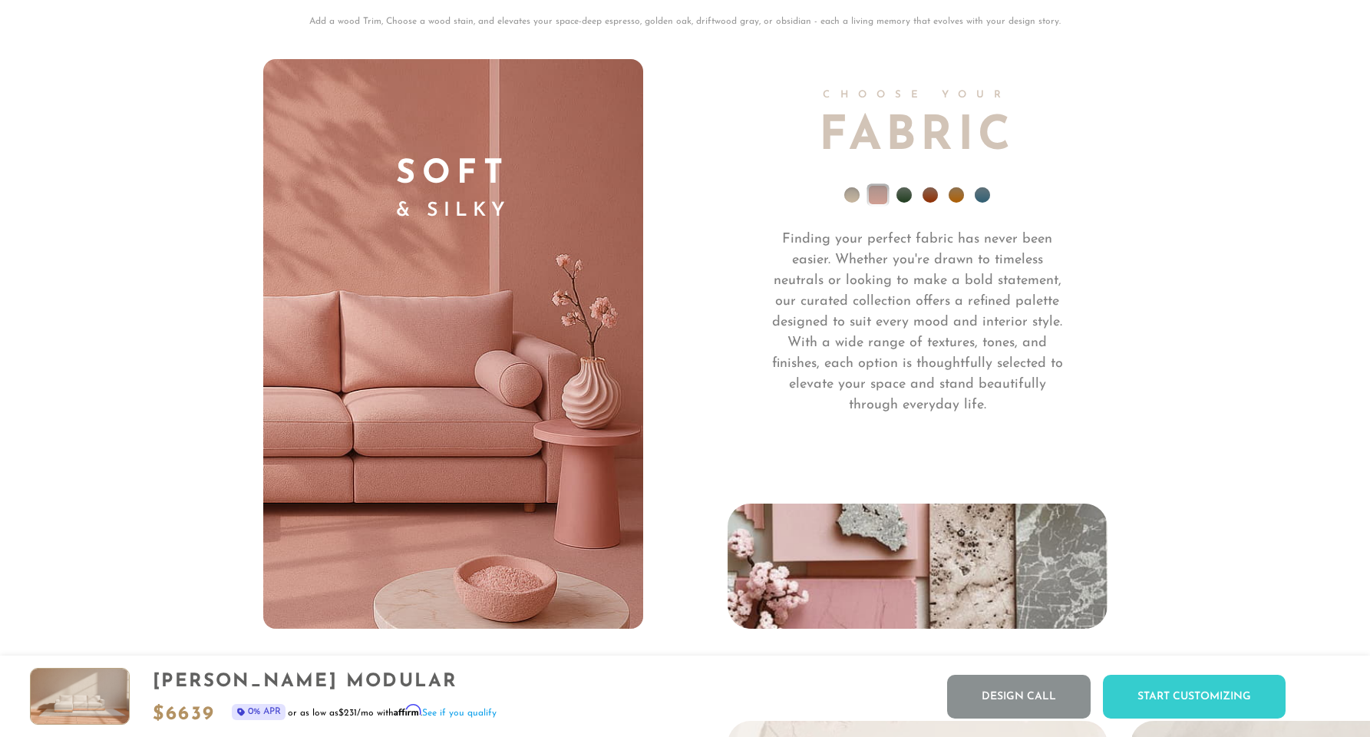
click at [908, 199] on li at bounding box center [903, 194] width 15 height 15
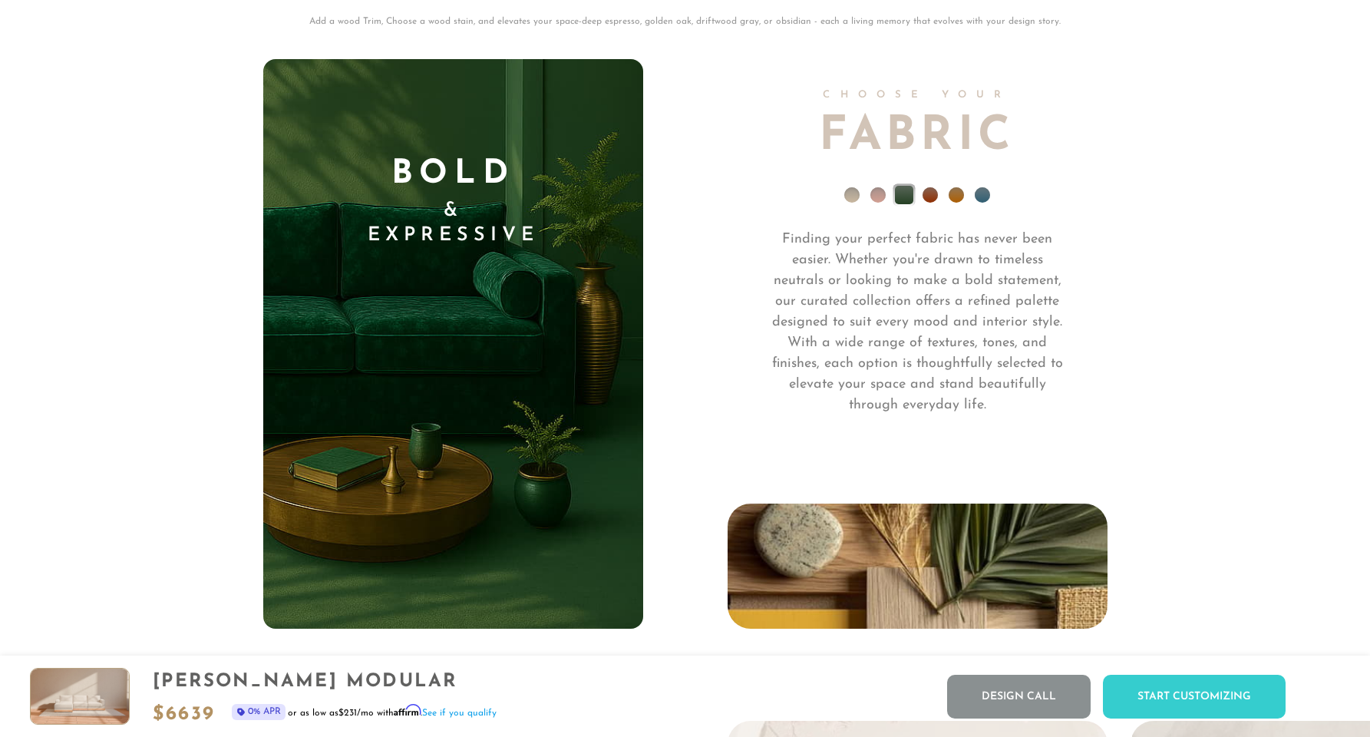
click at [978, 200] on li at bounding box center [982, 194] width 15 height 15
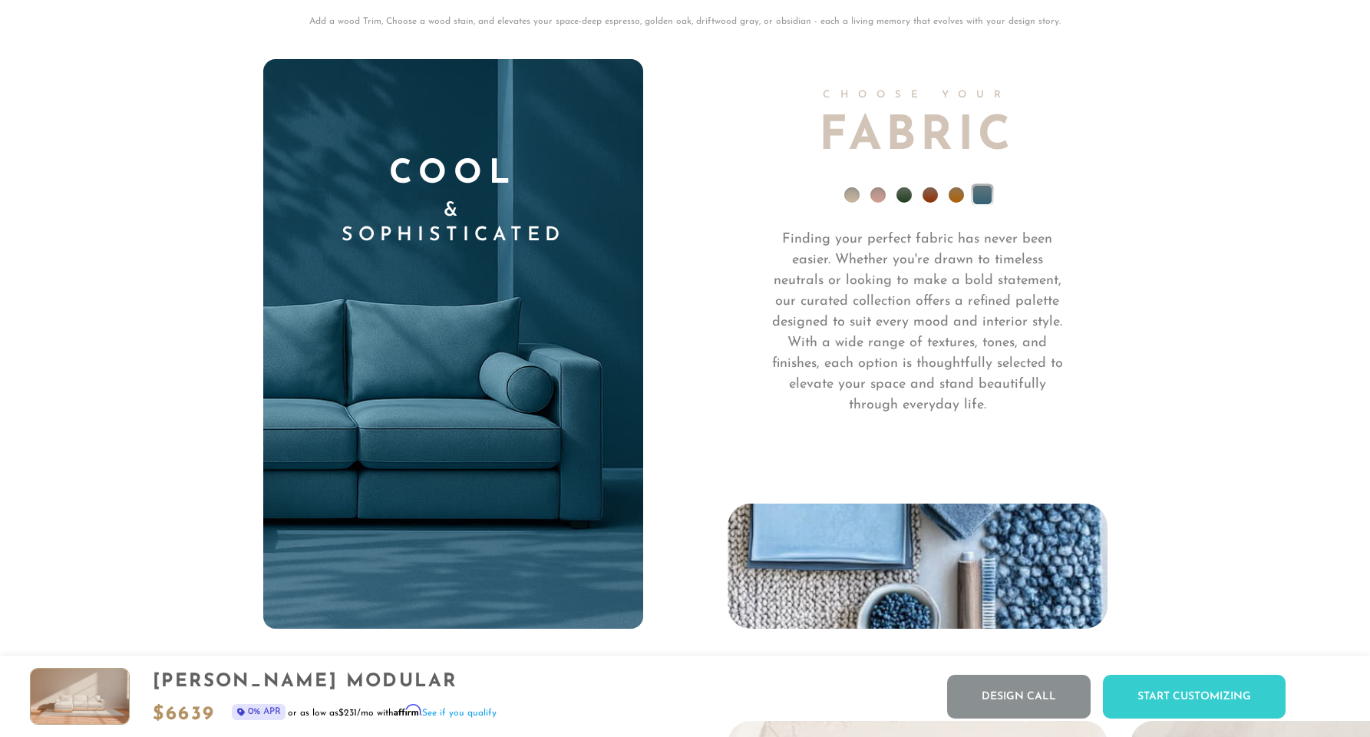
click at [957, 203] on li at bounding box center [955, 194] width 15 height 15
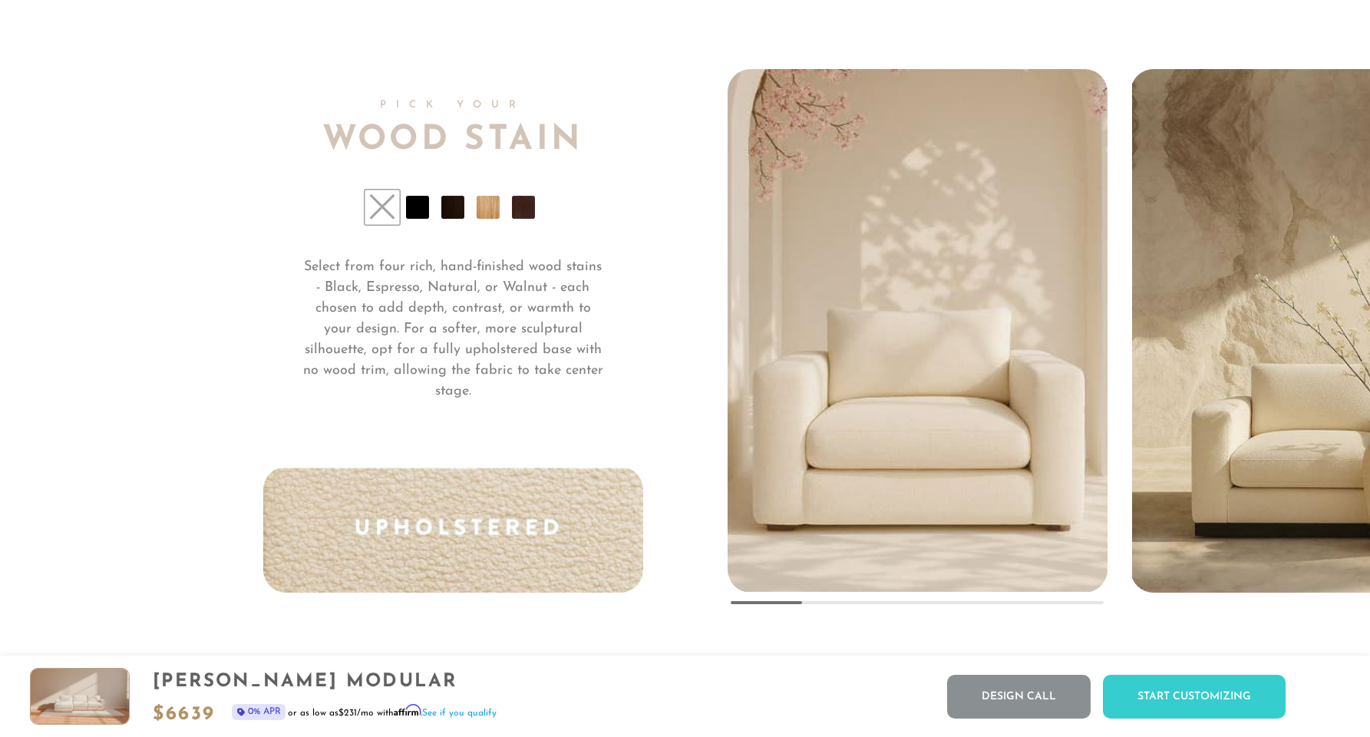
scroll to position [11777, 0]
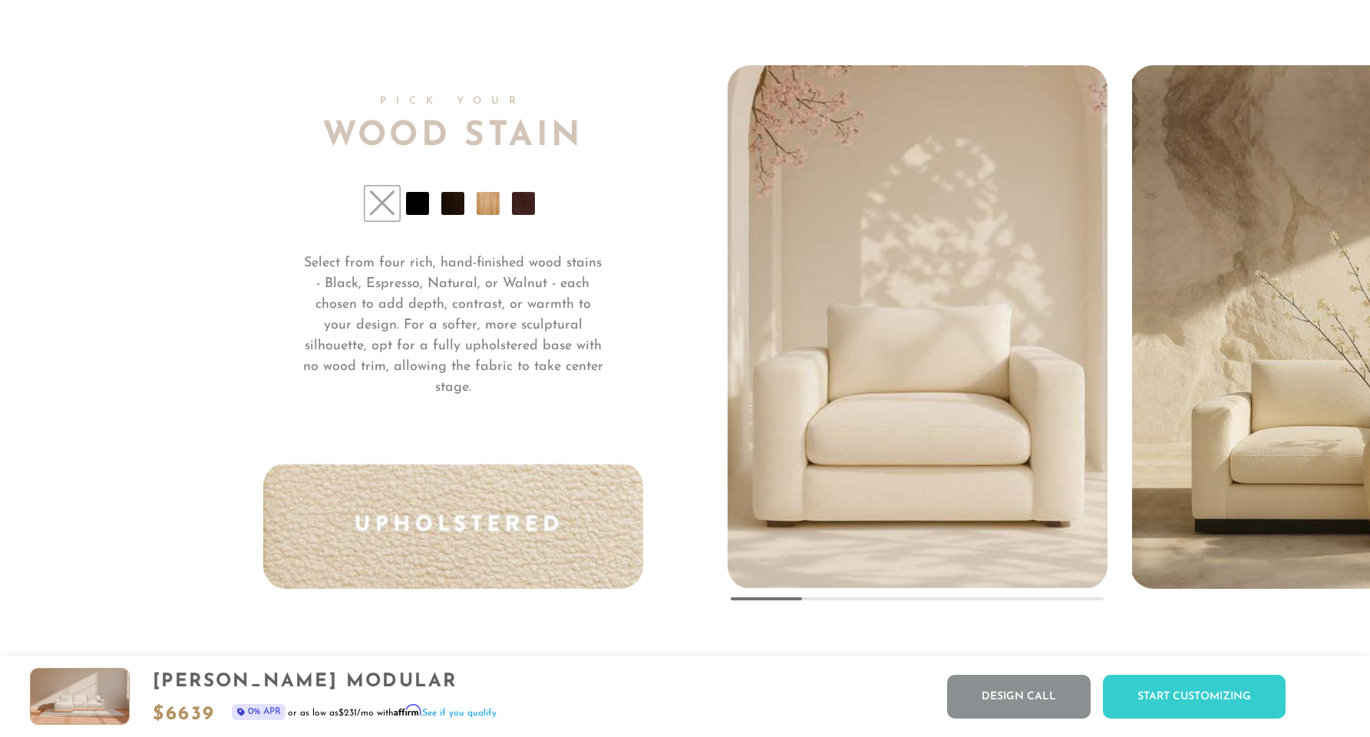
click at [417, 207] on li at bounding box center [417, 203] width 23 height 23
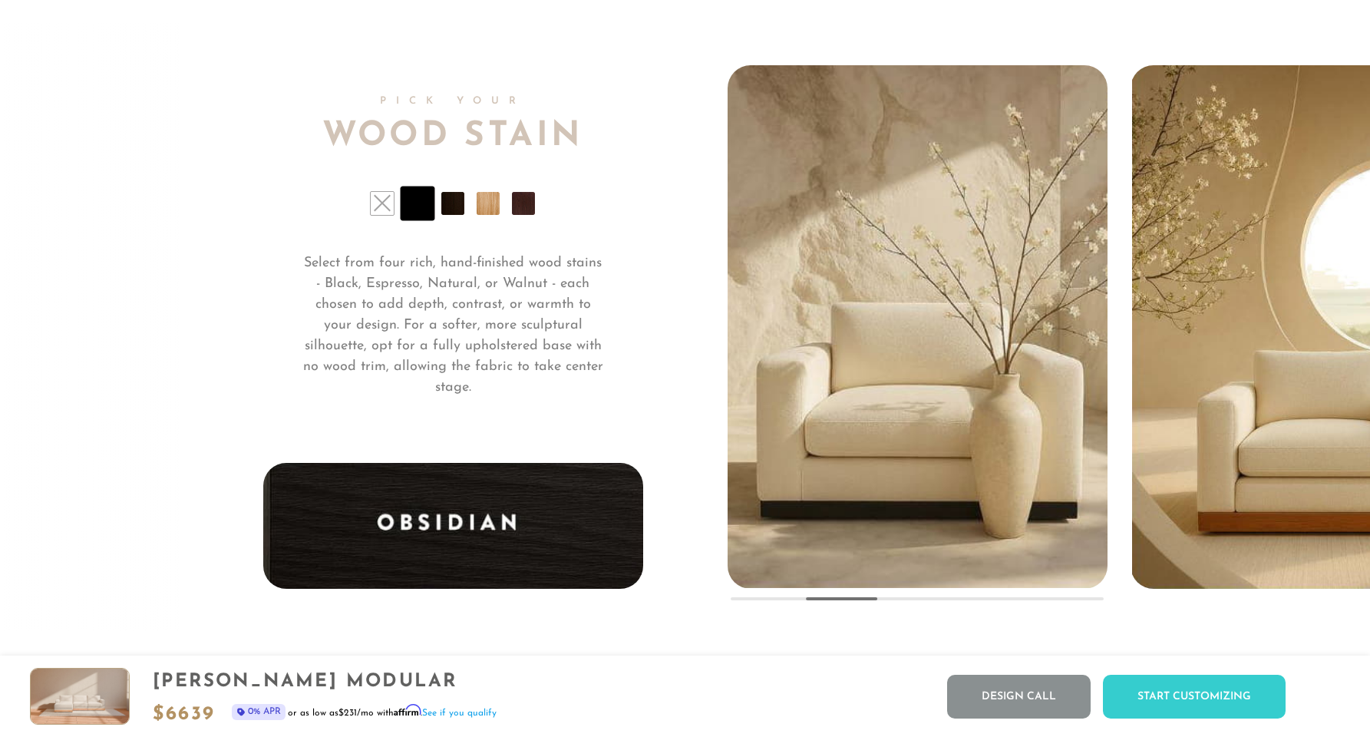
click at [451, 208] on li at bounding box center [452, 203] width 23 height 23
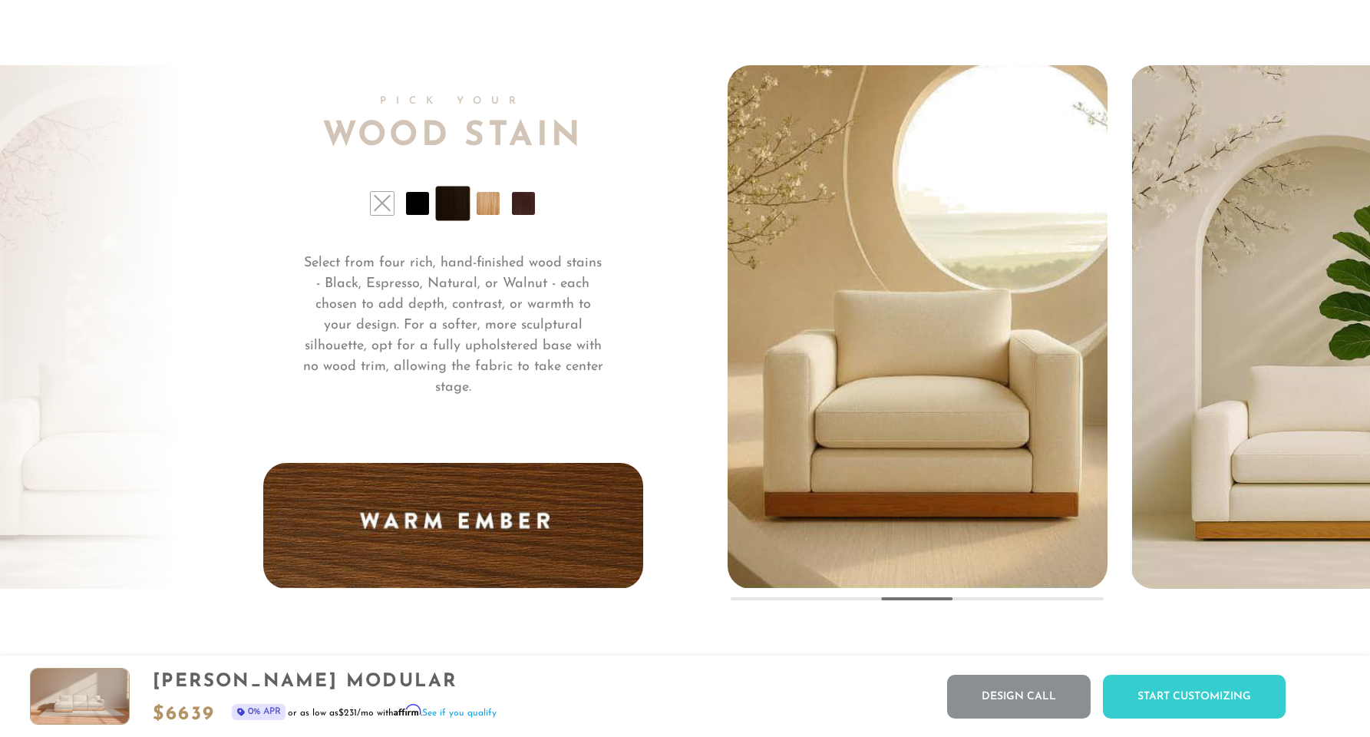
click at [490, 204] on li at bounding box center [488, 203] width 23 height 23
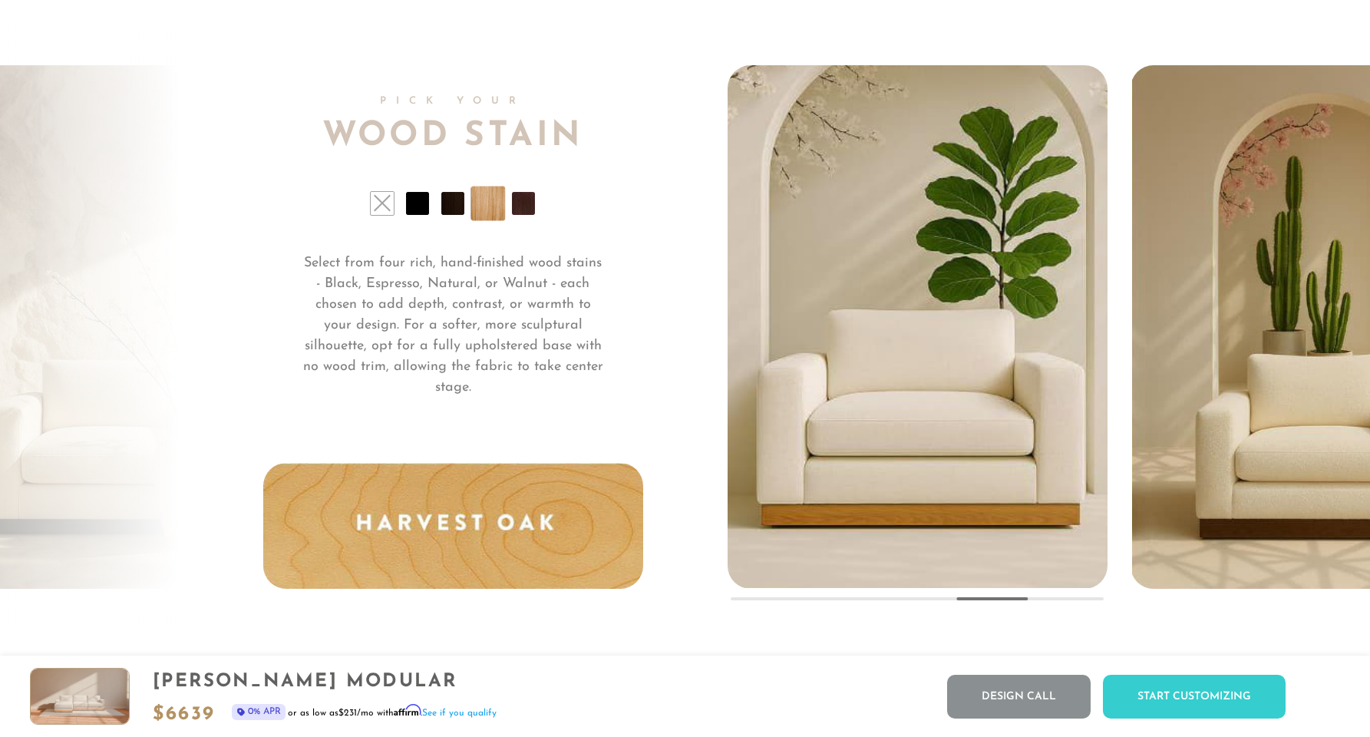
click at [513, 208] on li at bounding box center [523, 203] width 23 height 23
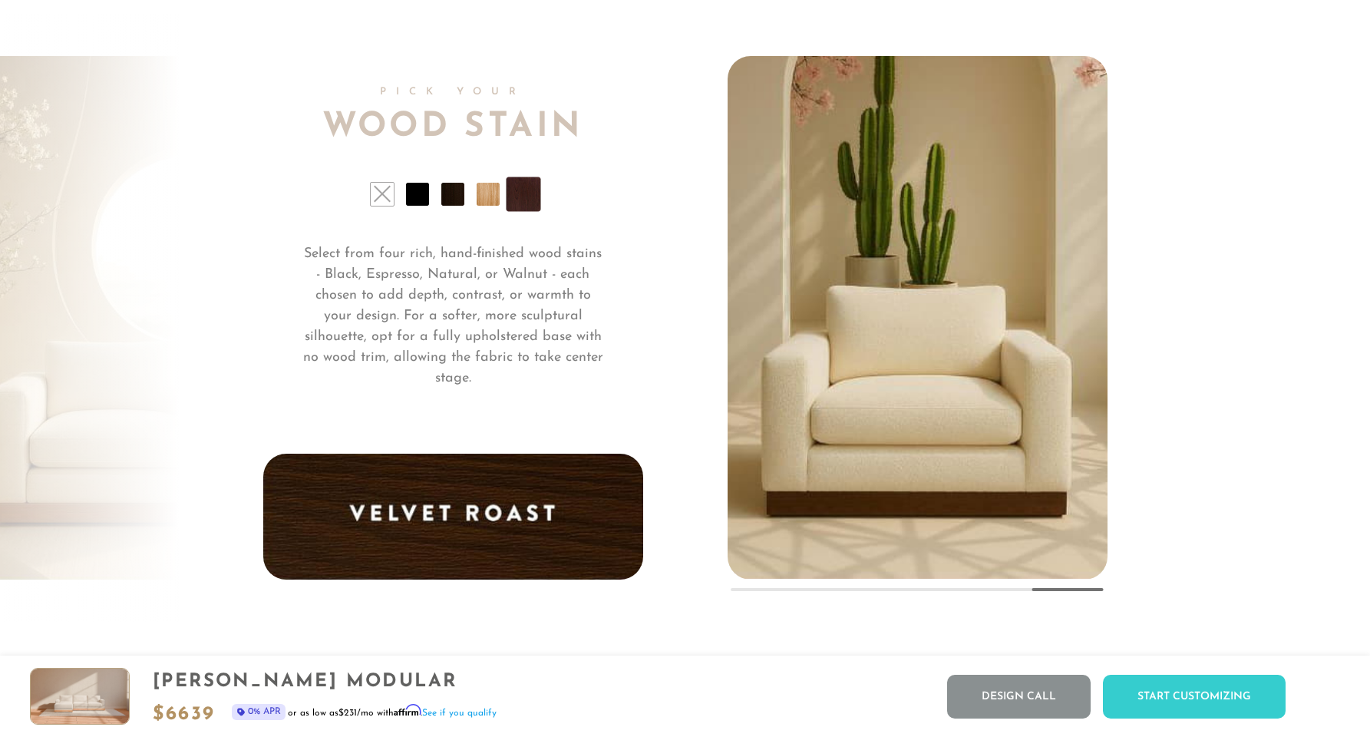
scroll to position [11786, 0]
click at [994, 591] on div at bounding box center [916, 589] width 372 height 3
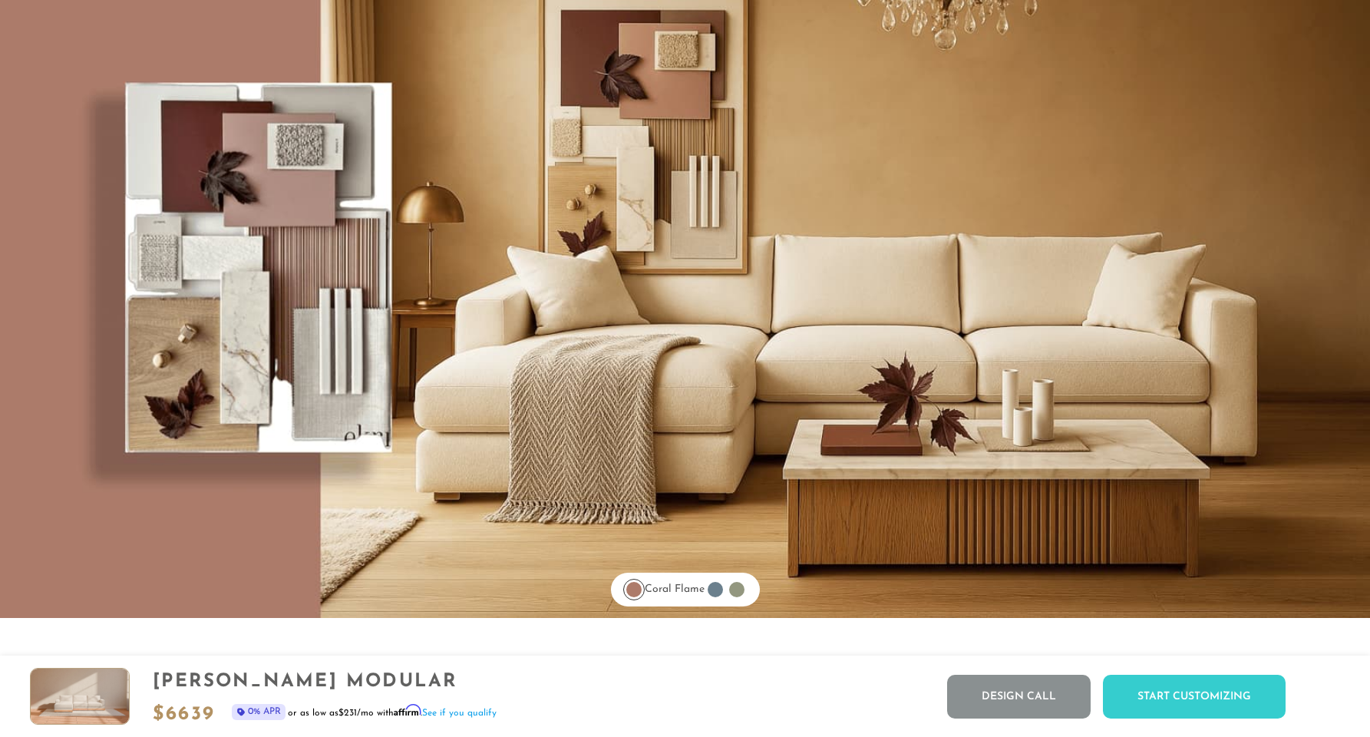
scroll to position [12687, 0]
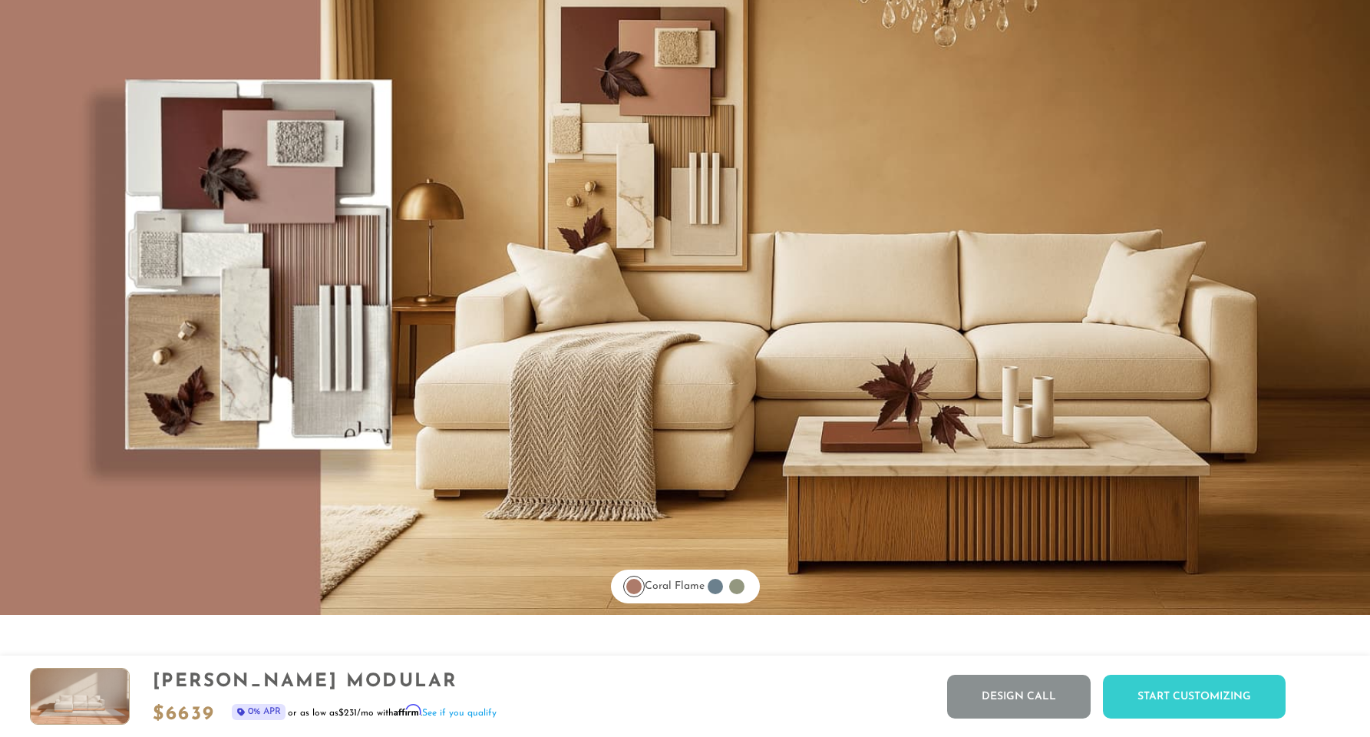
click at [721, 586] on div at bounding box center [714, 586] width 15 height 15
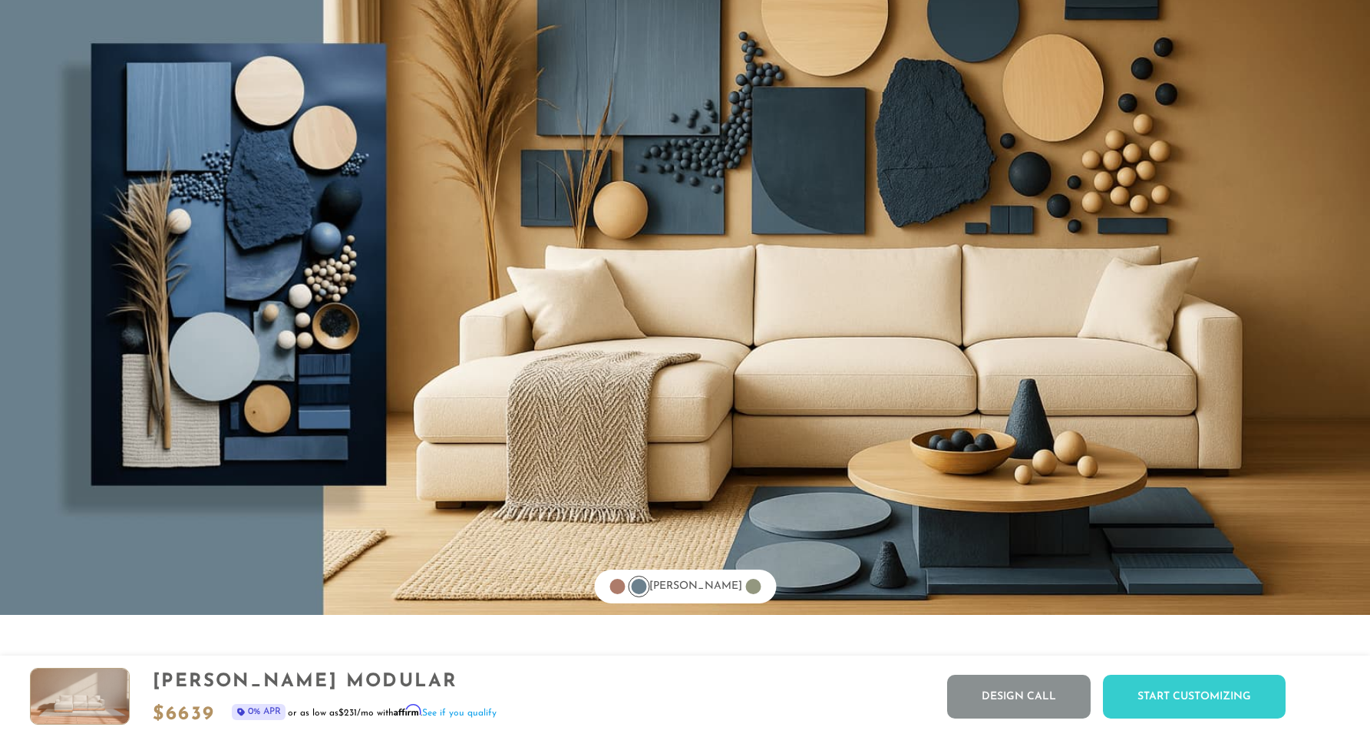
click at [747, 586] on div at bounding box center [752, 585] width 21 height 21
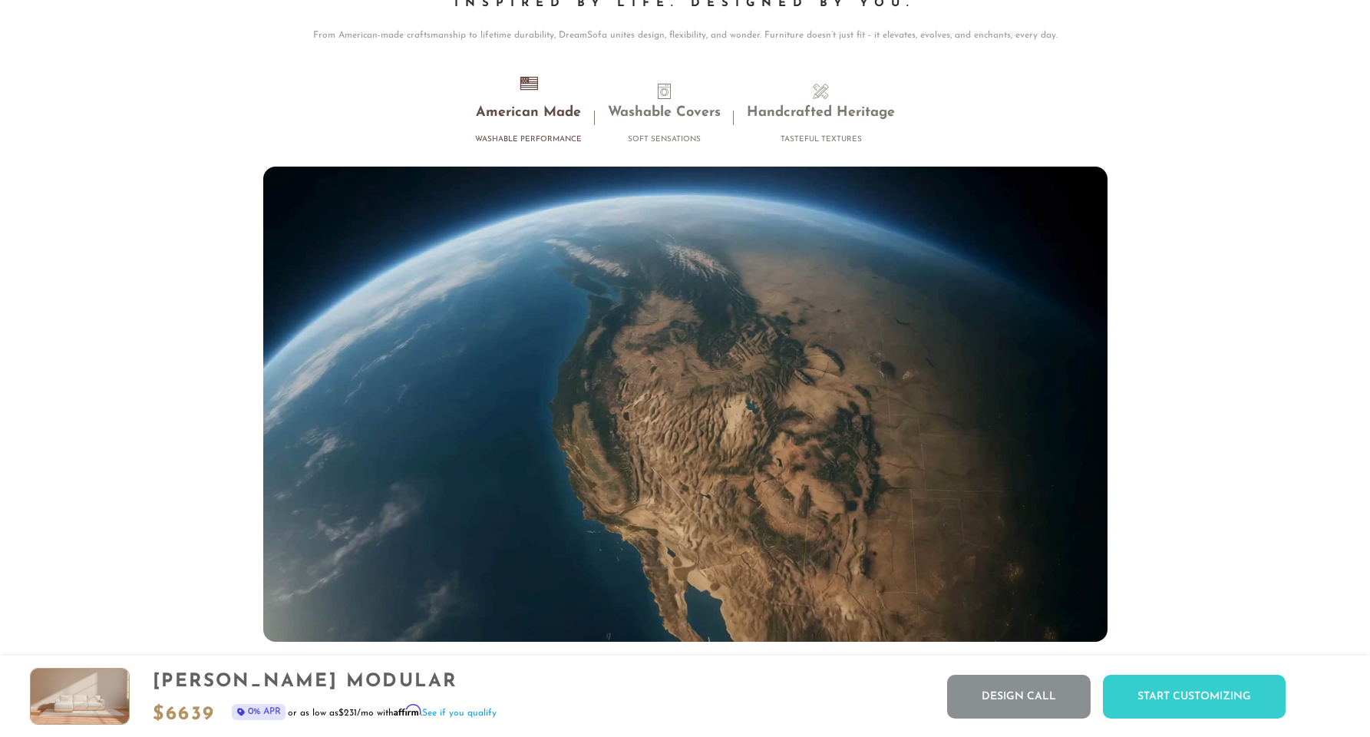
scroll to position [14374, 0]
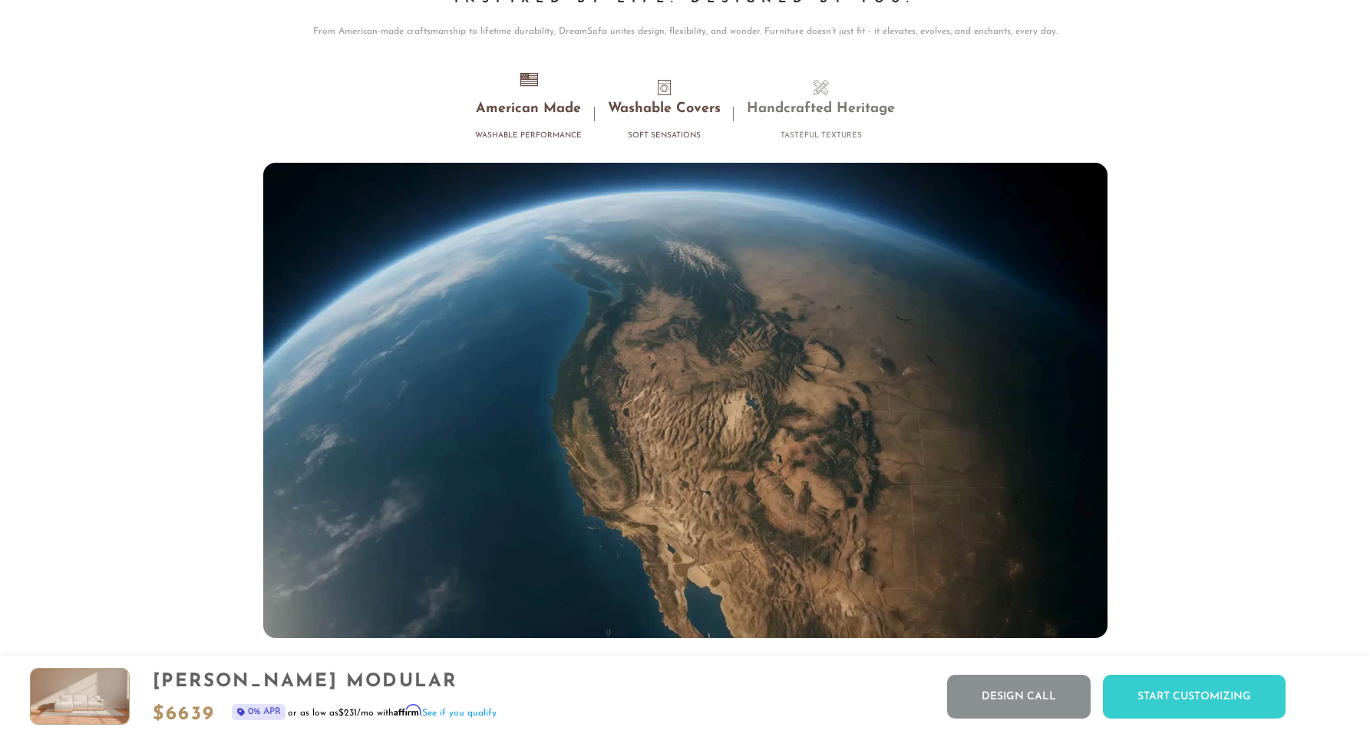
click at [666, 104] on li "Washable Covers Soft Sensations" at bounding box center [664, 114] width 139 height 68
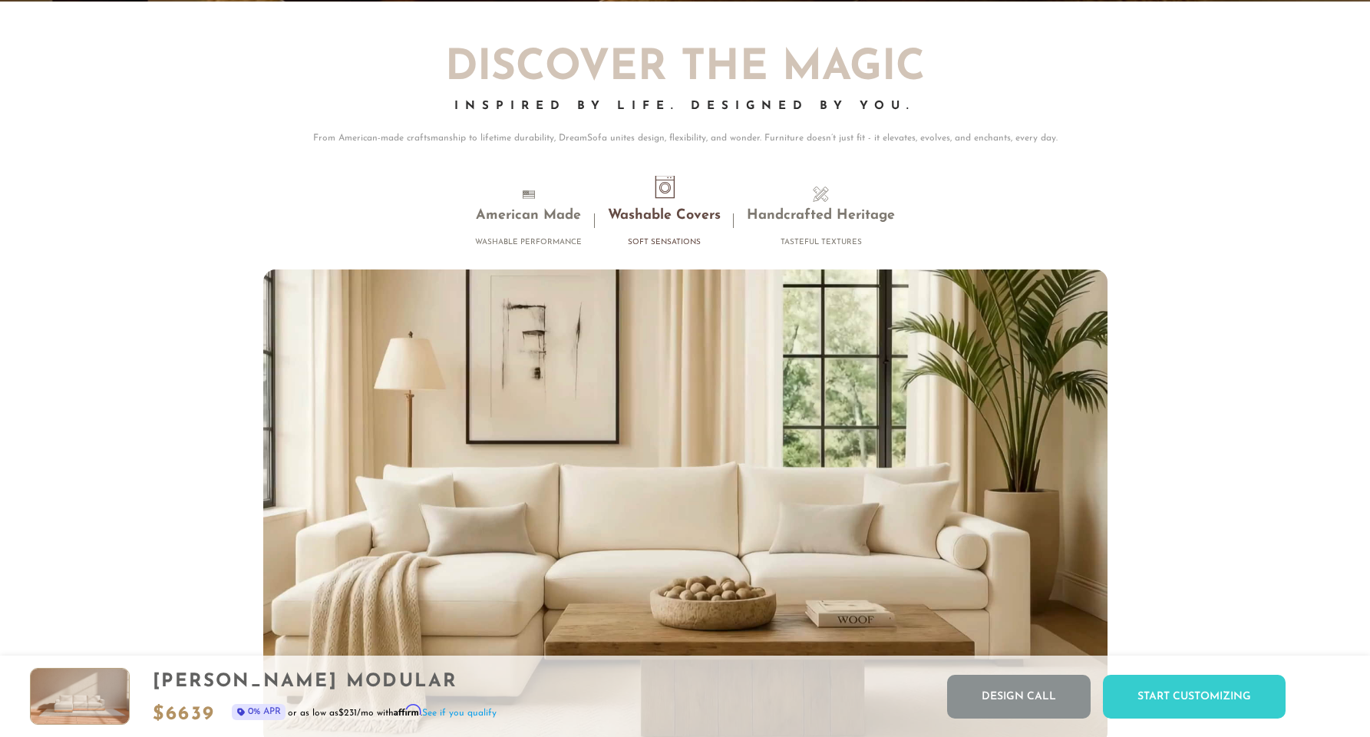
scroll to position [14257, 0]
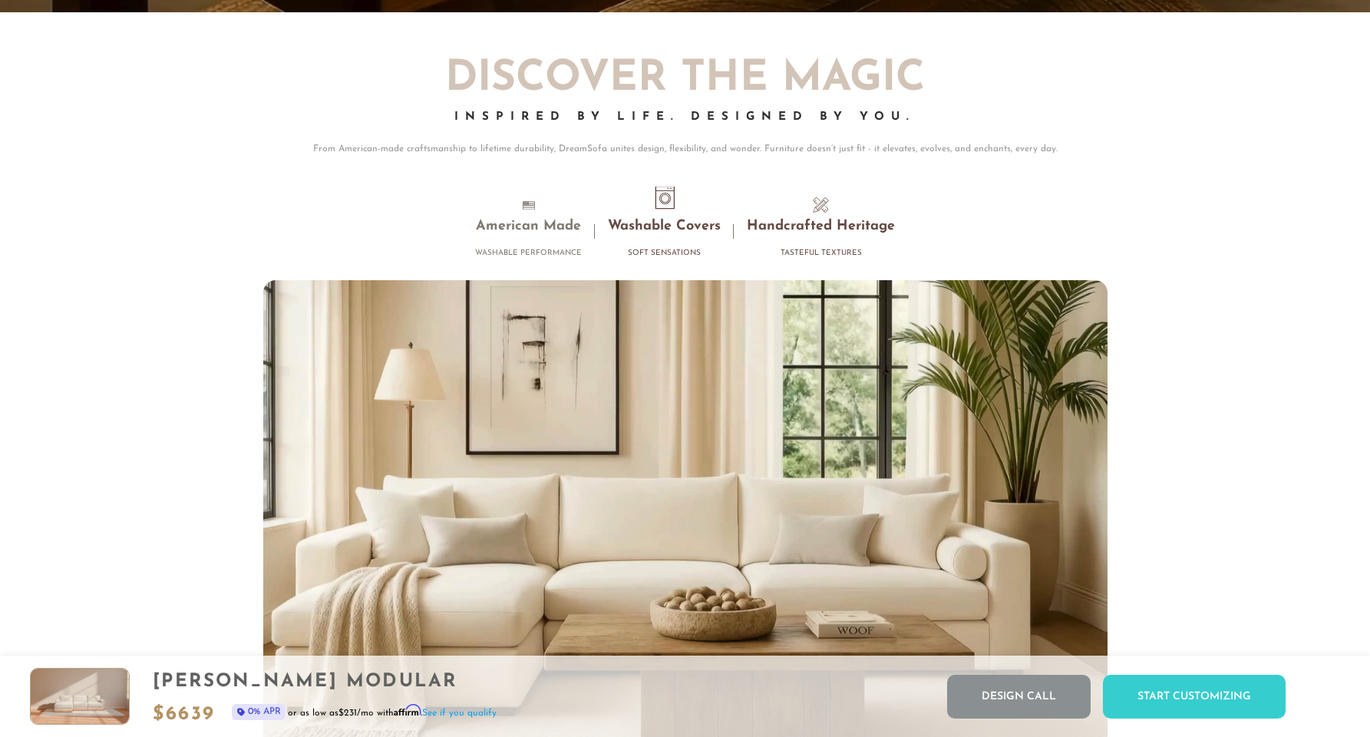
click at [837, 227] on h3 "Handcrafted Heritage" at bounding box center [821, 227] width 148 height 18
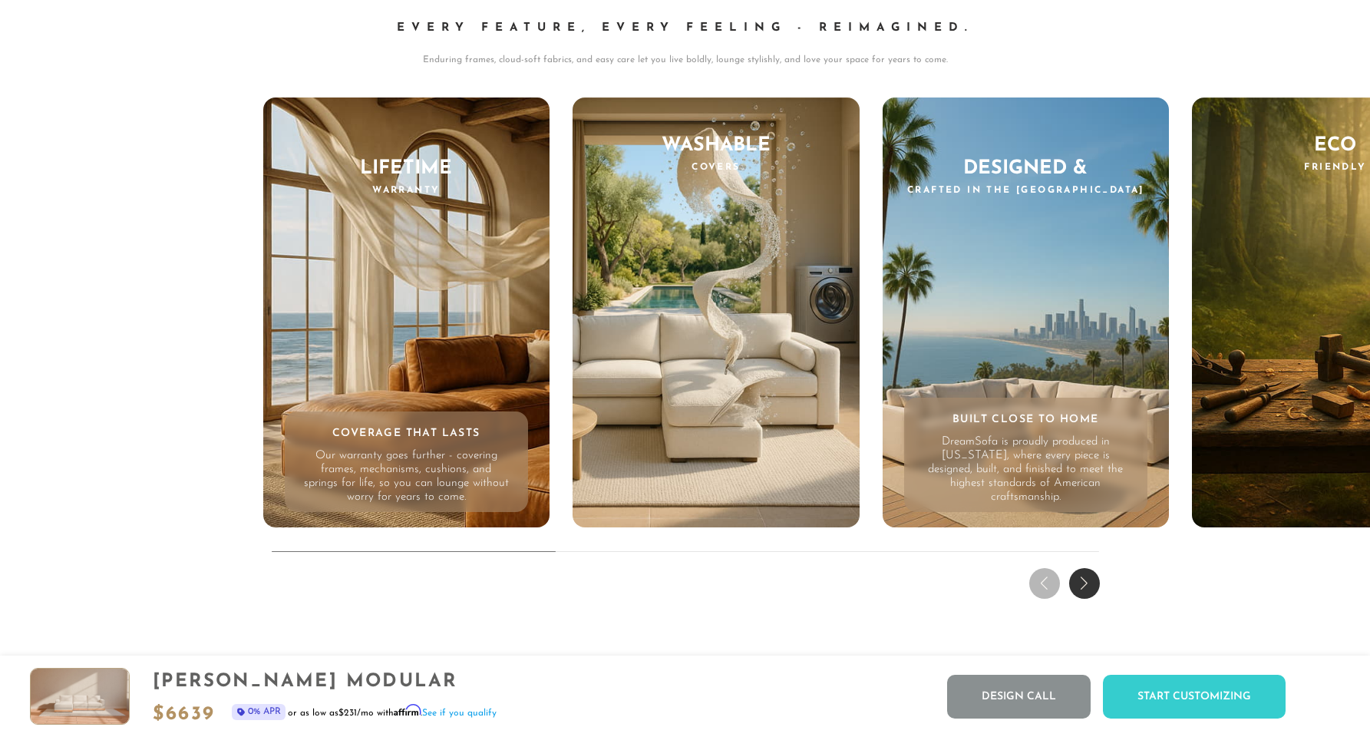
scroll to position [15150, 0]
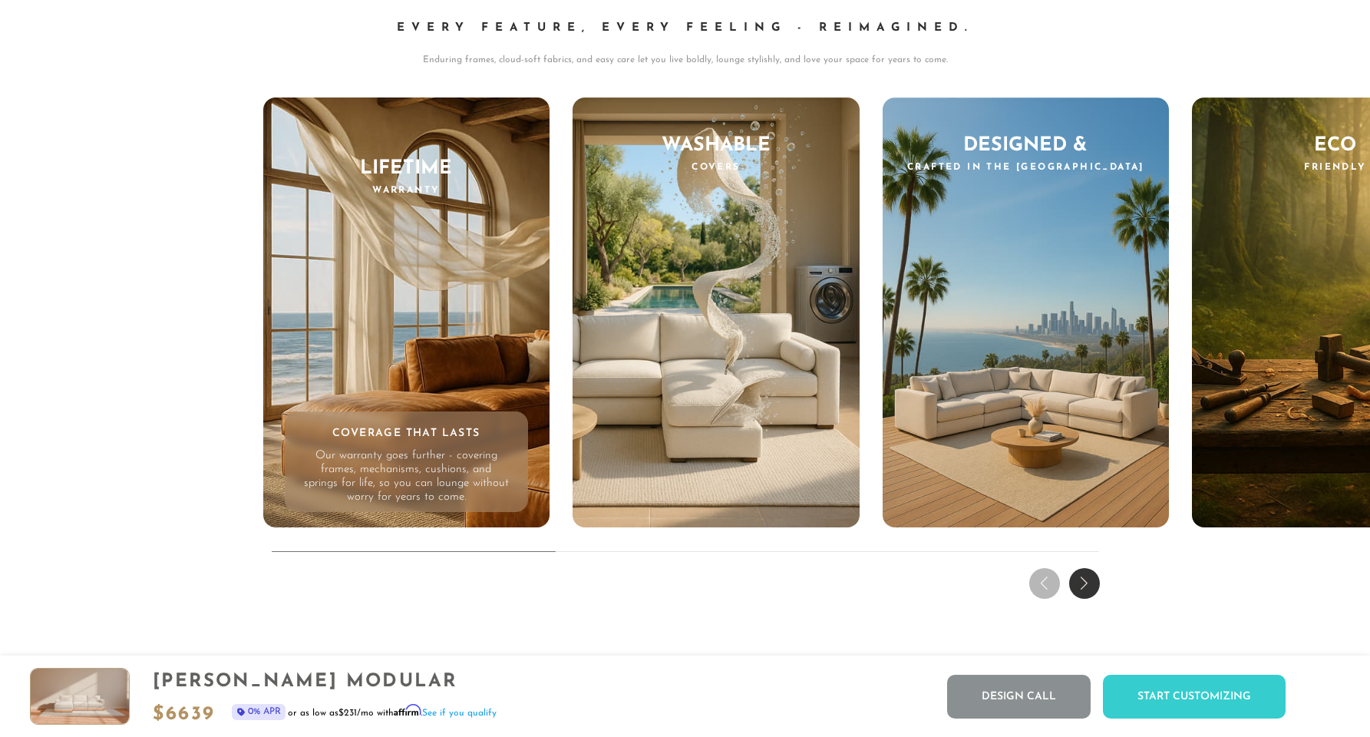
click at [444, 391] on div "Lifetime Warranty Coverage That Lasts Our warranty goes further - covering fram…" at bounding box center [406, 312] width 287 height 430
click at [434, 462] on p "Our warranty goes further - covering frames, mechanisms, cushions, and springs …" at bounding box center [406, 476] width 206 height 55
click at [408, 175] on h3 "Lifetime Warranty" at bounding box center [406, 178] width 287 height 38
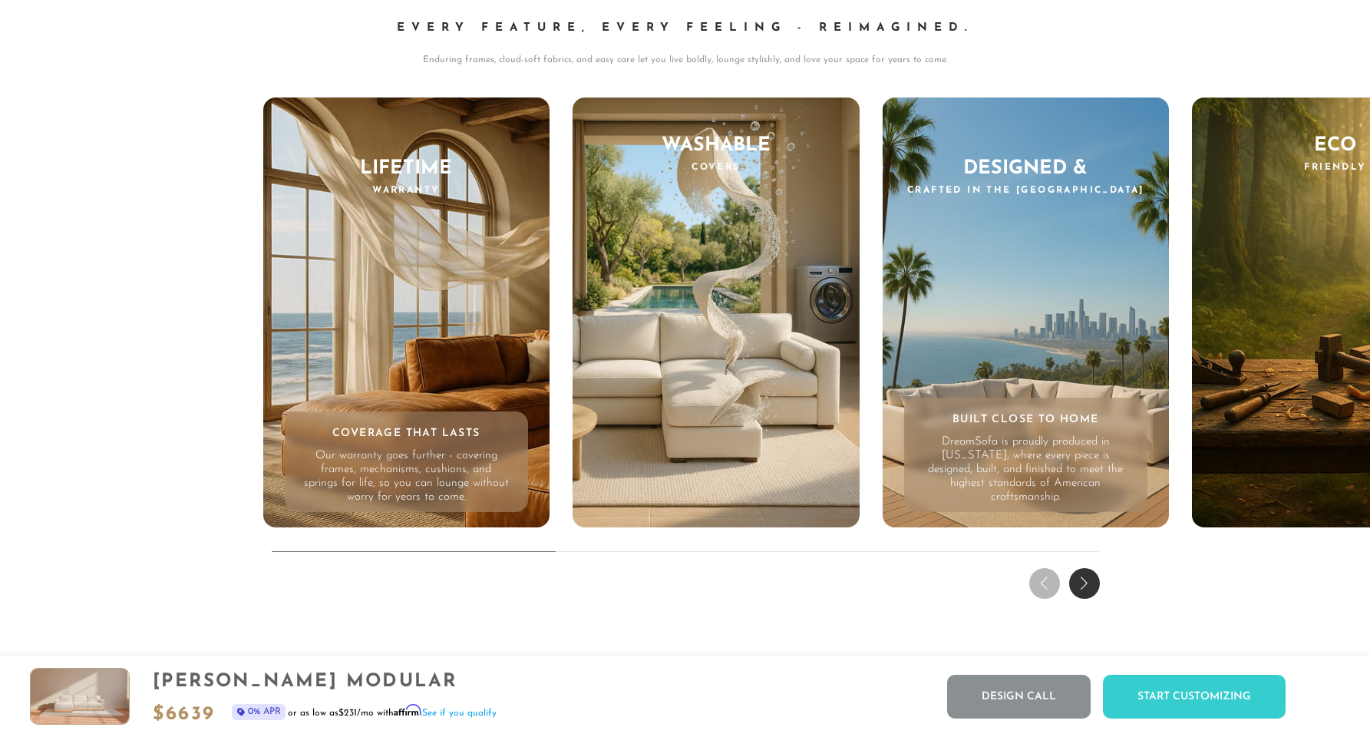
click at [926, 324] on div "Designed & Crafted in the US Built Close to Home DreamSofa is proudly produced …" at bounding box center [1025, 312] width 287 height 430
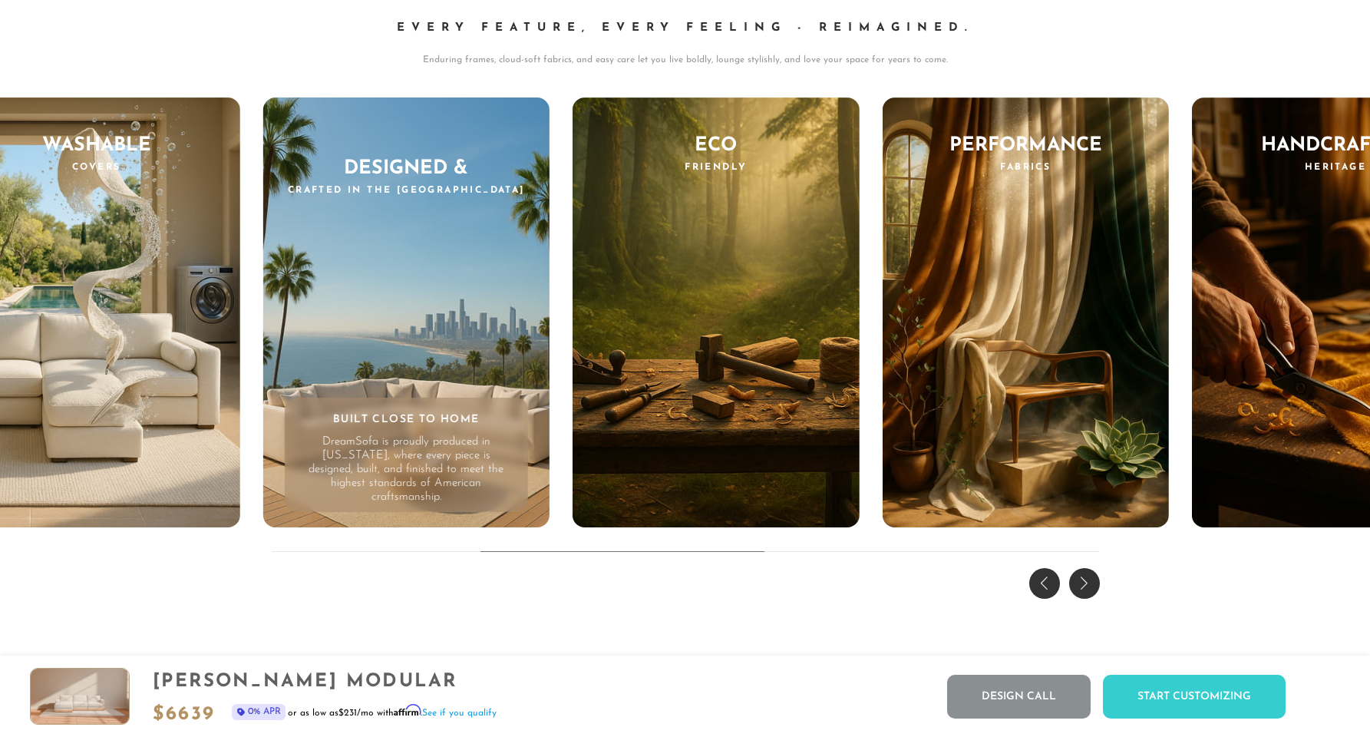
click at [926, 324] on div "Performance Fabrics Engineered for Everyday Our fabrics are engineered to do mo…" at bounding box center [1025, 312] width 287 height 430
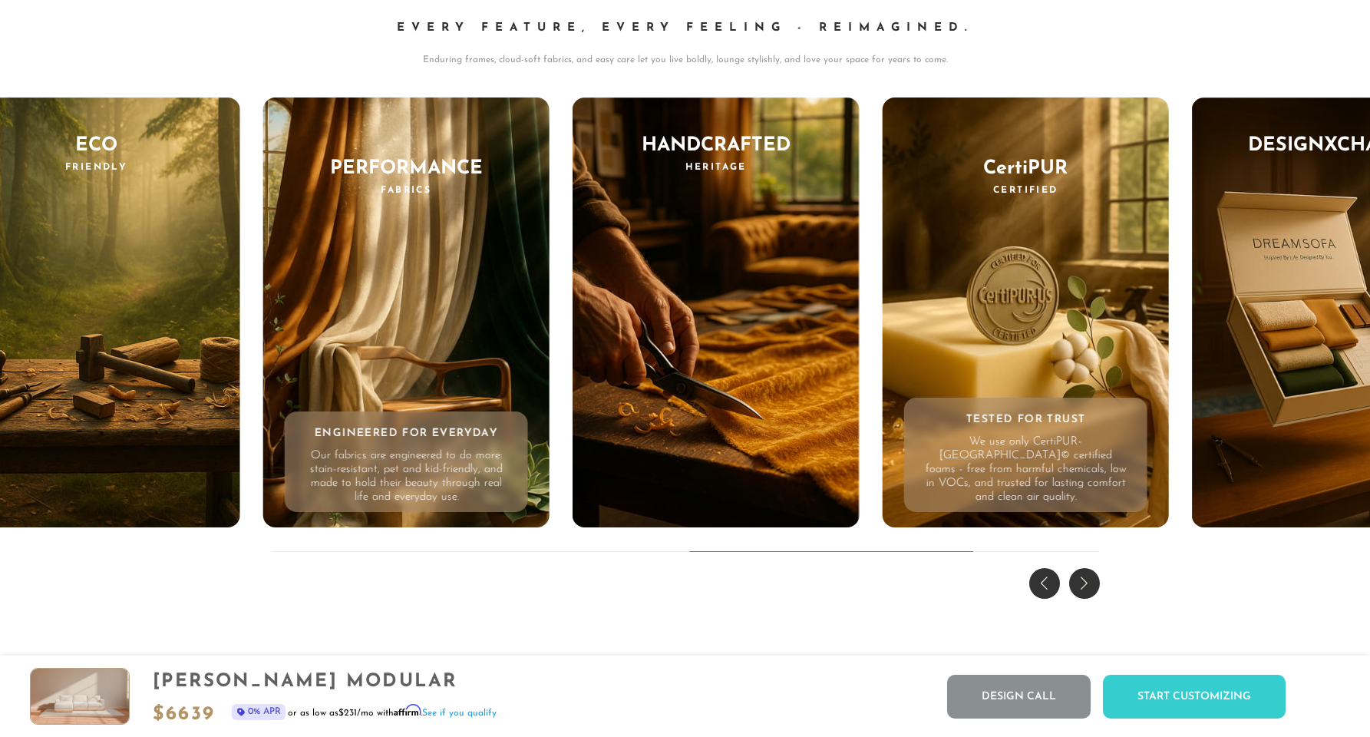
click at [1016, 315] on div "CertiPUR Certified Tested for Trust We use only CertiPUR-US© certified foams - …" at bounding box center [1025, 312] width 287 height 430
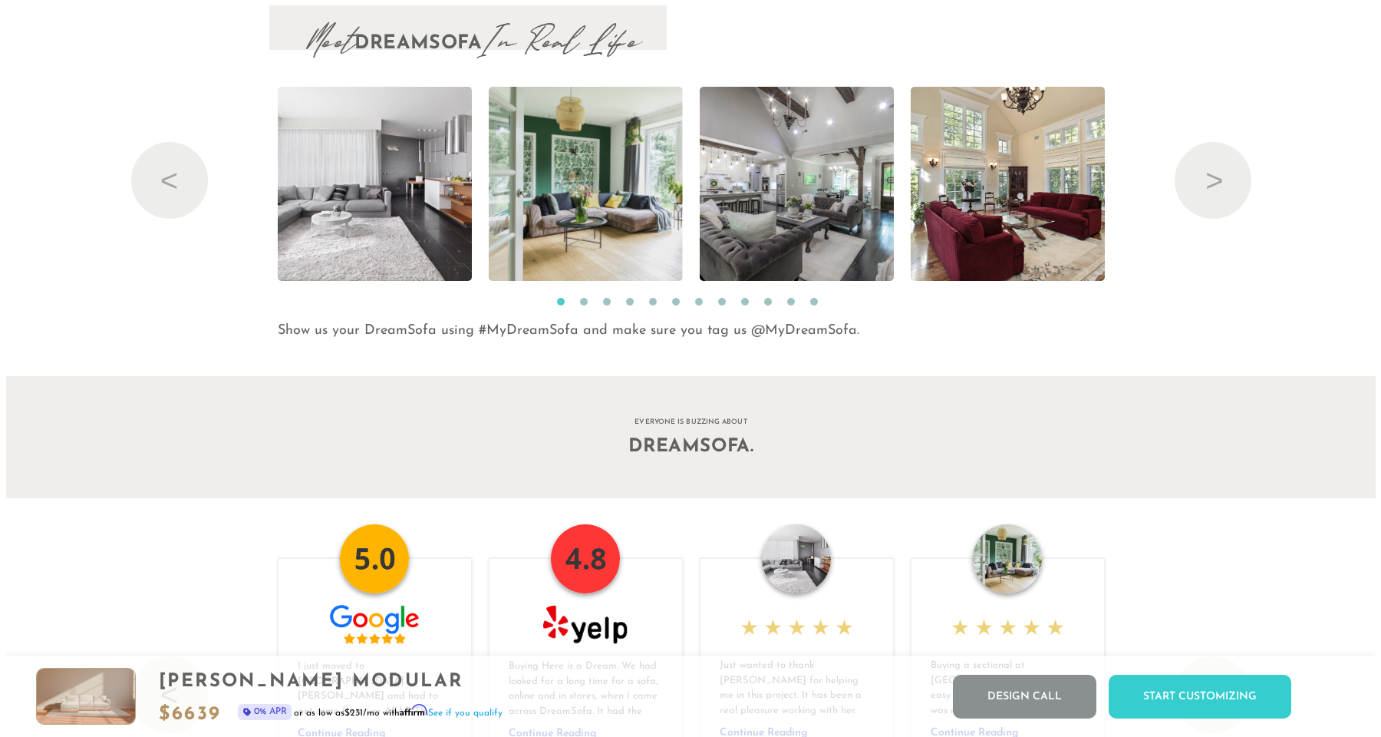
scroll to position [16462, 0]
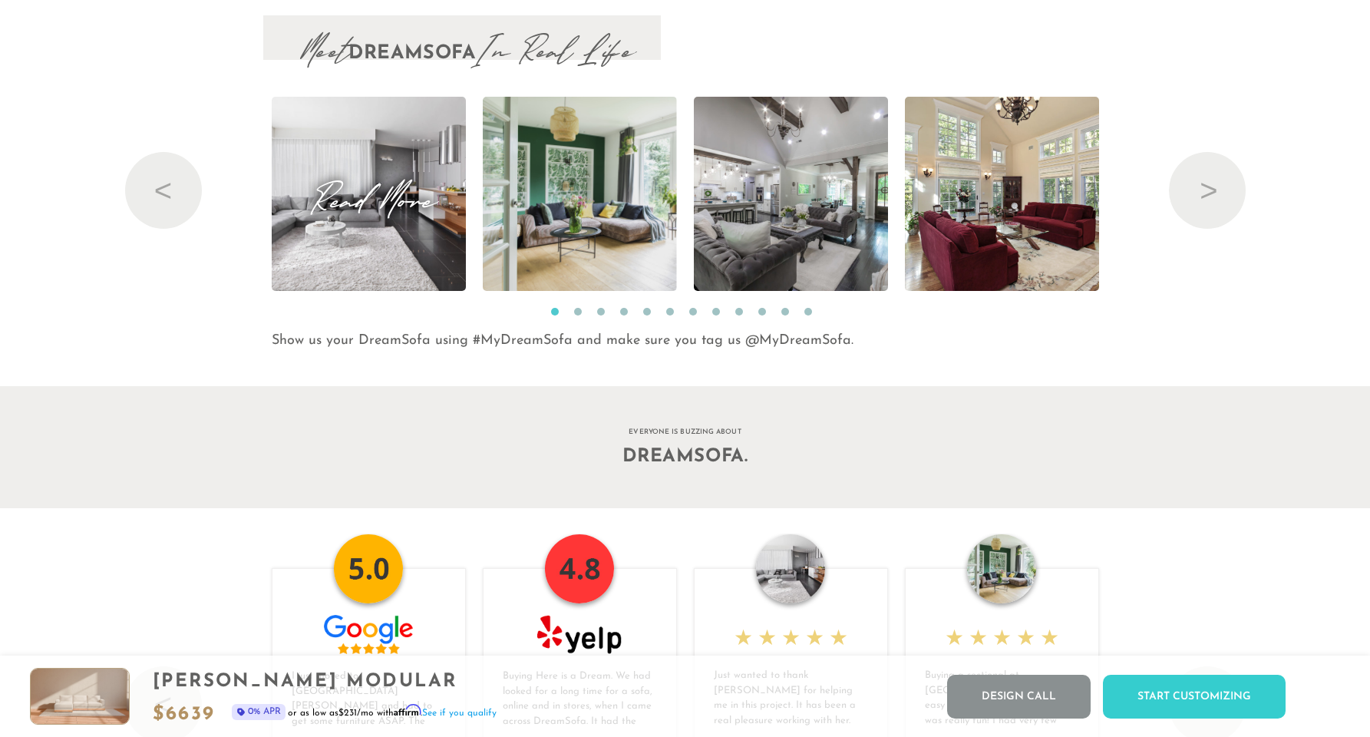
click at [357, 193] on span "Read More" at bounding box center [369, 193] width 194 height 21
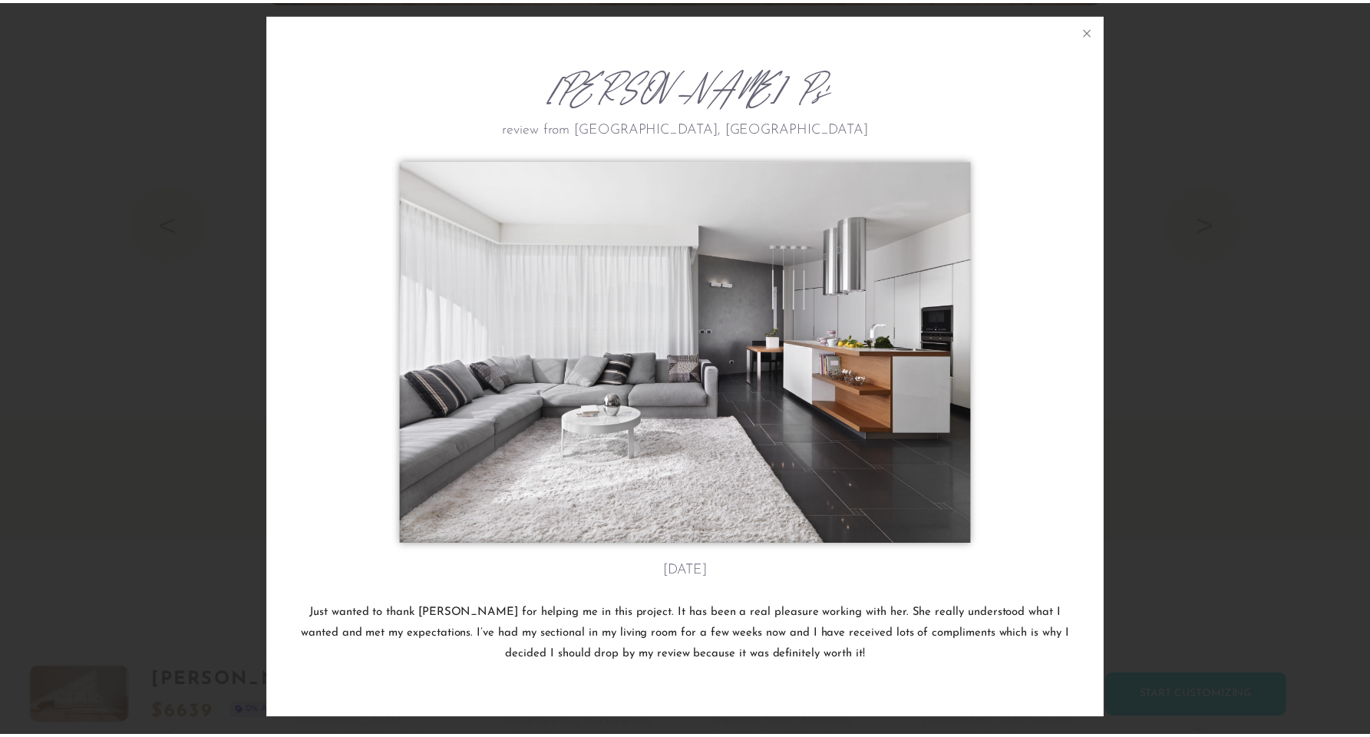
scroll to position [2, 0]
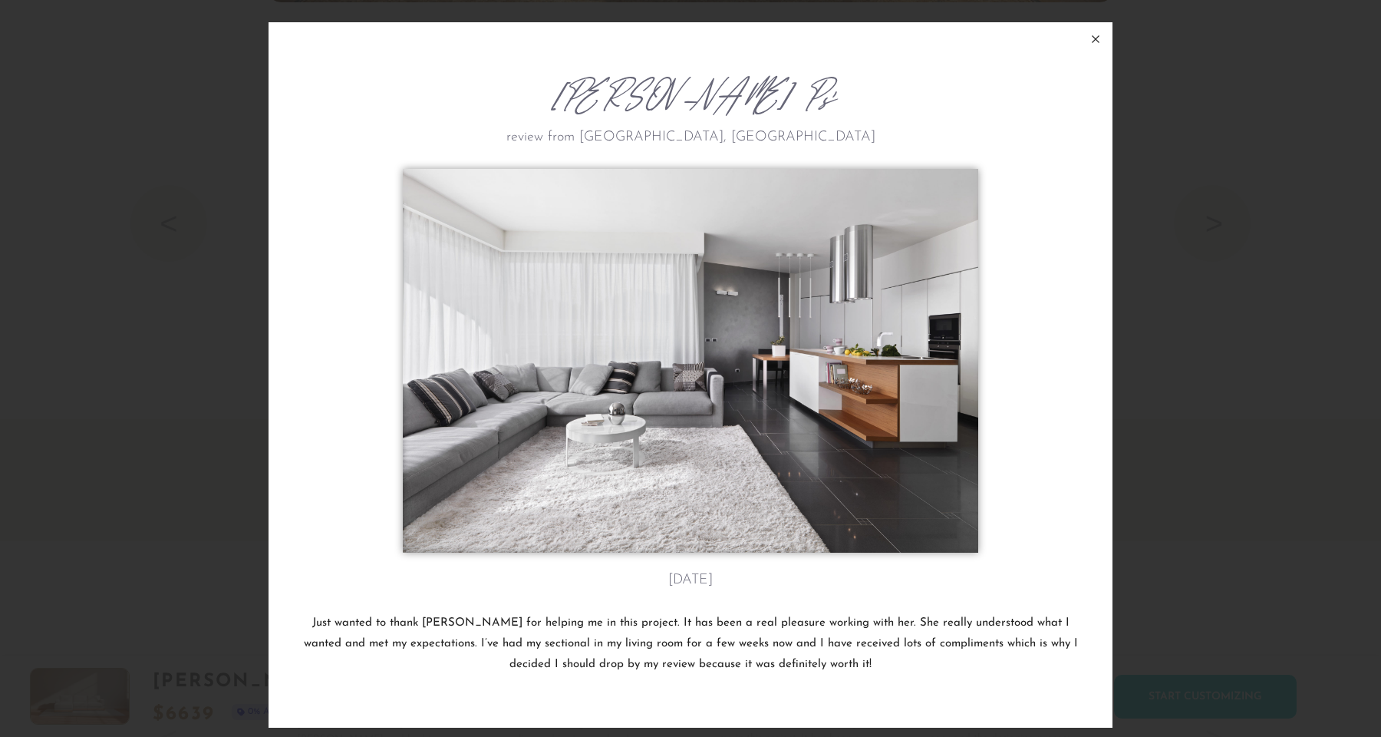
click at [1093, 41] on icon at bounding box center [1096, 39] width 7 height 7
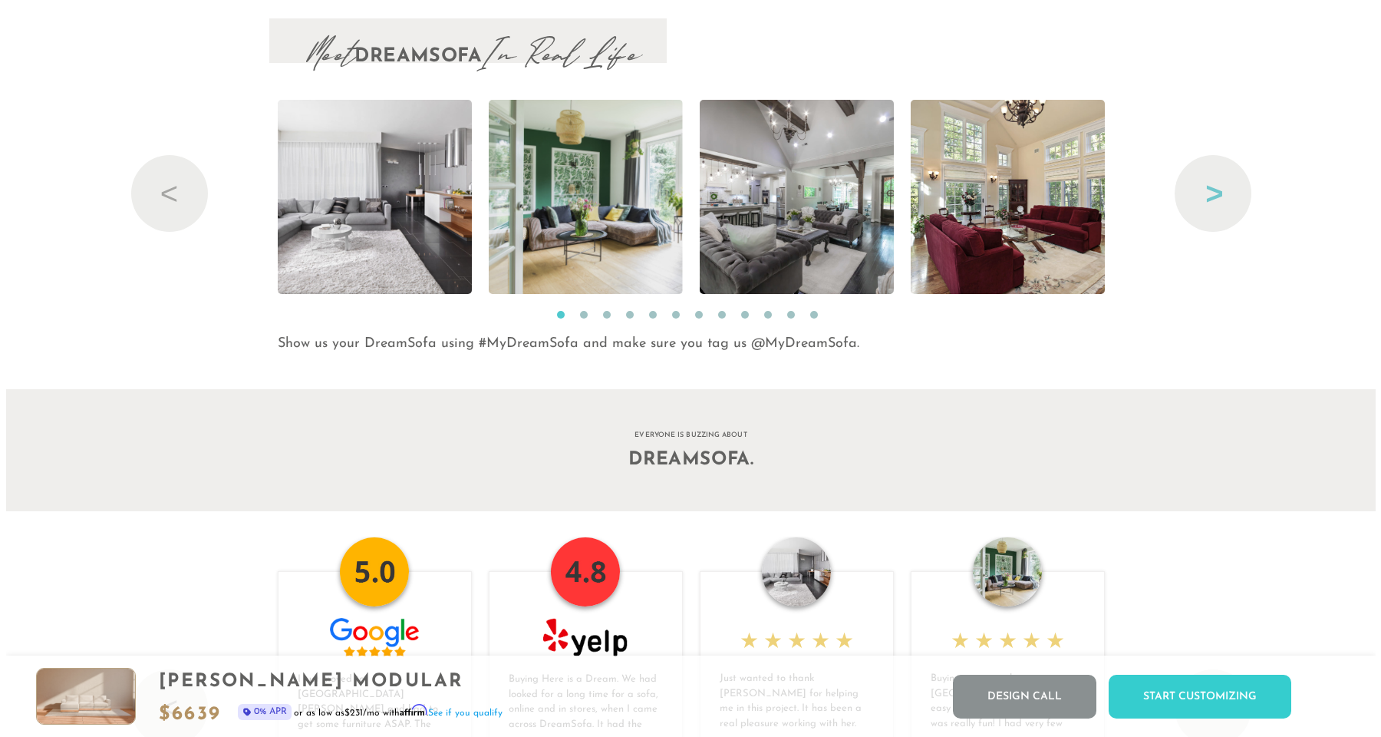
scroll to position [16459, 0]
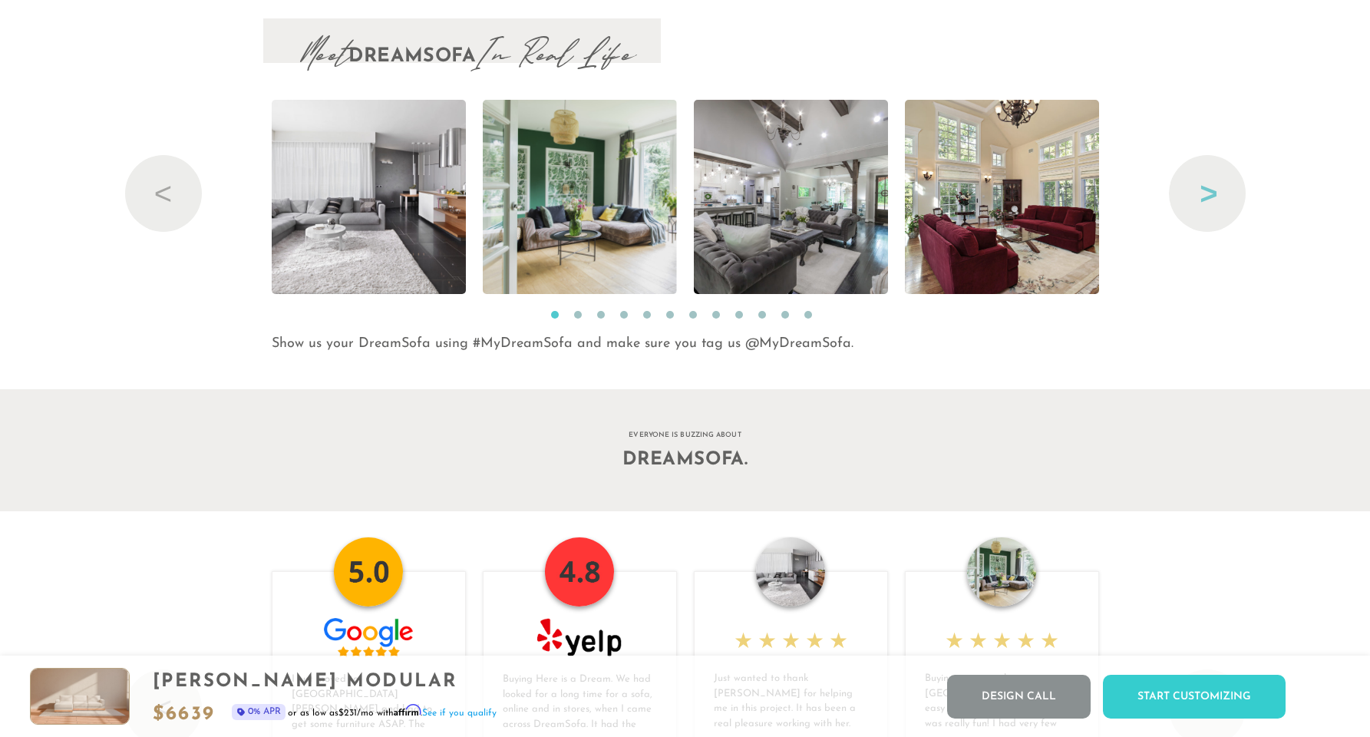
click at [1198, 194] on button "Next" at bounding box center [1207, 193] width 77 height 77
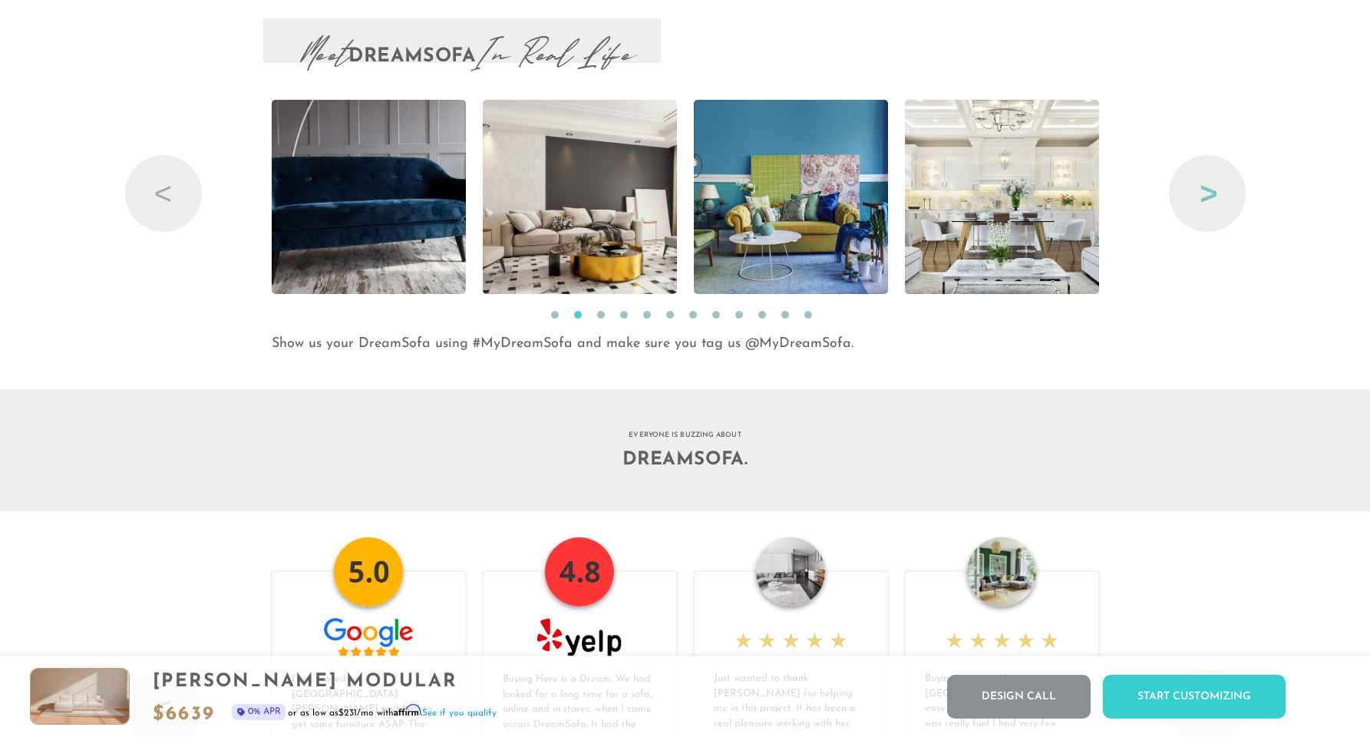
click at [1198, 194] on button "Next" at bounding box center [1207, 193] width 77 height 77
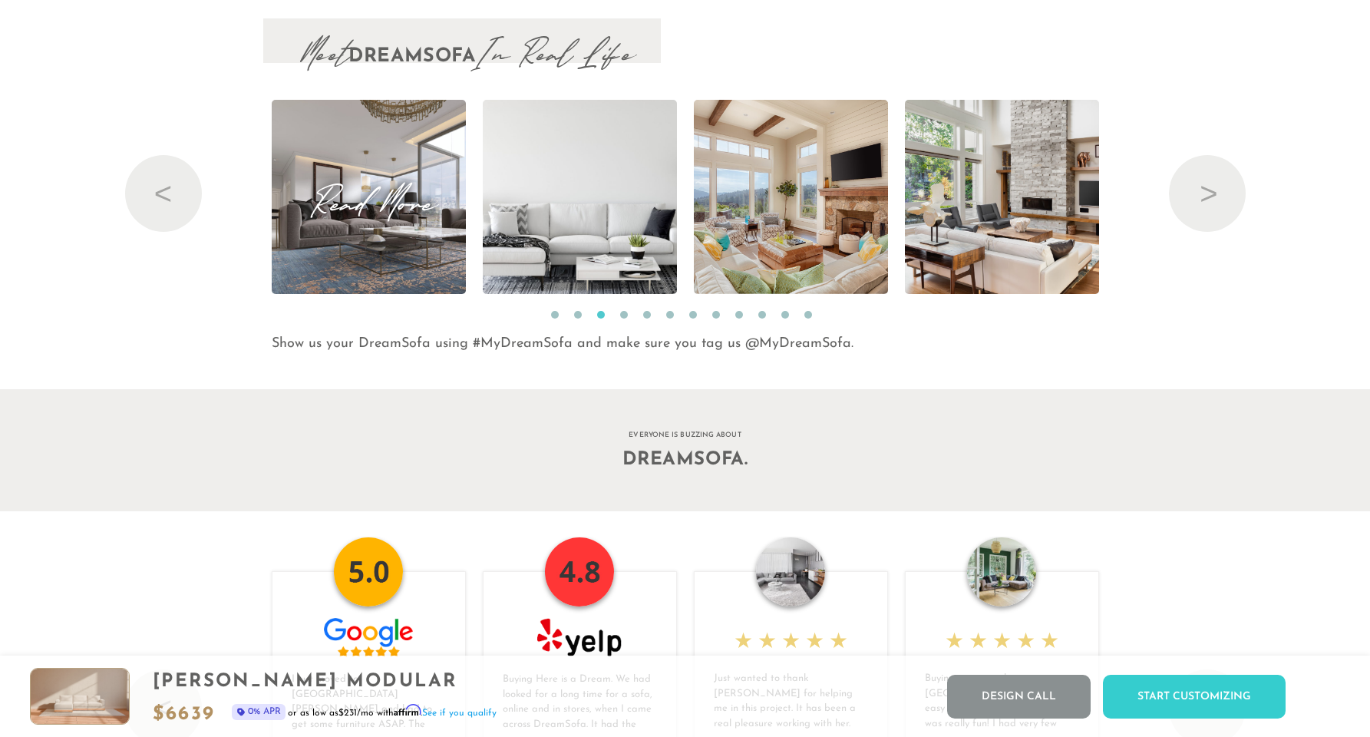
click at [335, 207] on span "Read More" at bounding box center [369, 196] width 194 height 21
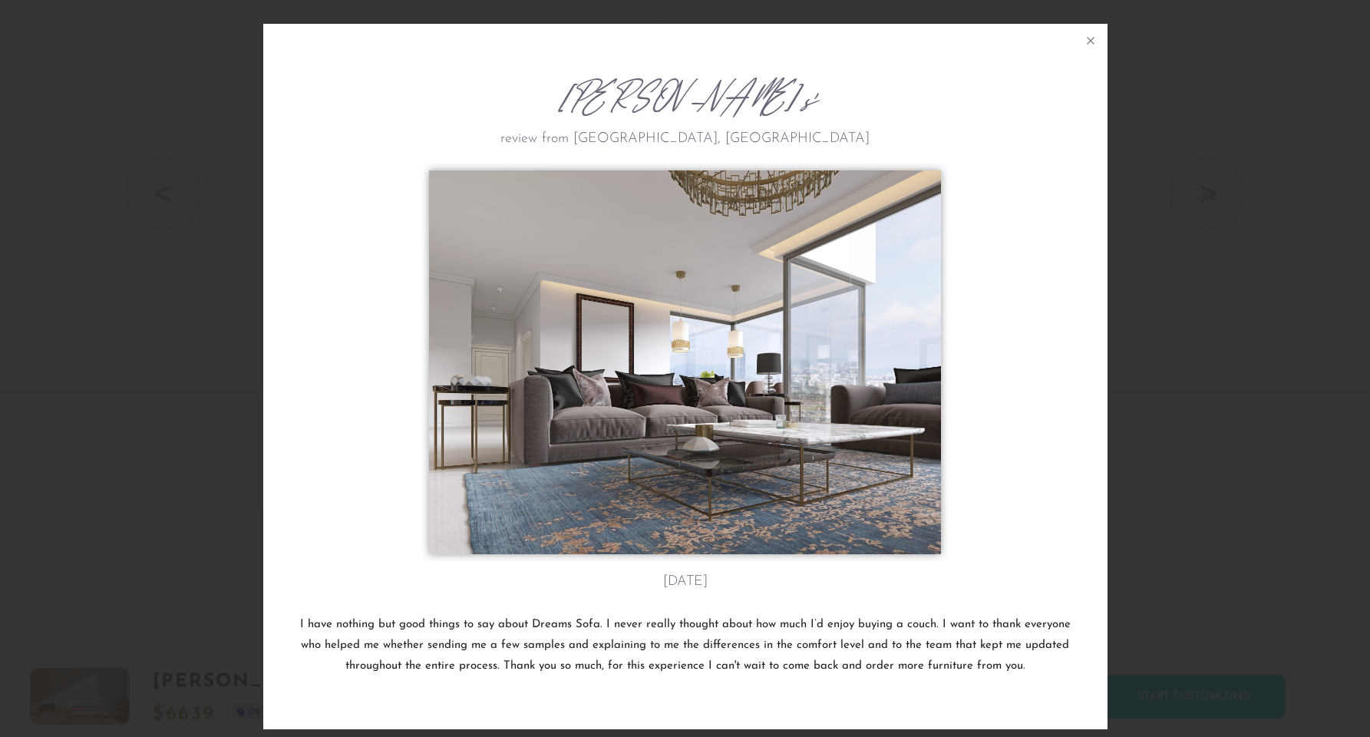
scroll to position [17830, 1370]
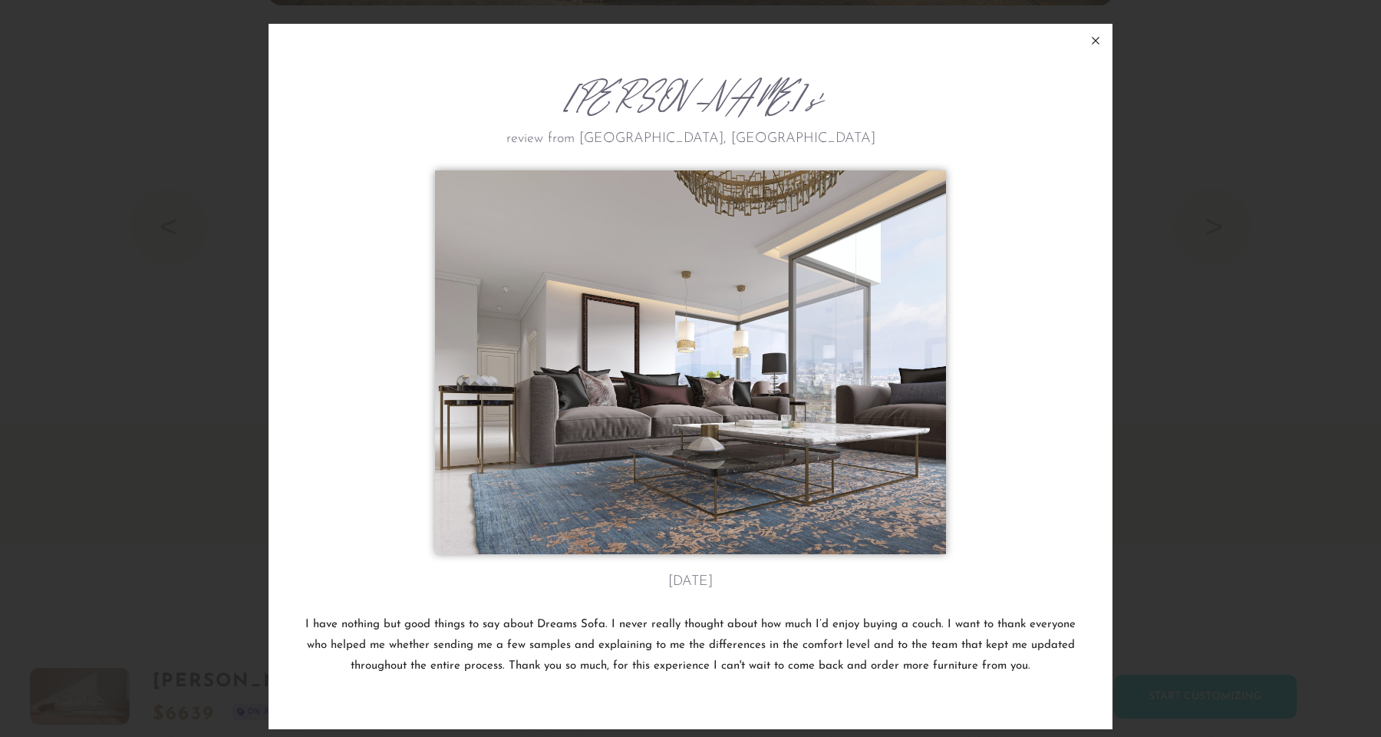
click at [1096, 41] on icon at bounding box center [1096, 40] width 18 height 18
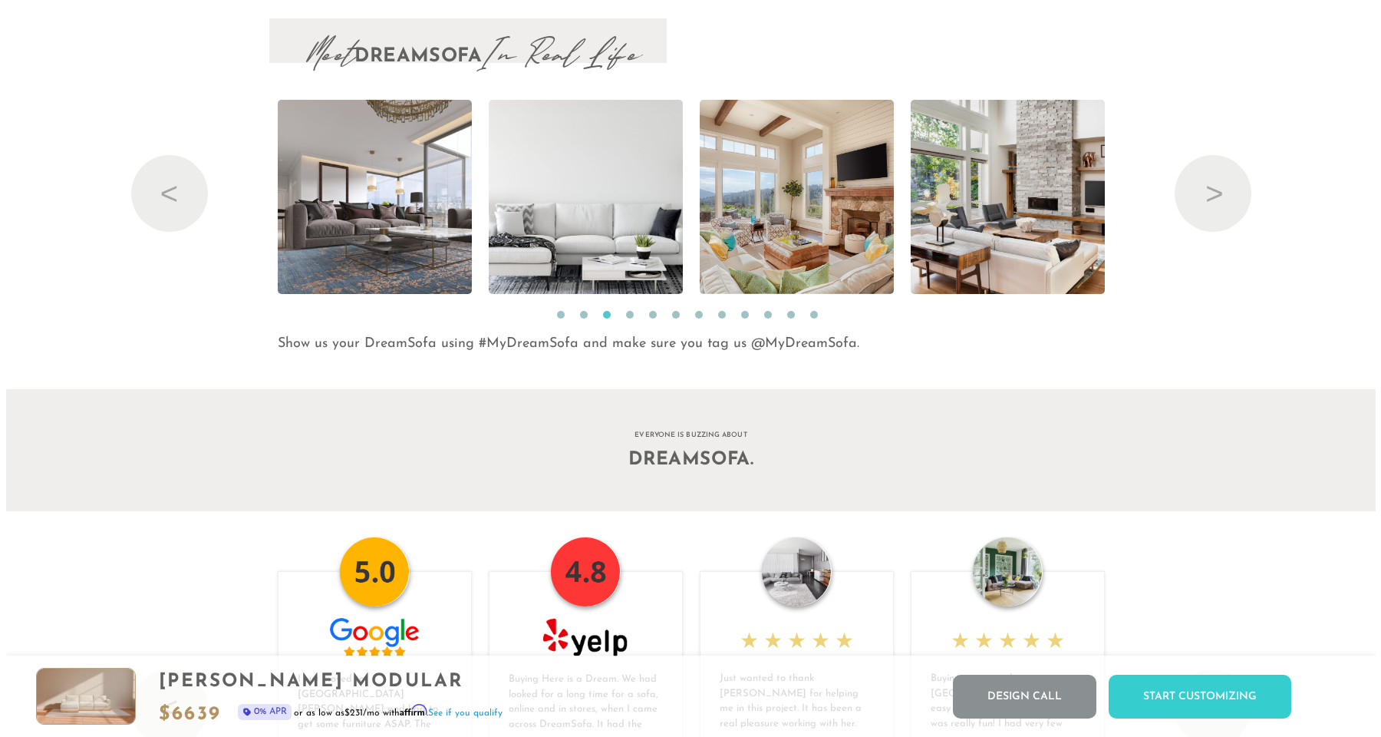
scroll to position [17803, 1358]
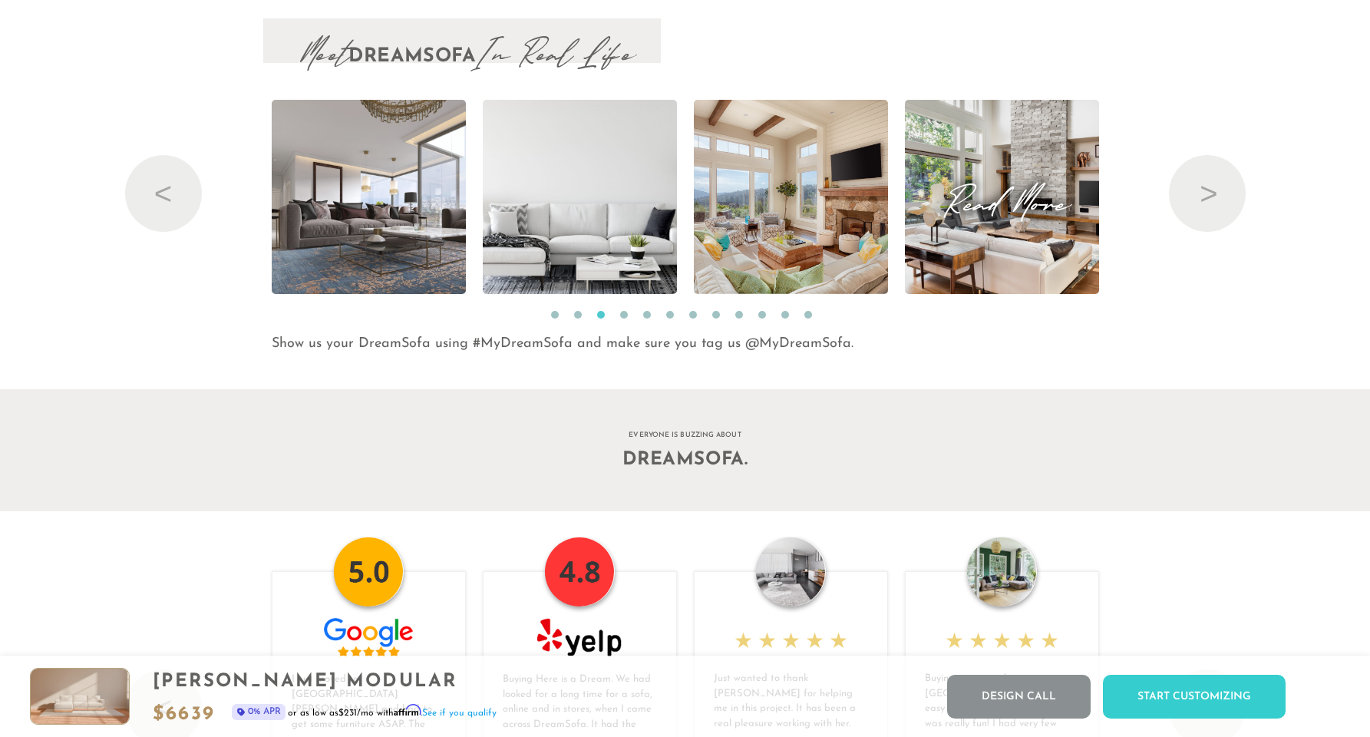
click at [1037, 207] on span "Read More" at bounding box center [1002, 196] width 194 height 21
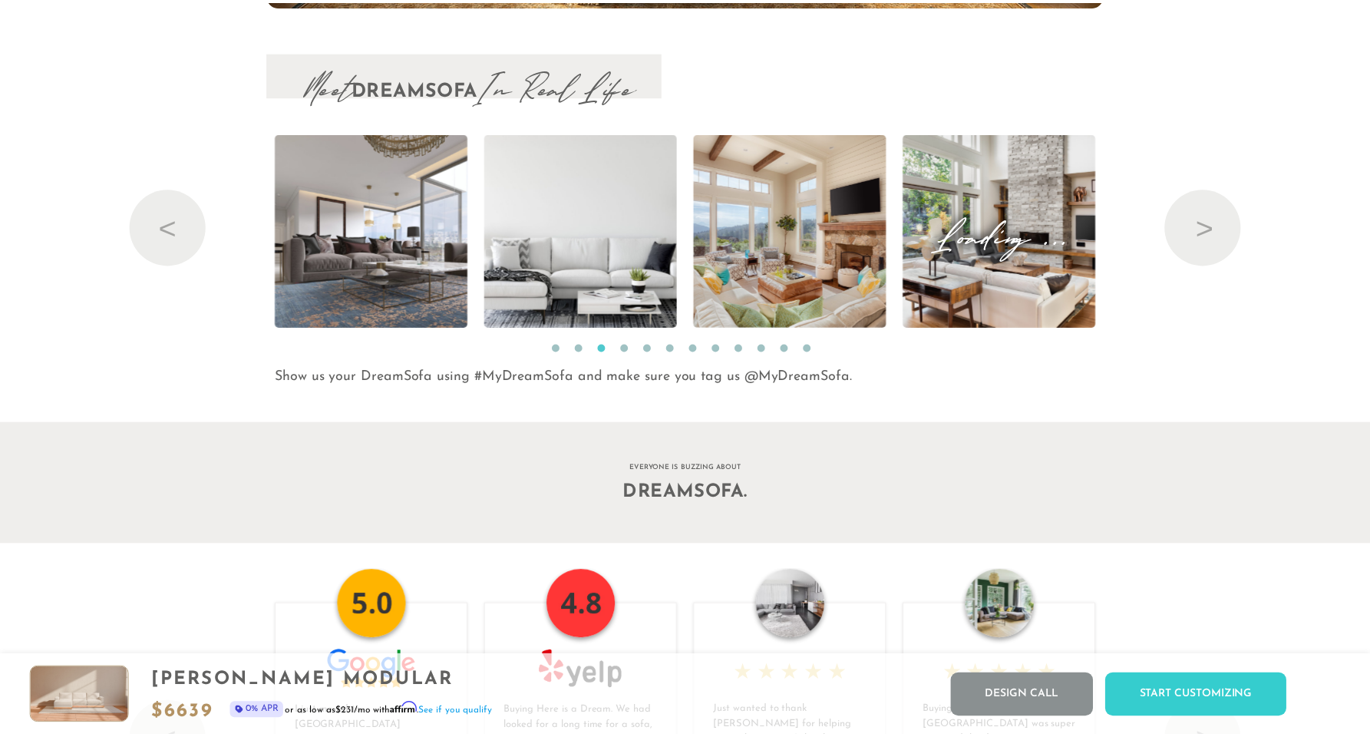
scroll to position [17830, 1370]
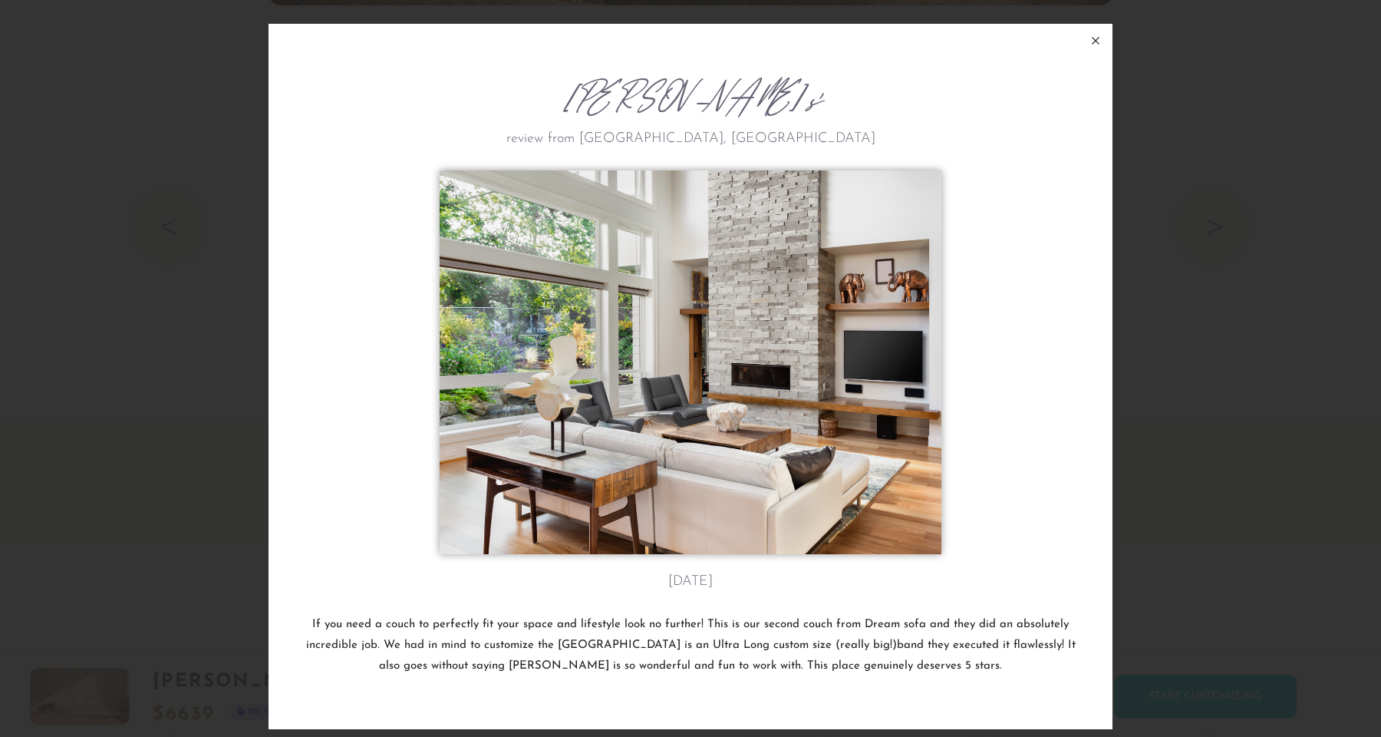
click at [1093, 42] on icon at bounding box center [1096, 41] width 7 height 7
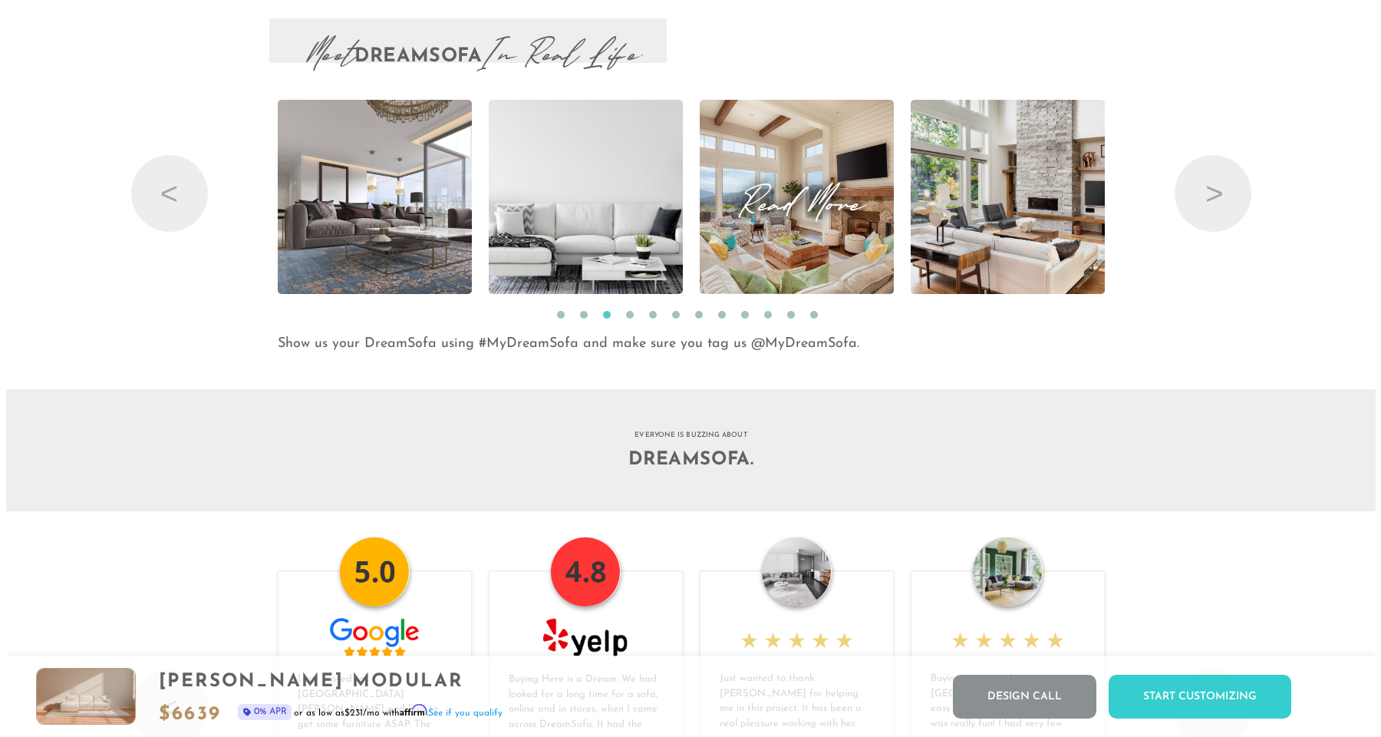
scroll to position [17803, 1358]
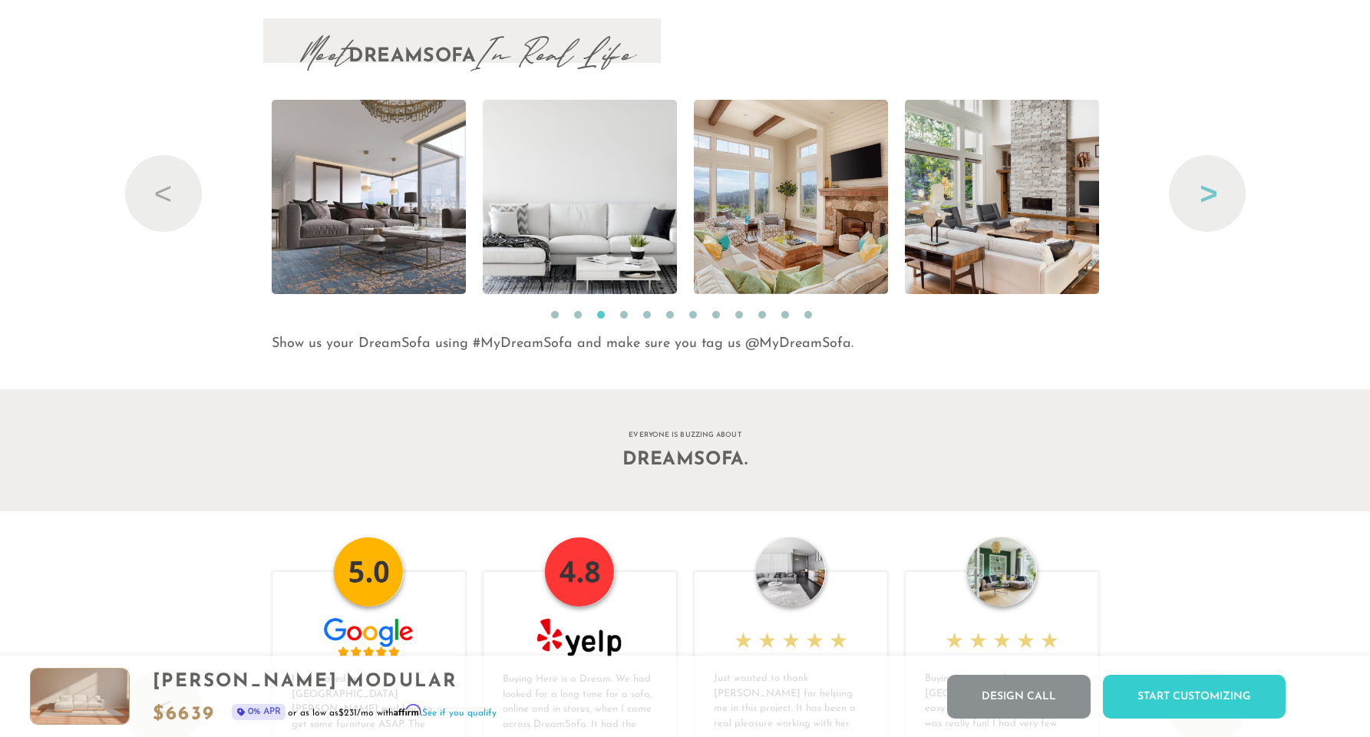
click at [1187, 192] on button "Next" at bounding box center [1207, 193] width 77 height 77
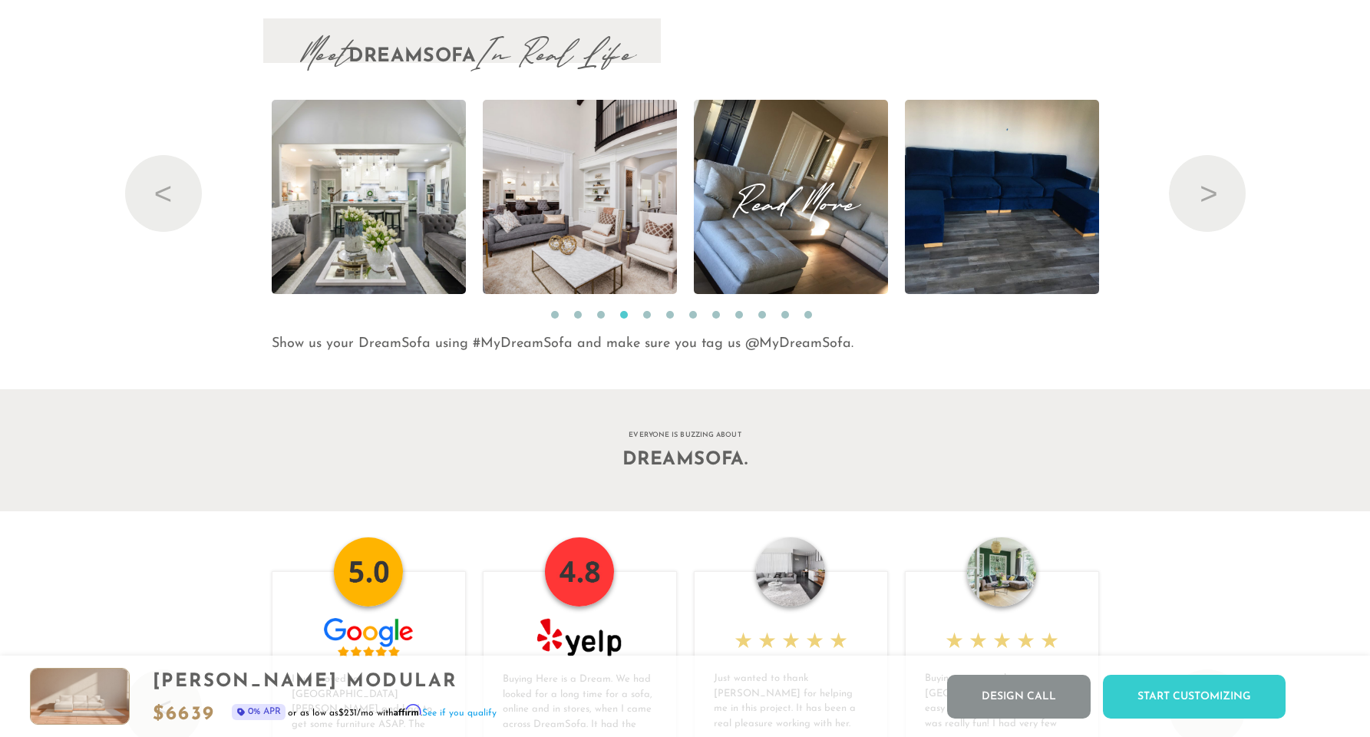
click at [793, 256] on img at bounding box center [790, 197] width 259 height 194
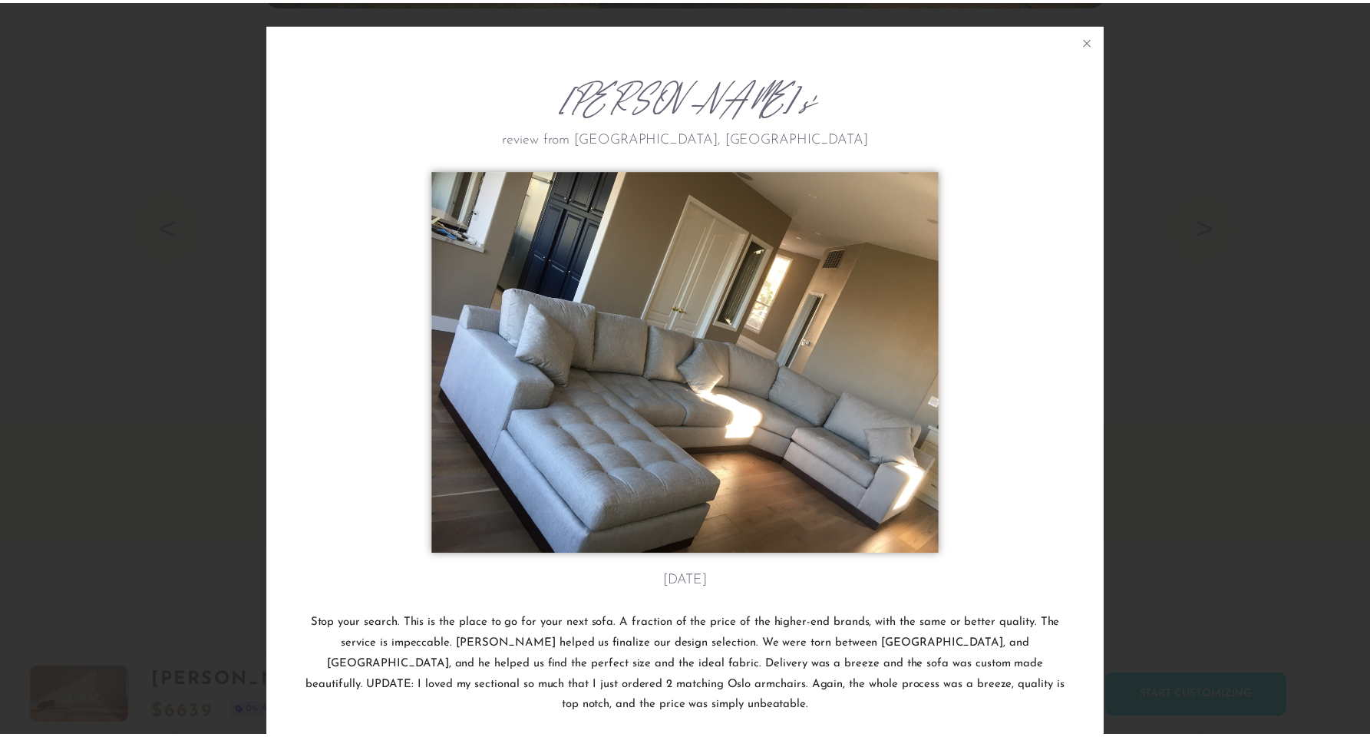
scroll to position [17830, 1370]
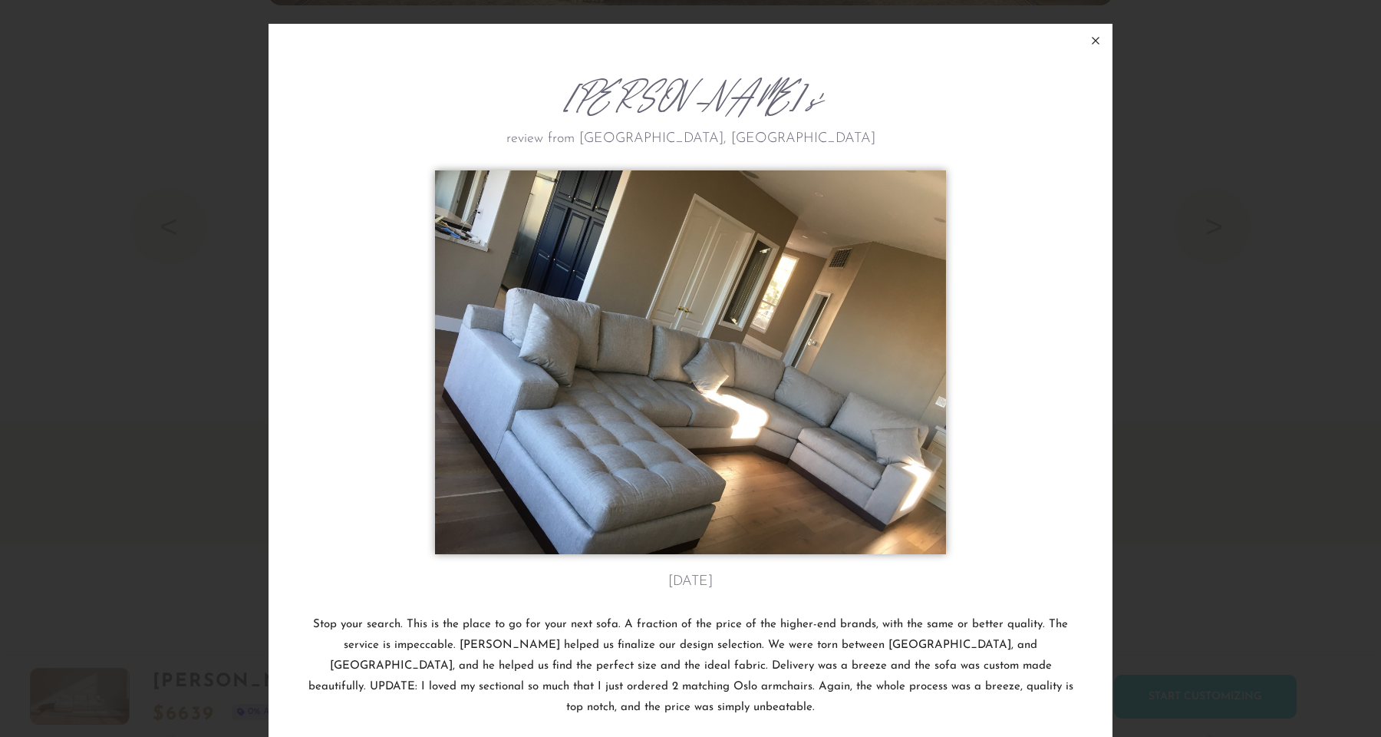
click at [1090, 42] on icon at bounding box center [1096, 40] width 18 height 18
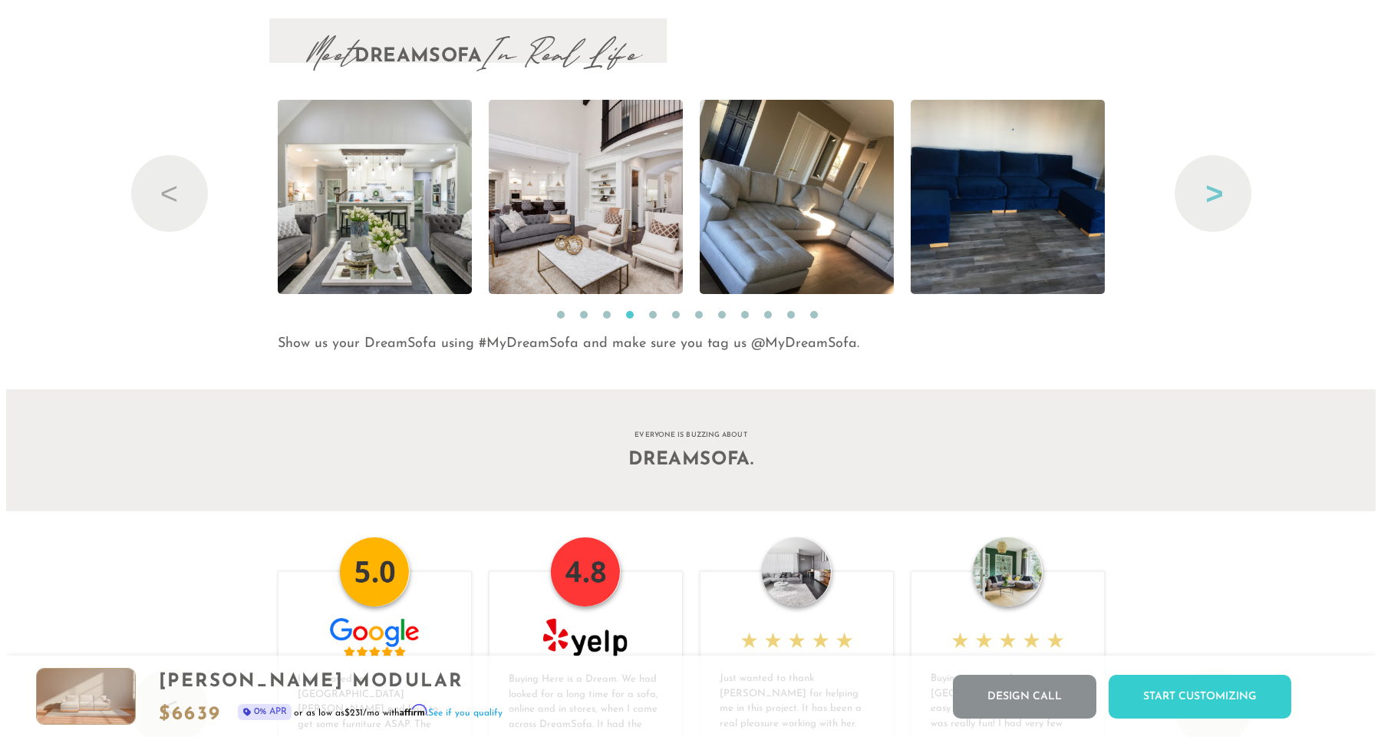
scroll to position [17803, 1358]
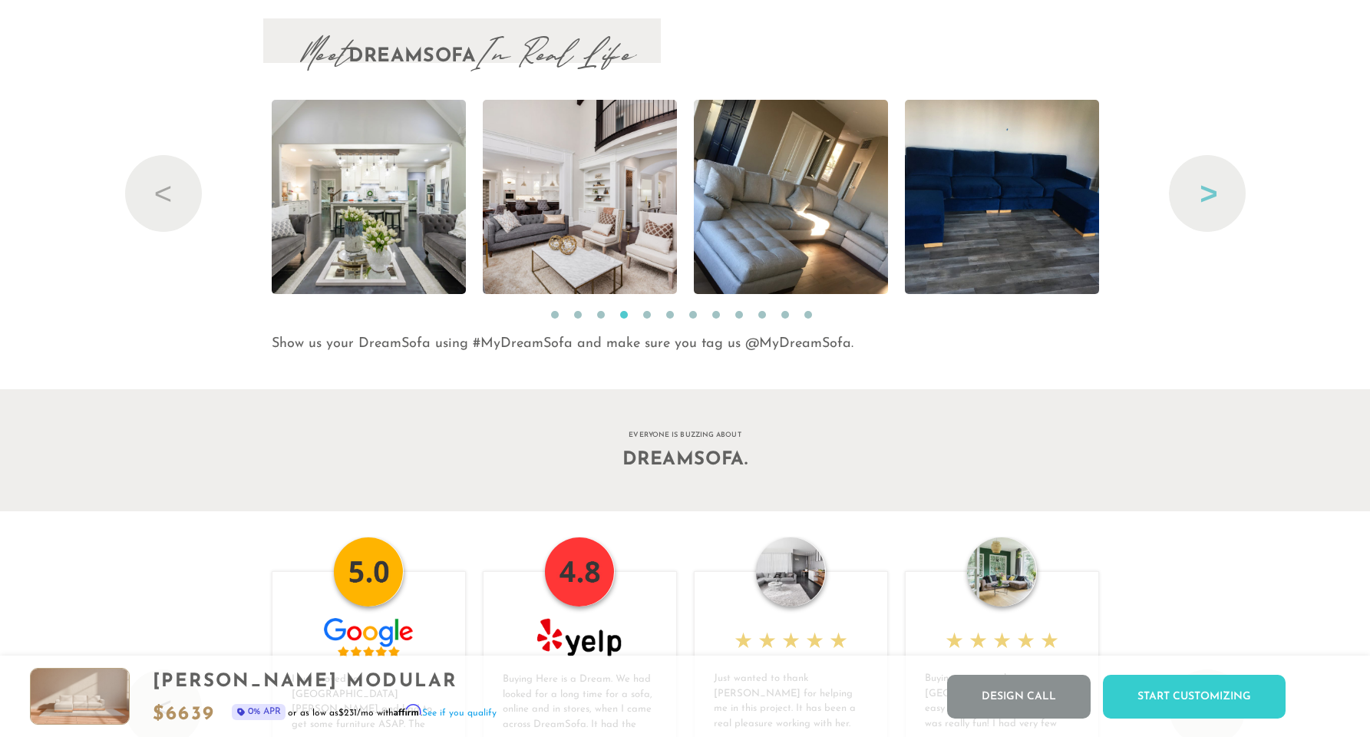
click at [1200, 207] on button "Next" at bounding box center [1207, 193] width 77 height 77
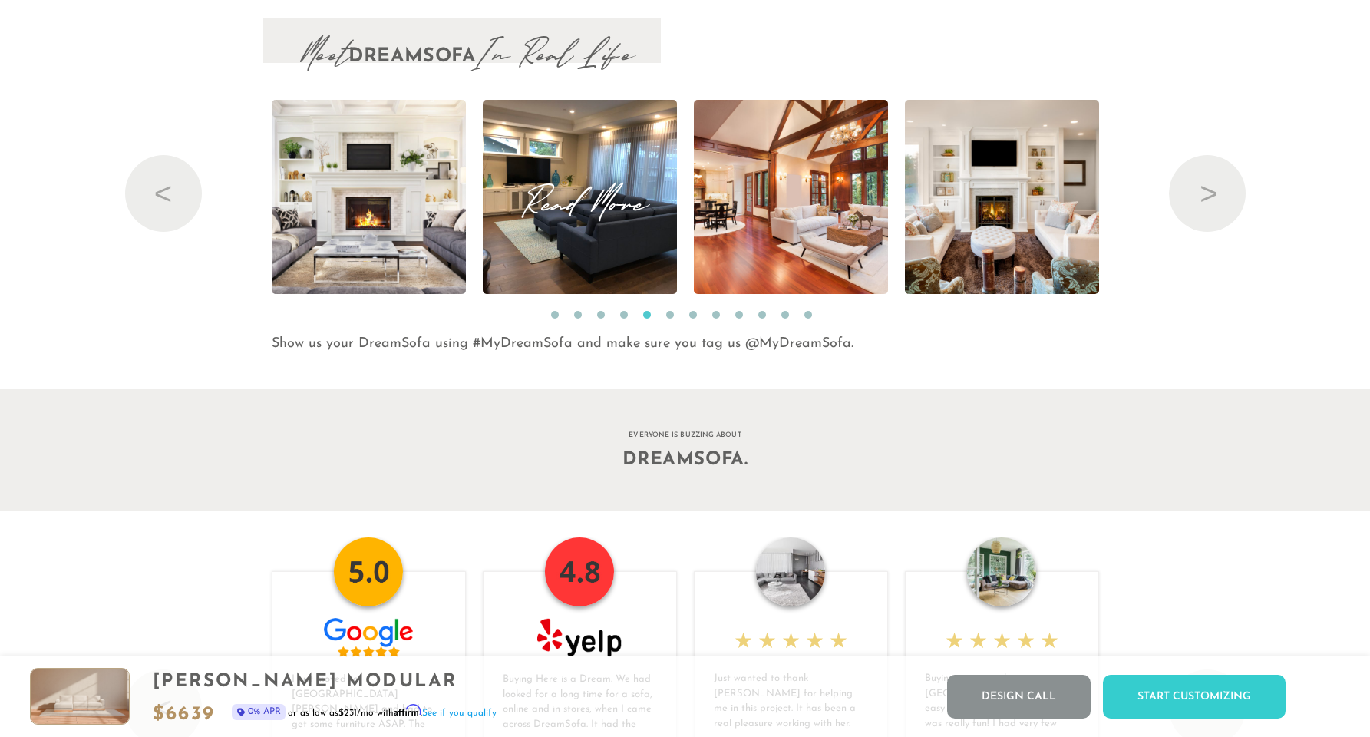
click at [576, 205] on span "Read More" at bounding box center [580, 196] width 194 height 21
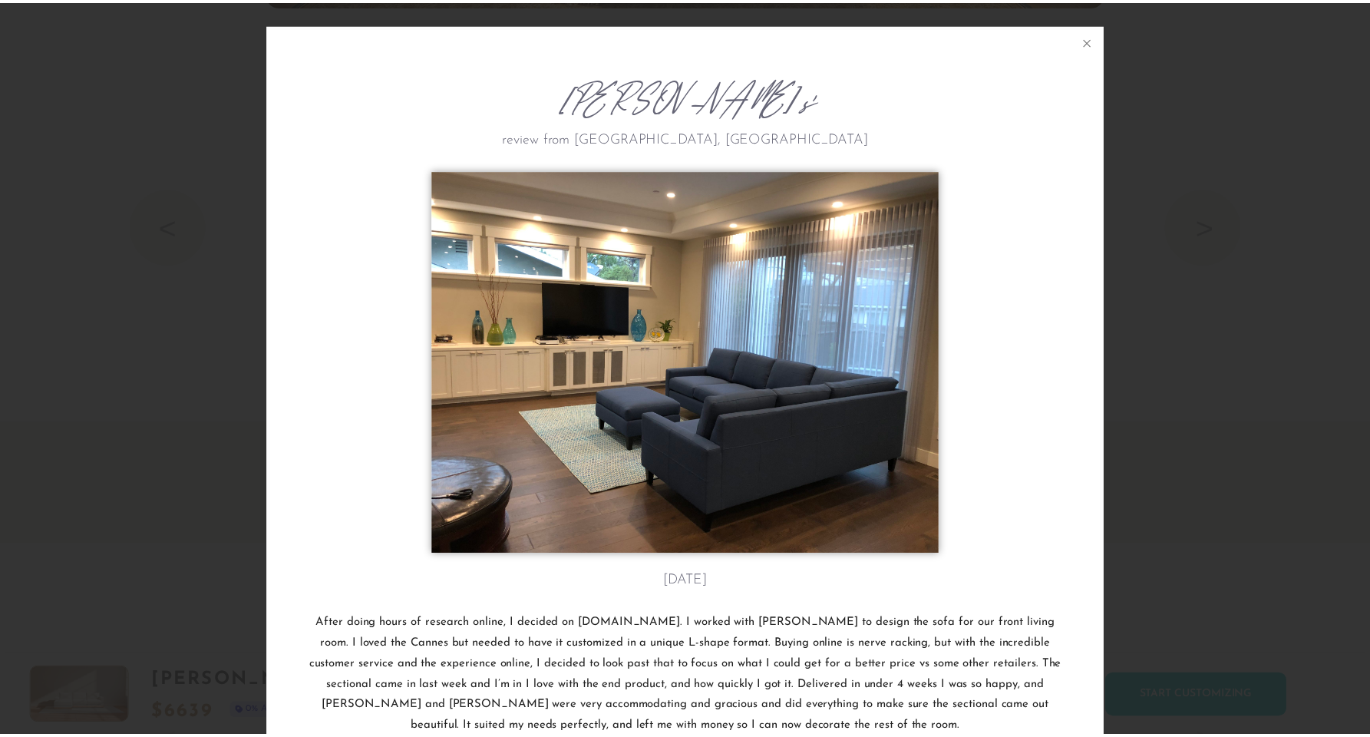
scroll to position [17830, 1370]
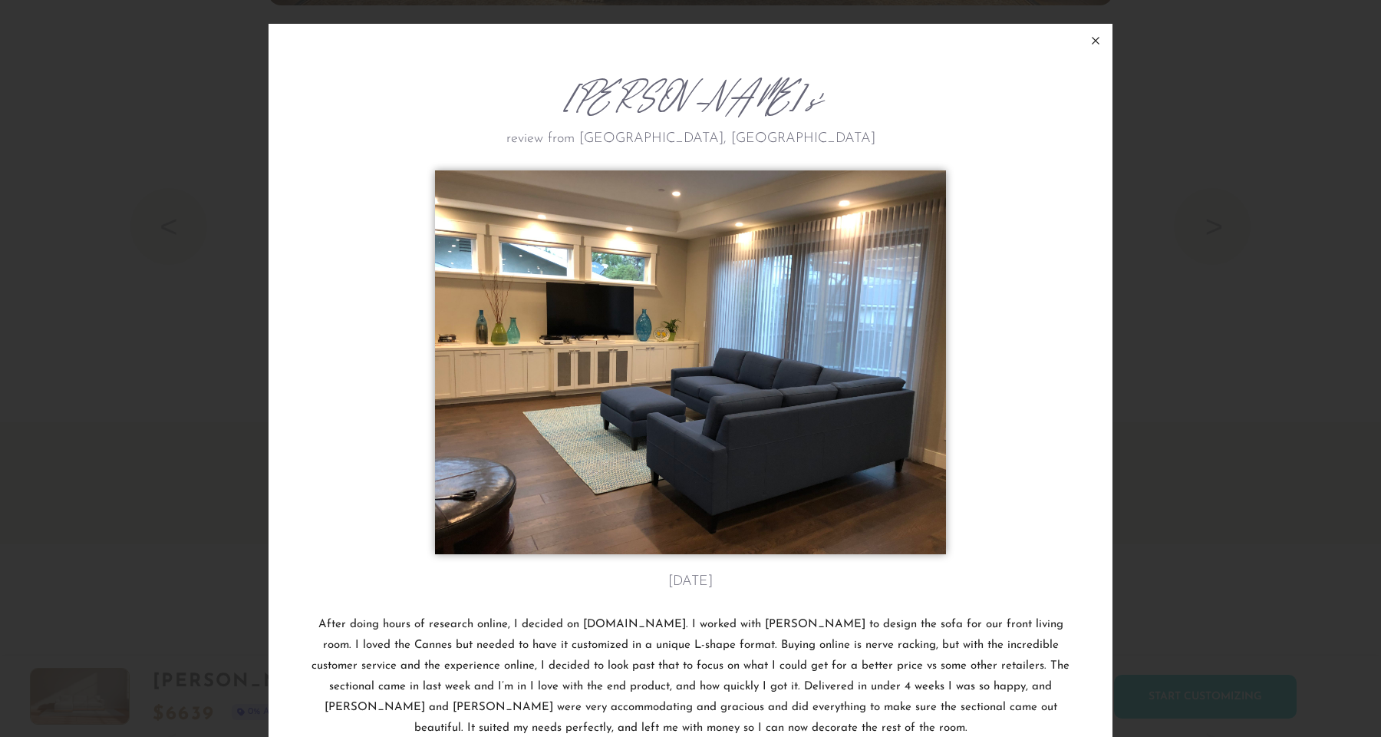
click at [1092, 41] on icon at bounding box center [1096, 40] width 18 height 18
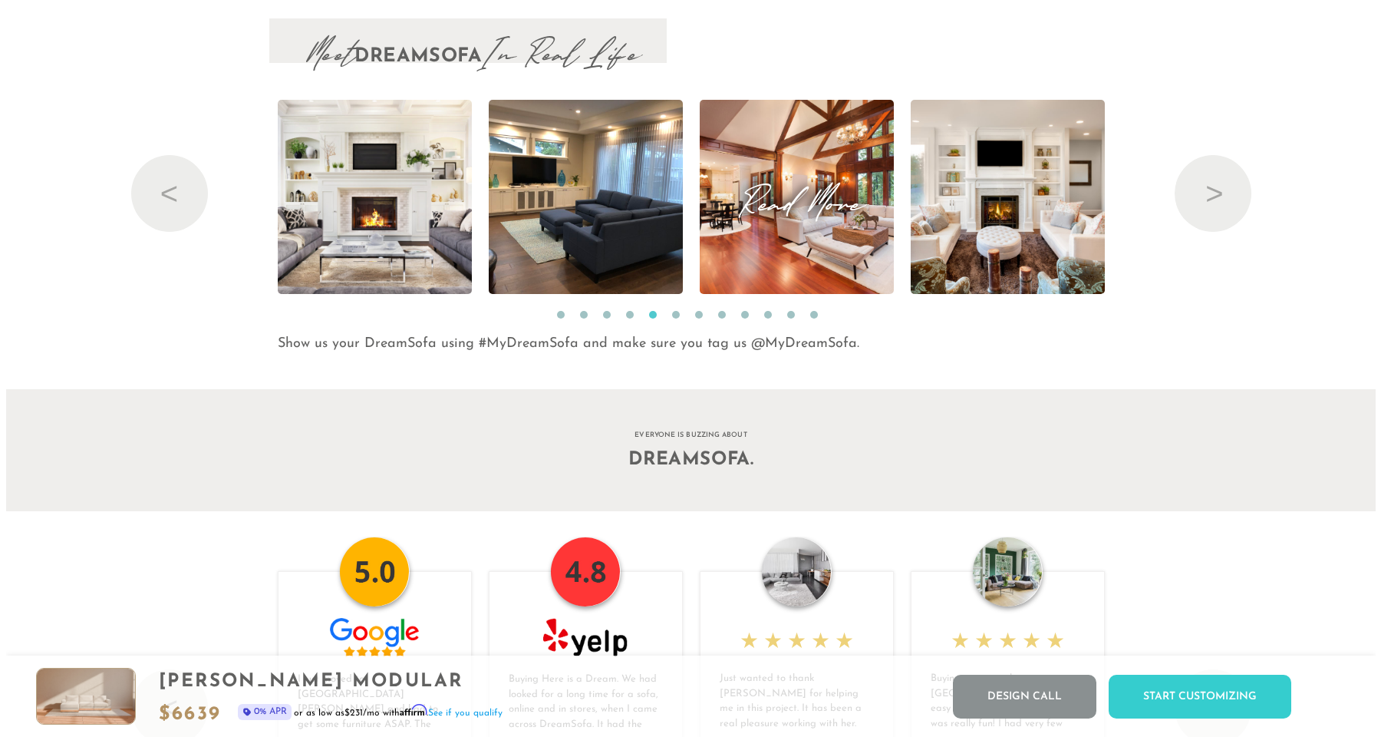
scroll to position [17803, 1358]
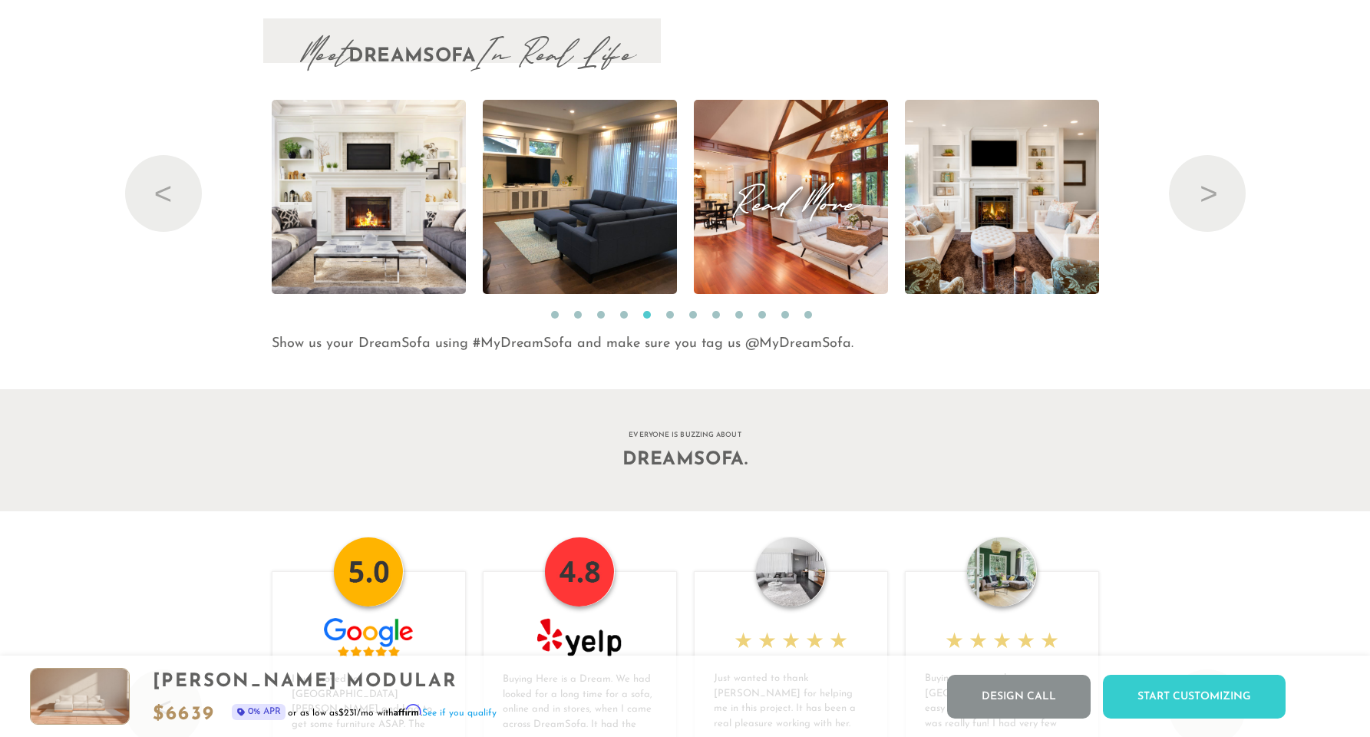
click at [793, 207] on span "Read More" at bounding box center [791, 196] width 194 height 21
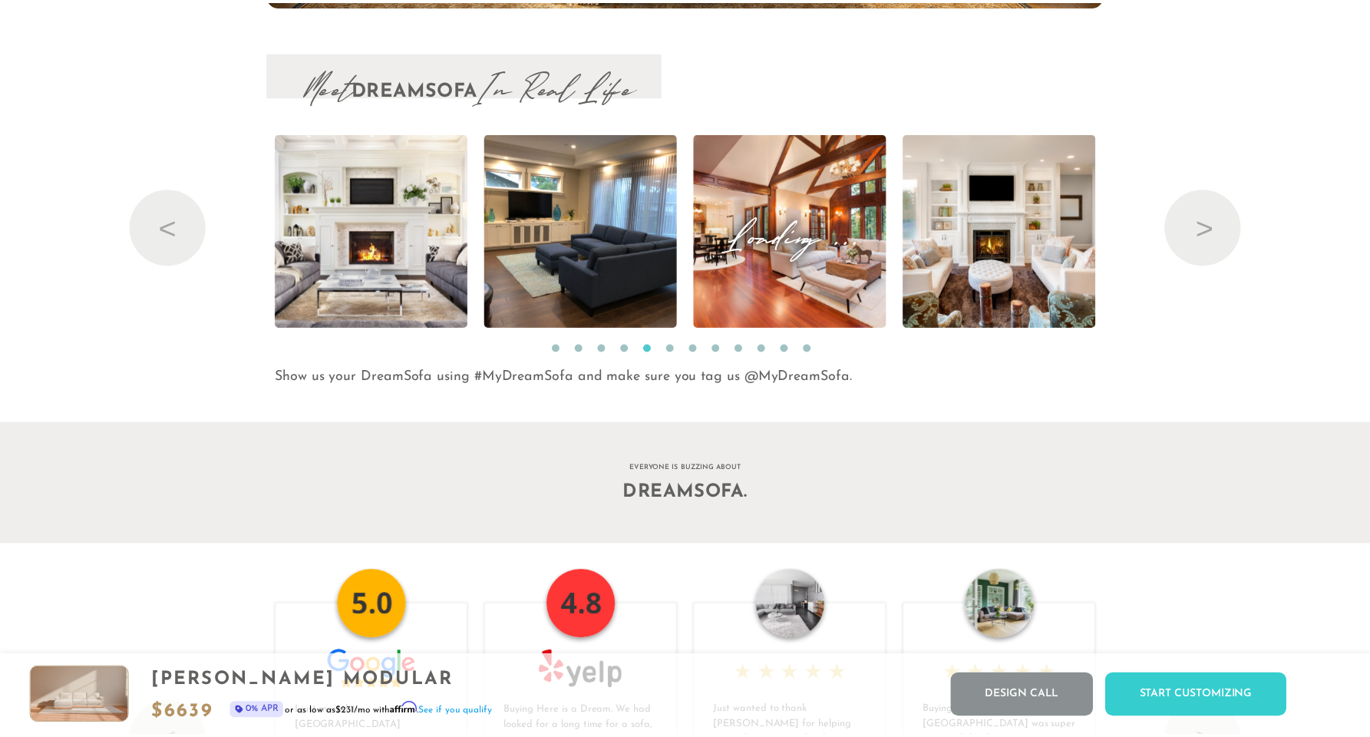
scroll to position [17830, 1370]
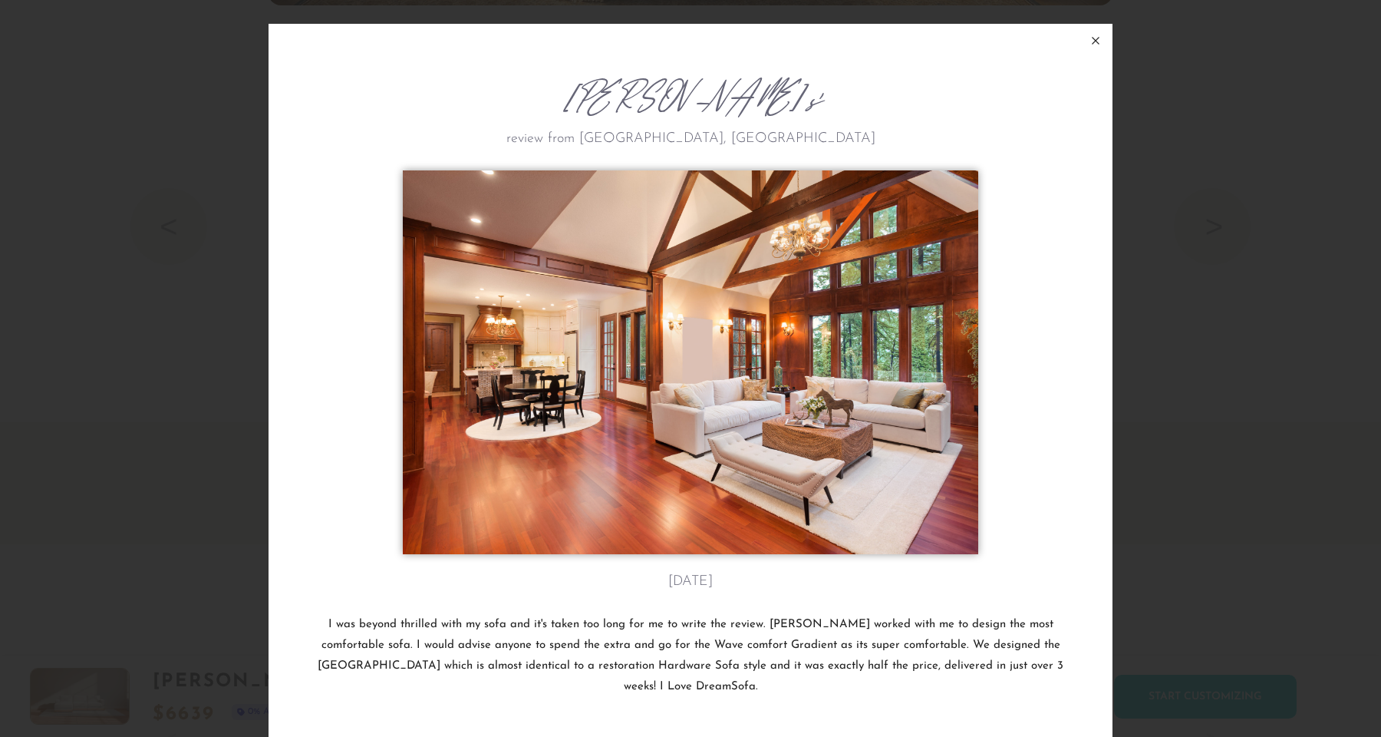
click at [1093, 40] on icon at bounding box center [1096, 41] width 7 height 7
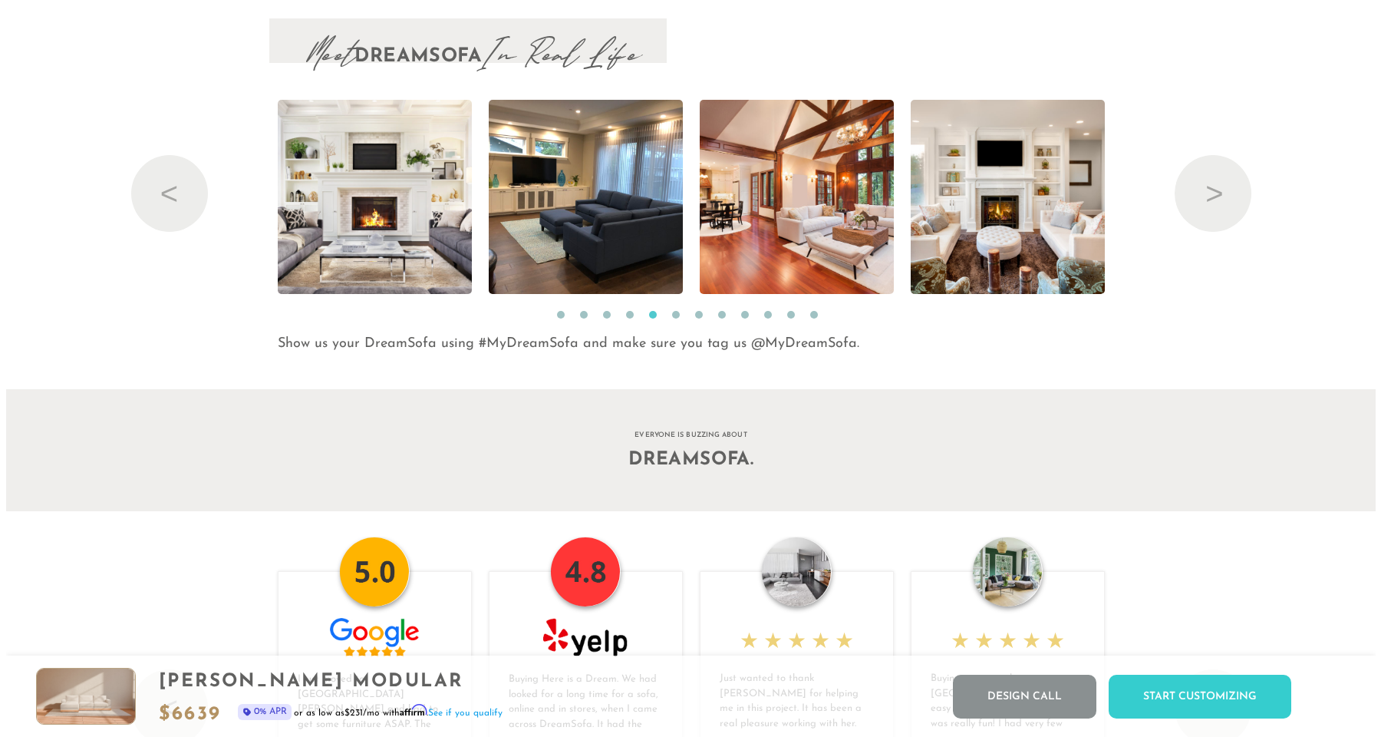
scroll to position [17803, 1358]
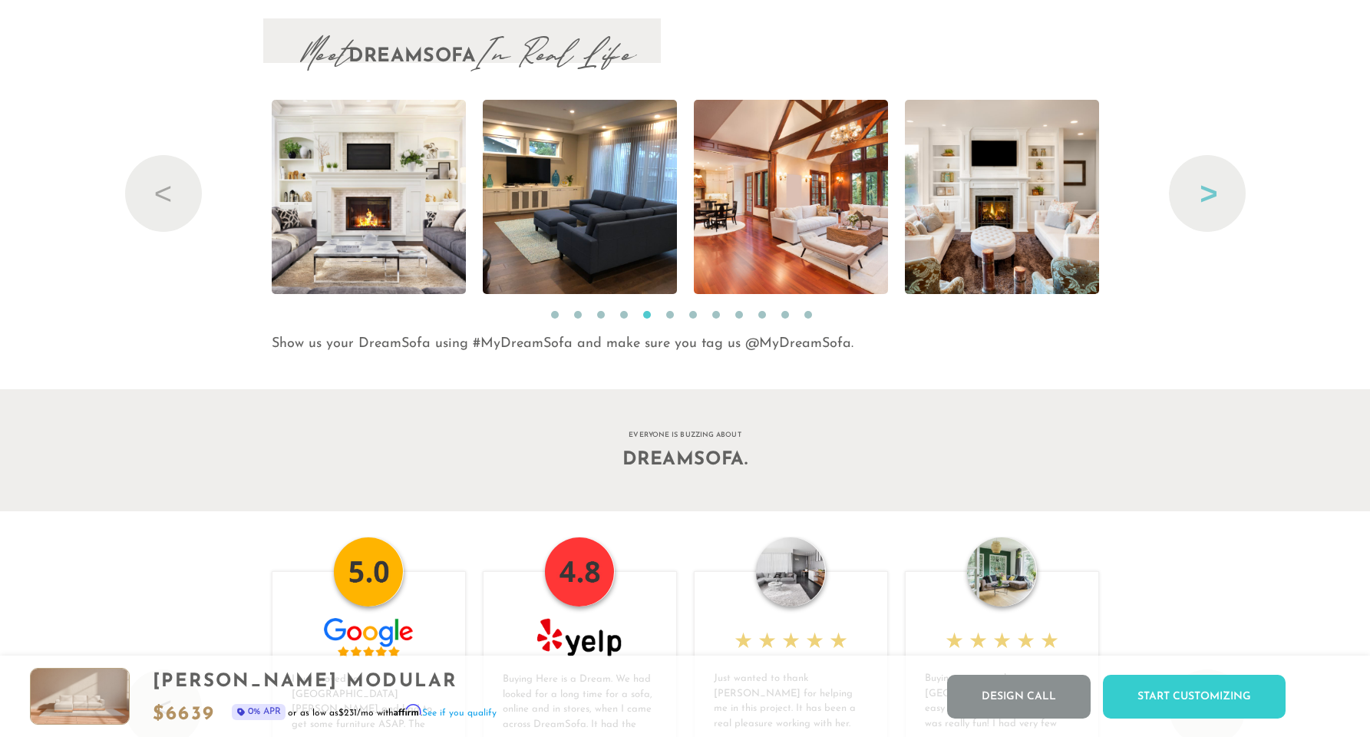
click at [1205, 190] on button "Next" at bounding box center [1207, 193] width 77 height 77
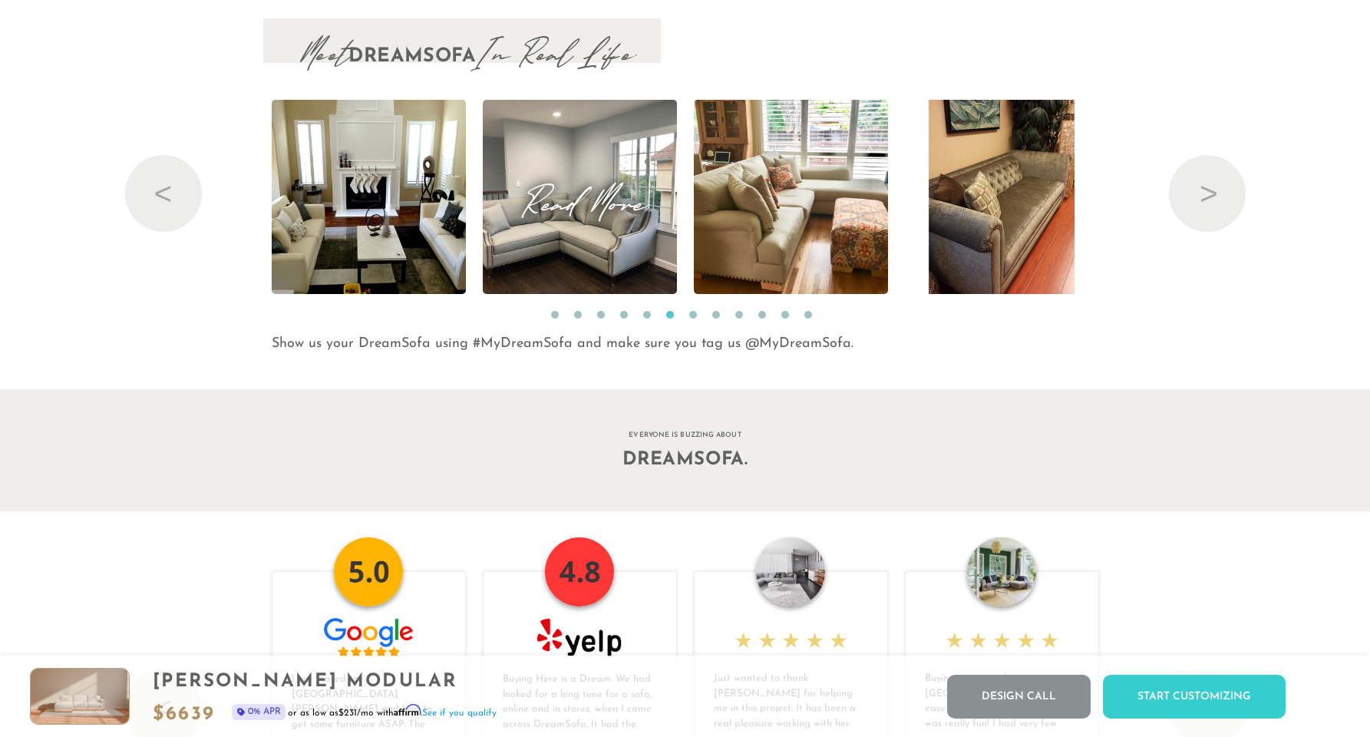
click at [535, 207] on span "Read More" at bounding box center [580, 196] width 194 height 21
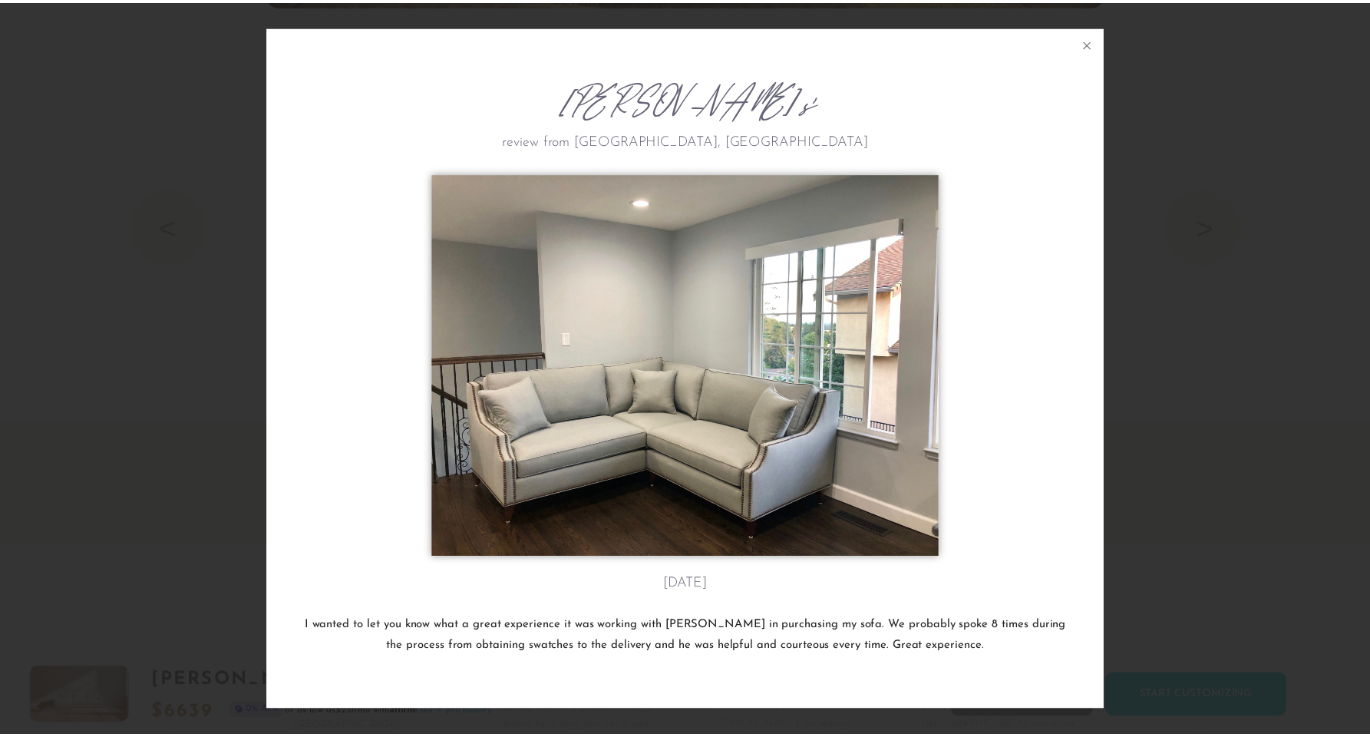
scroll to position [17830, 1370]
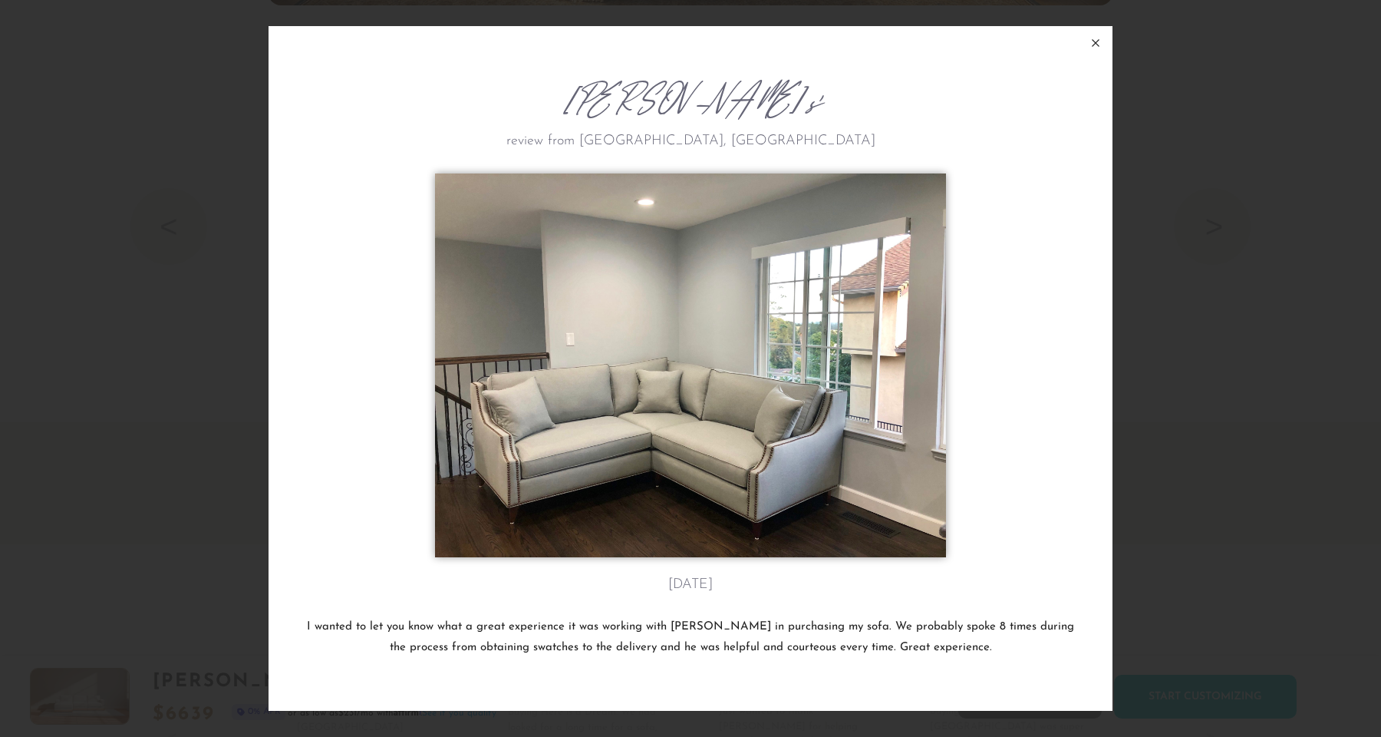
click at [1094, 43] on icon at bounding box center [1096, 43] width 18 height 18
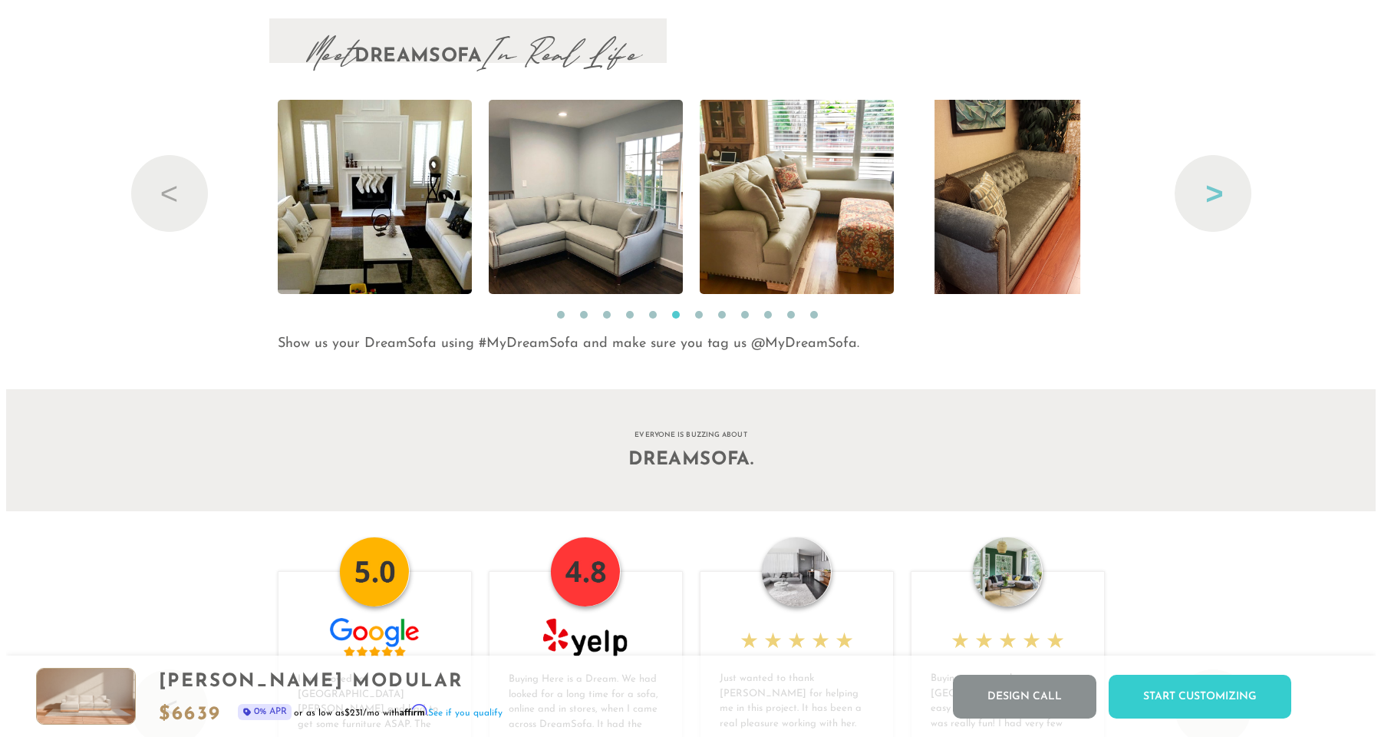
scroll to position [17803, 1358]
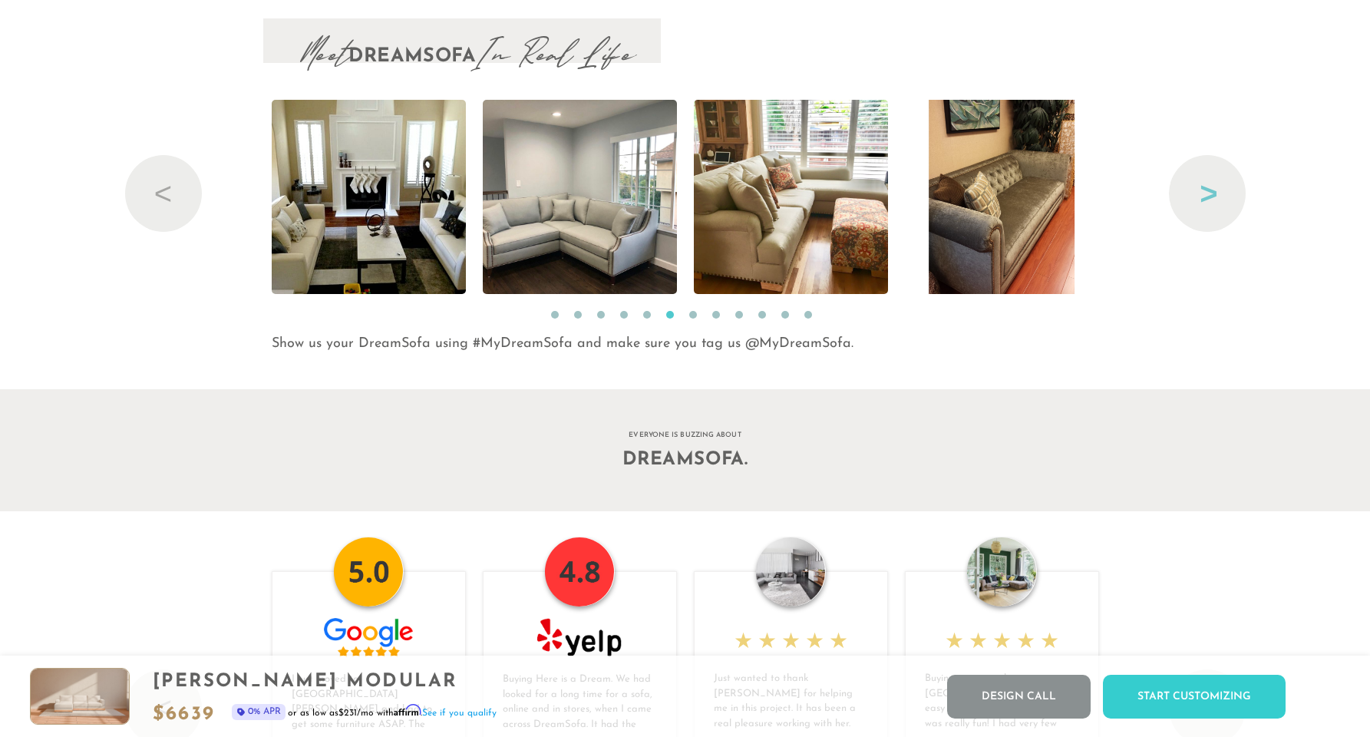
click at [1221, 215] on button "Next" at bounding box center [1207, 193] width 77 height 77
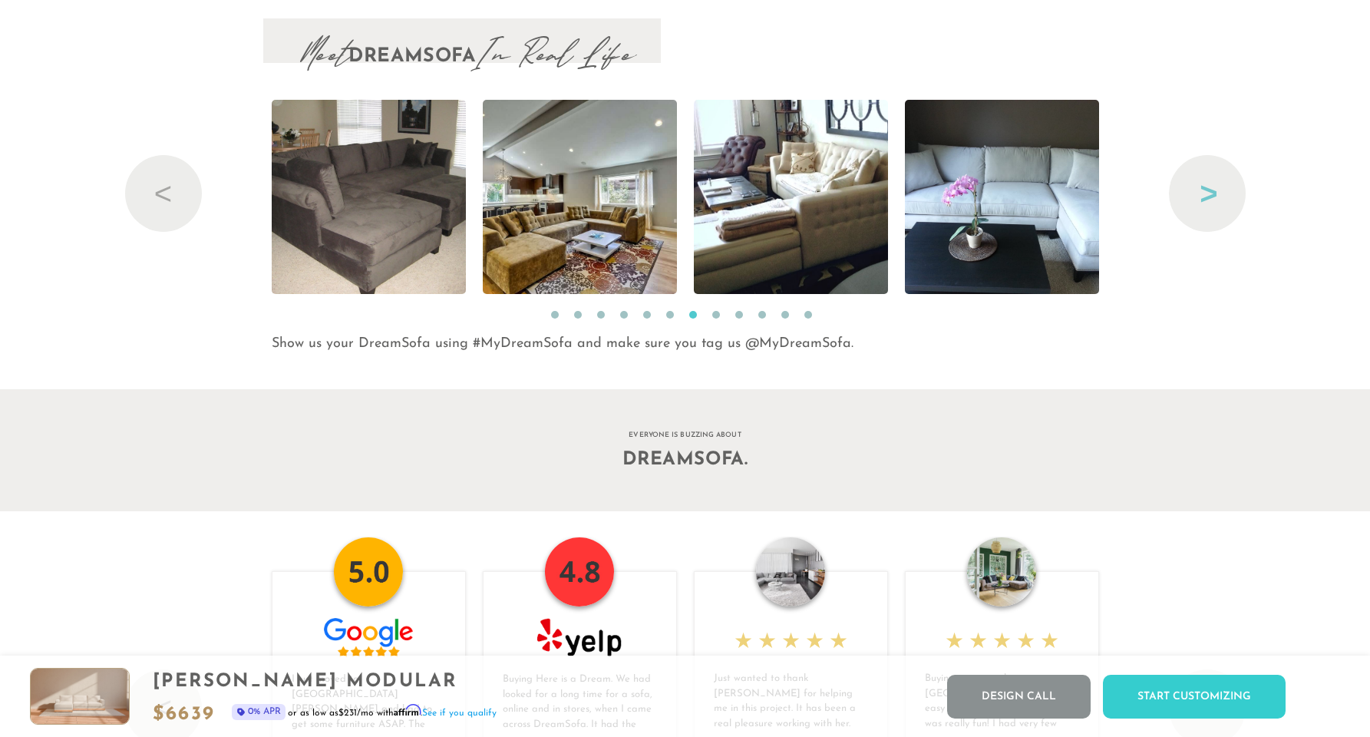
click at [1214, 169] on button "Next" at bounding box center [1207, 193] width 77 height 77
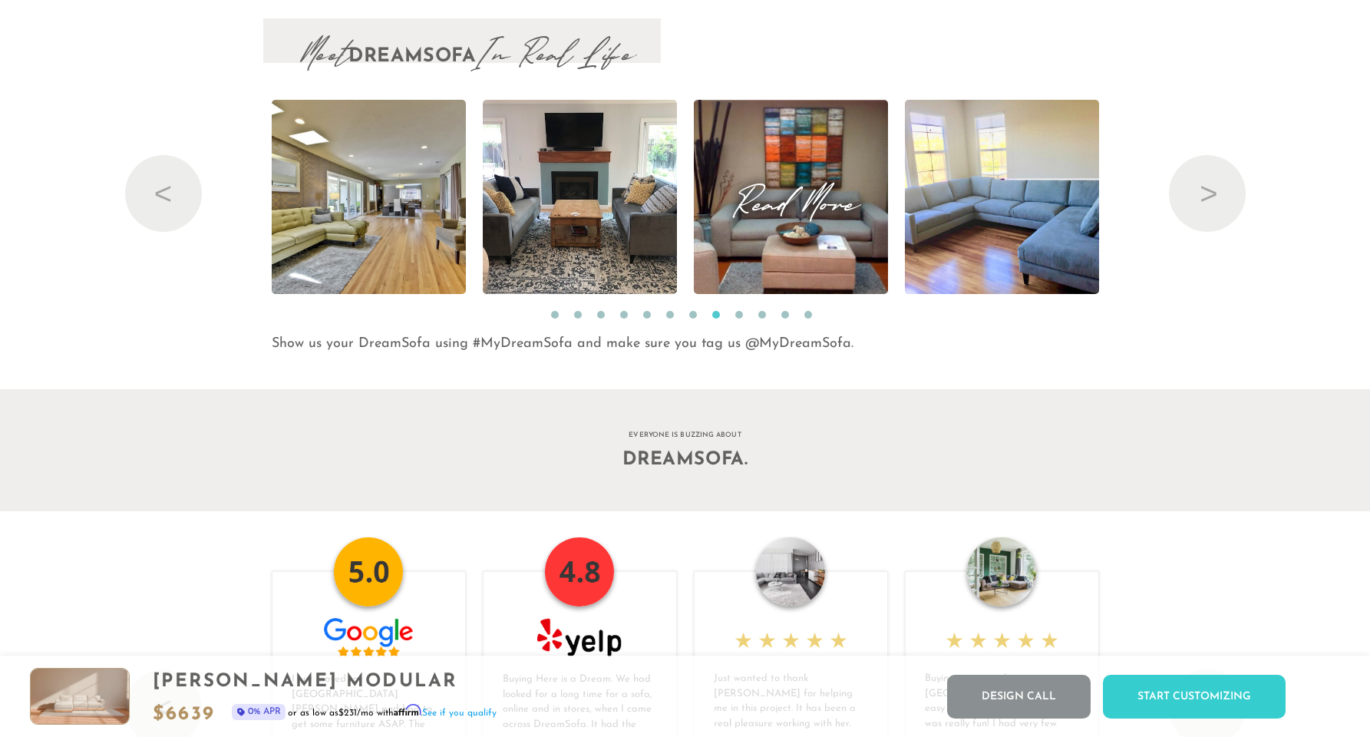
click at [776, 170] on img at bounding box center [790, 197] width 259 height 194
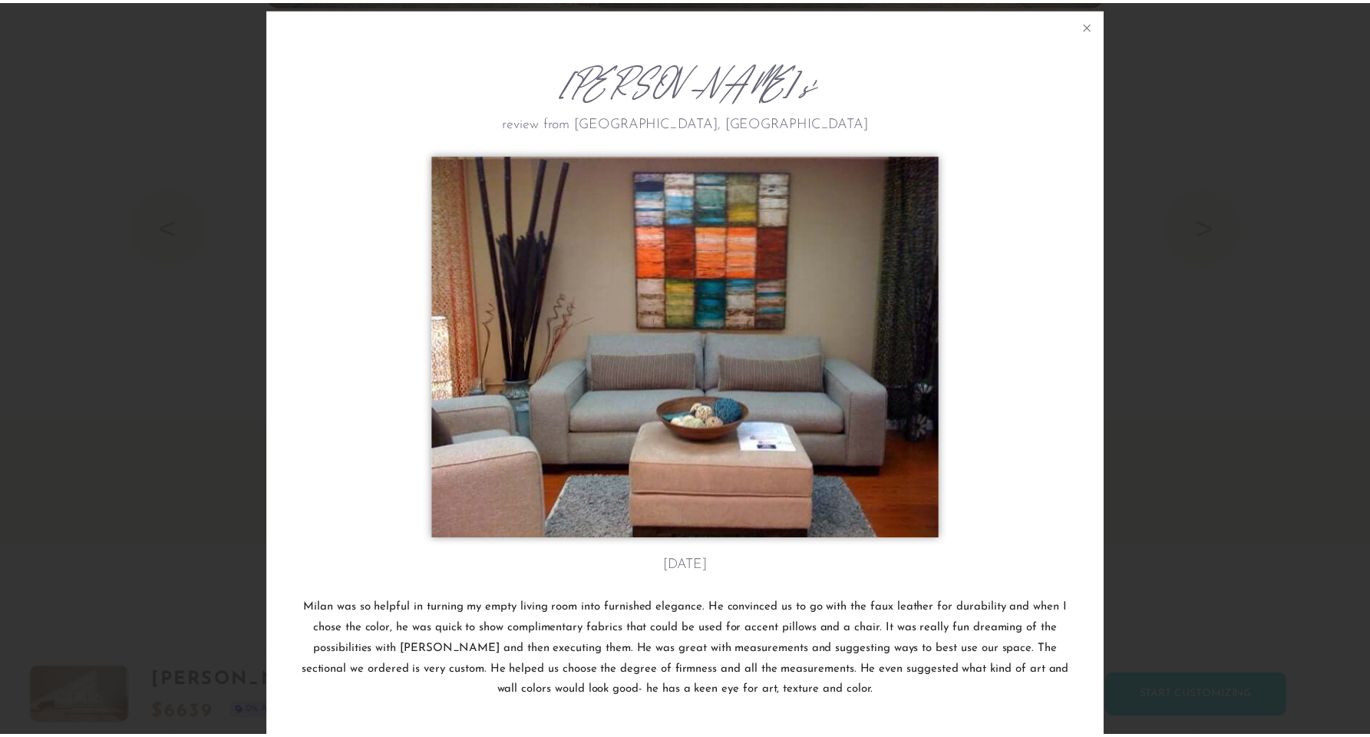
scroll to position [17, 0]
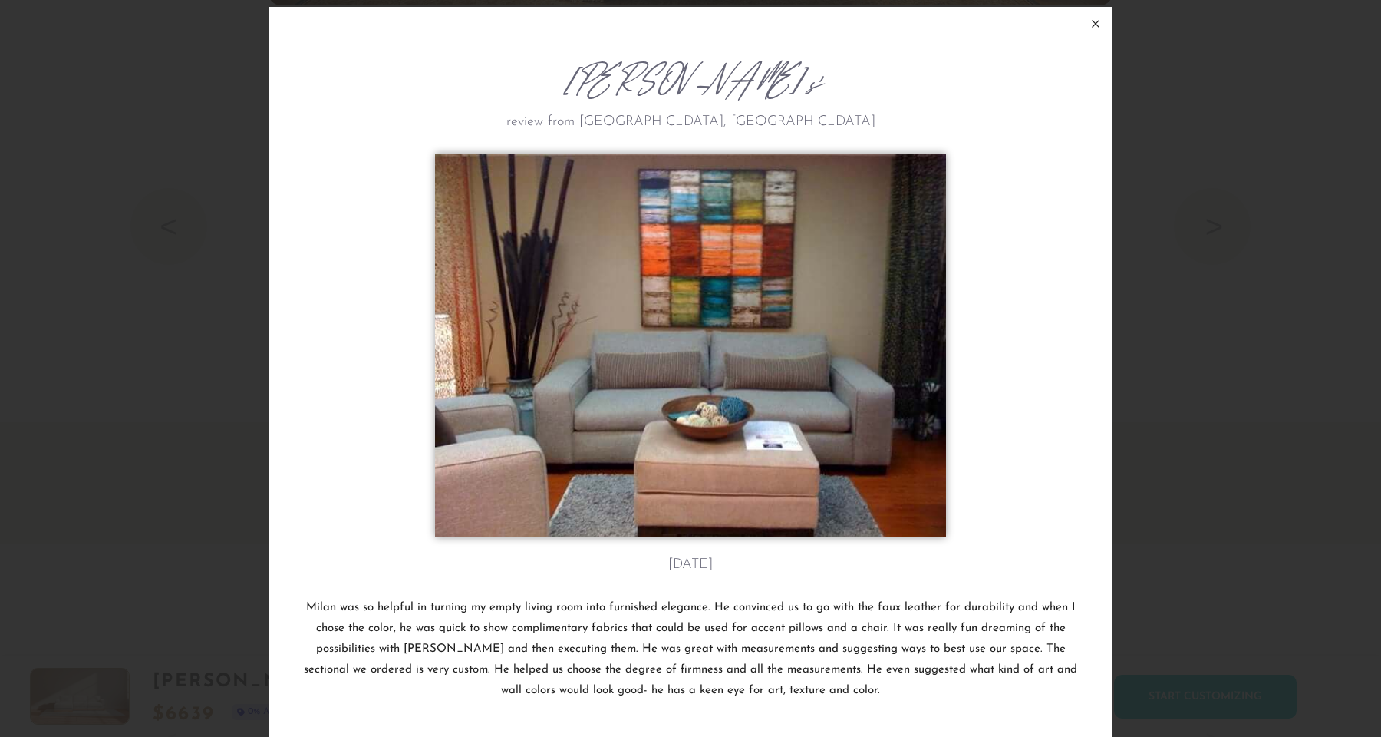
click at [1093, 22] on icon at bounding box center [1096, 24] width 18 height 18
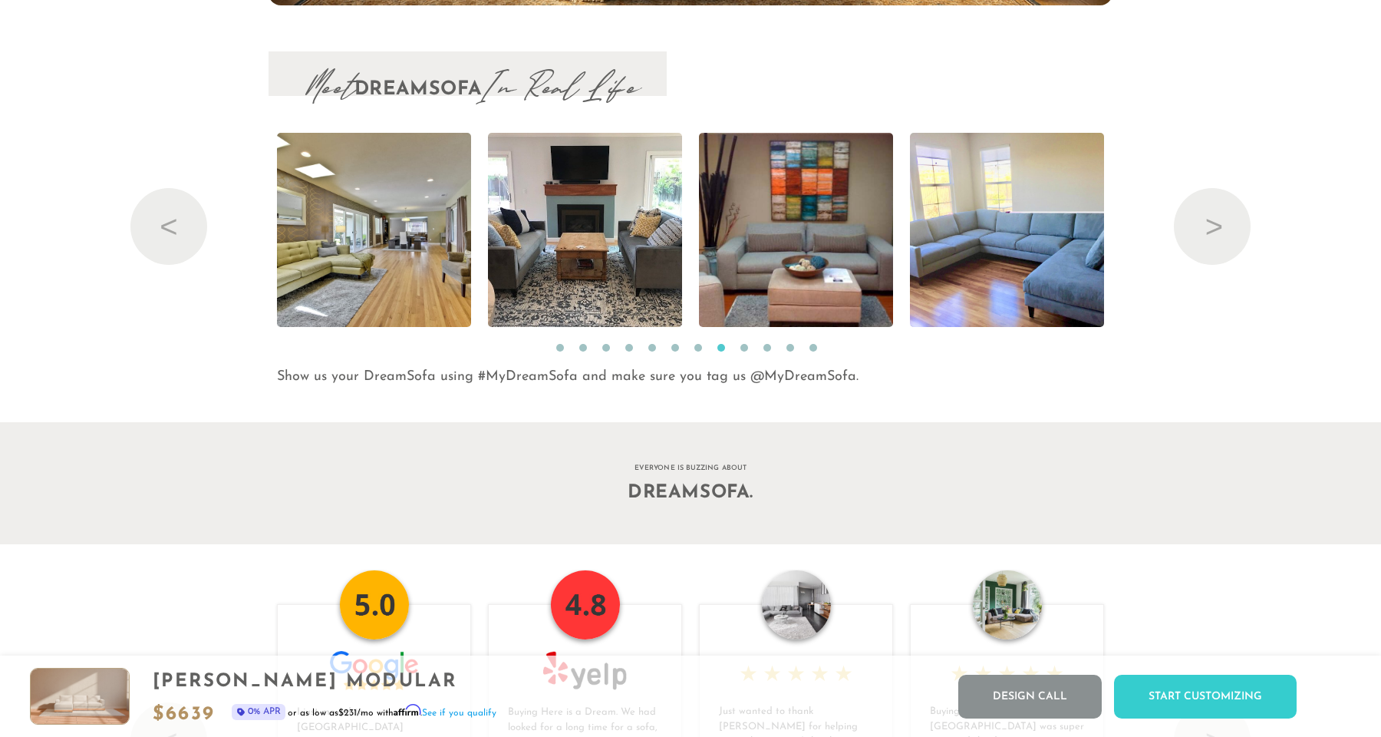
scroll to position [17803, 1358]
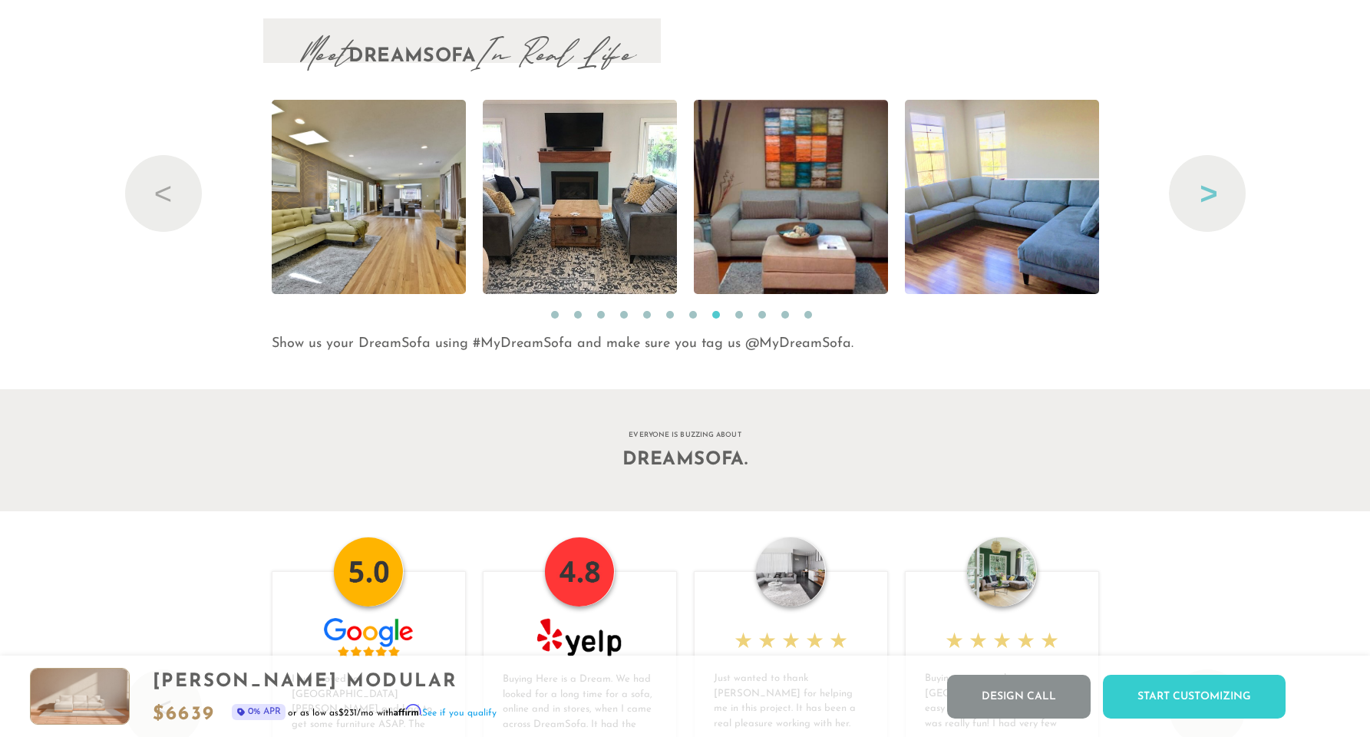
click at [1202, 195] on button "Next" at bounding box center [1207, 193] width 77 height 77
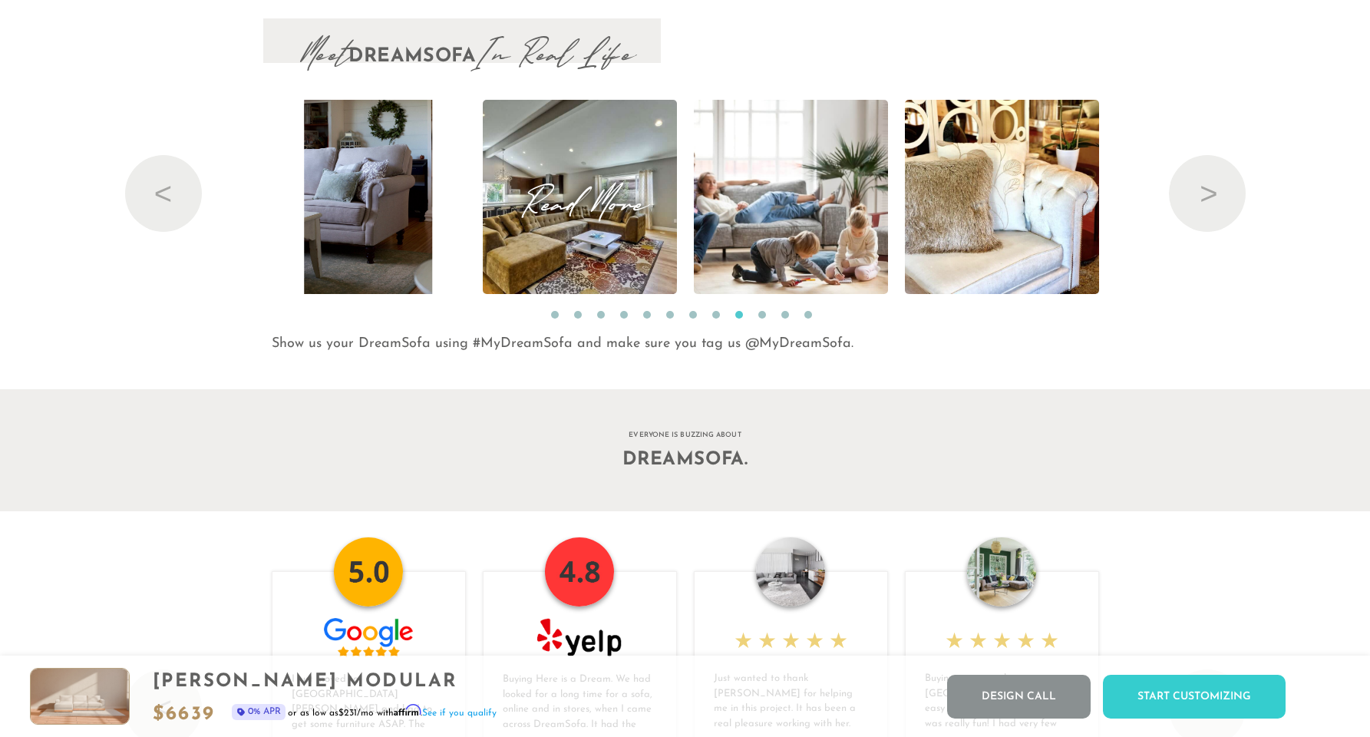
click at [568, 207] on span "Read More" at bounding box center [580, 196] width 194 height 21
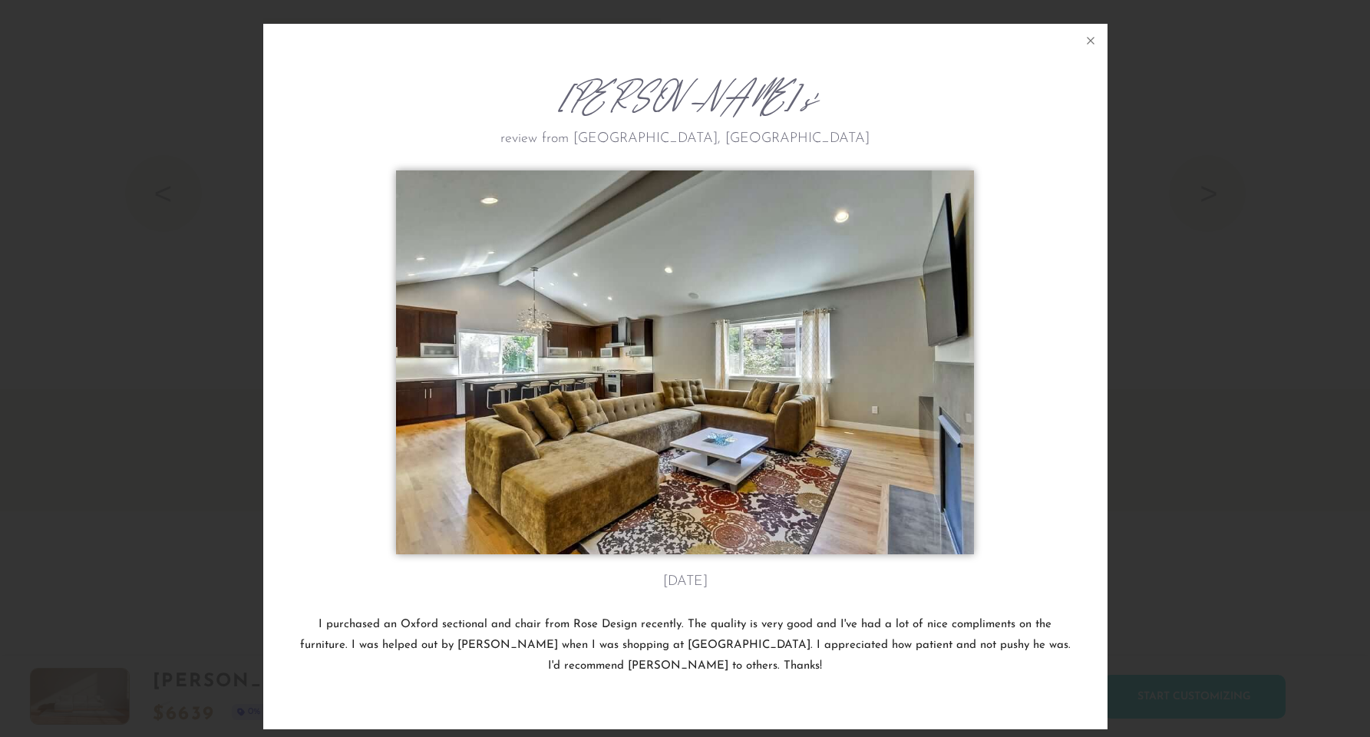
scroll to position [17830, 1370]
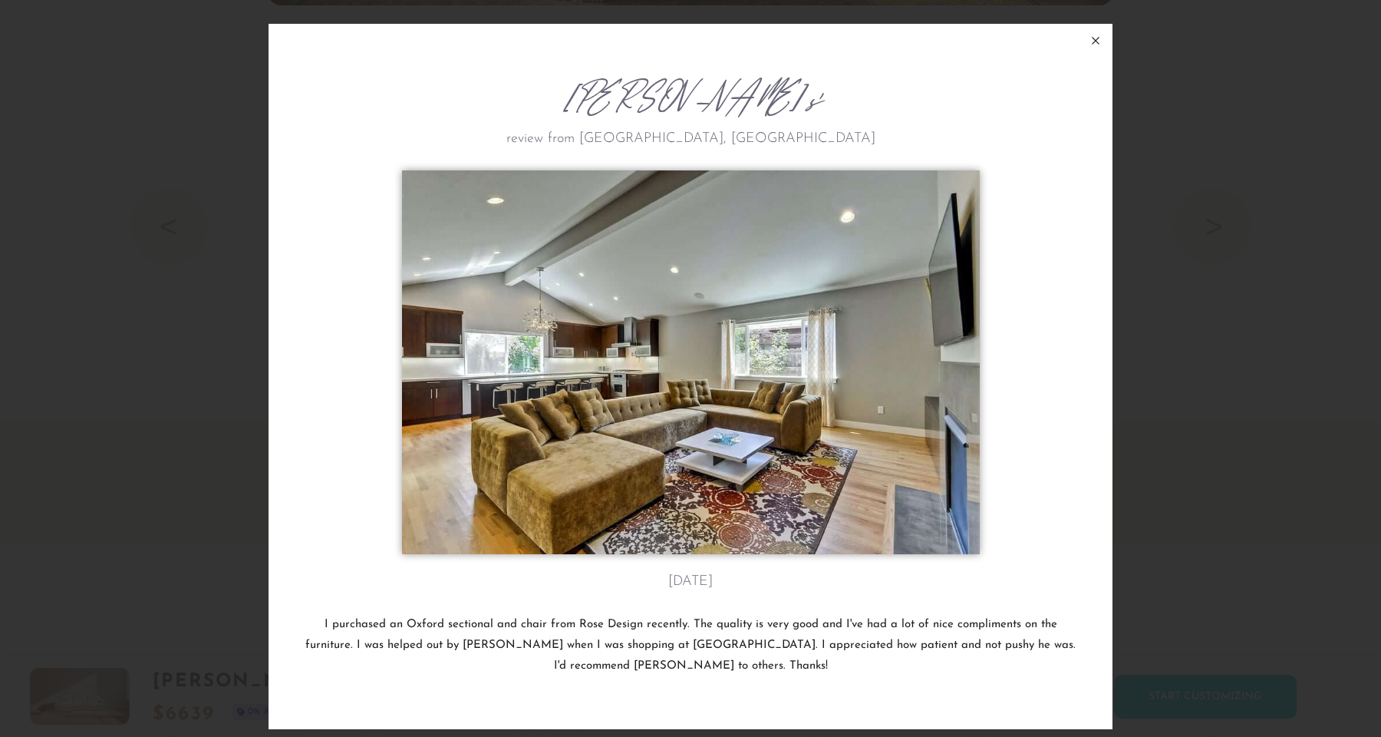
click at [1095, 38] on icon at bounding box center [1096, 40] width 18 height 18
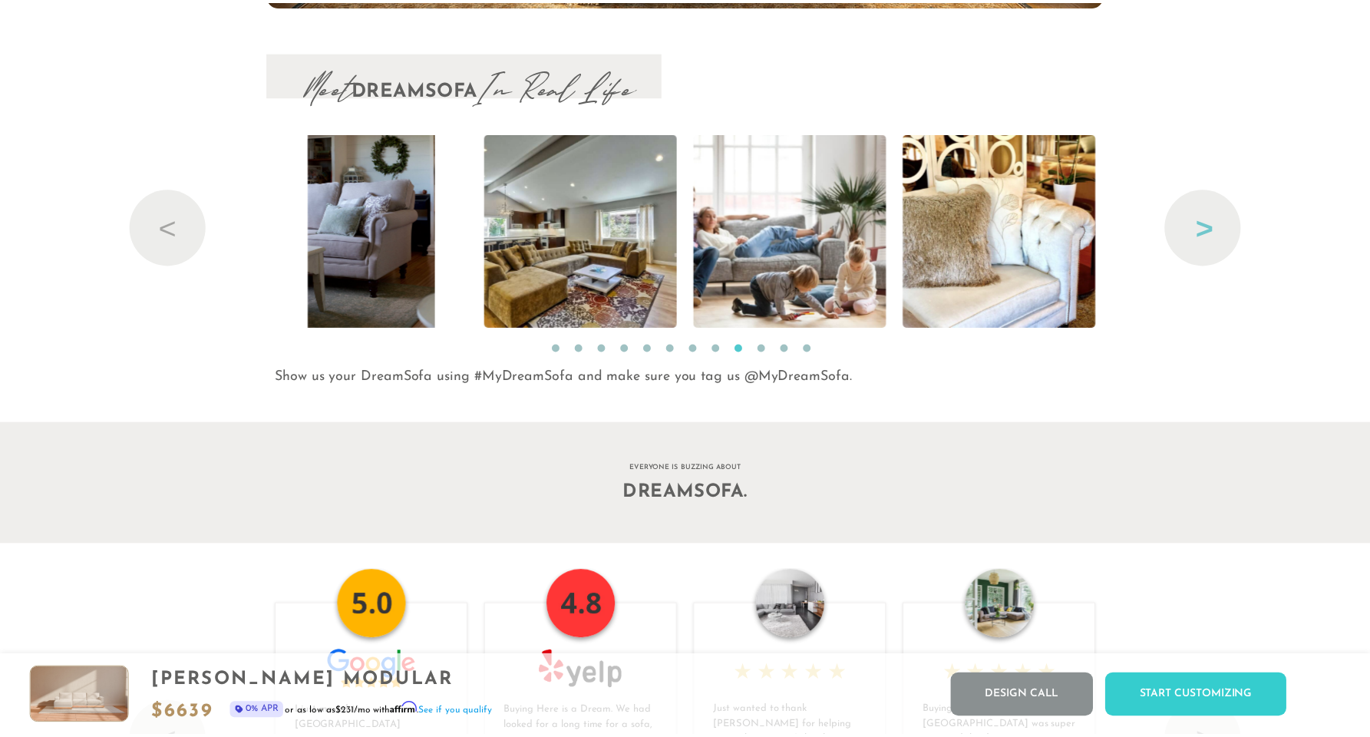
scroll to position [17803, 1358]
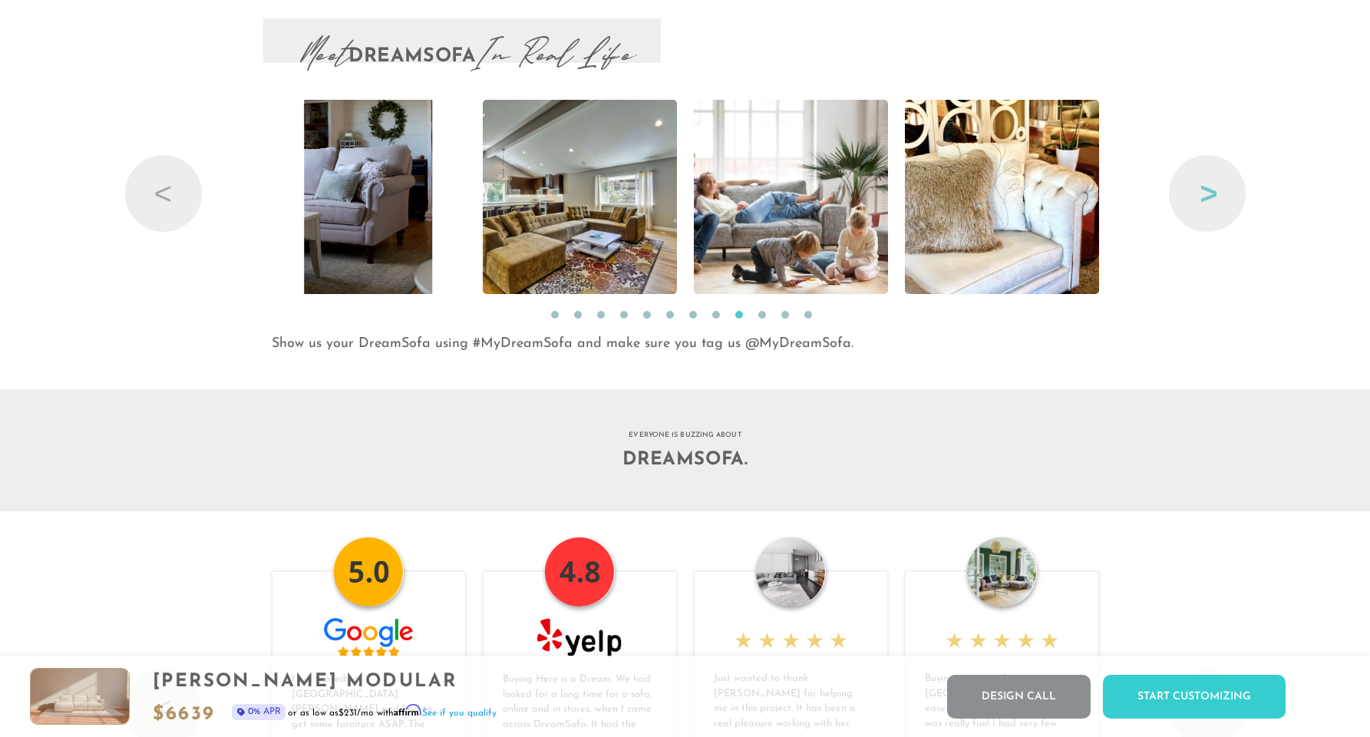
click at [1230, 200] on button "Next" at bounding box center [1207, 193] width 77 height 77
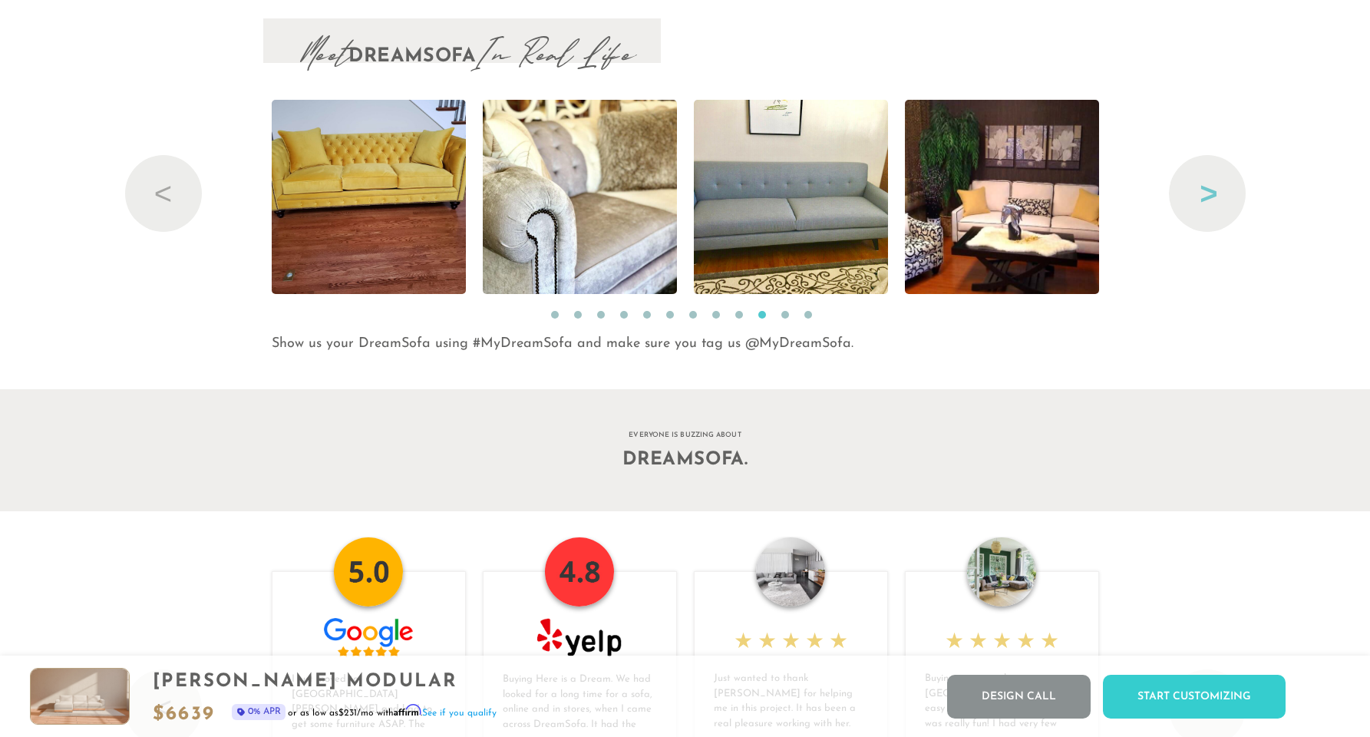
click at [1230, 200] on button "Next" at bounding box center [1207, 193] width 77 height 77
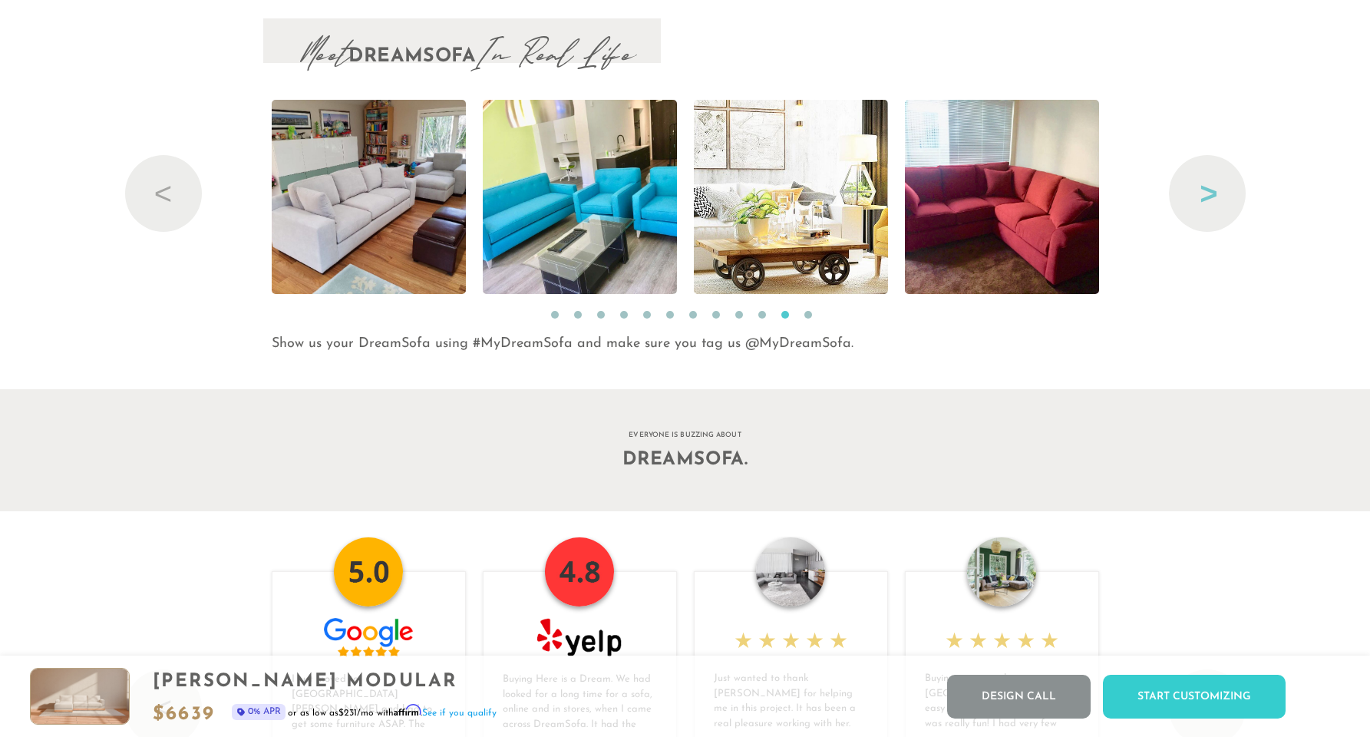
click at [1230, 200] on button "Next" at bounding box center [1207, 193] width 77 height 77
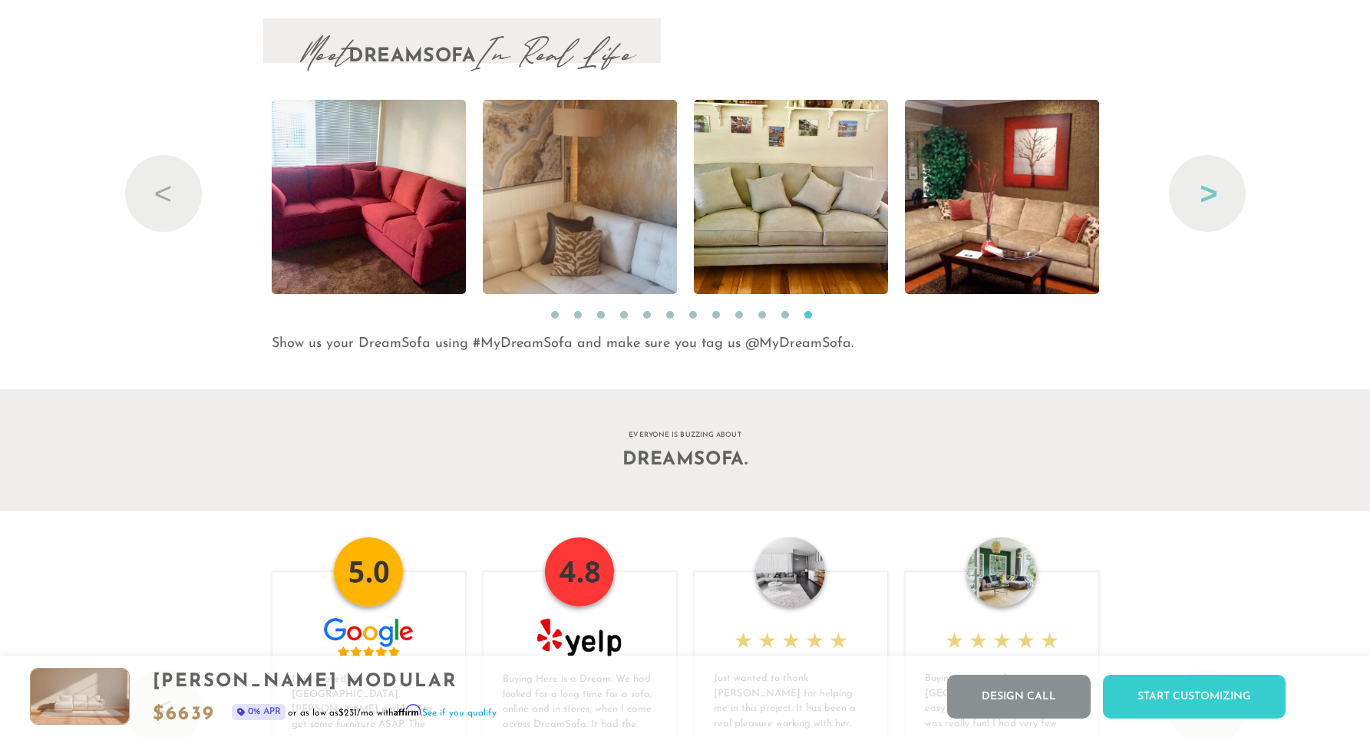
click at [1230, 200] on button "Next" at bounding box center [1207, 193] width 77 height 77
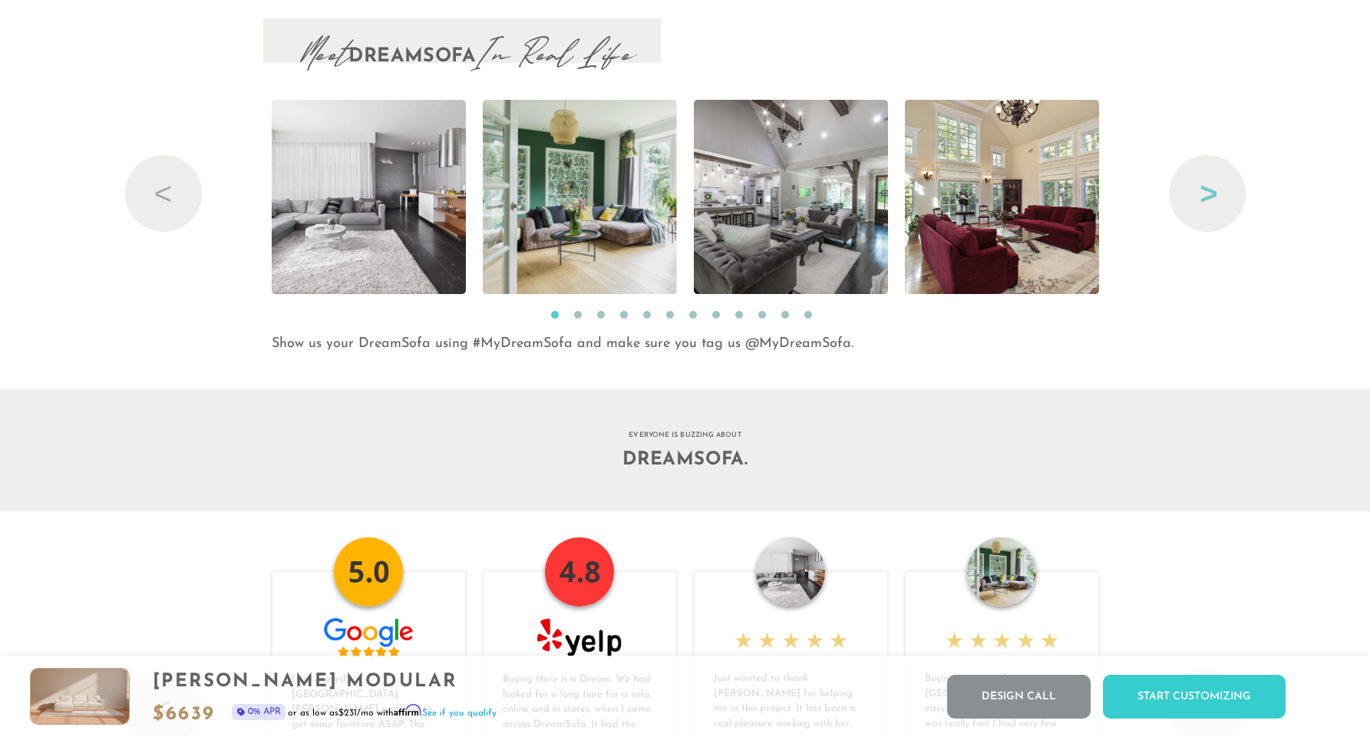
click at [1230, 200] on button "Next" at bounding box center [1207, 193] width 77 height 77
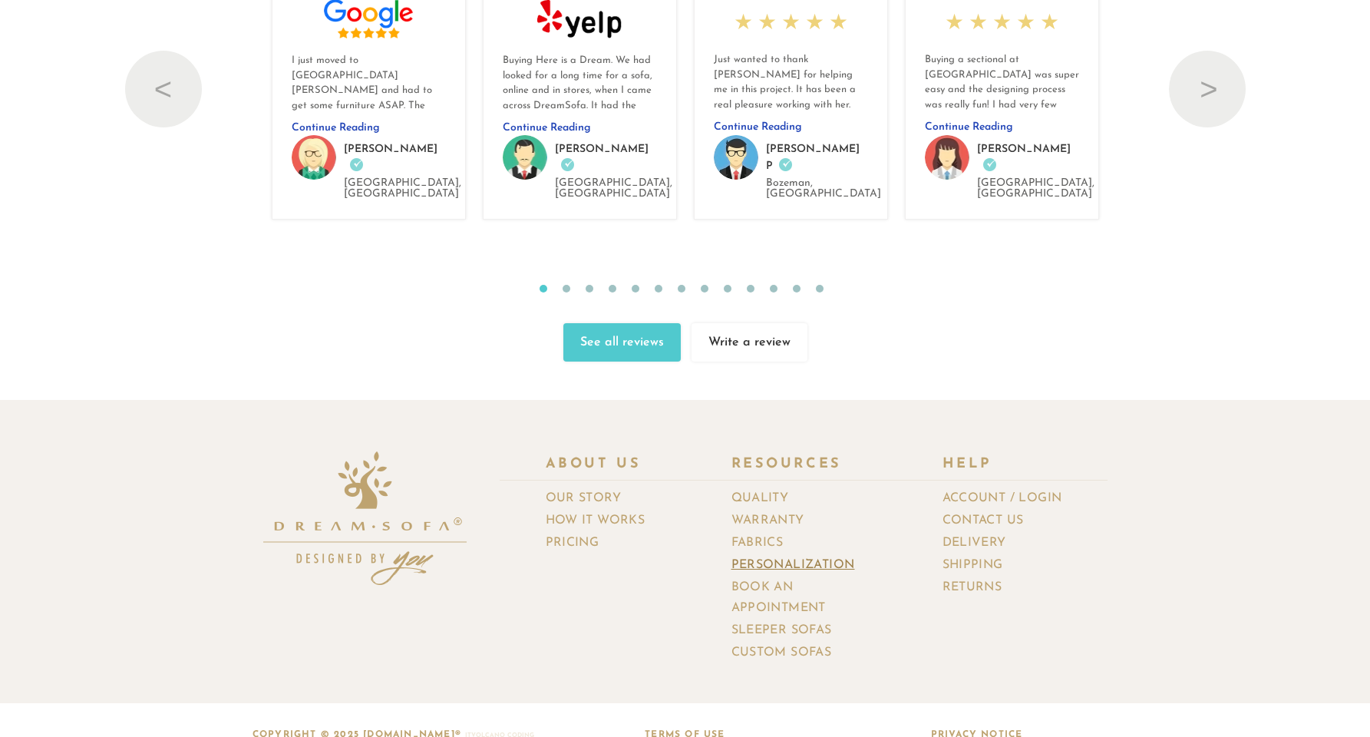
scroll to position [17077, 0]
click at [763, 642] on link "Custom Sofas" at bounding box center [787, 653] width 112 height 22
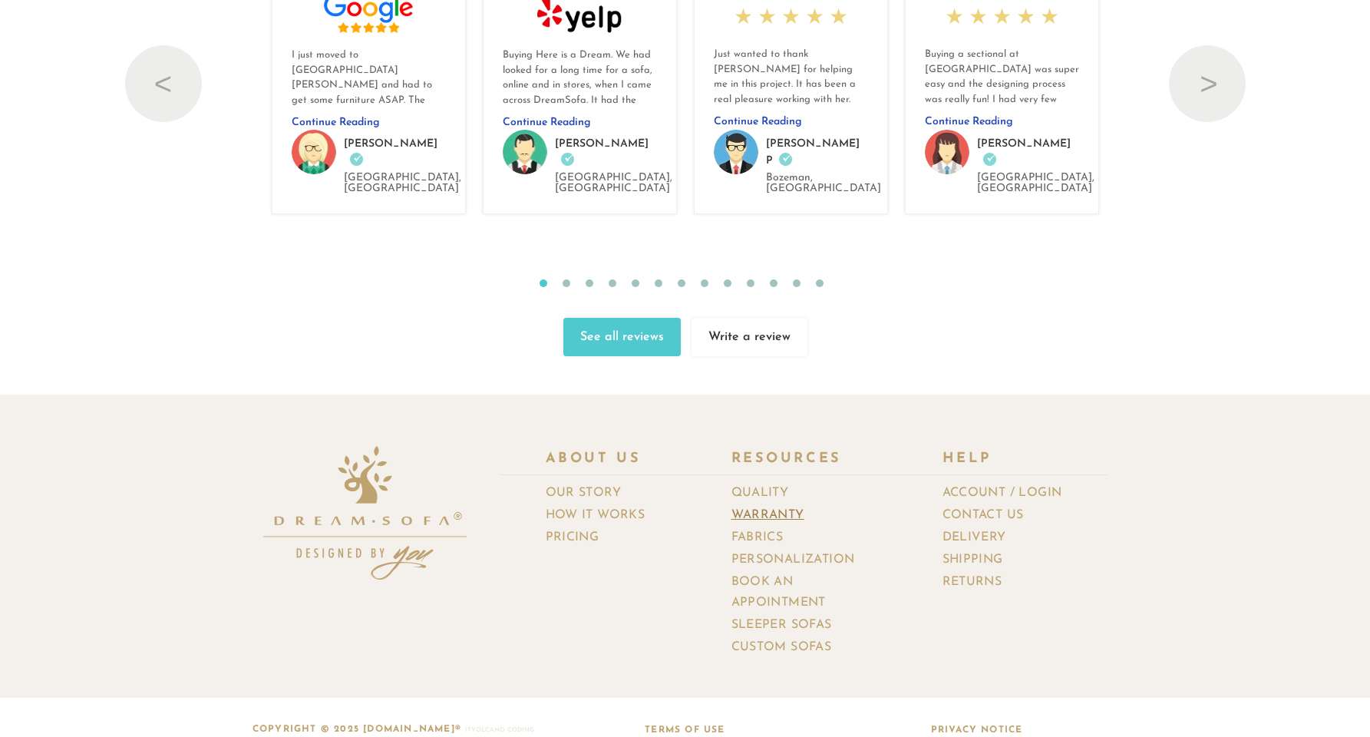
click at [782, 504] on link "Warranty" at bounding box center [773, 515] width 84 height 22
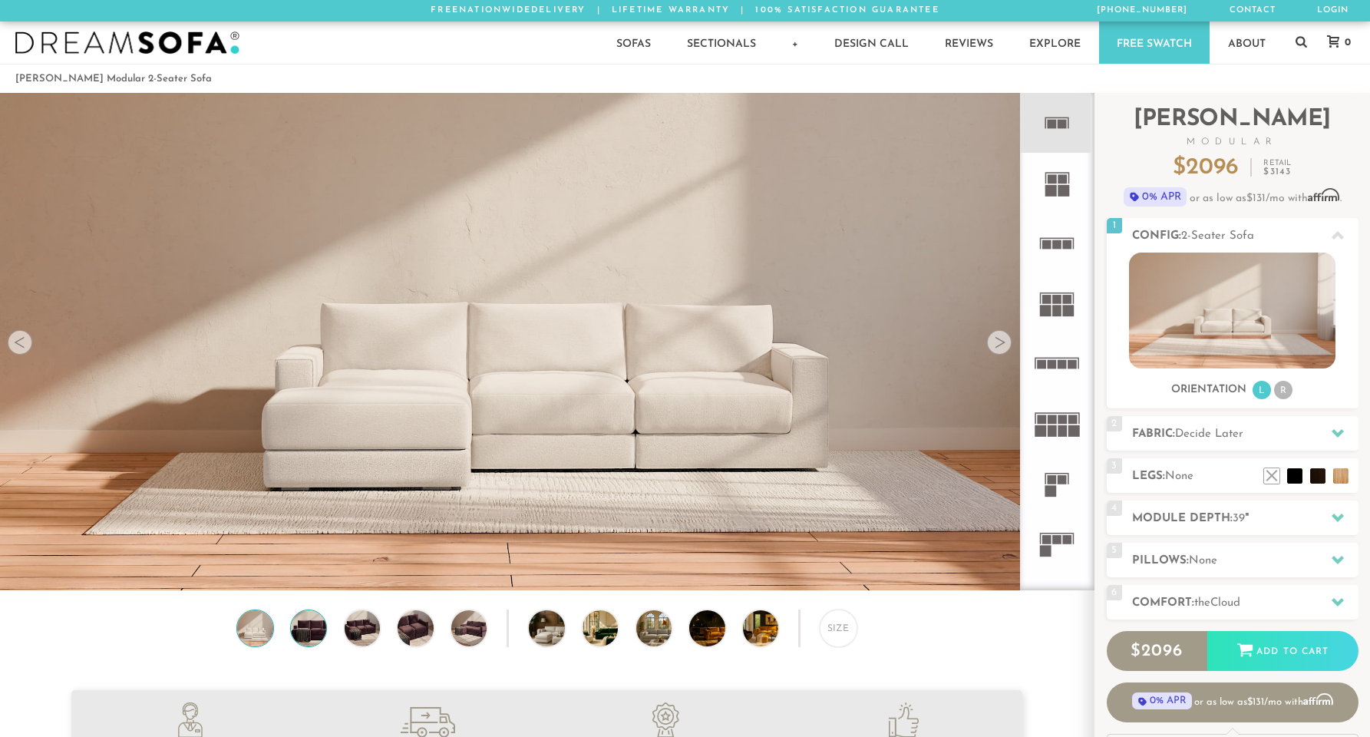
click at [294, 626] on img at bounding box center [308, 627] width 43 height 35
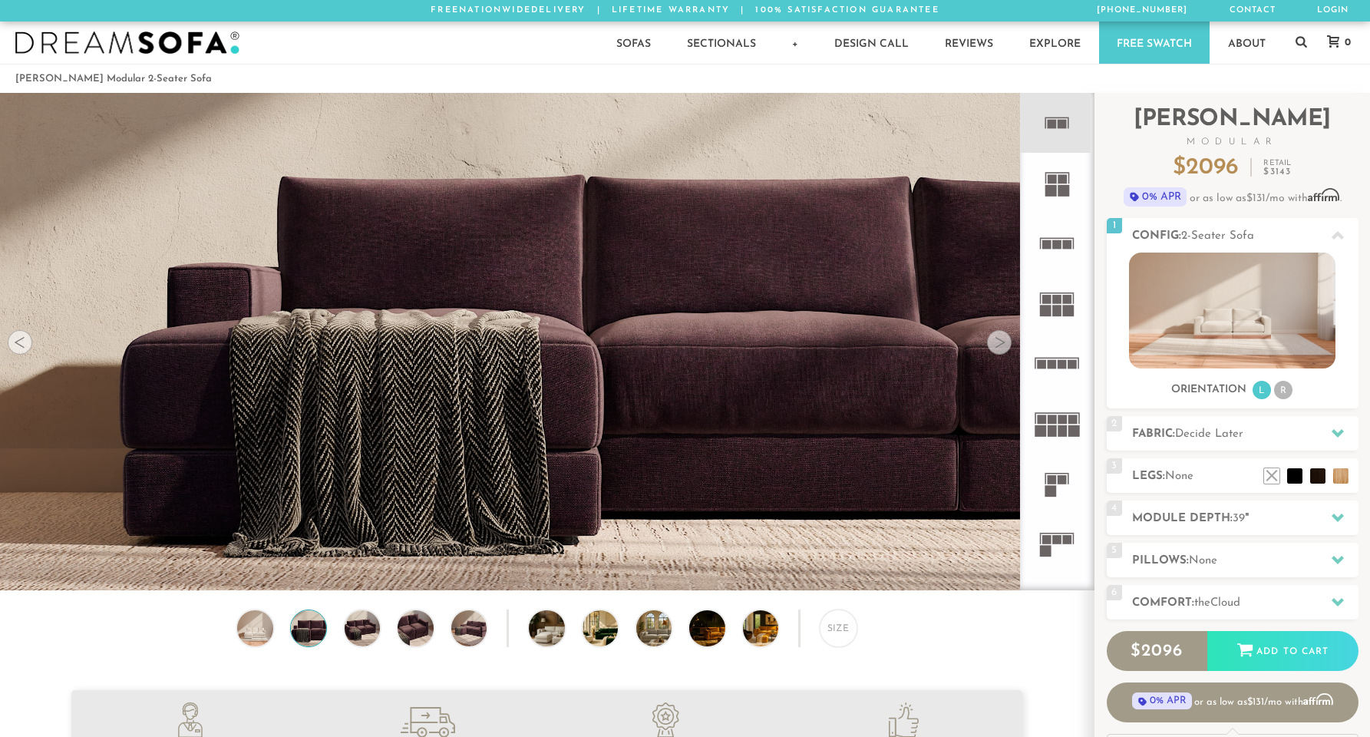
click at [386, 622] on div "Size" at bounding box center [546, 631] width 1093 height 45
click at [364, 631] on img at bounding box center [362, 627] width 43 height 35
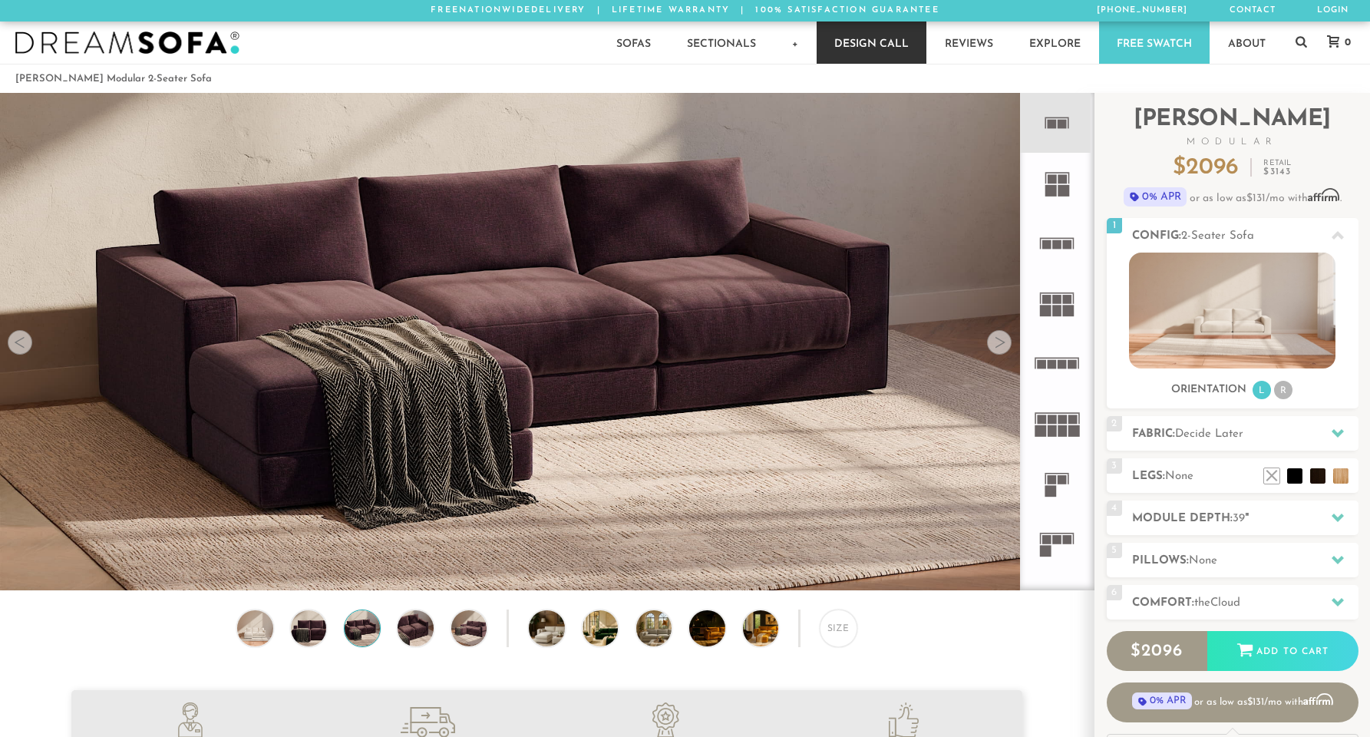
click at [857, 35] on link "Design Call" at bounding box center [871, 42] width 110 height 42
